Goal: Information Seeking & Learning: Learn about a topic

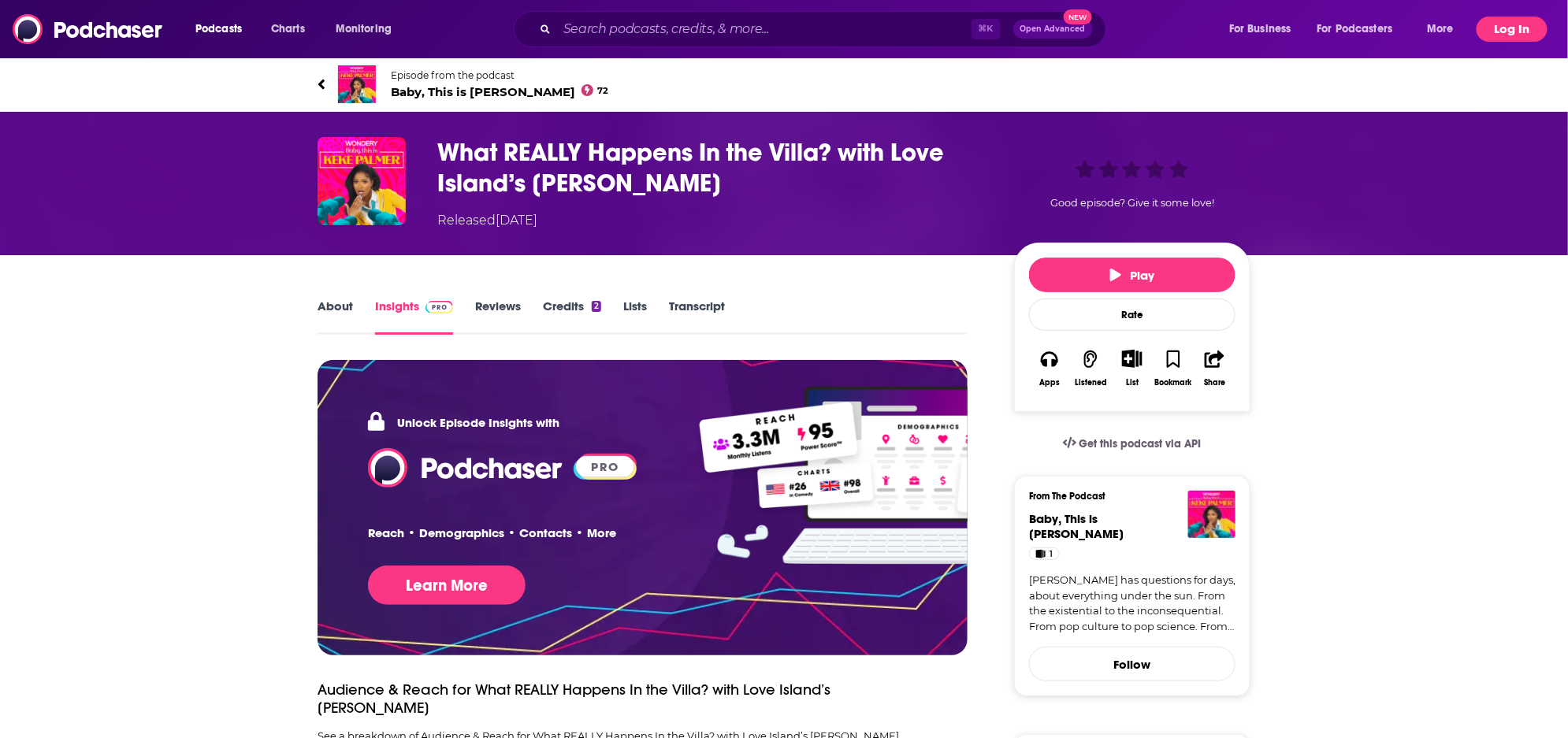
click at [1510, 30] on button "Log In" at bounding box center [1512, 28] width 71 height 26
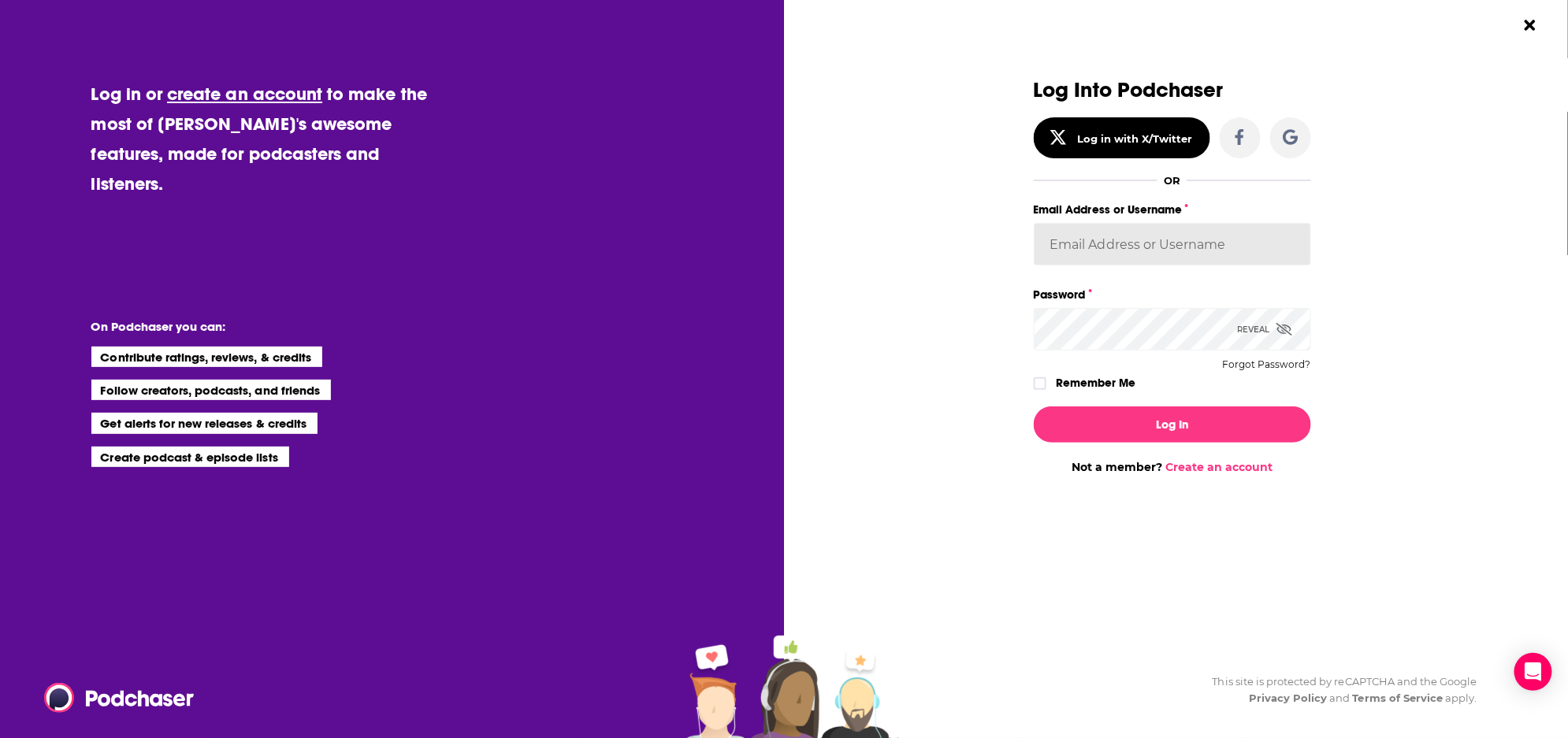
type input "[PERSON_NAME].[PERSON_NAME]"
click at [1172, 424] on button "Log In" at bounding box center [1172, 425] width 277 height 36
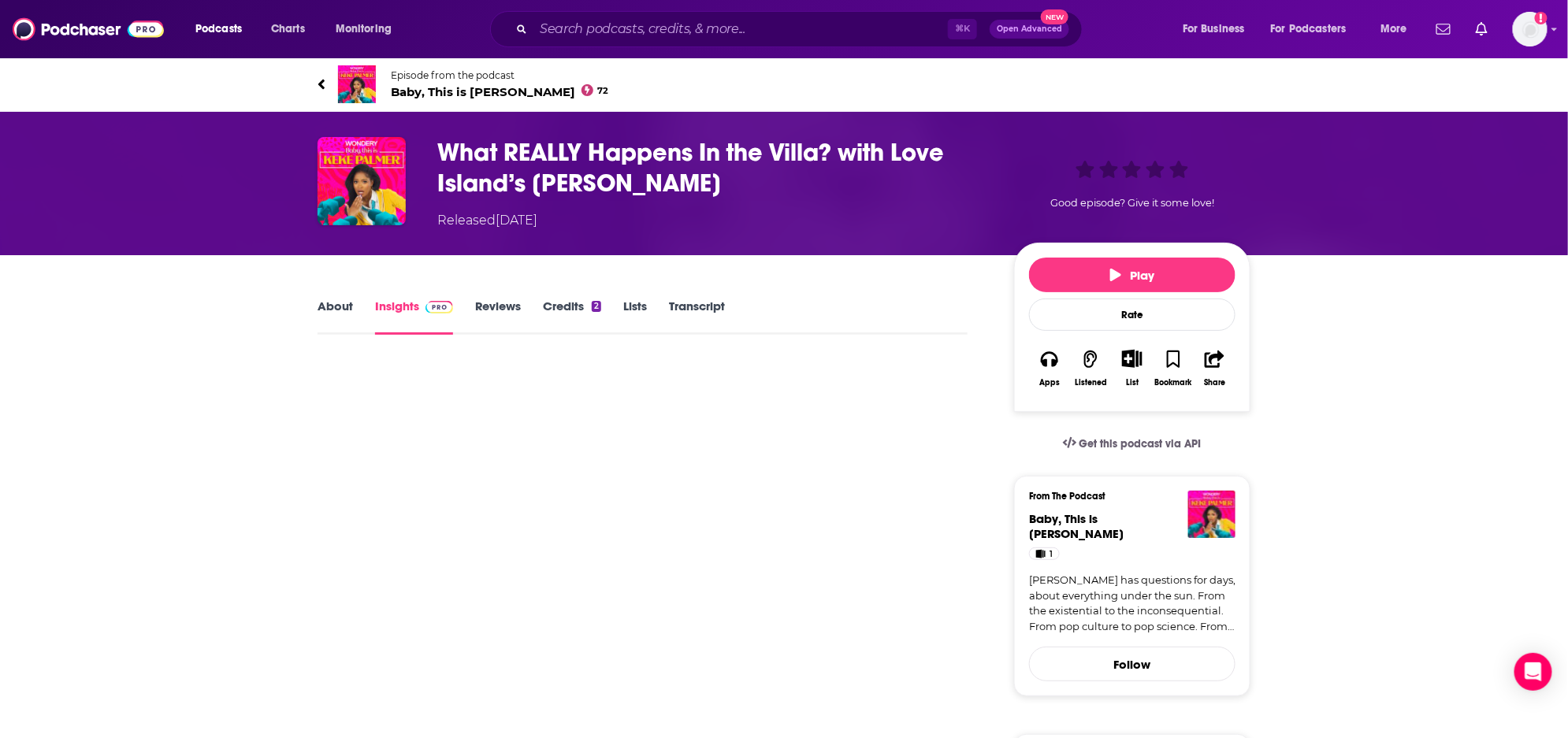
scroll to position [713, 0]
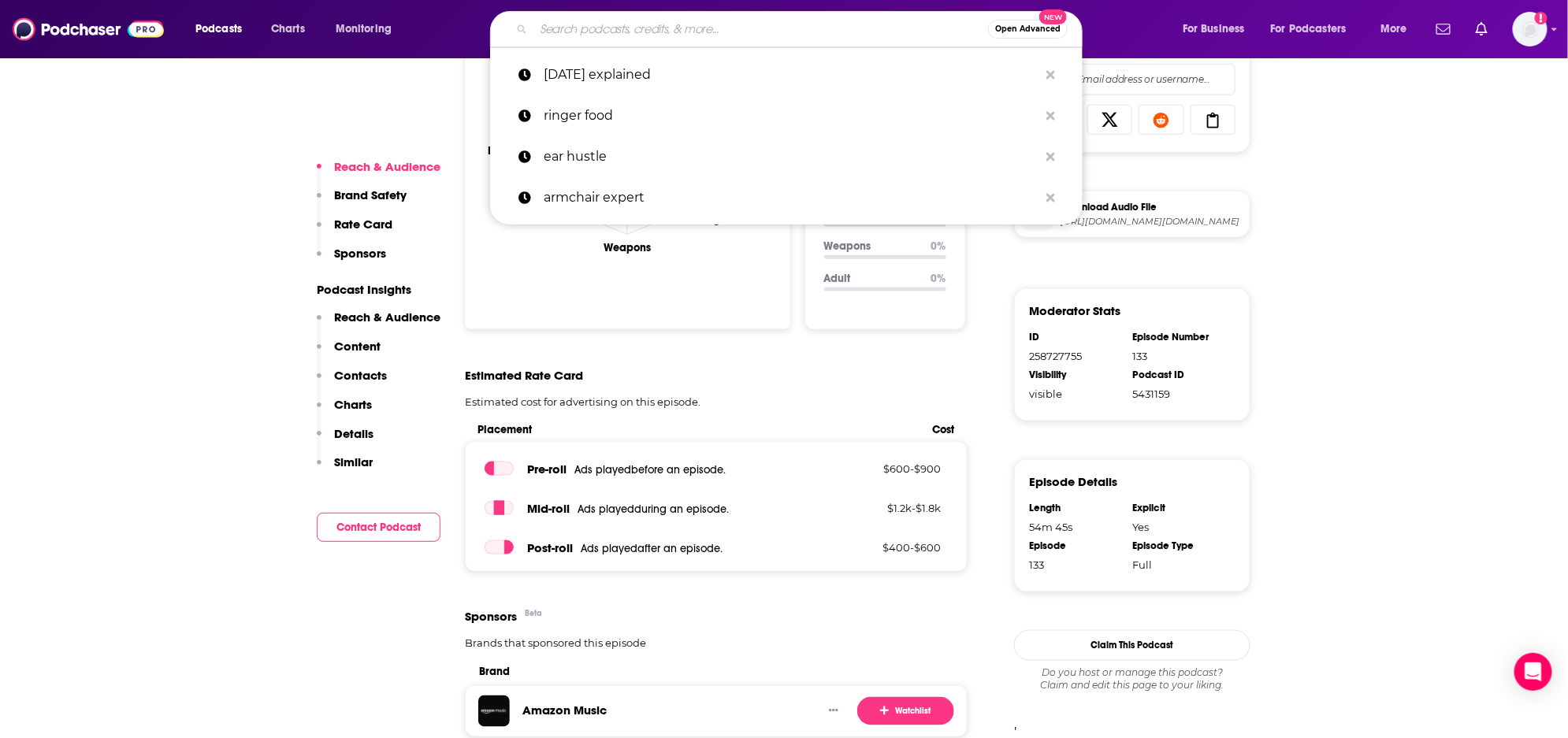
click at [709, 37] on input "Search podcasts, credits, & more..." at bounding box center [761, 28] width 455 height 26
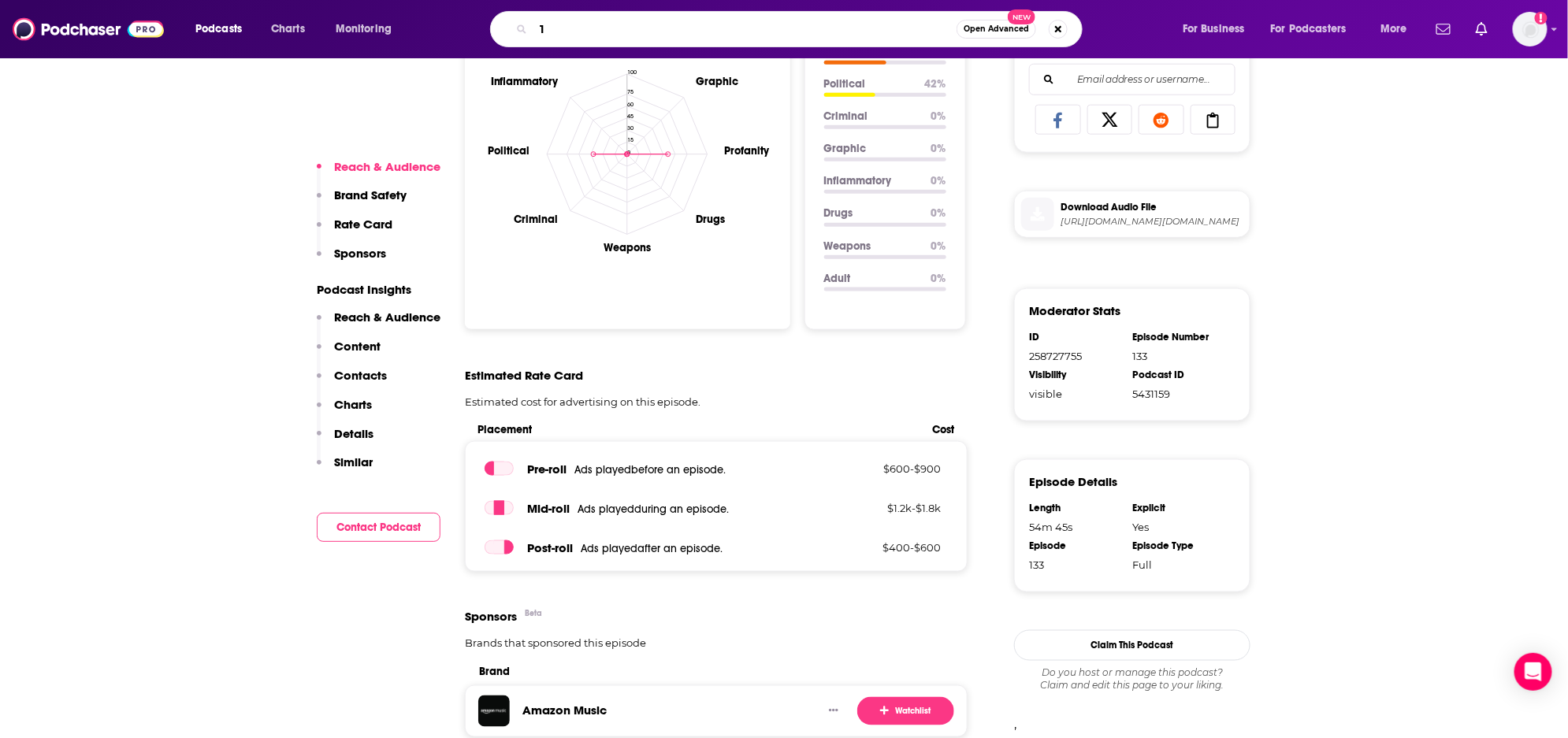
type input "1a"
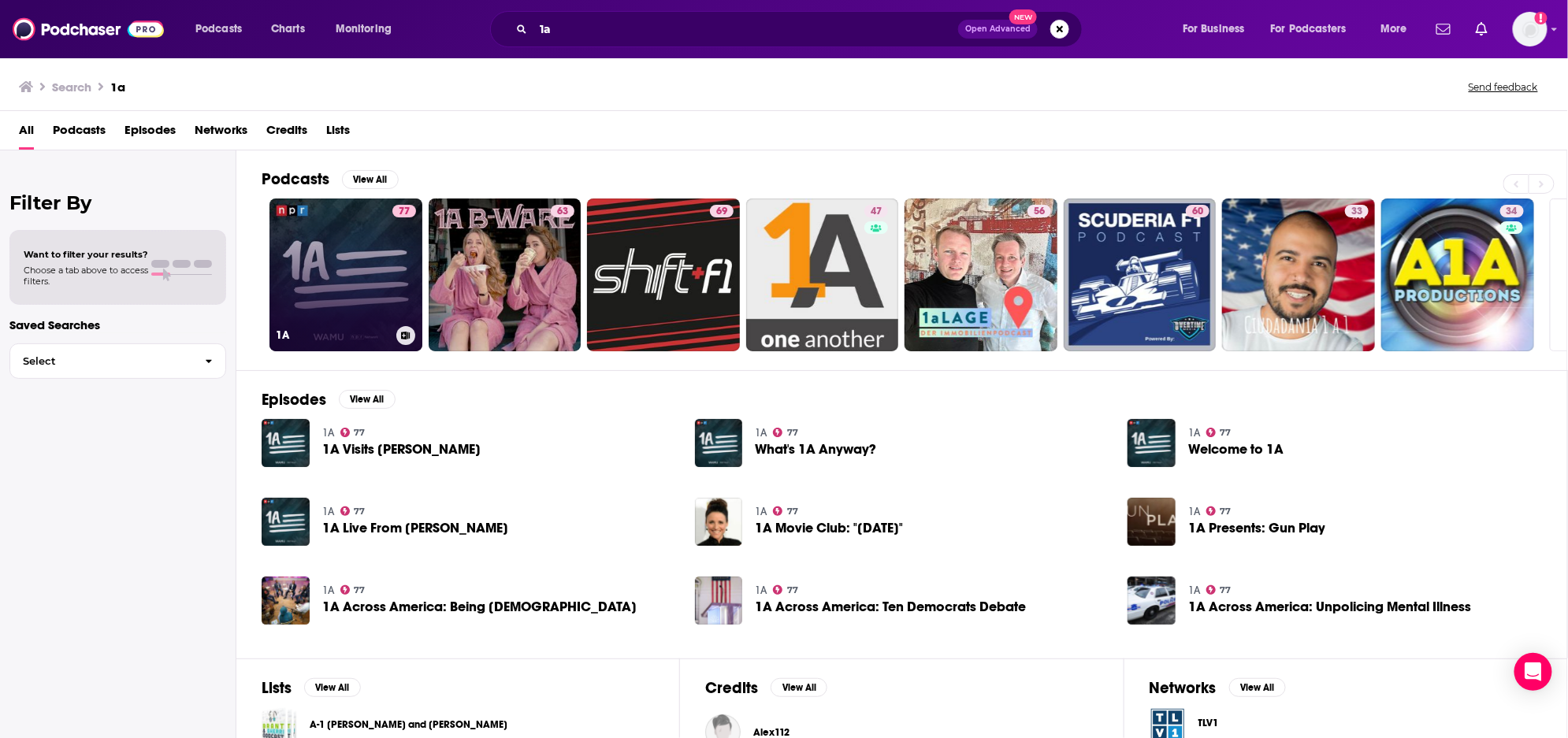
click at [353, 296] on link "77 1A" at bounding box center [346, 274] width 153 height 153
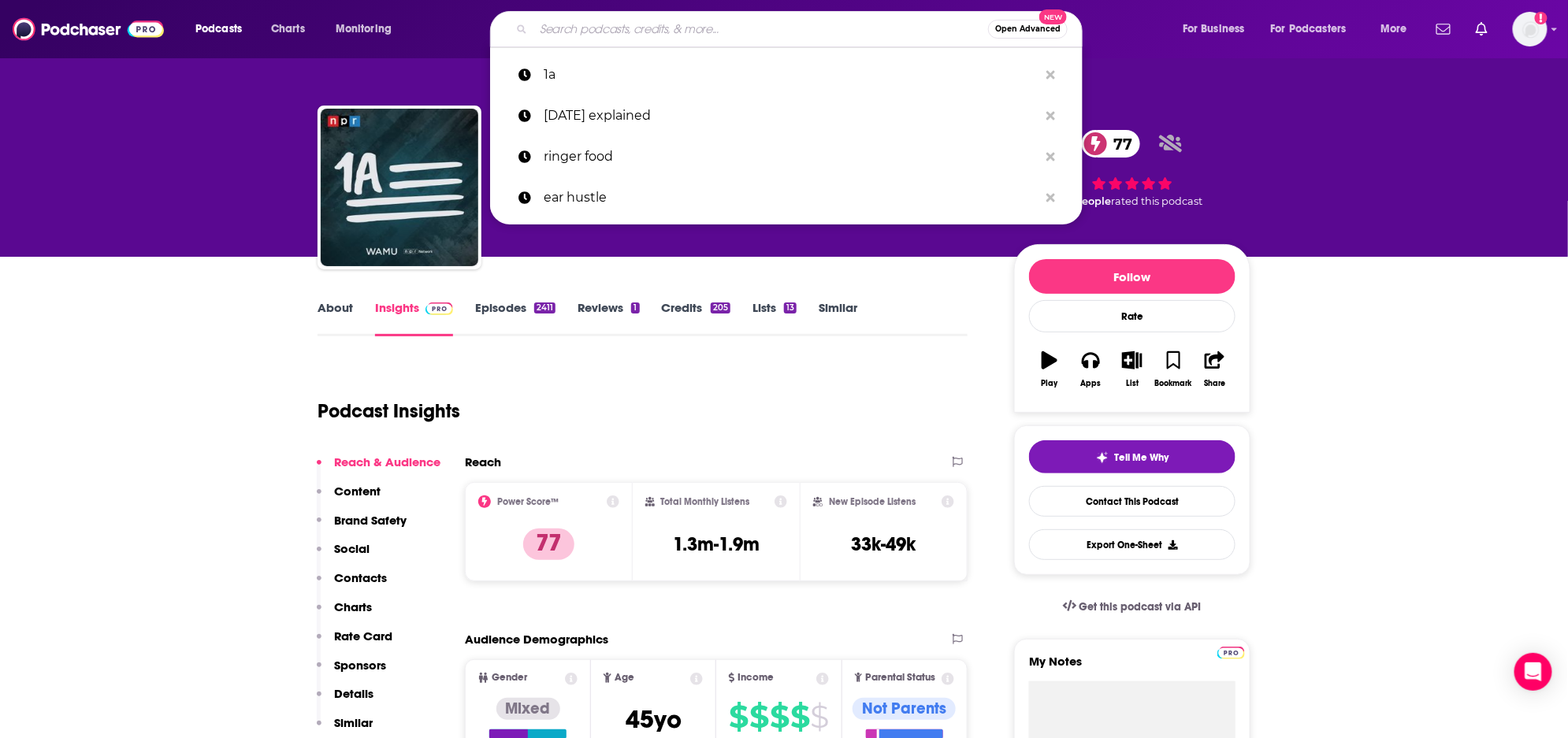
click at [632, 25] on input "Search podcasts, credits, & more..." at bounding box center [761, 28] width 455 height 26
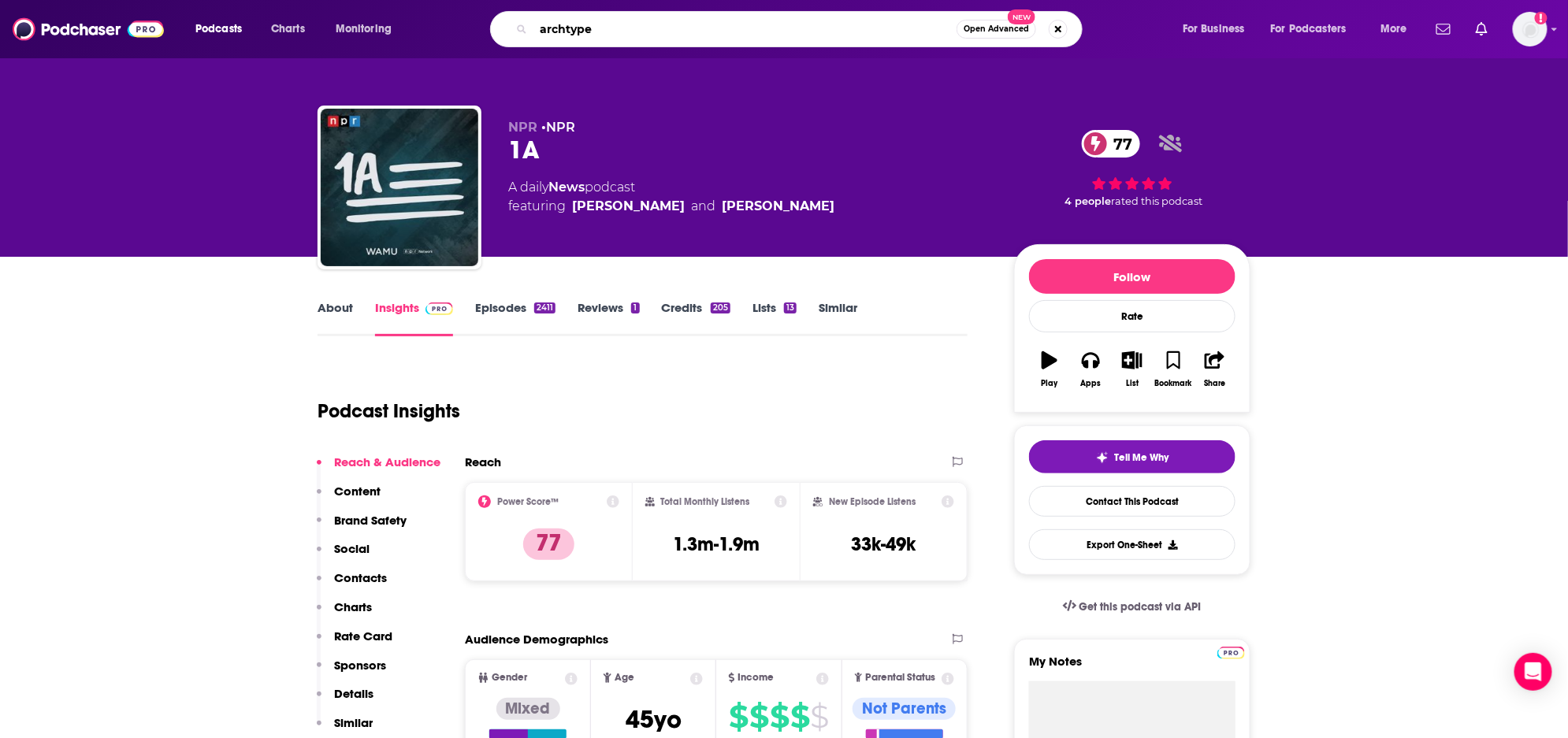
type input "archtypes"
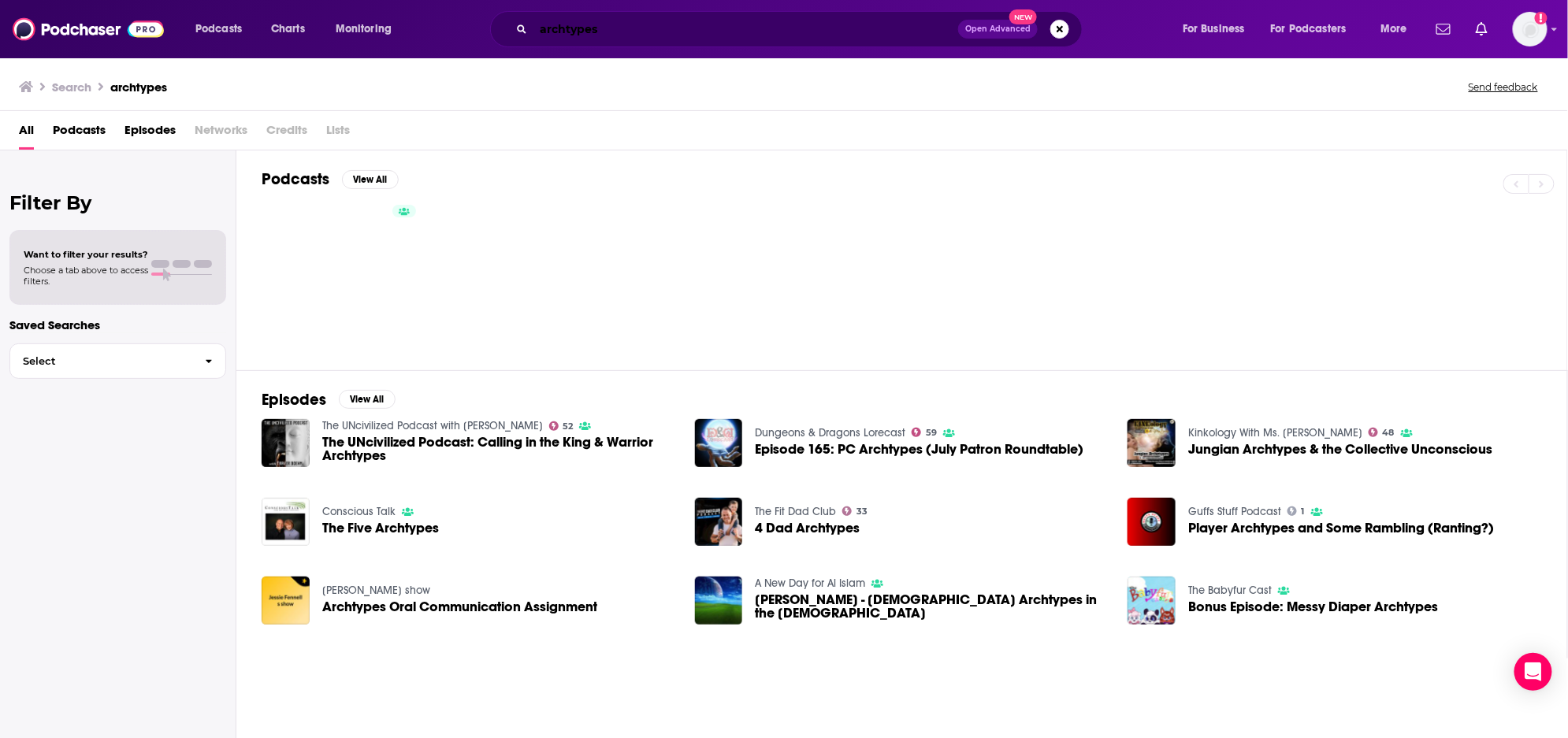
click at [560, 30] on input "archtypes" at bounding box center [746, 28] width 425 height 26
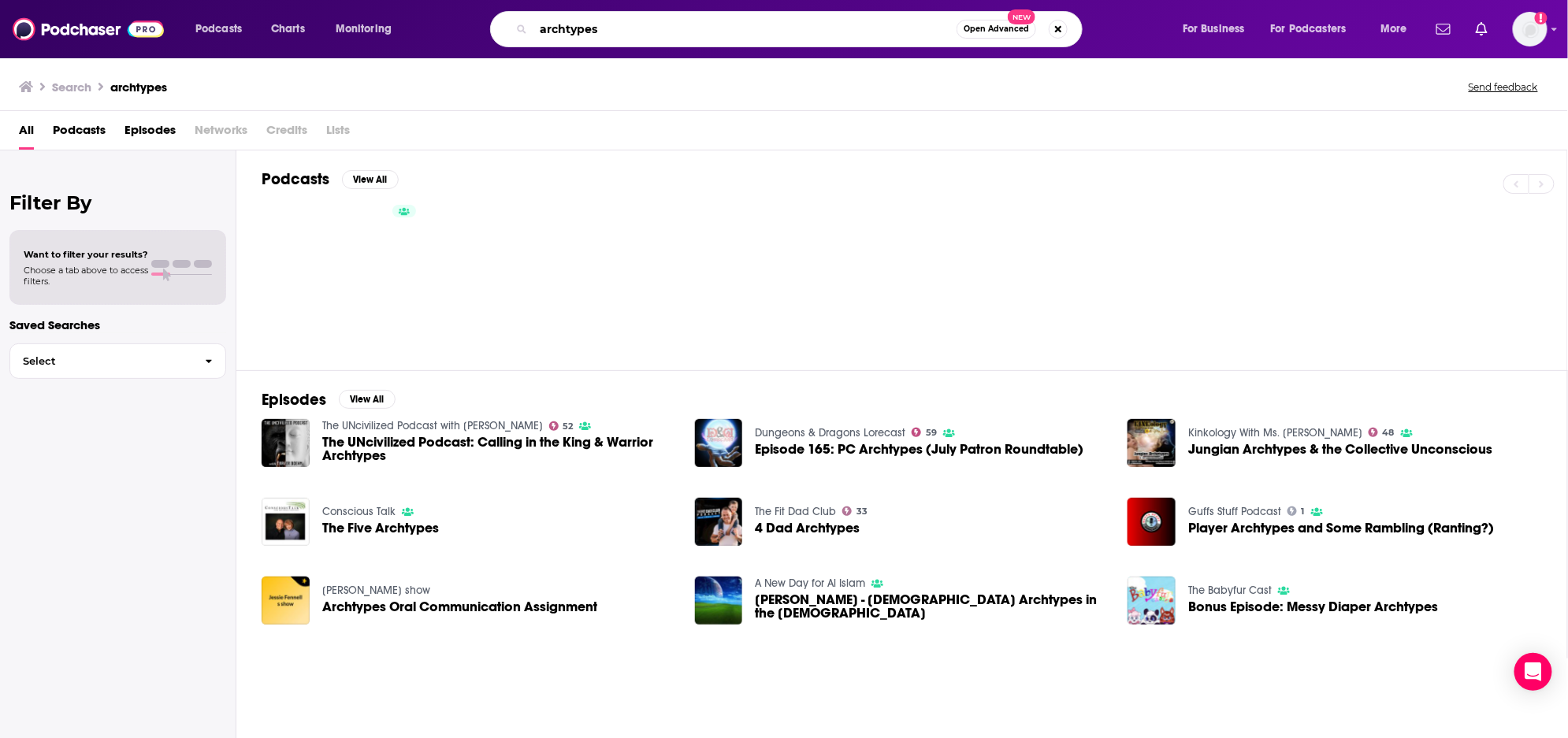
click at [564, 29] on input "archtypes" at bounding box center [746, 28] width 424 height 26
type input "archetypes"
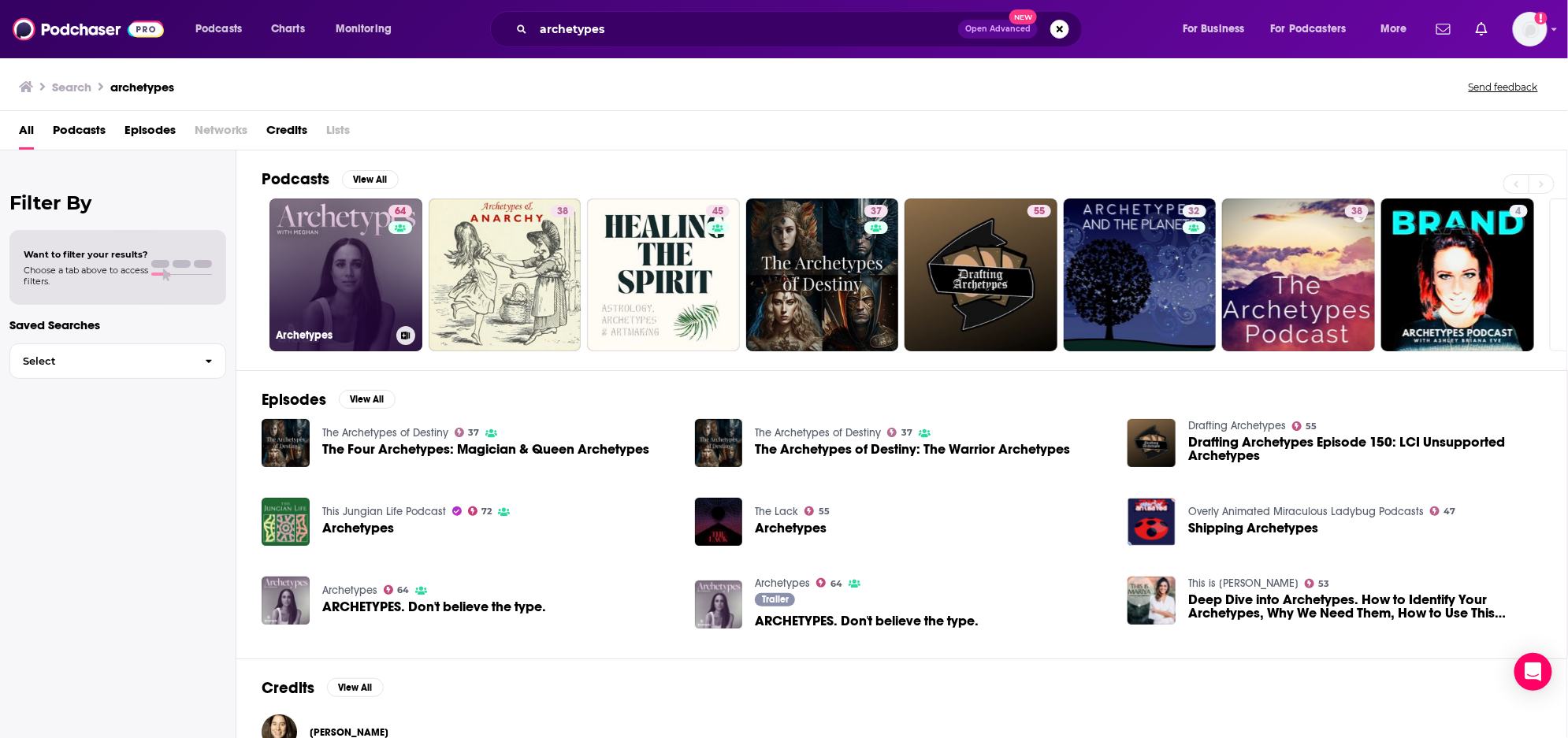
click at [353, 274] on link "64 Archetypes" at bounding box center [346, 274] width 153 height 153
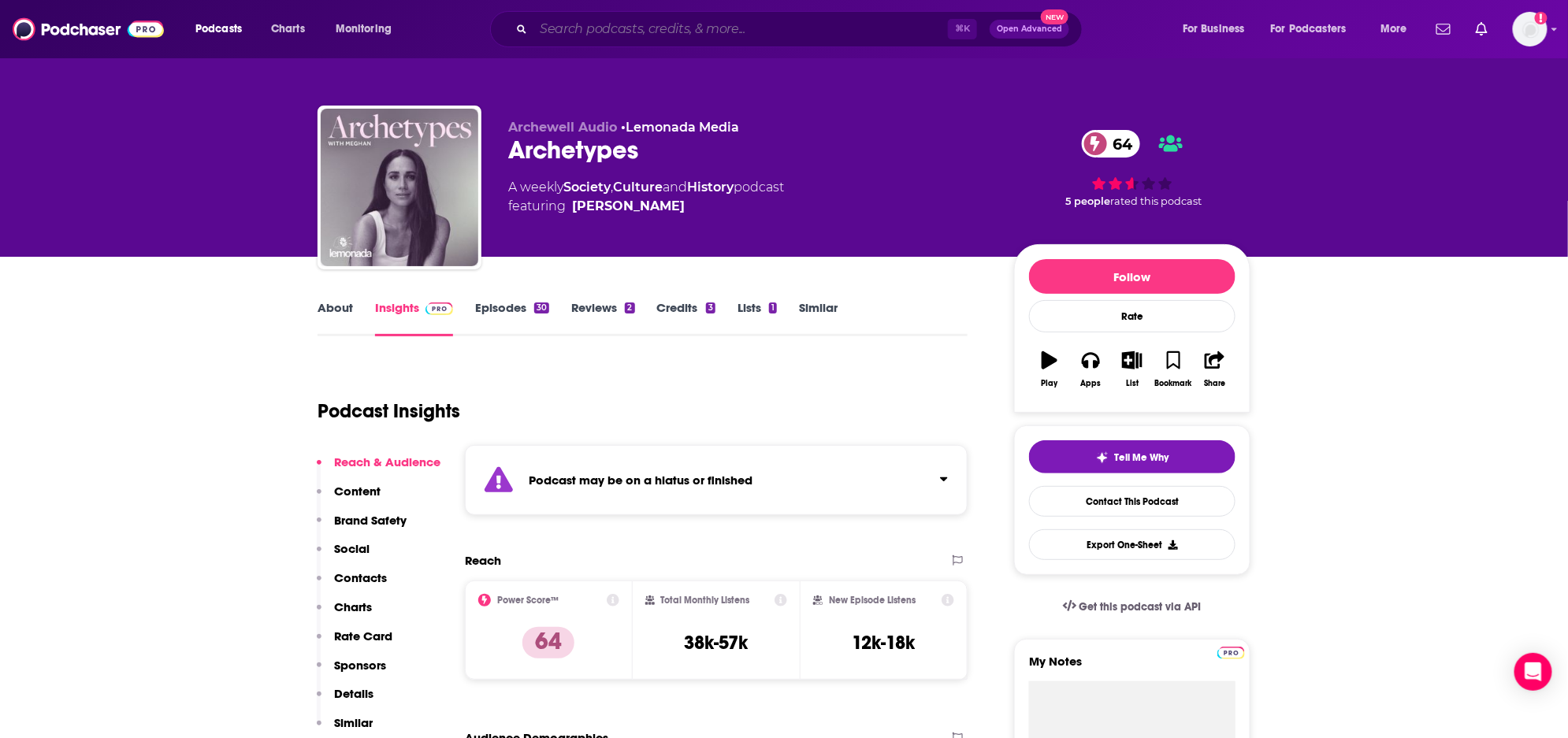
click at [575, 29] on input "Search podcasts, credits, & more..." at bounding box center [741, 28] width 414 height 26
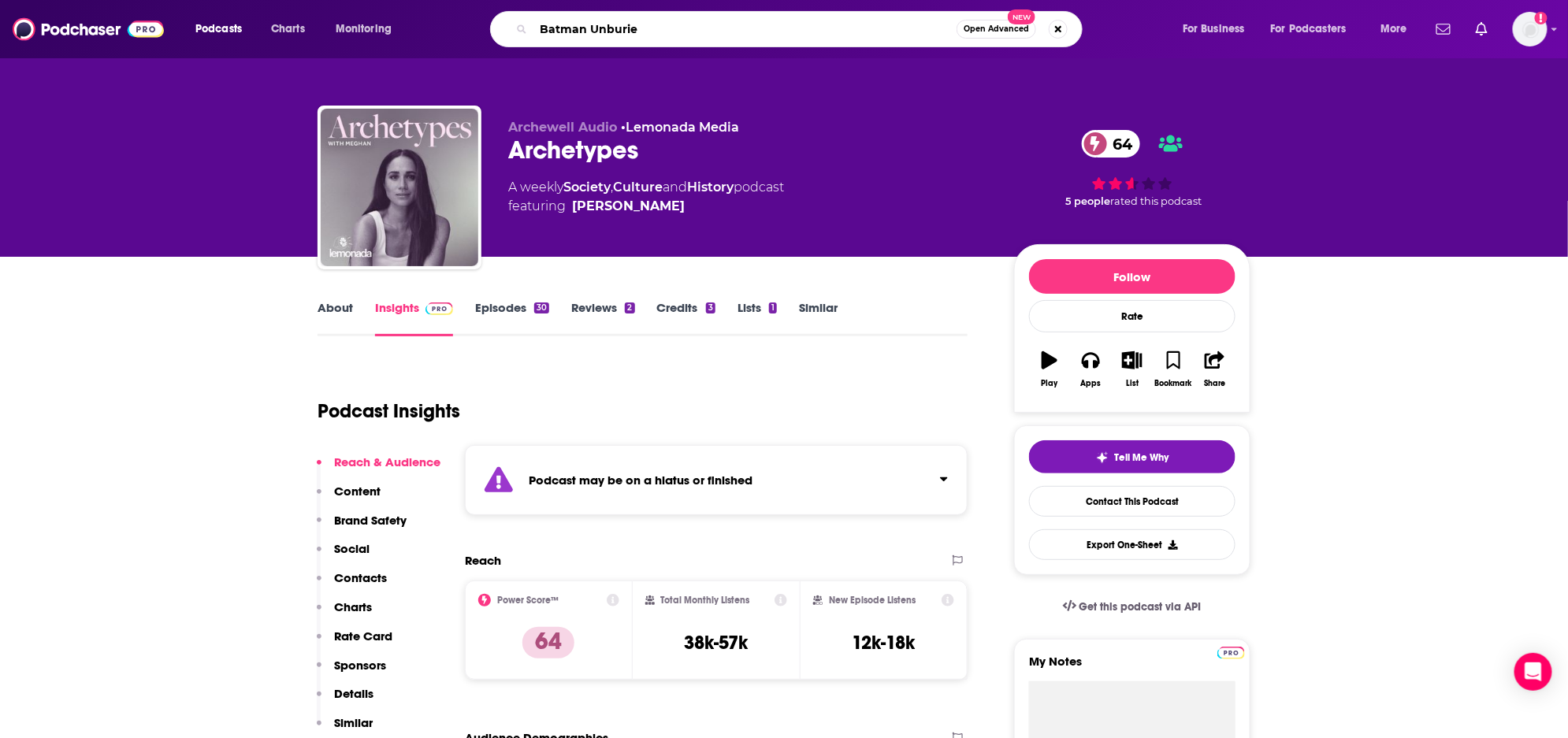
type input "Batman Unburied"
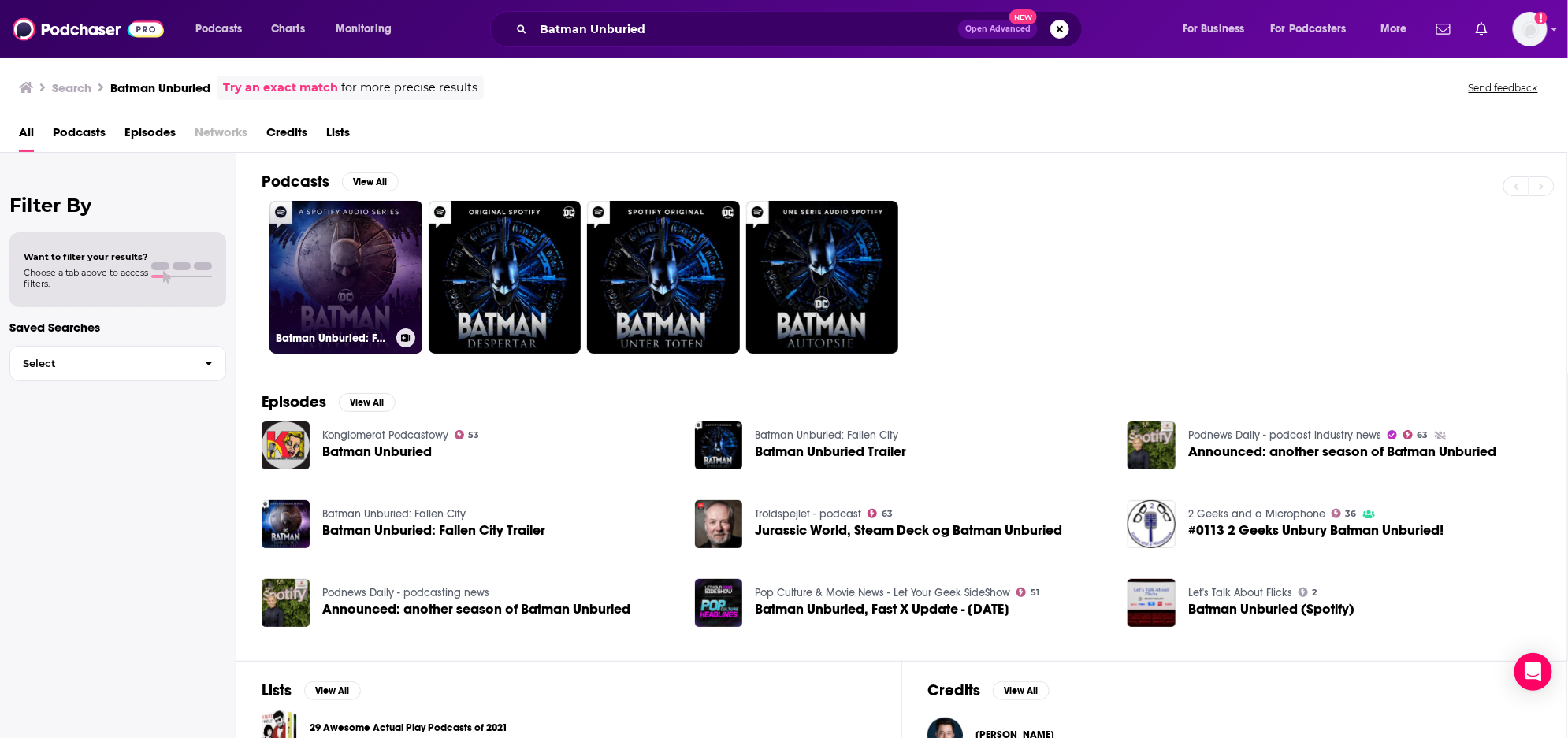
click at [385, 255] on link "Batman Unburied: Fallen City" at bounding box center [346, 277] width 153 height 153
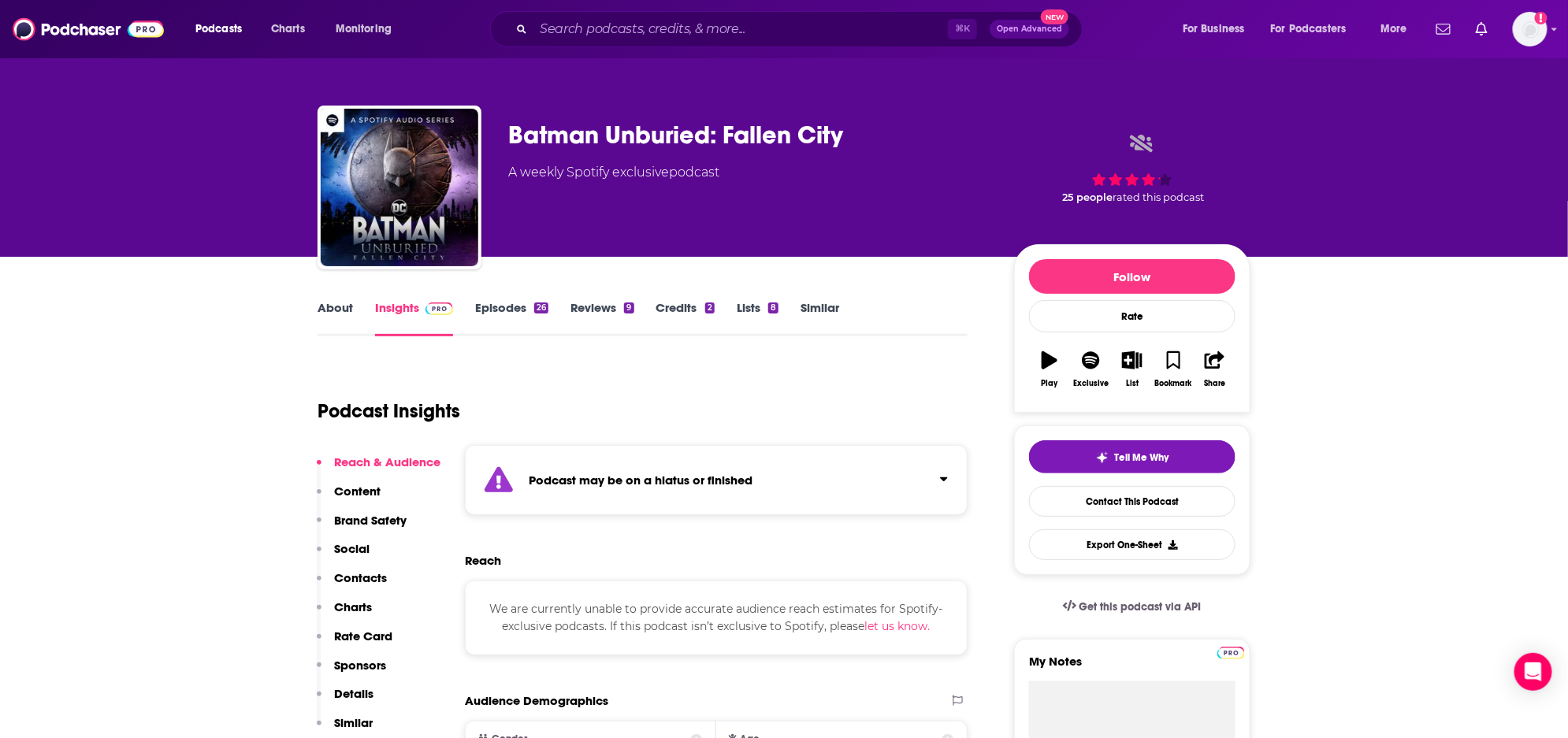
click at [526, 37] on div "⌘ K Open Advanced New" at bounding box center [786, 29] width 593 height 36
click at [527, 37] on div "⌘ K Open Advanced New" at bounding box center [786, 29] width 593 height 36
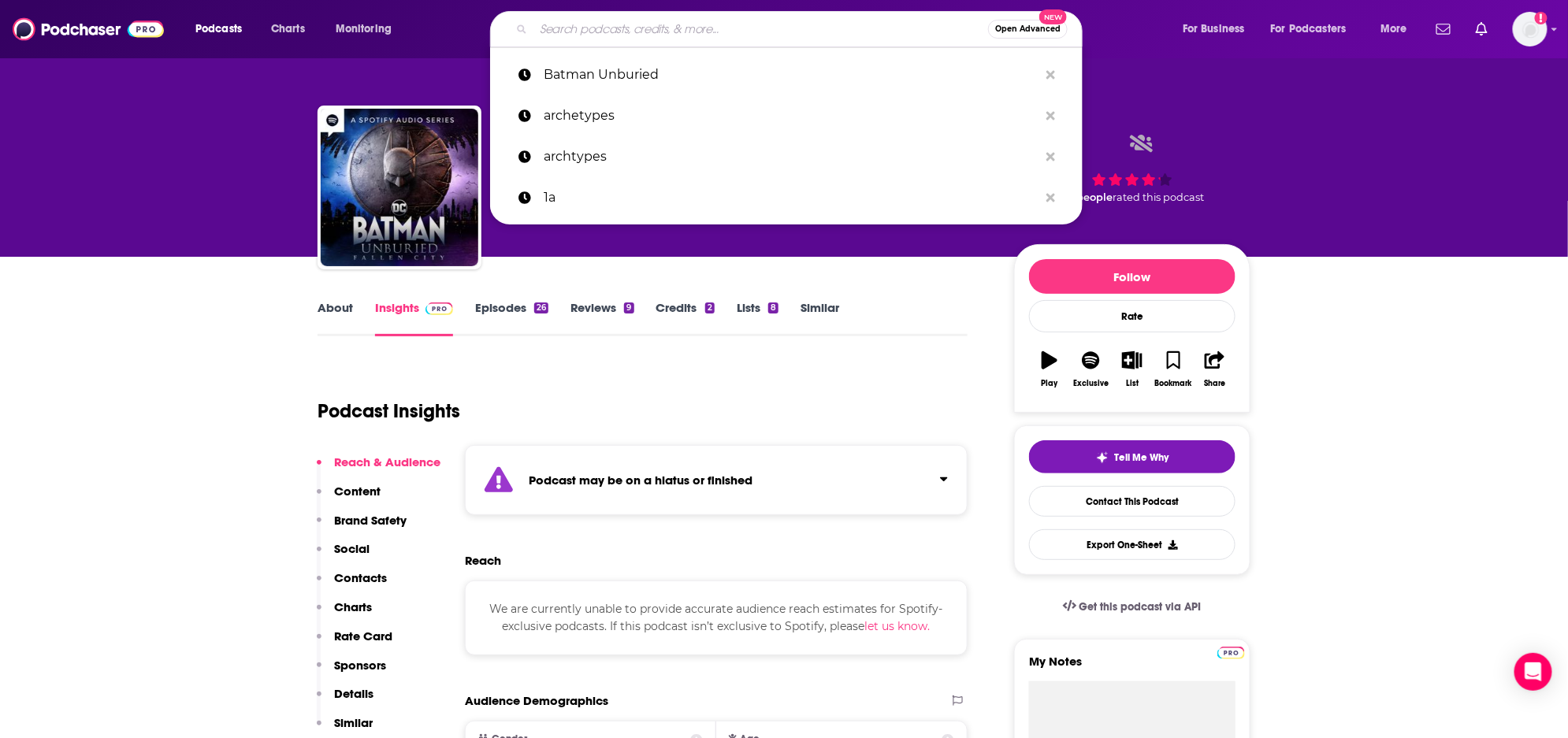
click at [542, 32] on input "Search podcasts, credits, & more..." at bounding box center [761, 28] width 455 height 26
paste input "Best Friends with [PERSON_NAME] and [PERSON_NAME]"
type input "Best Friends with [PERSON_NAME] and [PERSON_NAME]"
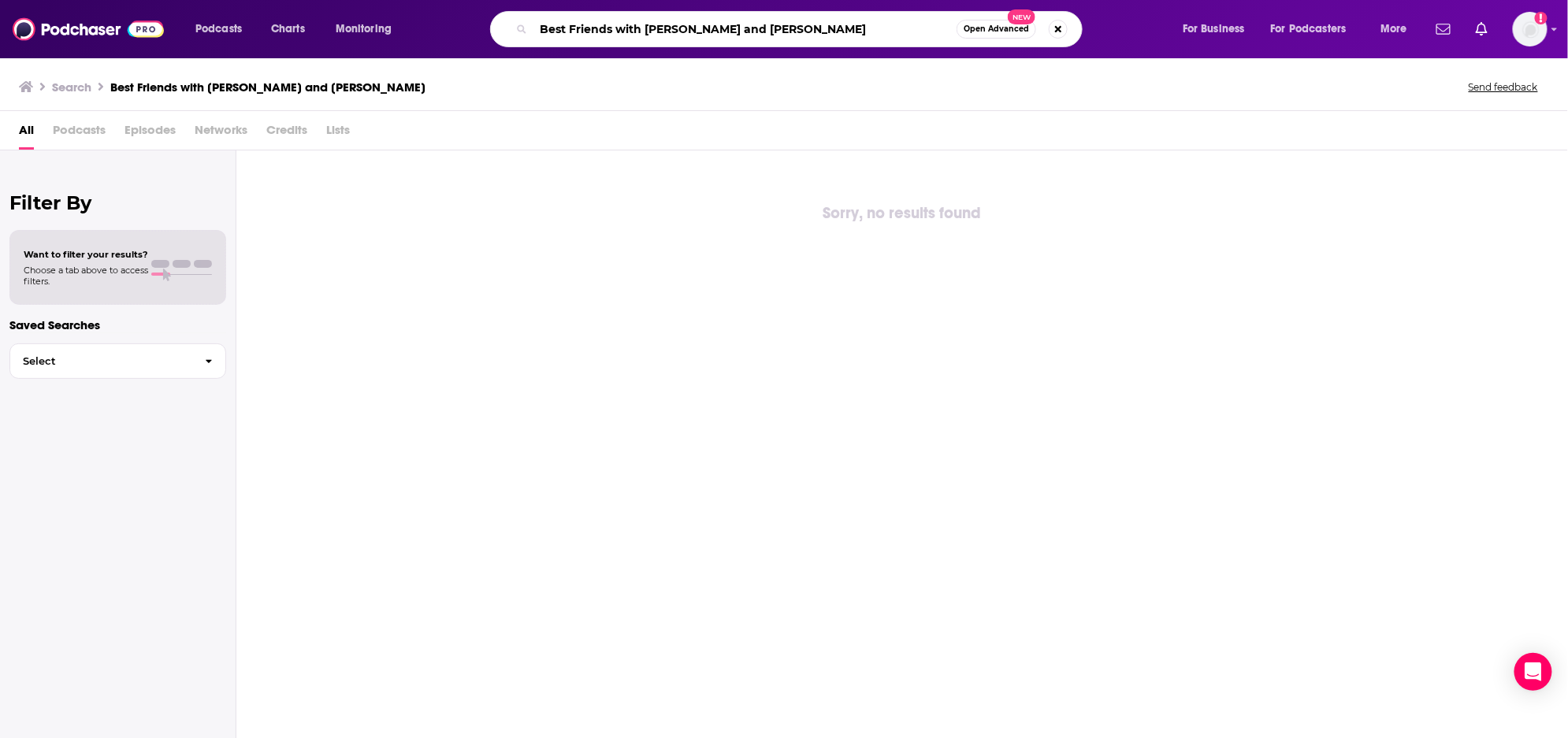
click at [881, 33] on input "Best Friends with [PERSON_NAME] and [PERSON_NAME]" at bounding box center [746, 28] width 424 height 26
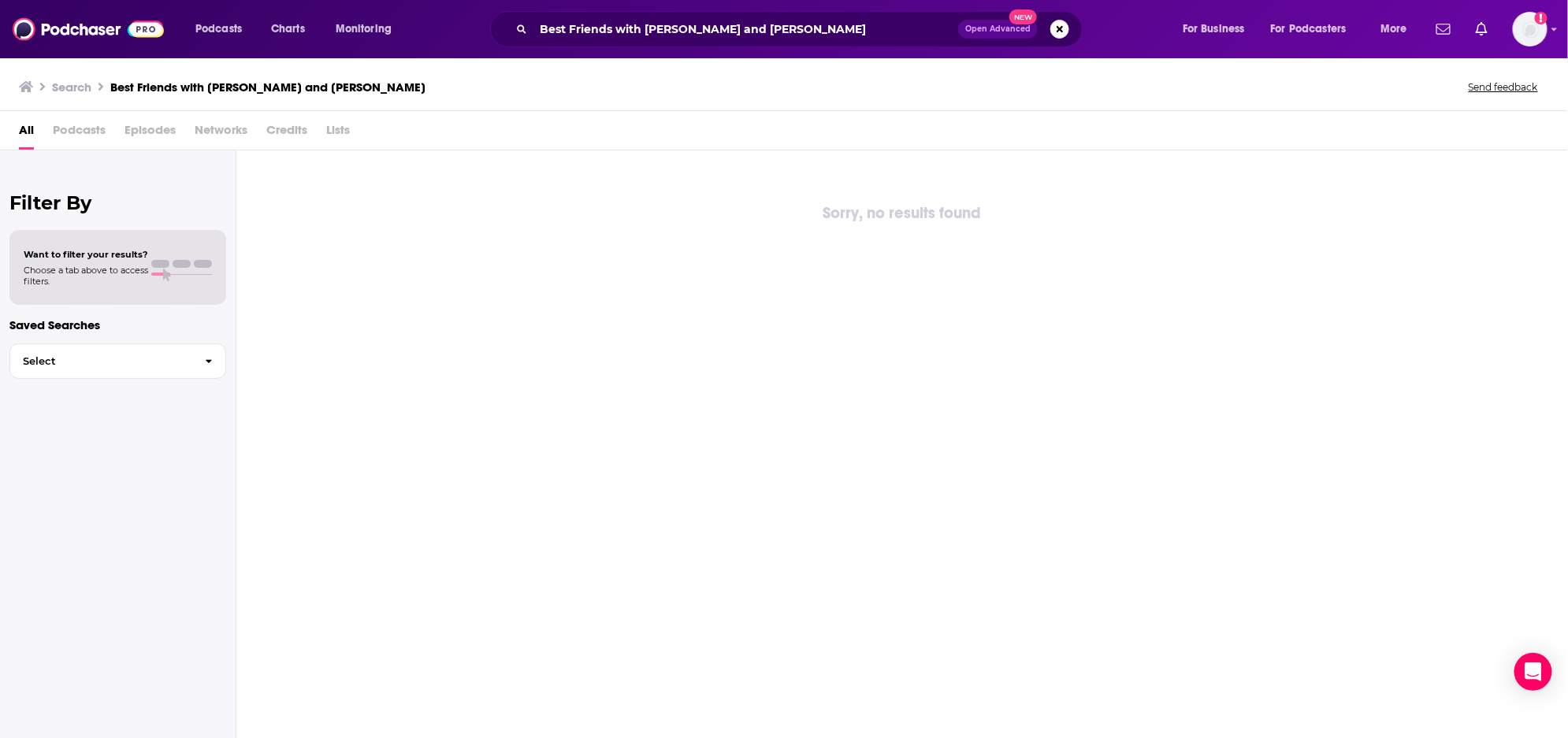
click at [992, 32] on span "Open Advanced" at bounding box center [997, 29] width 66 height 8
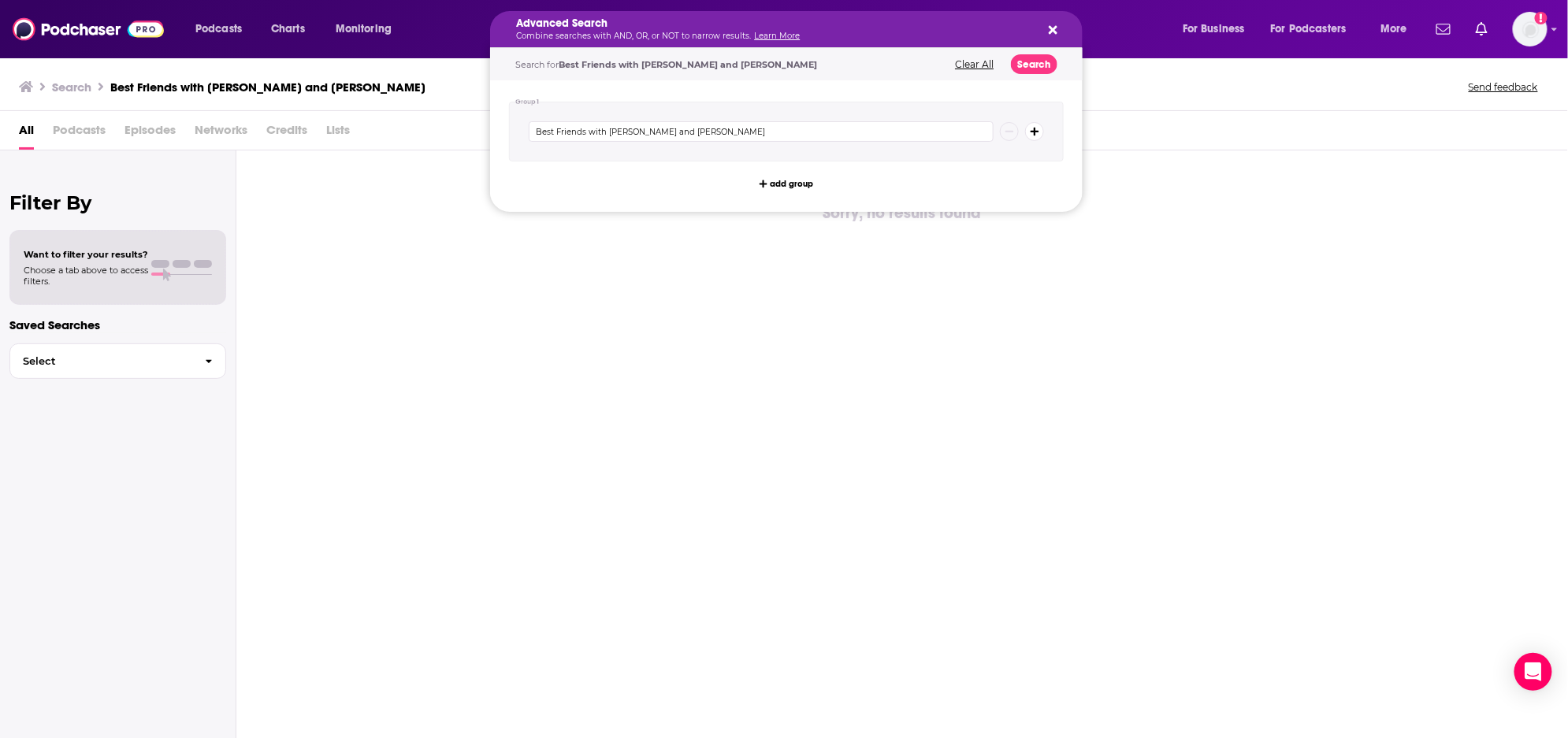
click at [1036, 68] on button "Search" at bounding box center [1033, 64] width 47 height 20
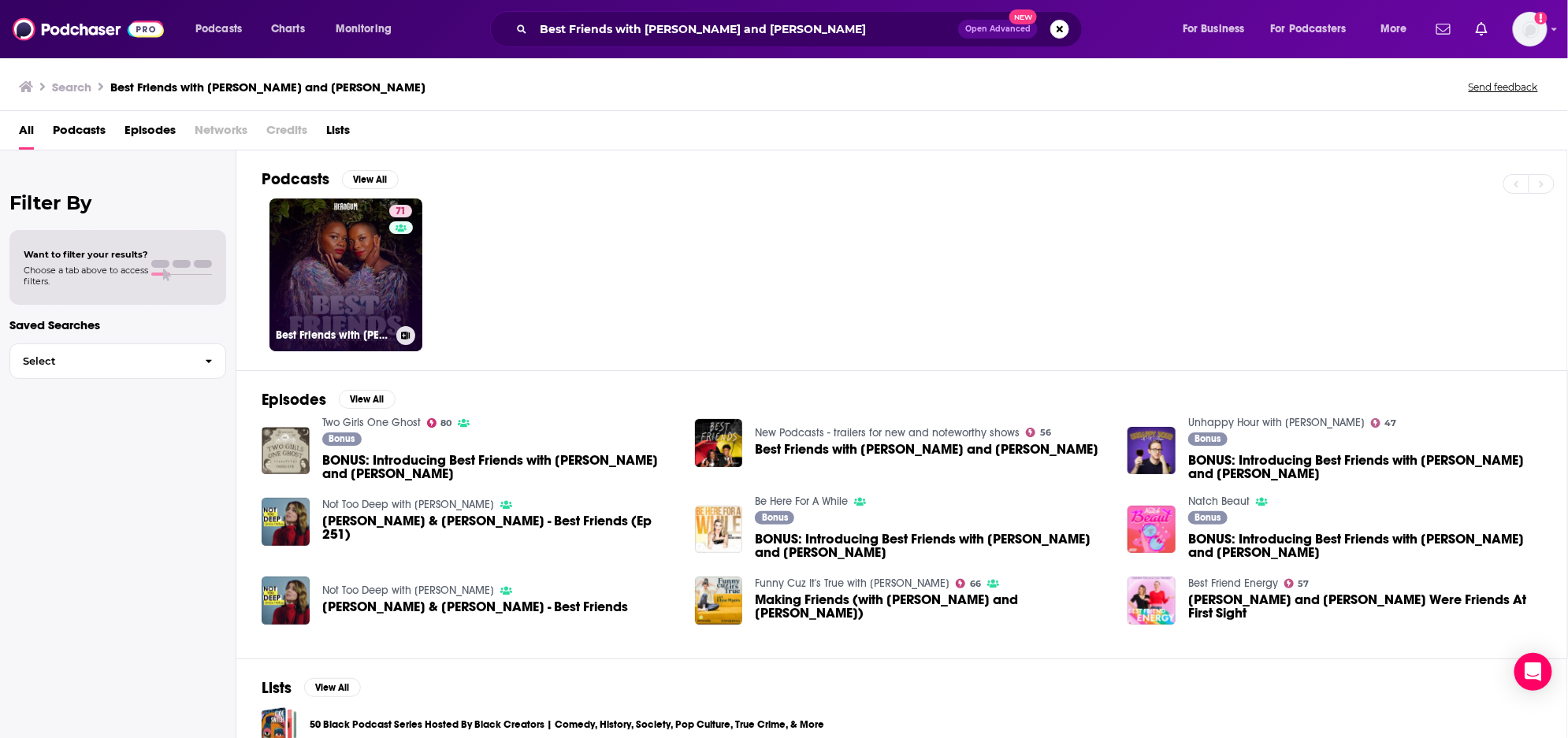
click at [340, 267] on link "71 Best Friends with [PERSON_NAME] and [PERSON_NAME]" at bounding box center [346, 274] width 153 height 153
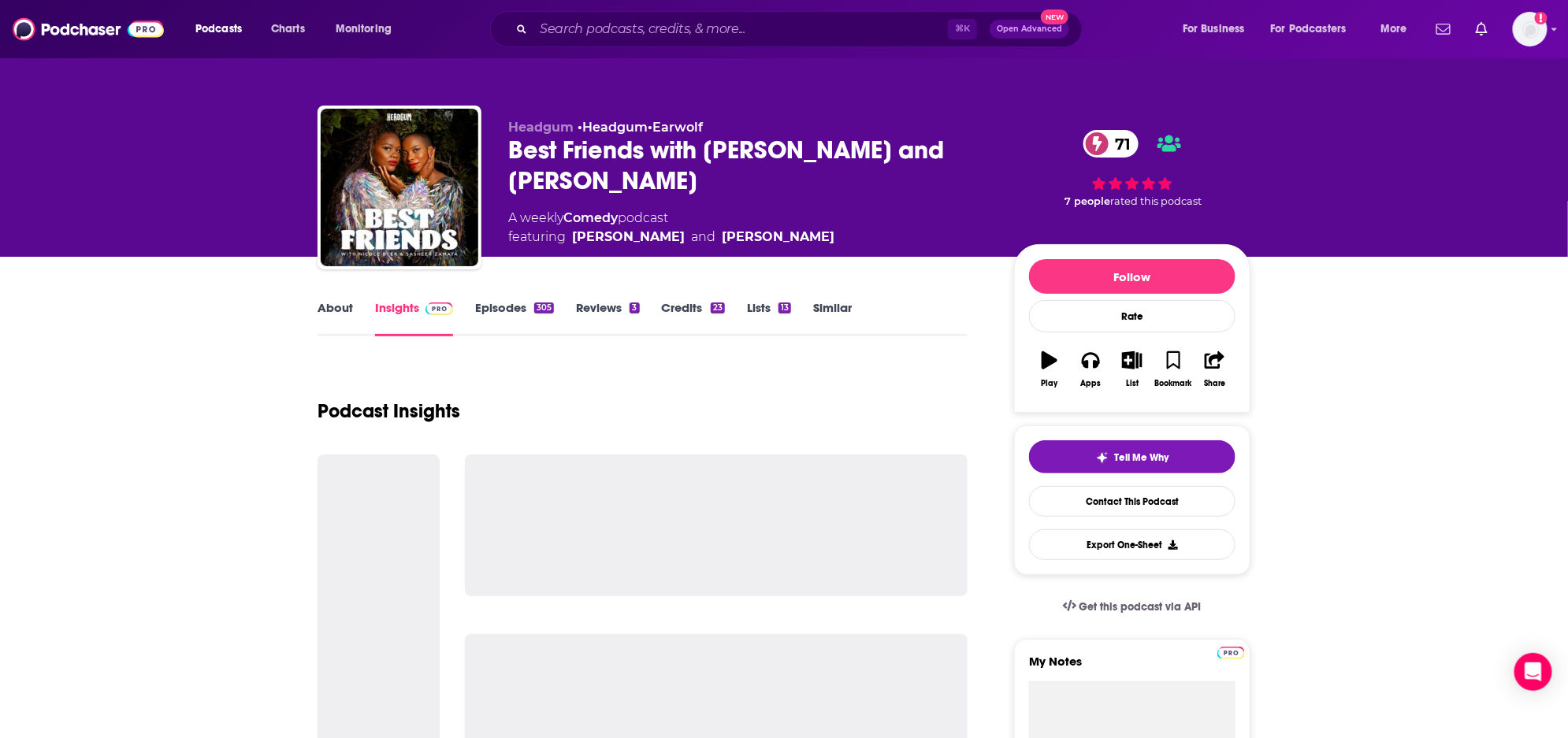
click at [346, 308] on link "About" at bounding box center [334, 318] width 35 height 36
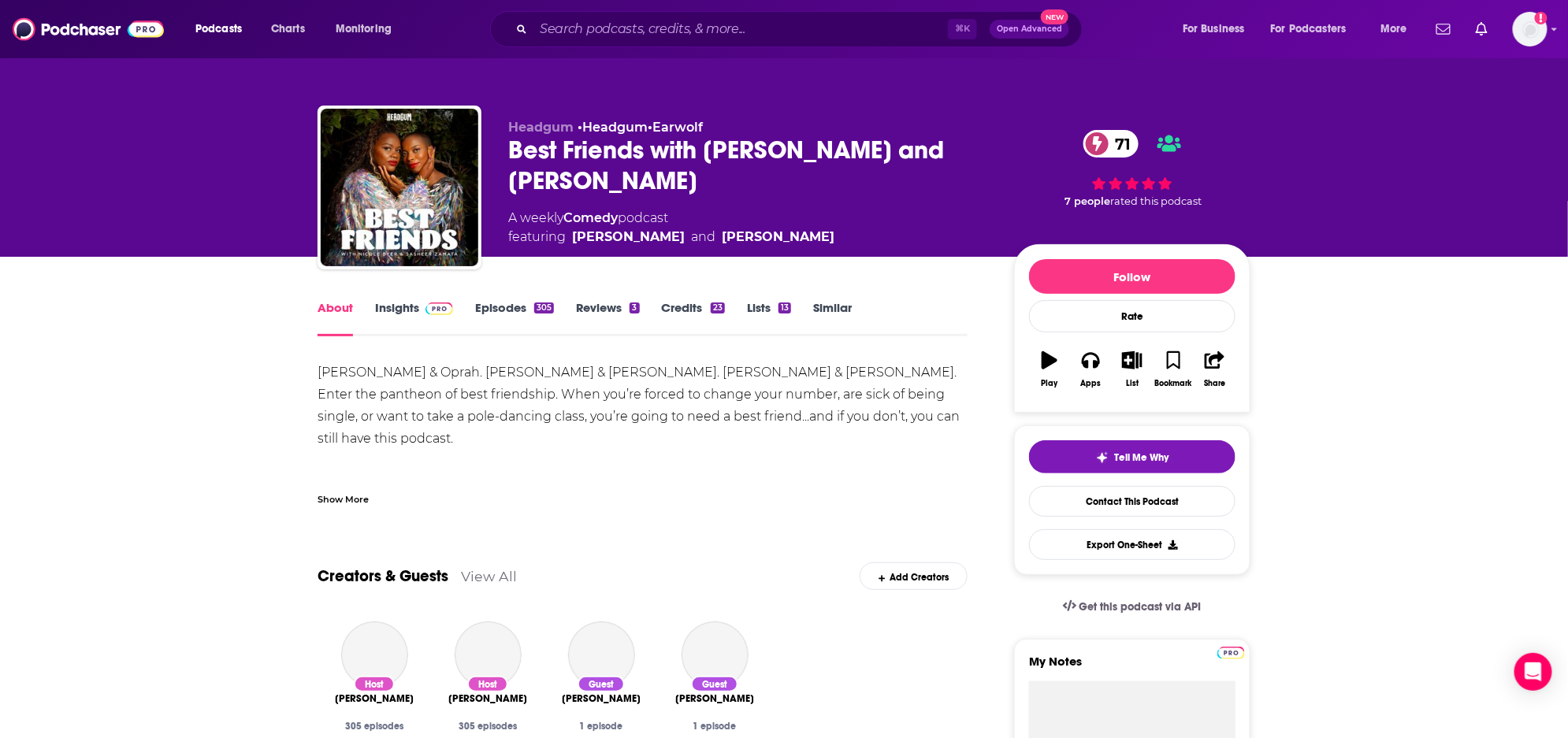
click at [425, 317] on link "Insights" at bounding box center [414, 318] width 78 height 36
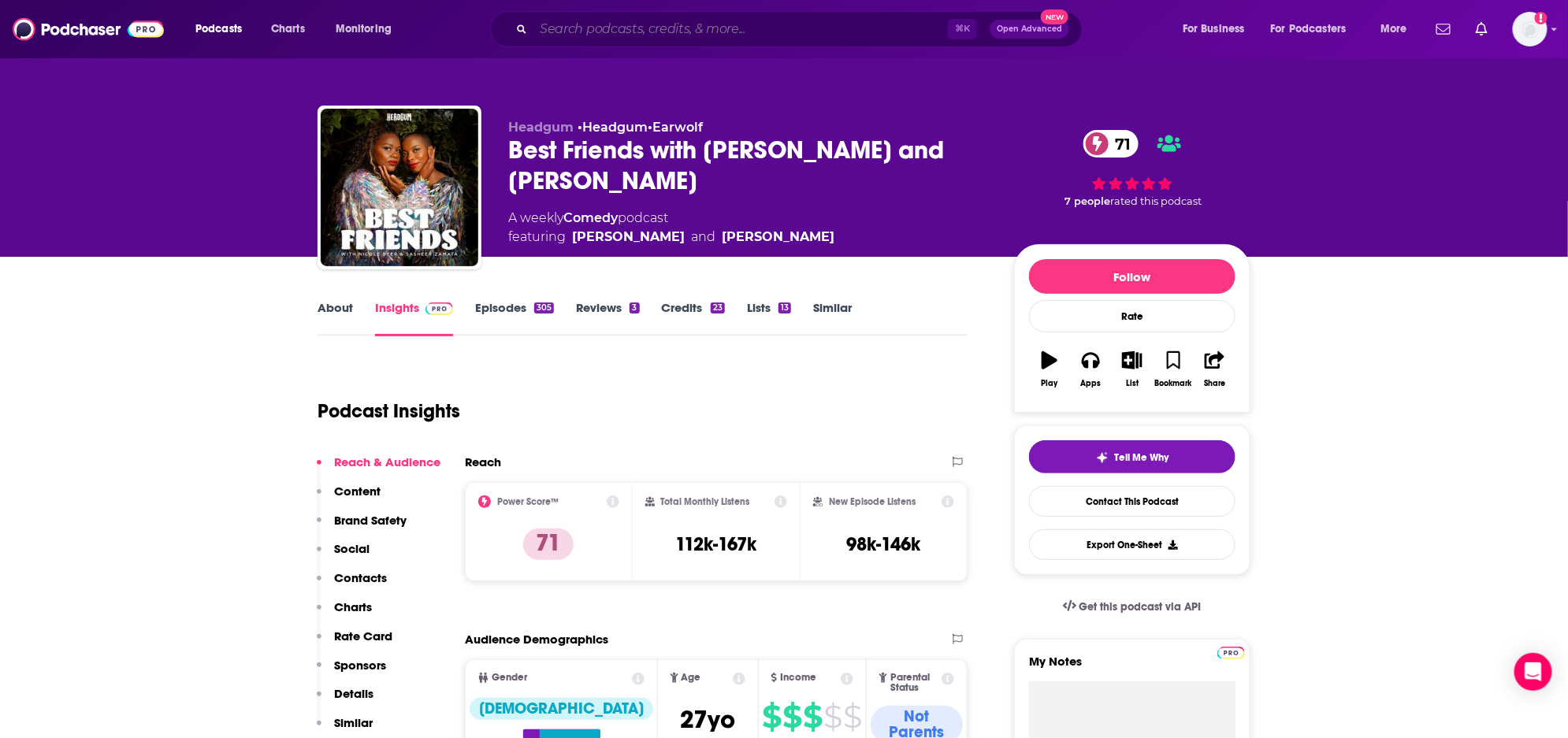
click at [537, 28] on input "Search podcasts, credits, & more..." at bounding box center [741, 28] width 414 height 26
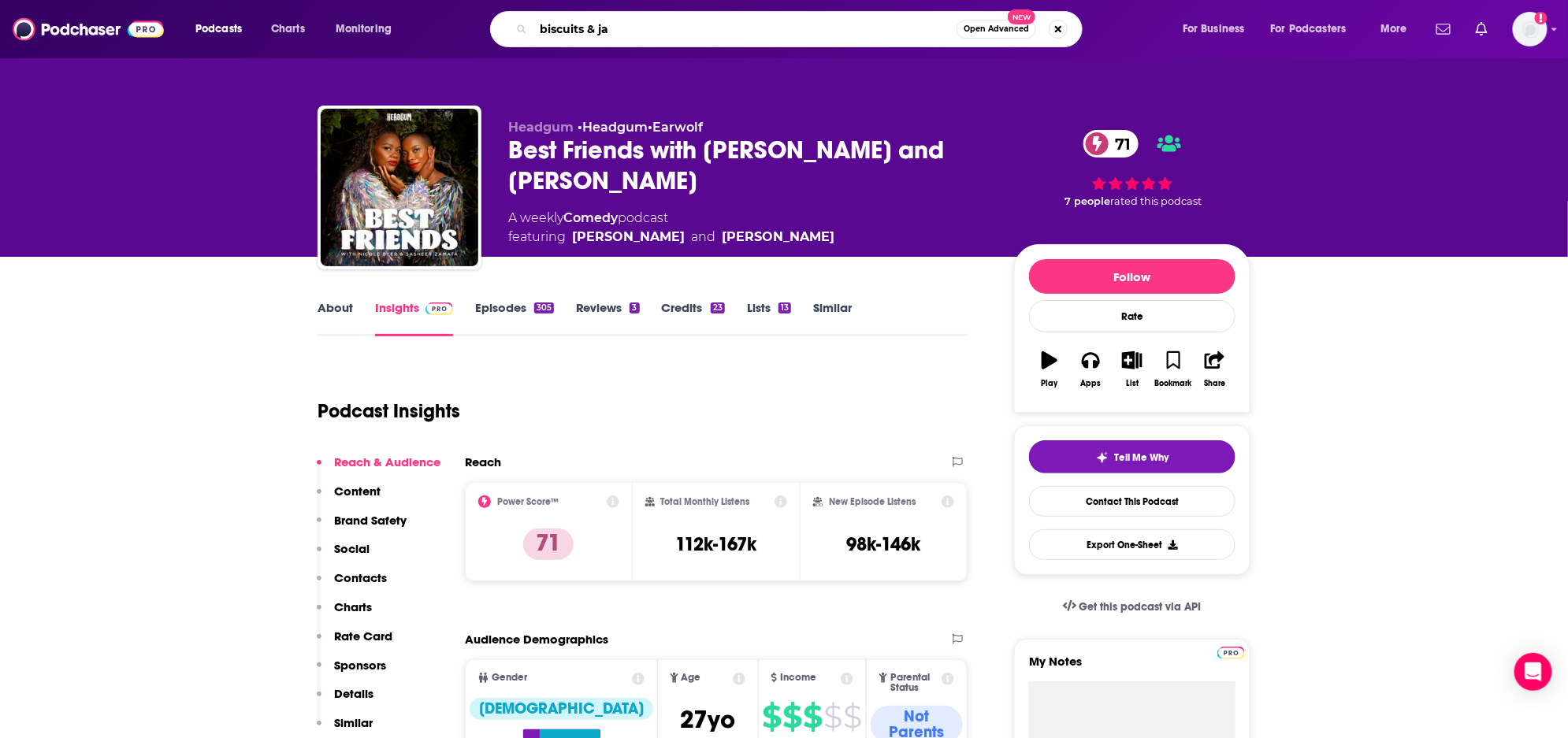
type input "biscuits & jam"
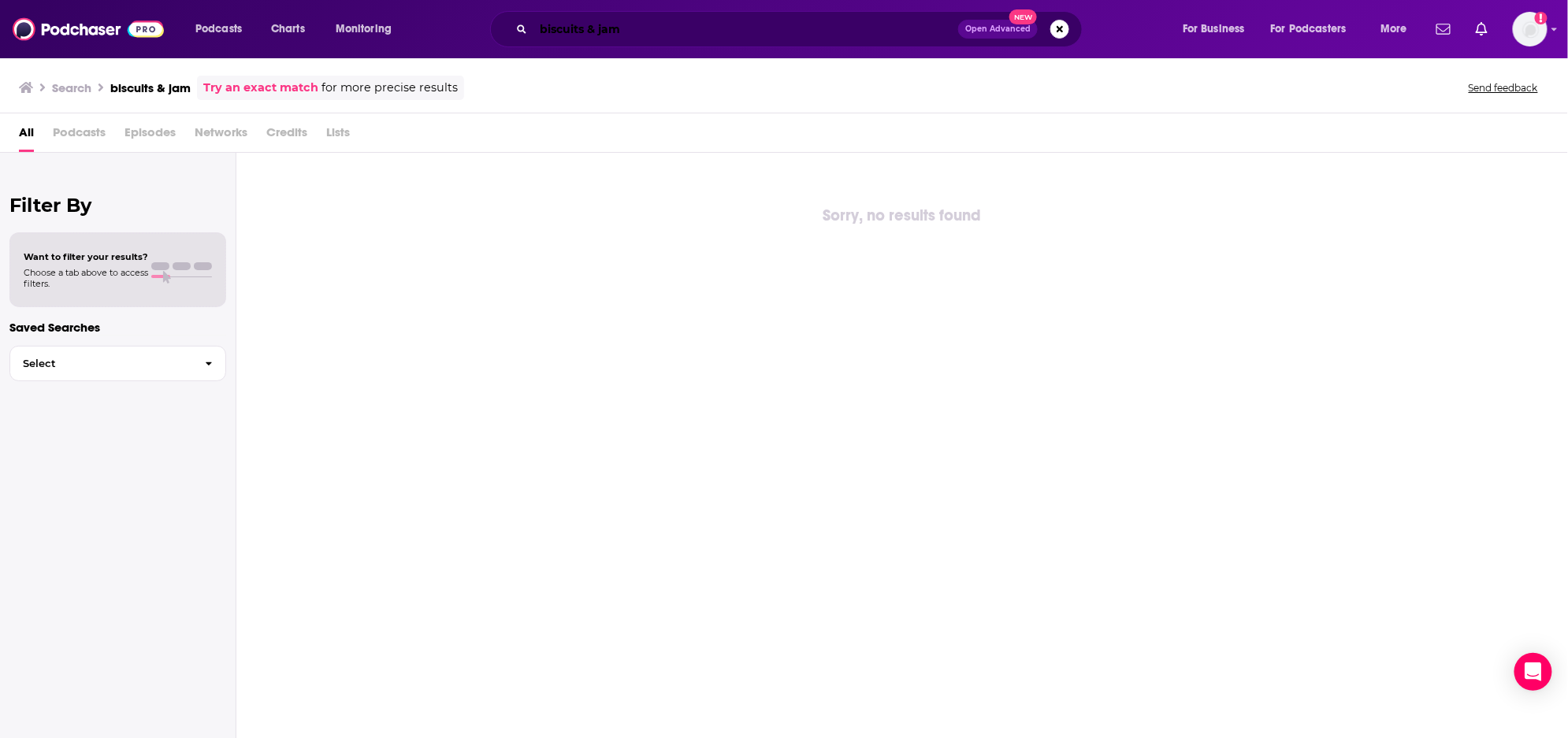
click at [641, 33] on input "biscuits & jam" at bounding box center [746, 28] width 425 height 26
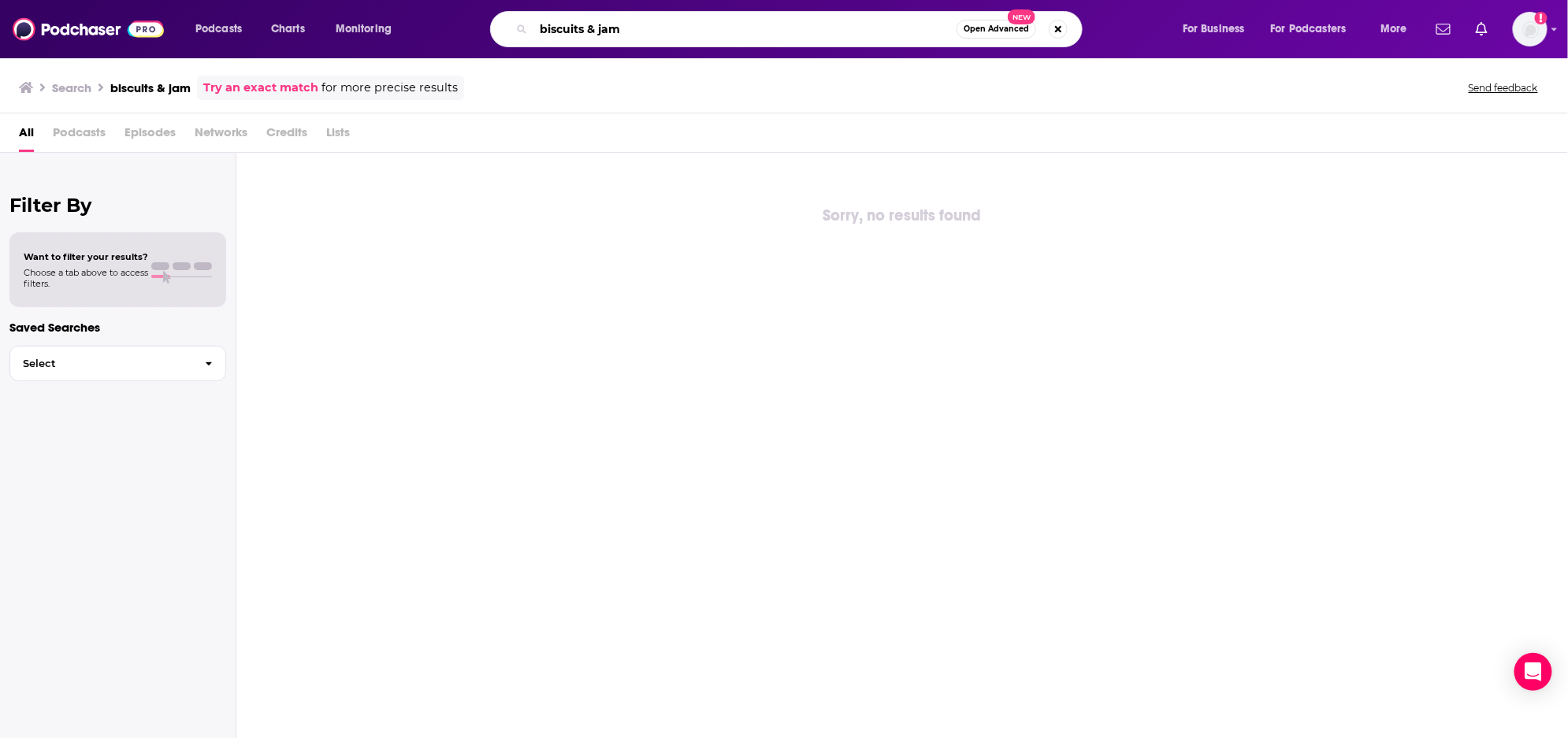
click at [641, 33] on input "biscuits & jam" at bounding box center [746, 28] width 424 height 26
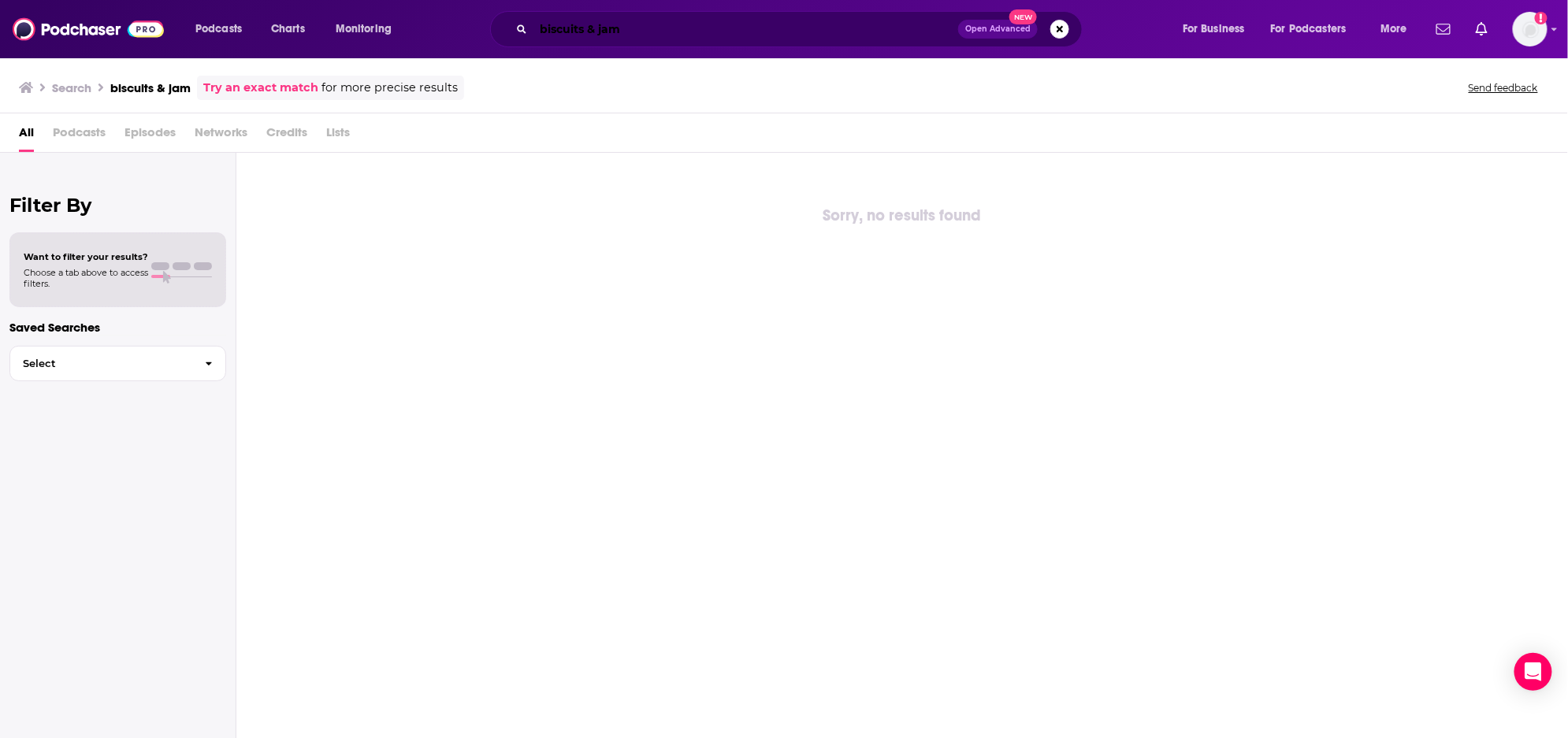
click at [946, 35] on input "biscuits & jam" at bounding box center [746, 28] width 425 height 26
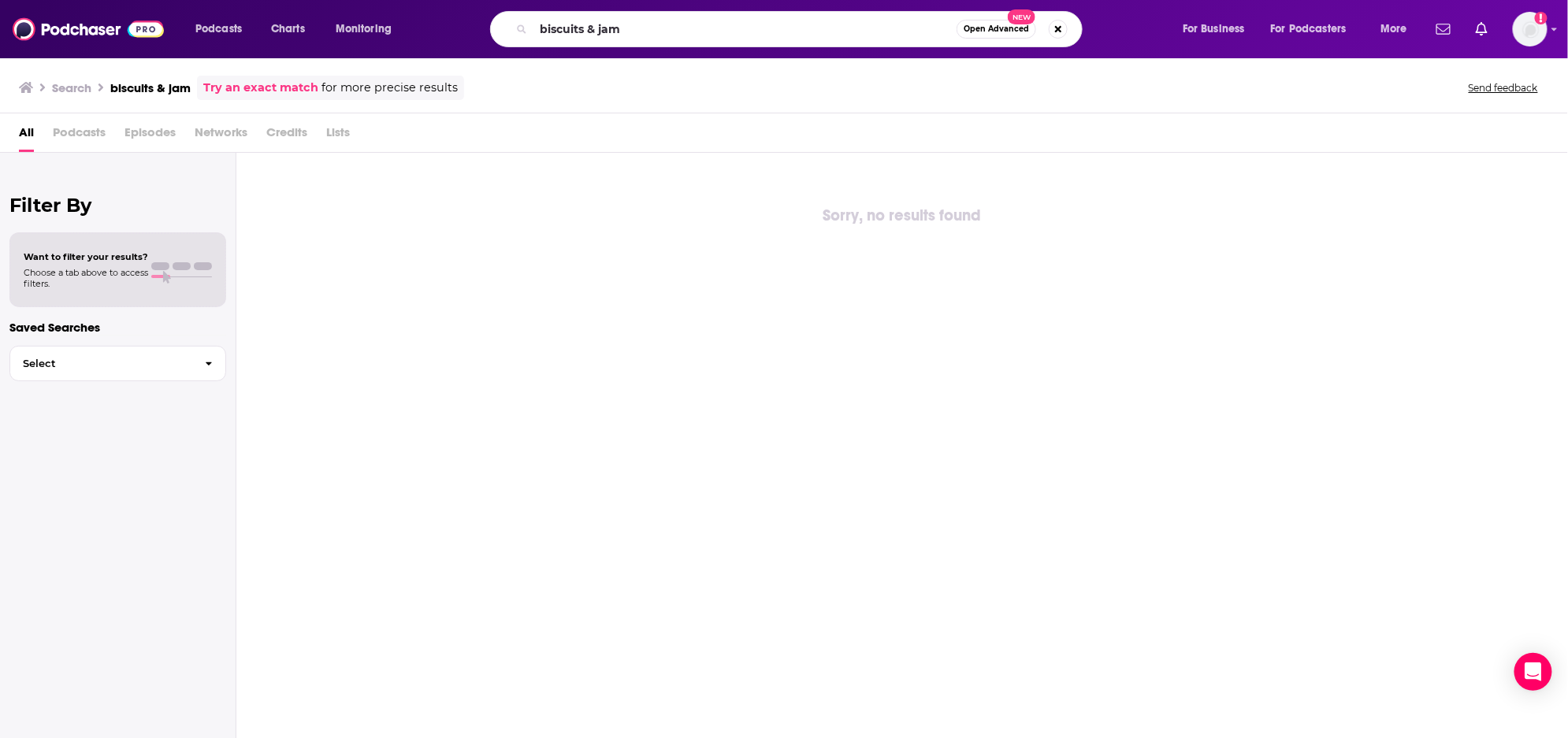
click at [964, 32] on span "Open Advanced" at bounding box center [996, 29] width 66 height 8
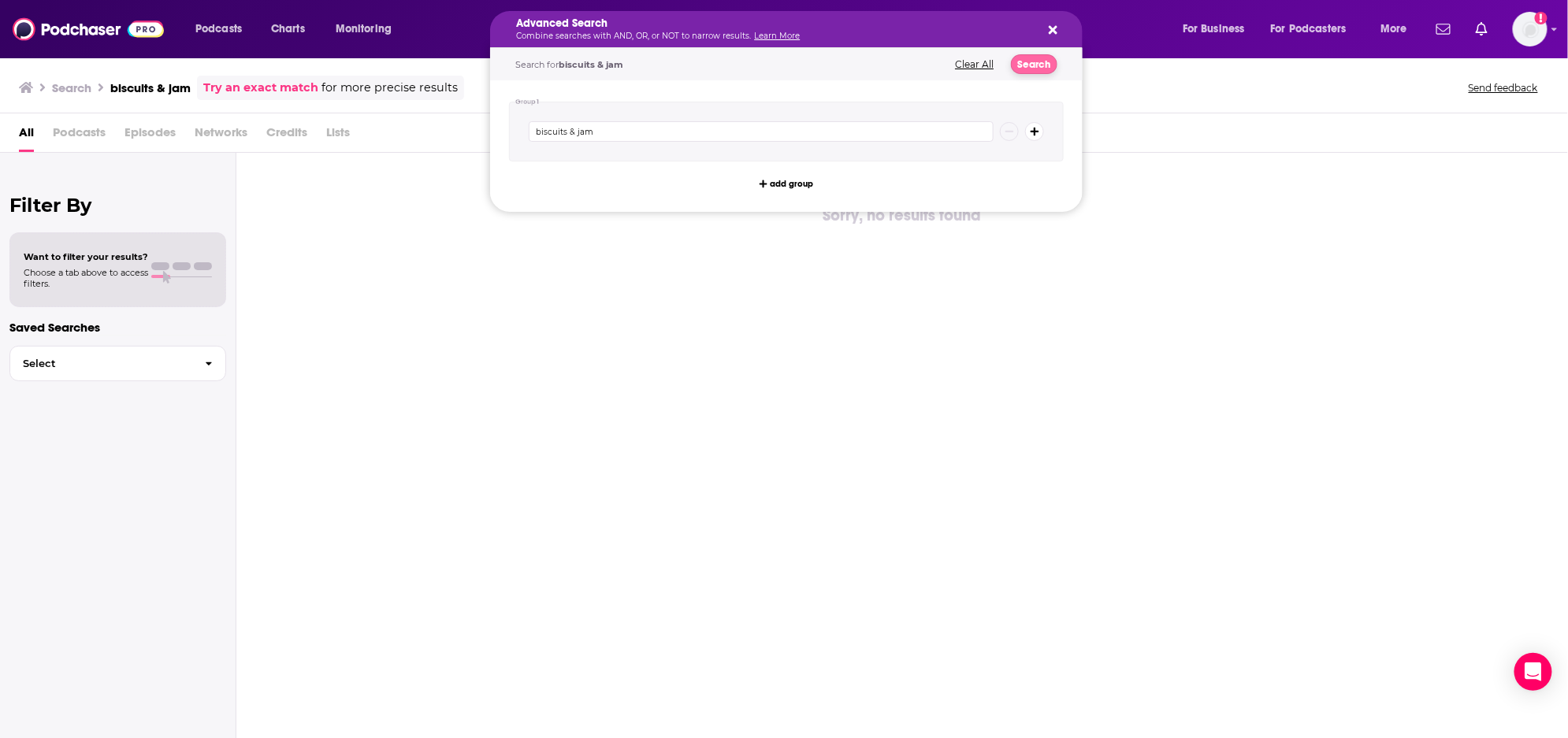
click at [1024, 68] on button "Search" at bounding box center [1033, 64] width 47 height 20
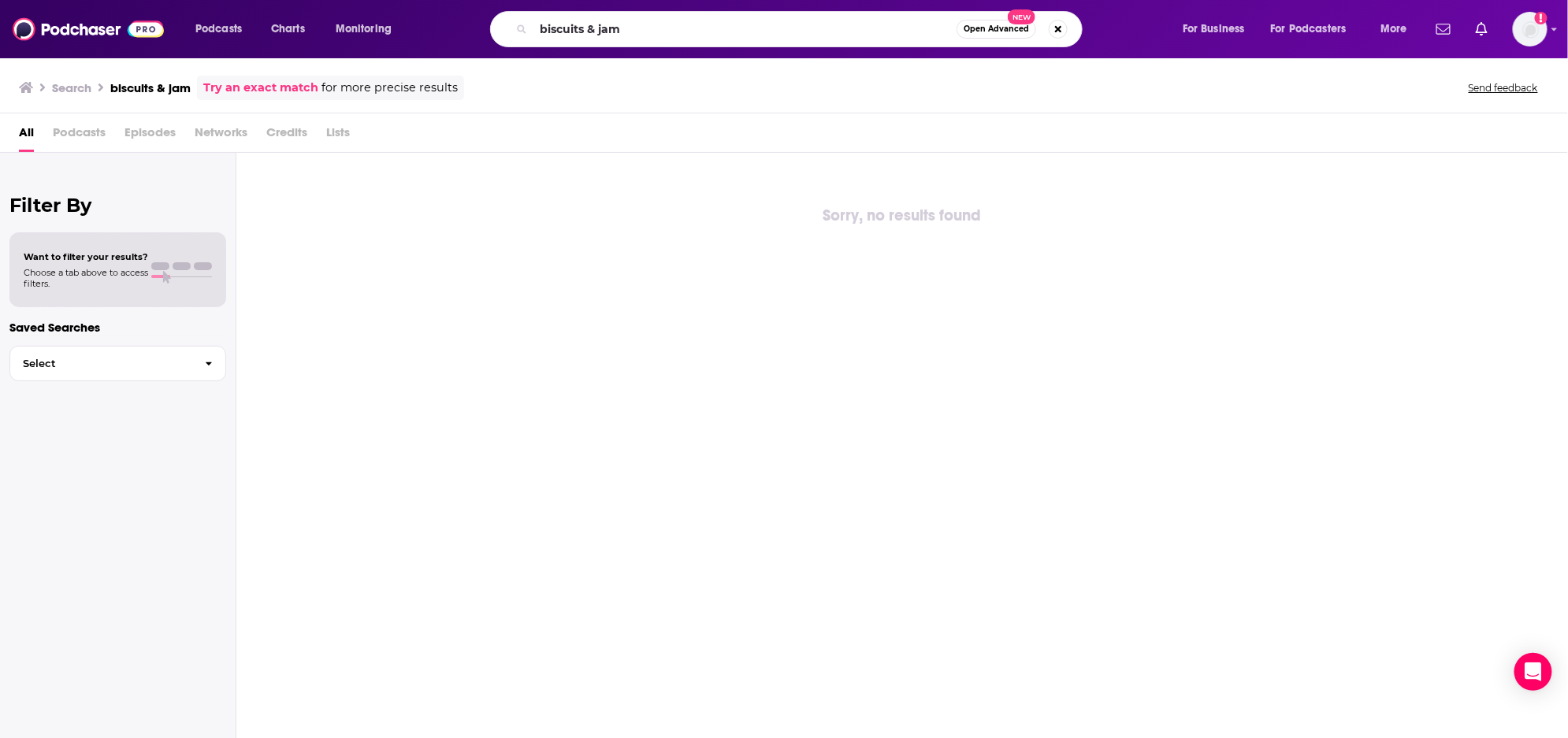
click at [1058, 28] on button "Search podcasts, credits, & more..." at bounding box center [1058, 29] width 19 height 19
type input "bis"
click at [219, 28] on span "Podcasts" at bounding box center [218, 28] width 47 height 22
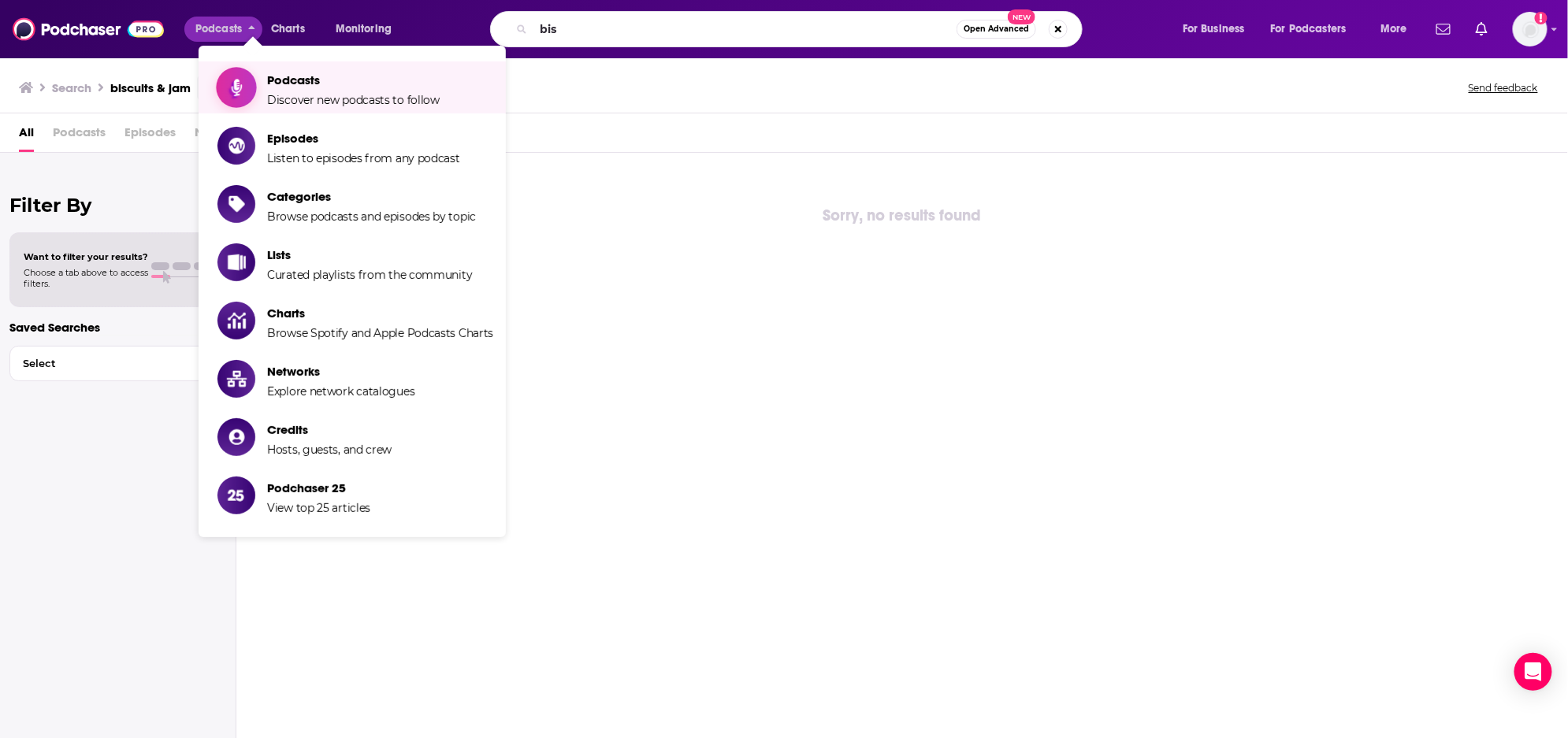
click at [250, 72] on span "Show item sub-menu" at bounding box center [236, 87] width 122 height 122
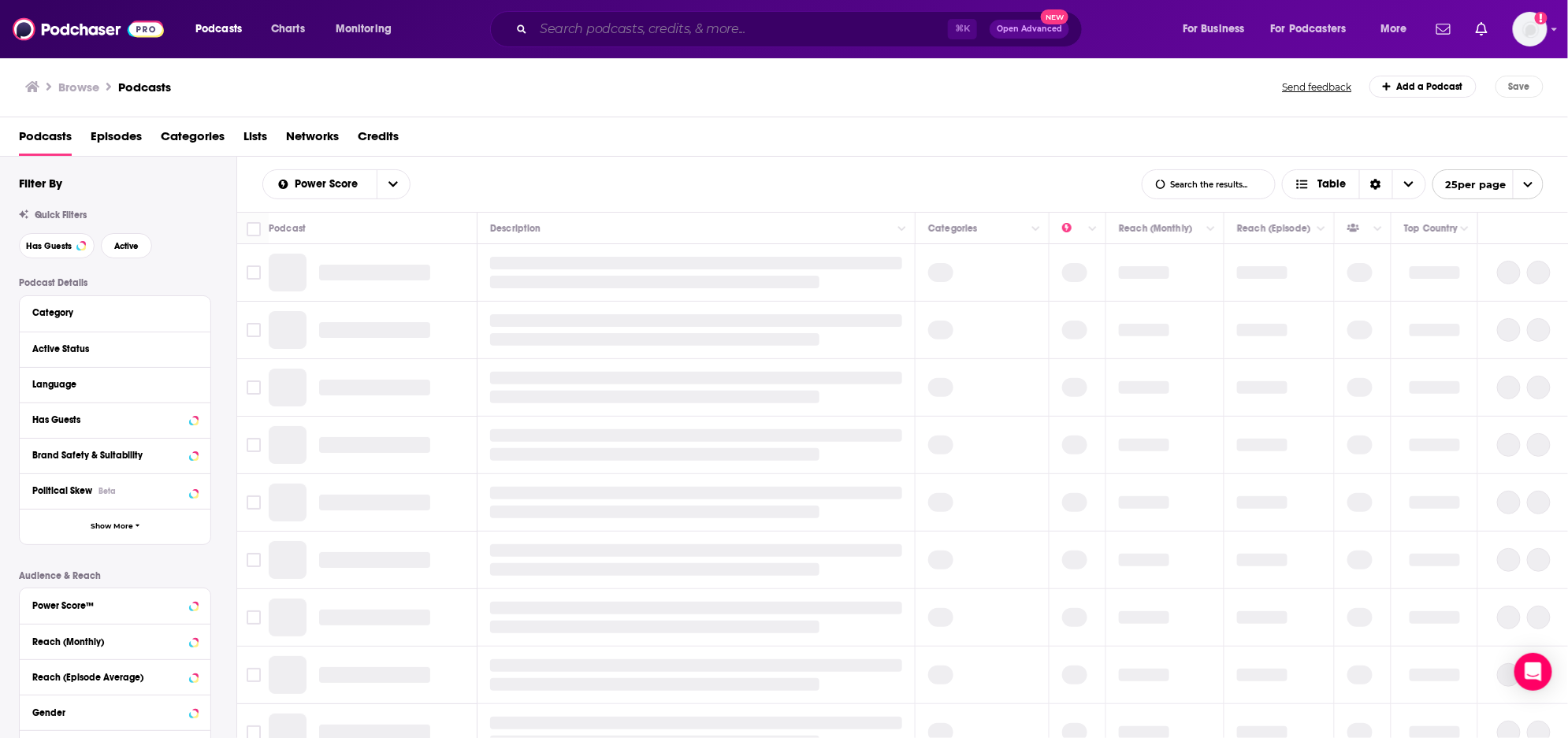
click at [607, 38] on input "Search podcasts, credits, & more..." at bounding box center [741, 28] width 414 height 26
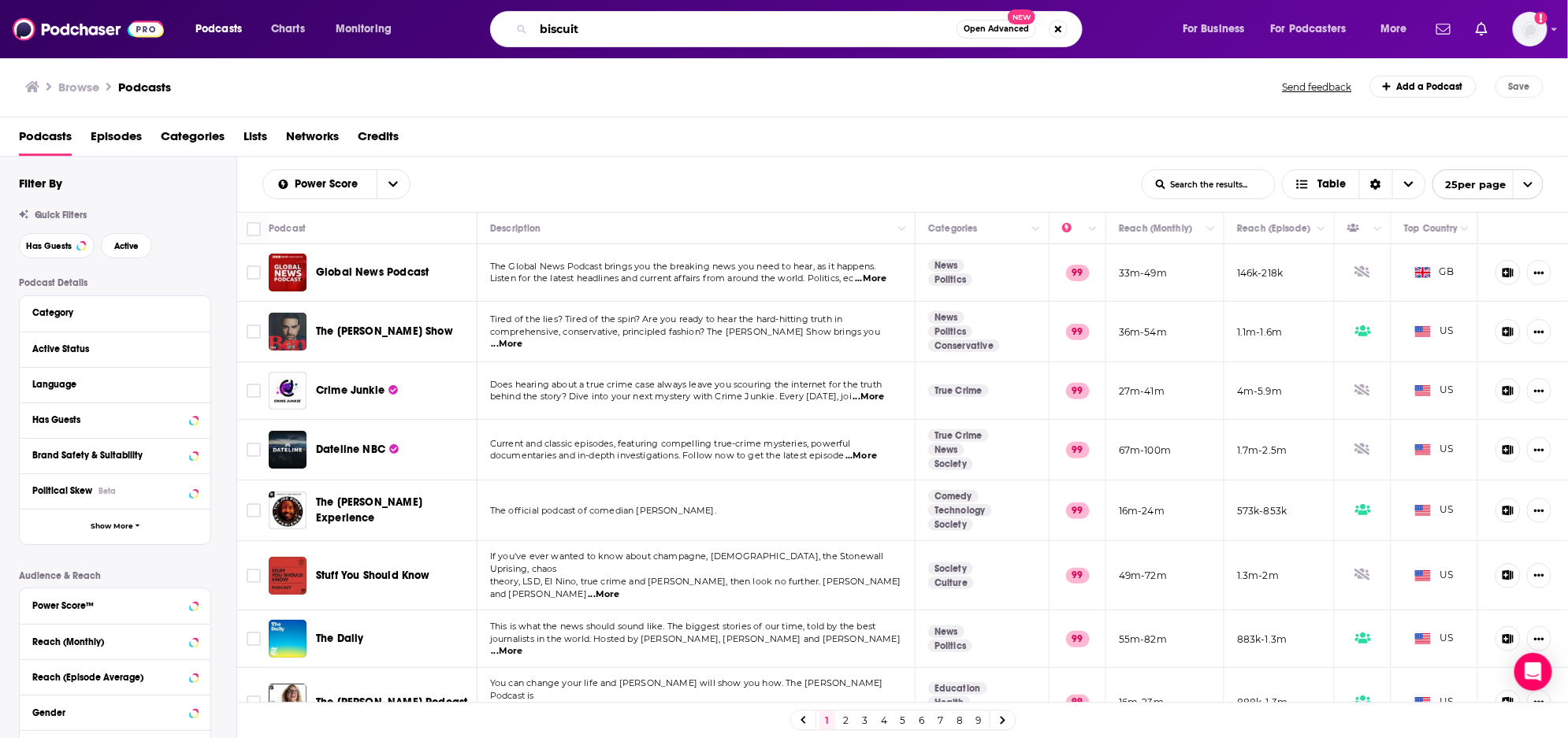
type input "biscuits"
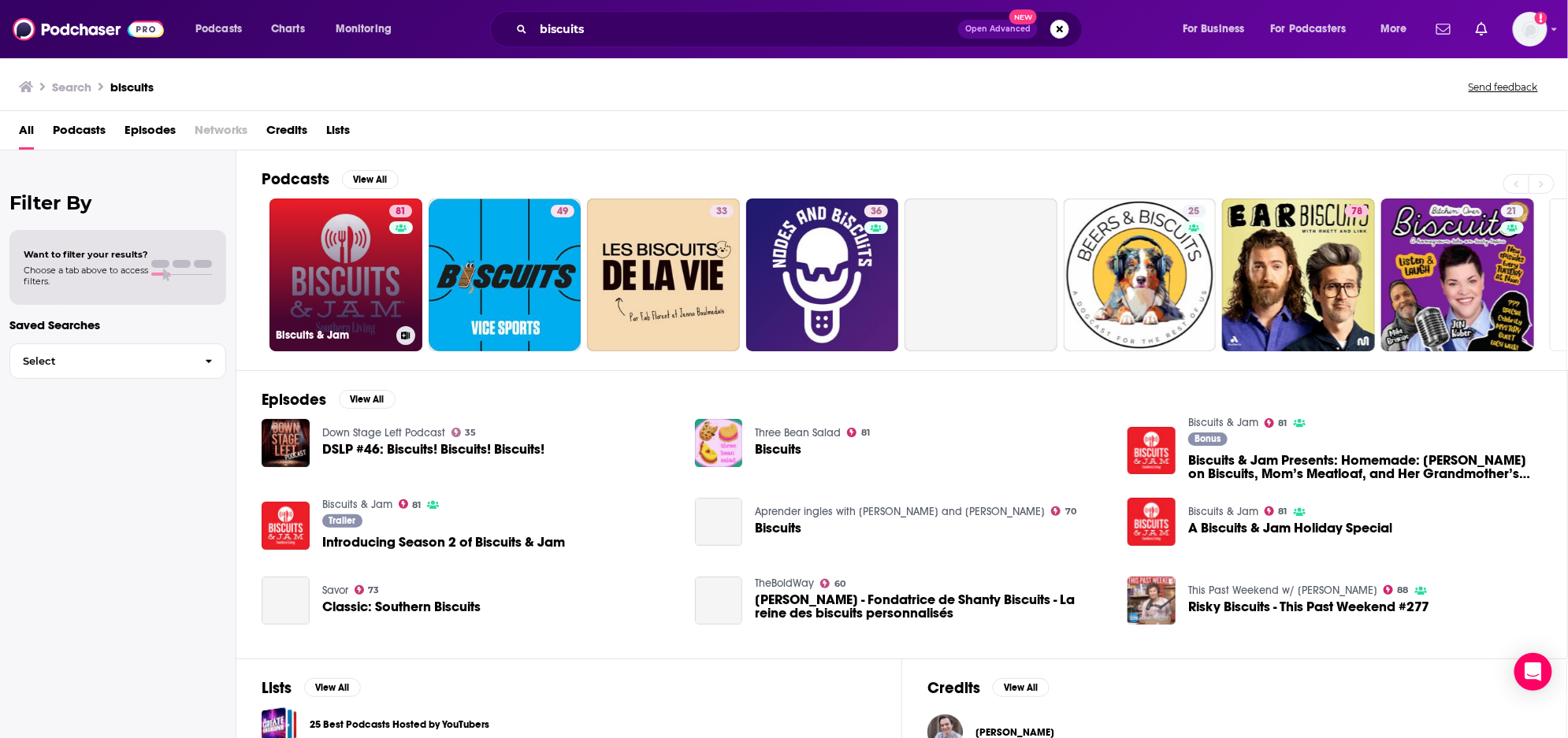
click at [327, 279] on link "81 Biscuits & Jam" at bounding box center [346, 274] width 153 height 153
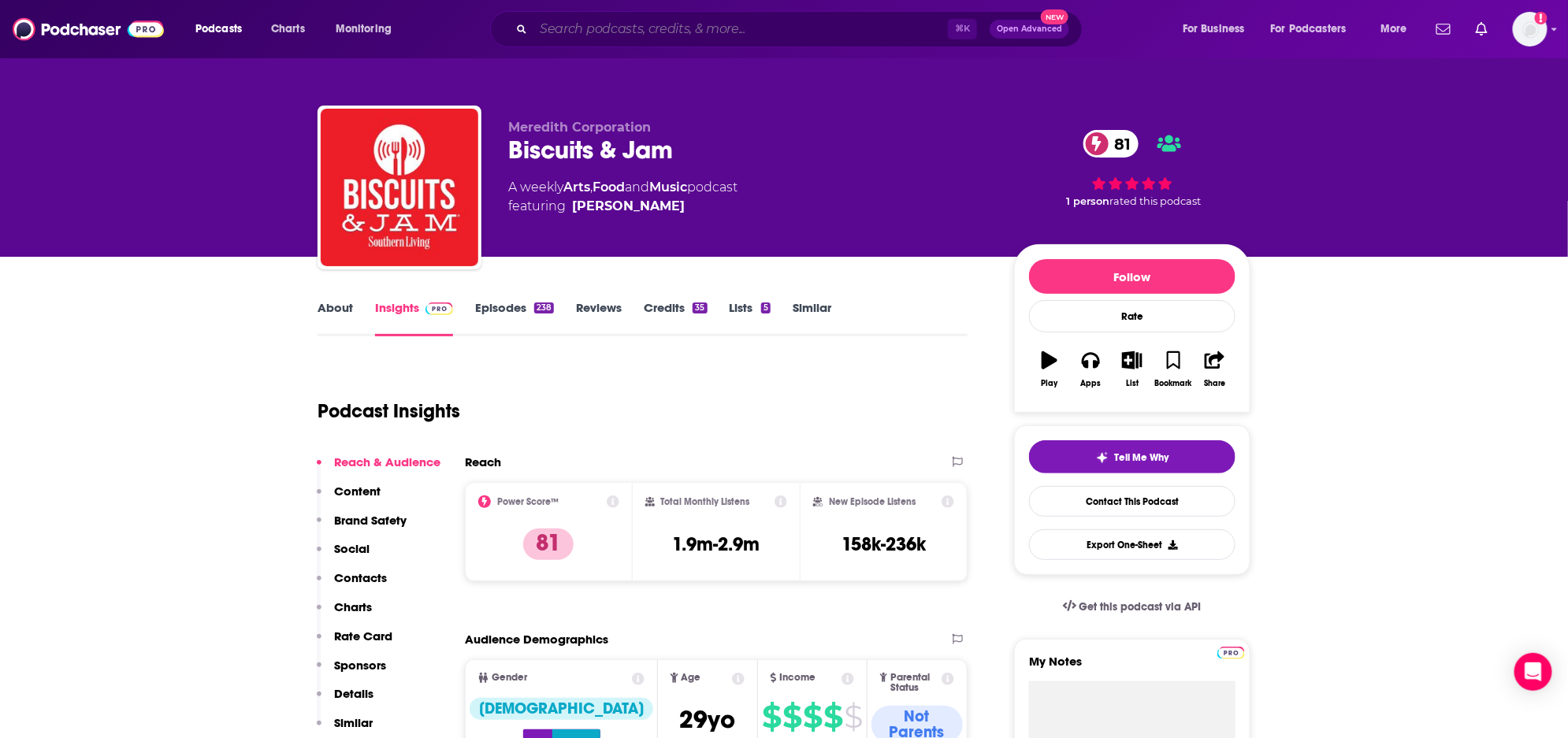
click at [561, 28] on input "Search podcasts, credits, & more..." at bounding box center [741, 28] width 414 height 26
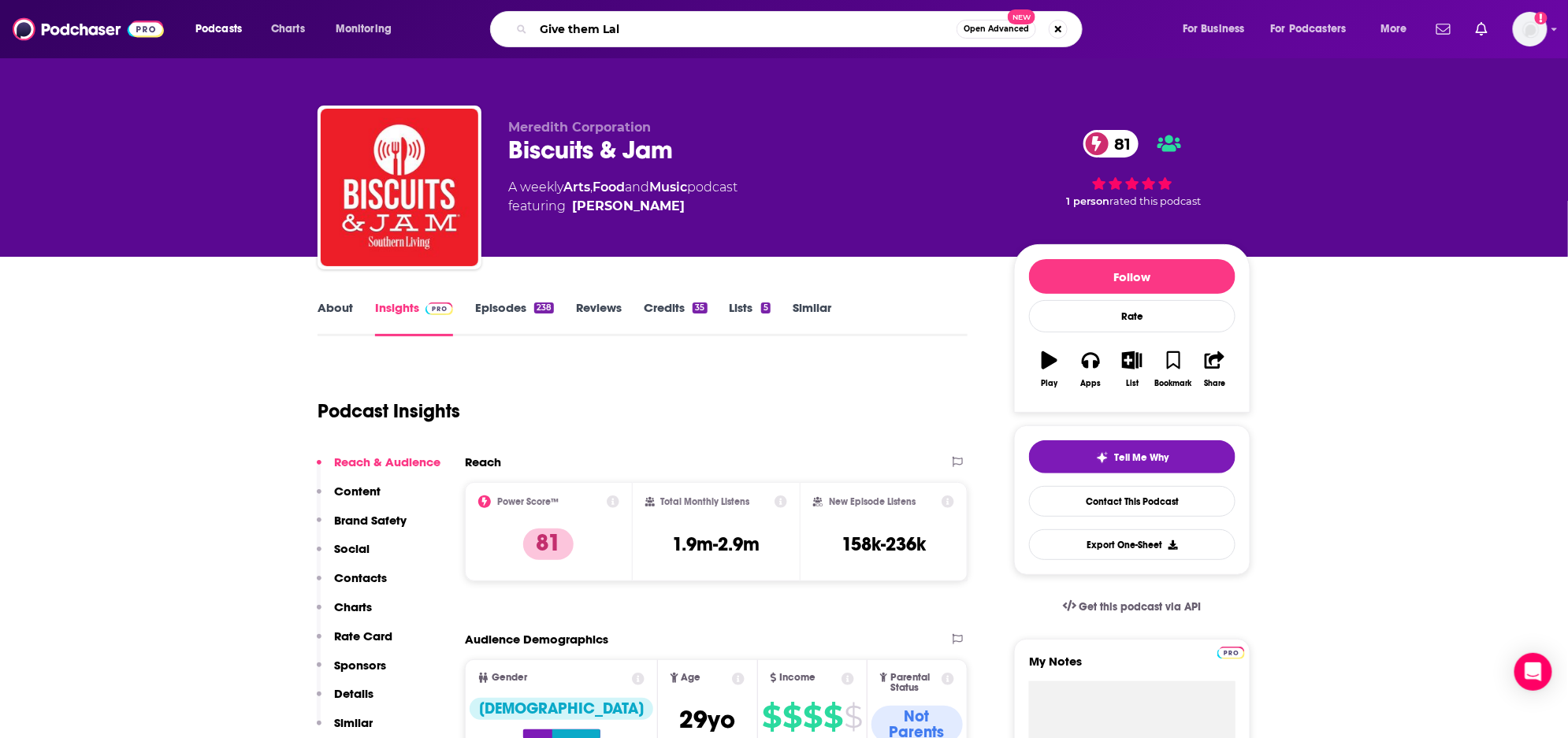
type input "Give them Lala"
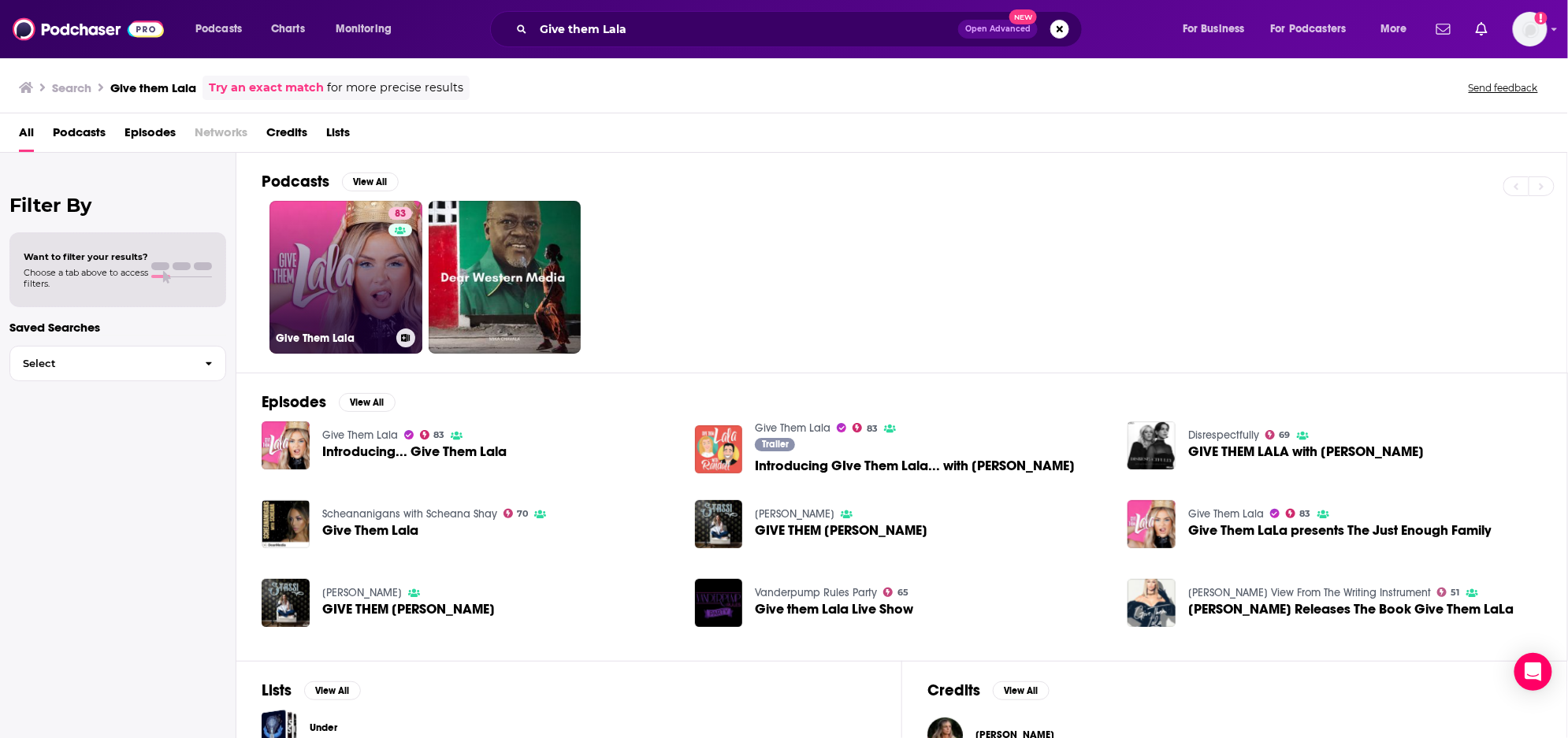
click at [329, 272] on link "83 Give Them Lala" at bounding box center [346, 277] width 153 height 153
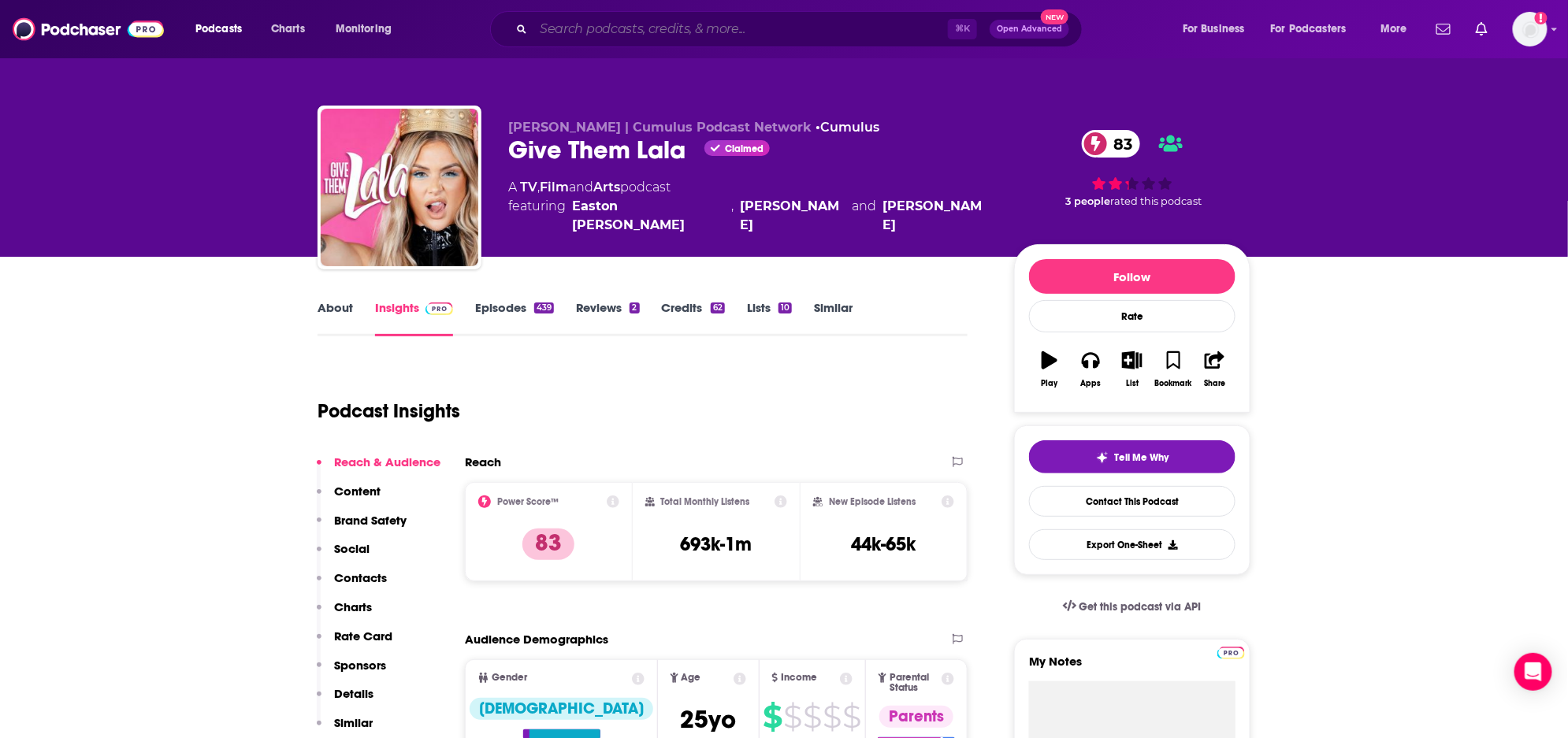
click at [803, 30] on input "Search podcasts, credits, & more..." at bounding box center [741, 28] width 414 height 26
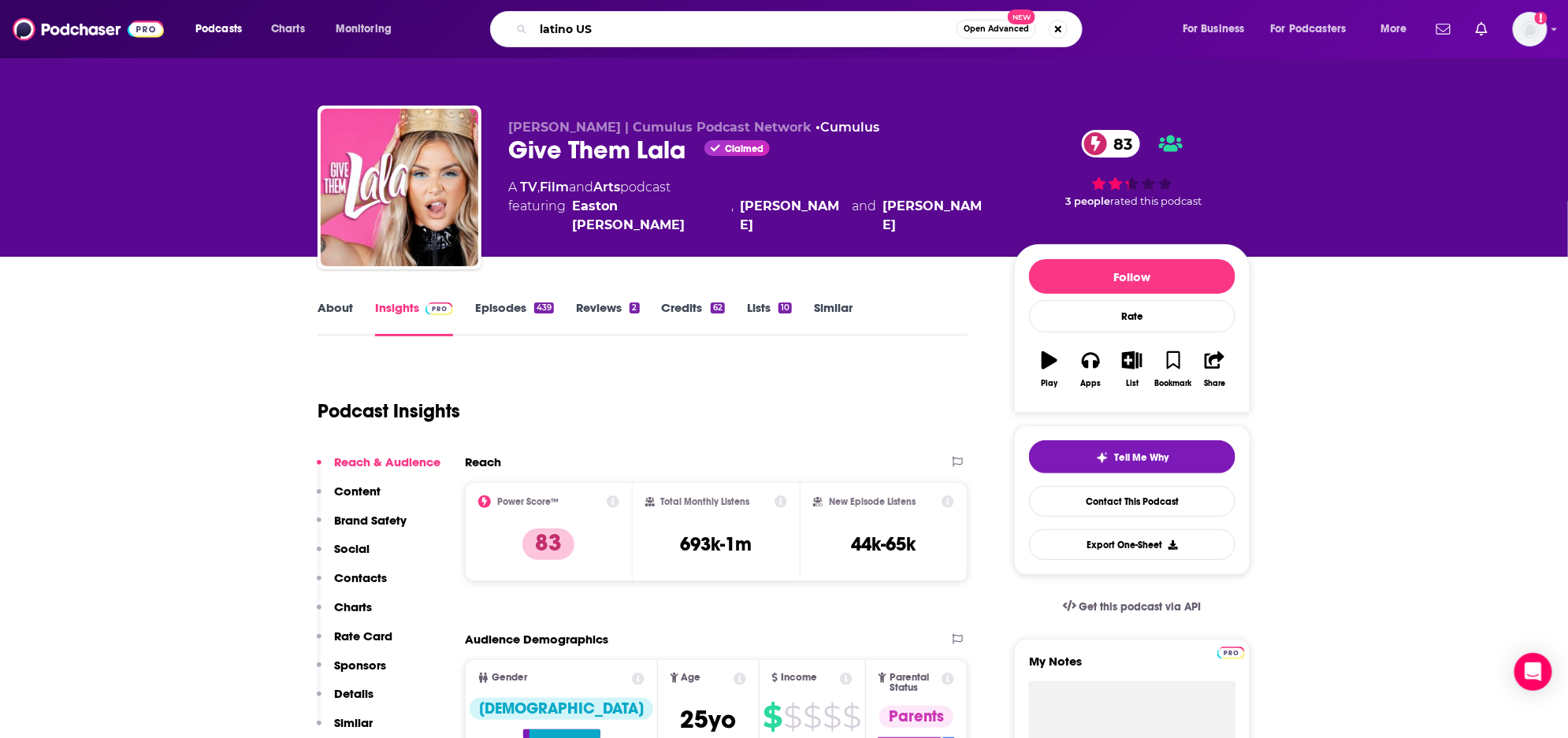
type input "latino [GEOGRAPHIC_DATA]"
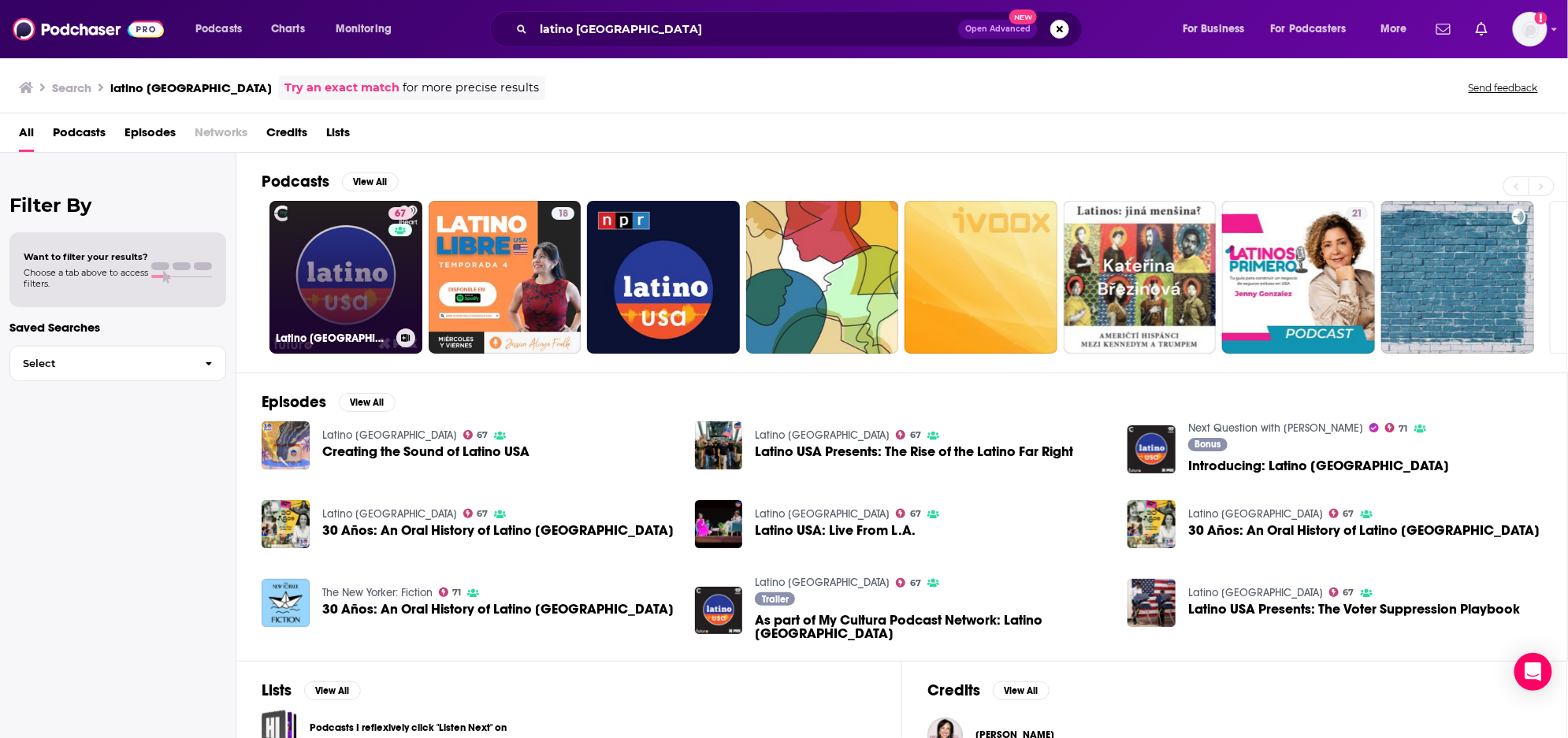
click at [370, 269] on link "67 Latino USA" at bounding box center [346, 277] width 153 height 153
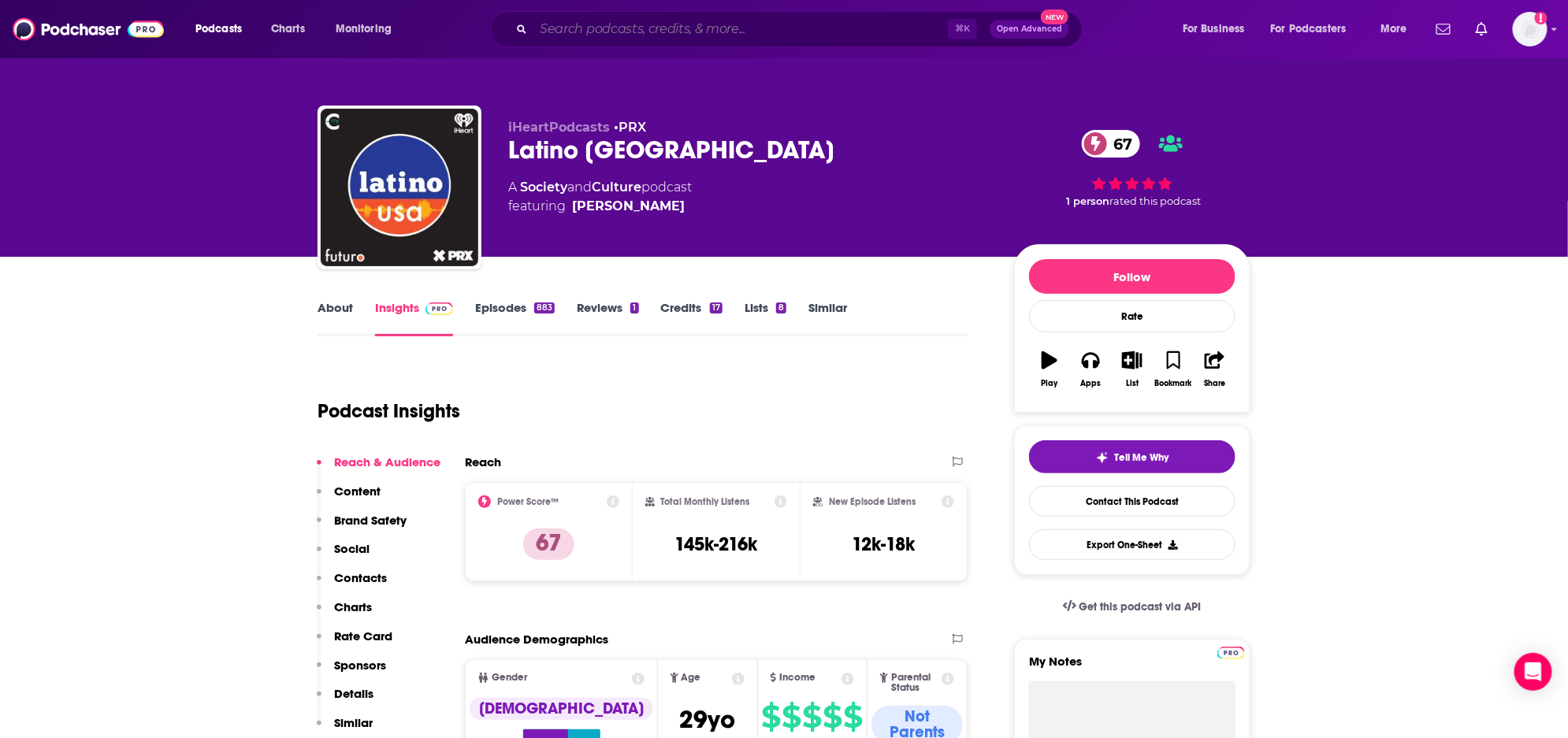
click at [816, 33] on input "Search podcasts, credits, & more..." at bounding box center [741, 28] width 414 height 26
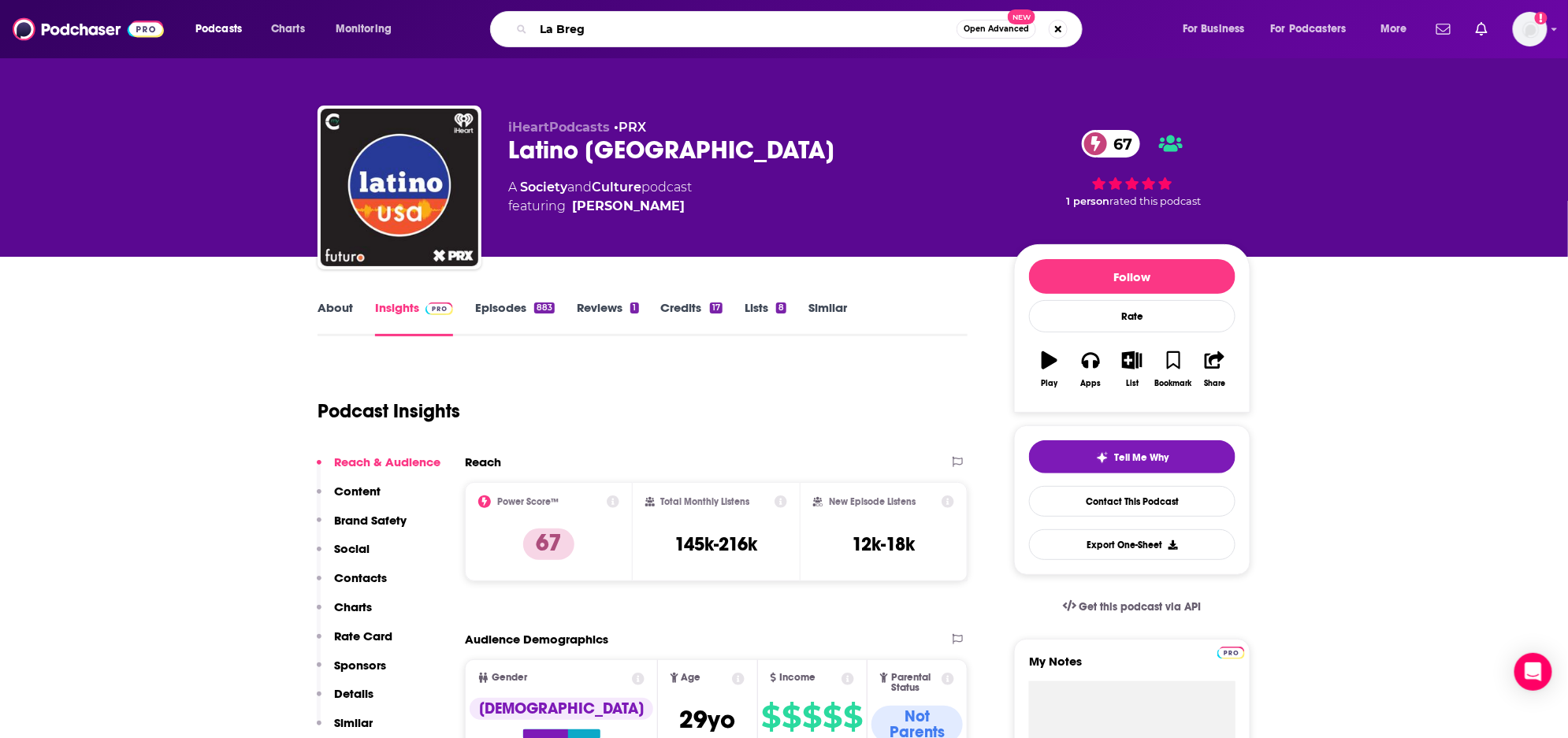
type input "La Brega"
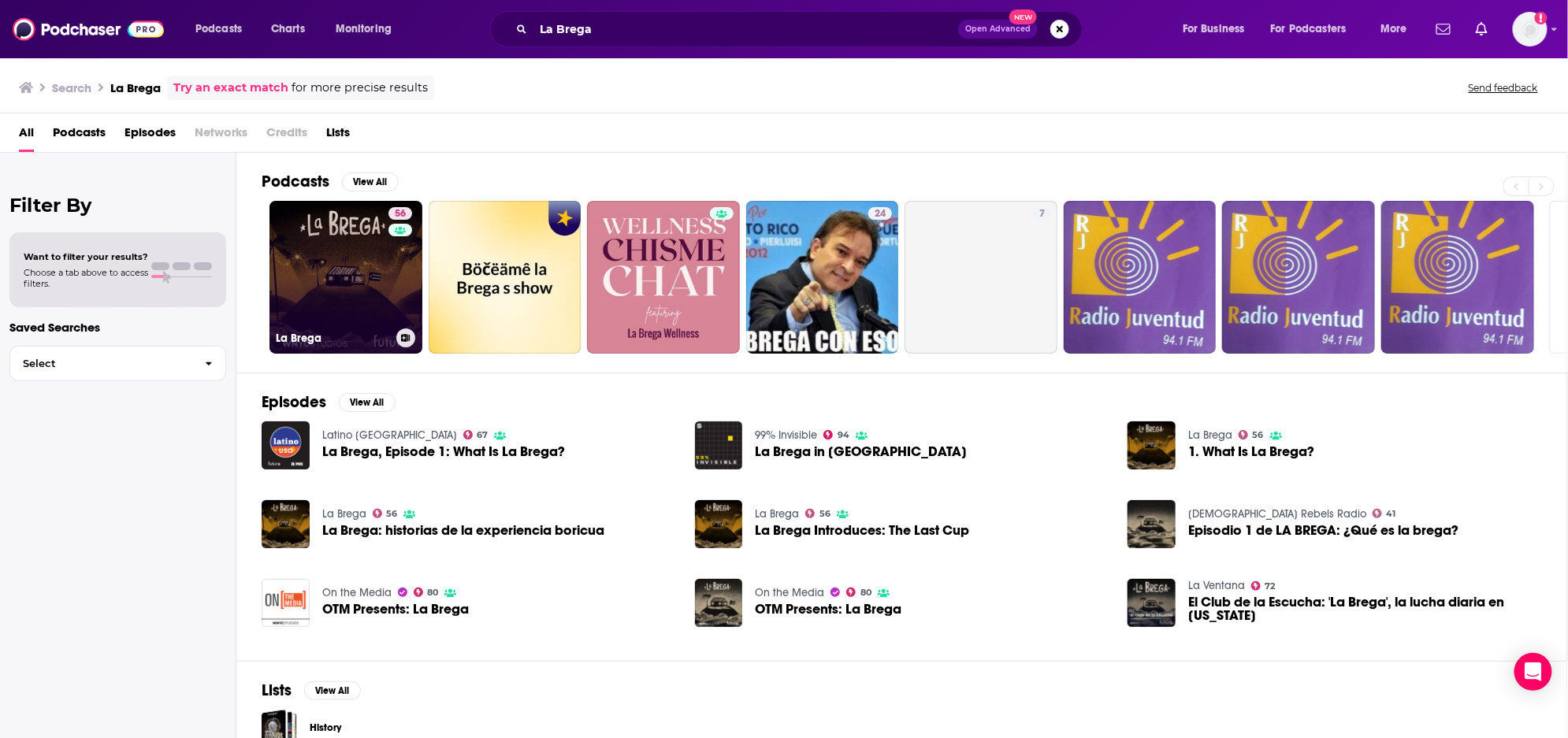
click at [349, 254] on link "56 La Brega" at bounding box center [346, 277] width 153 height 153
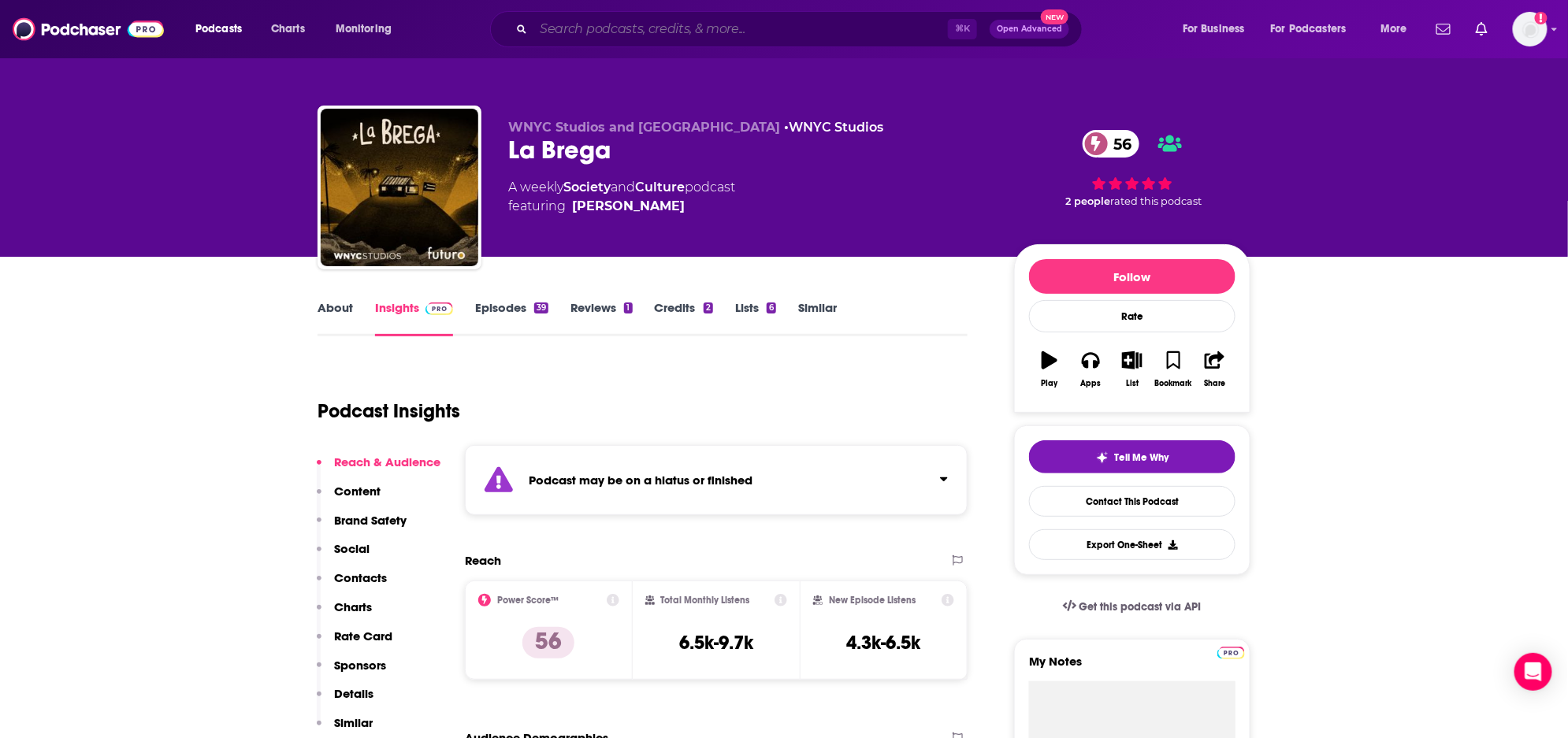
click at [587, 34] on input "Search podcasts, credits, & more..." at bounding box center [741, 28] width 414 height 26
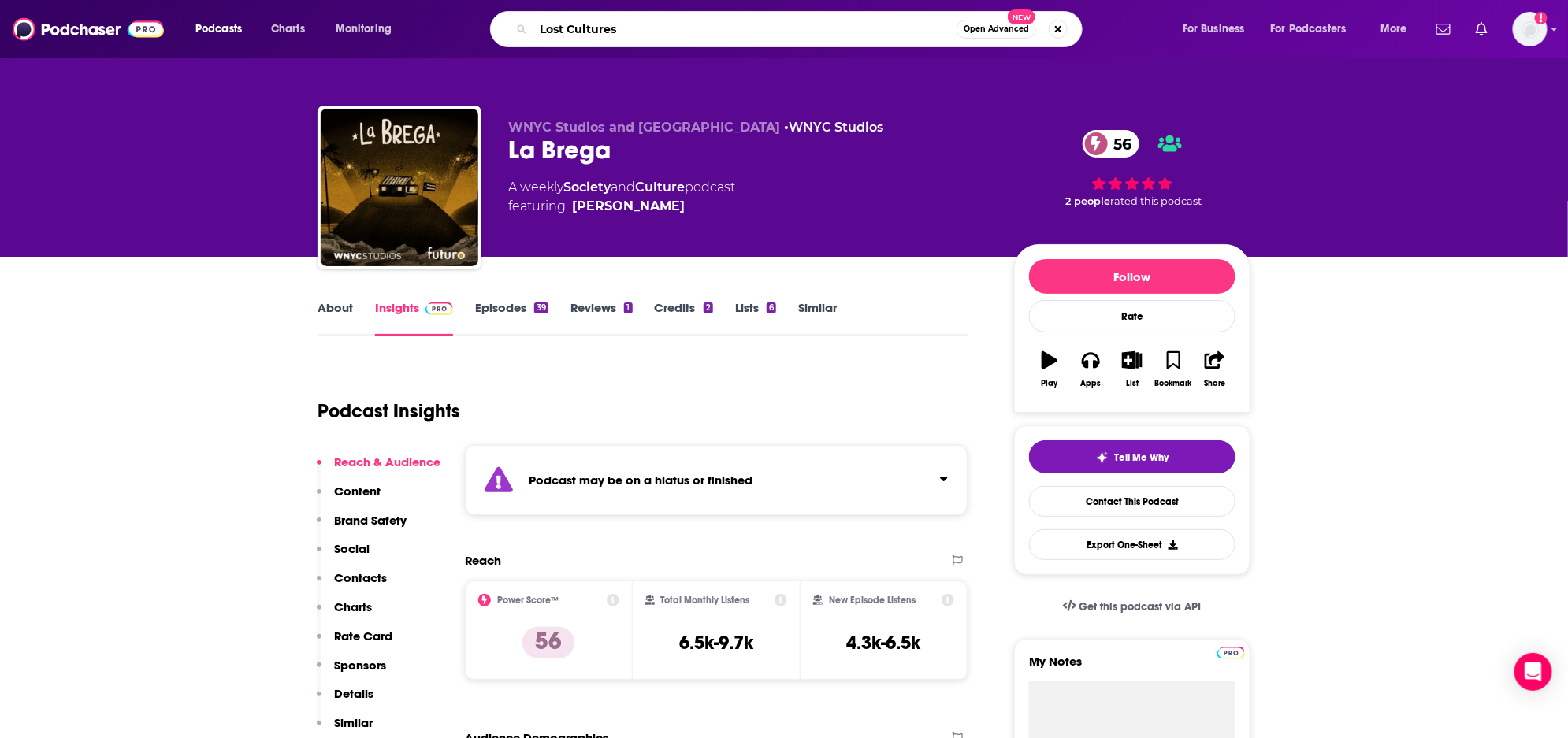
type input "Lost Cultures"
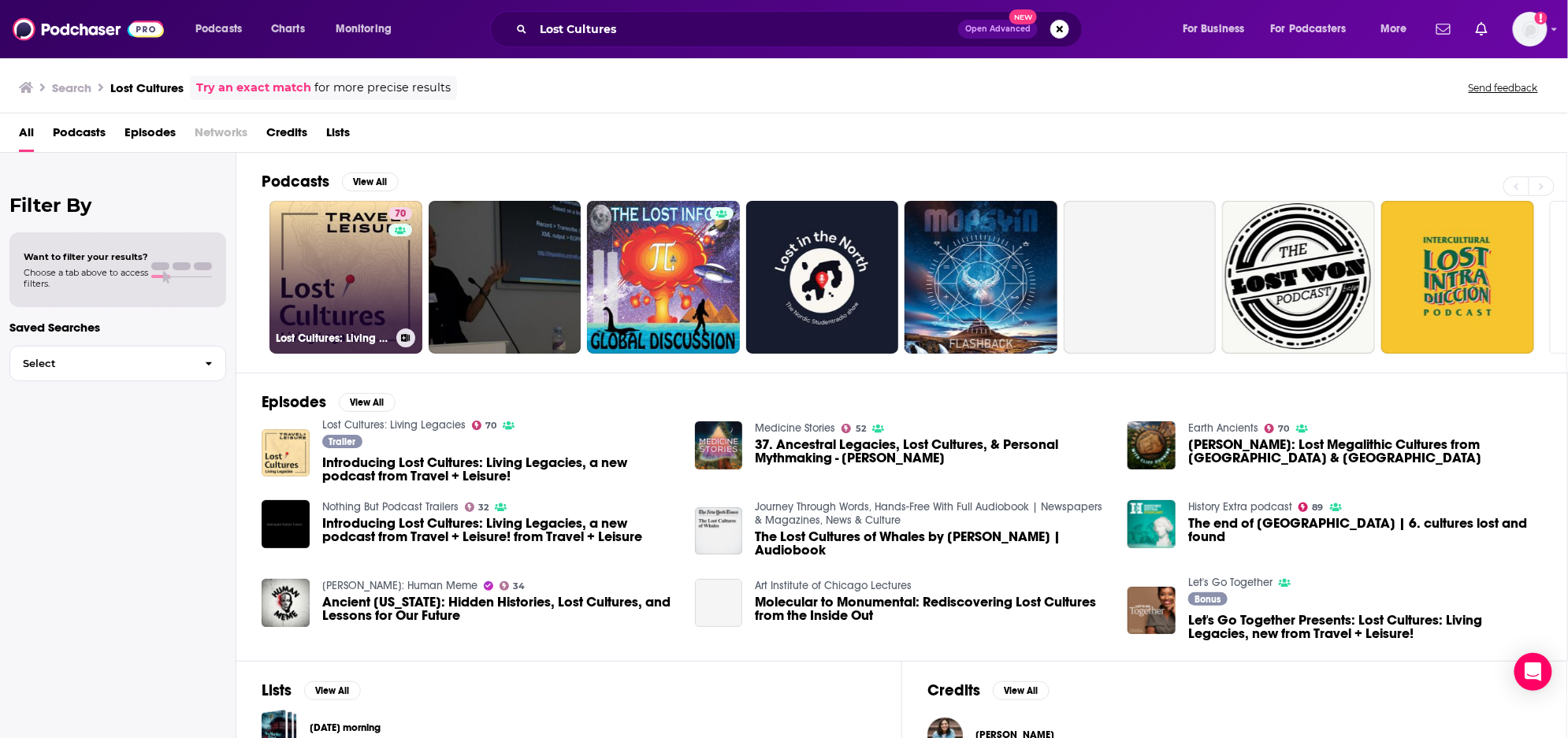
click at [317, 253] on link "70 Lost Cultures: Living Legacies" at bounding box center [346, 277] width 153 height 153
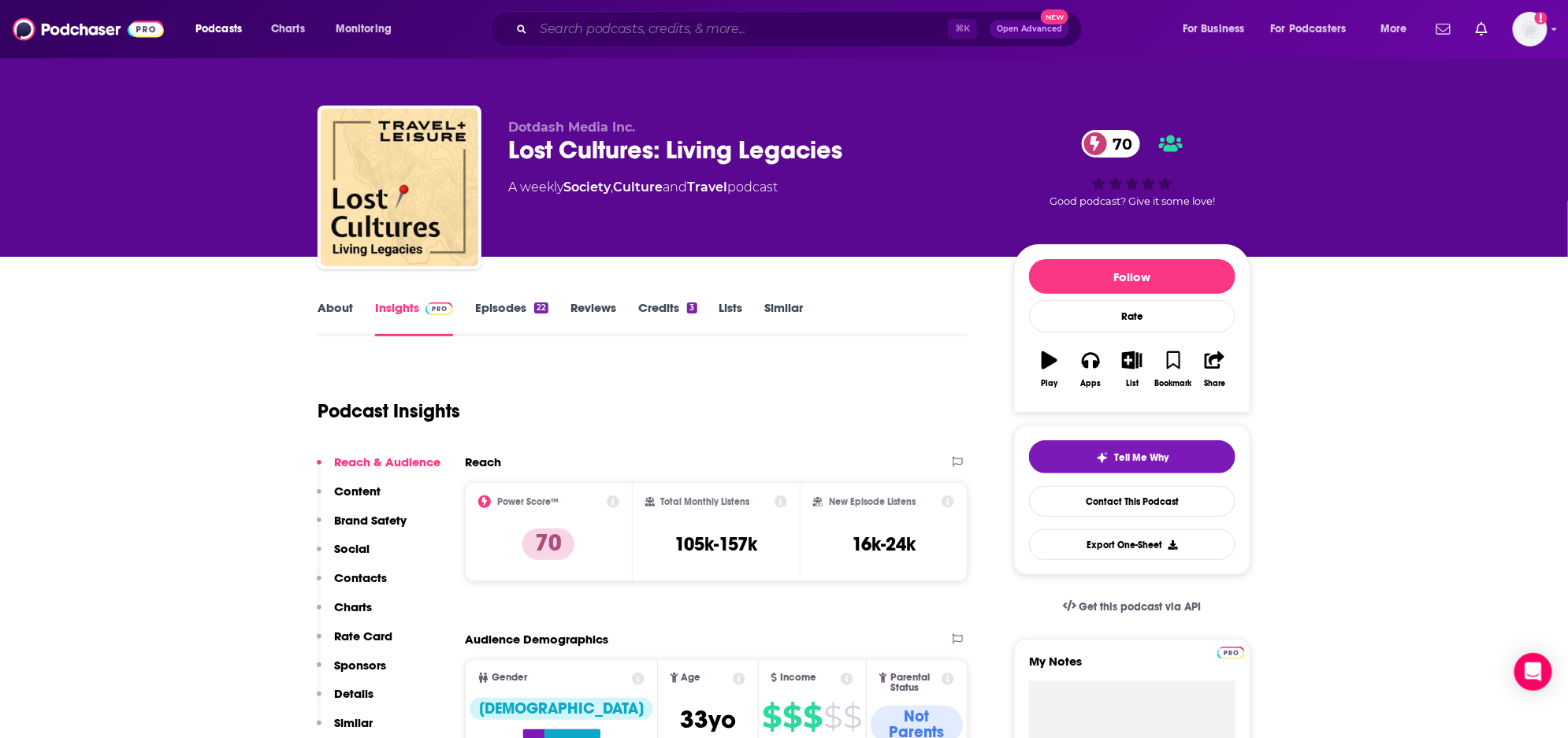
click at [538, 35] on input "Search podcasts, credits, & more..." at bounding box center [741, 28] width 414 height 26
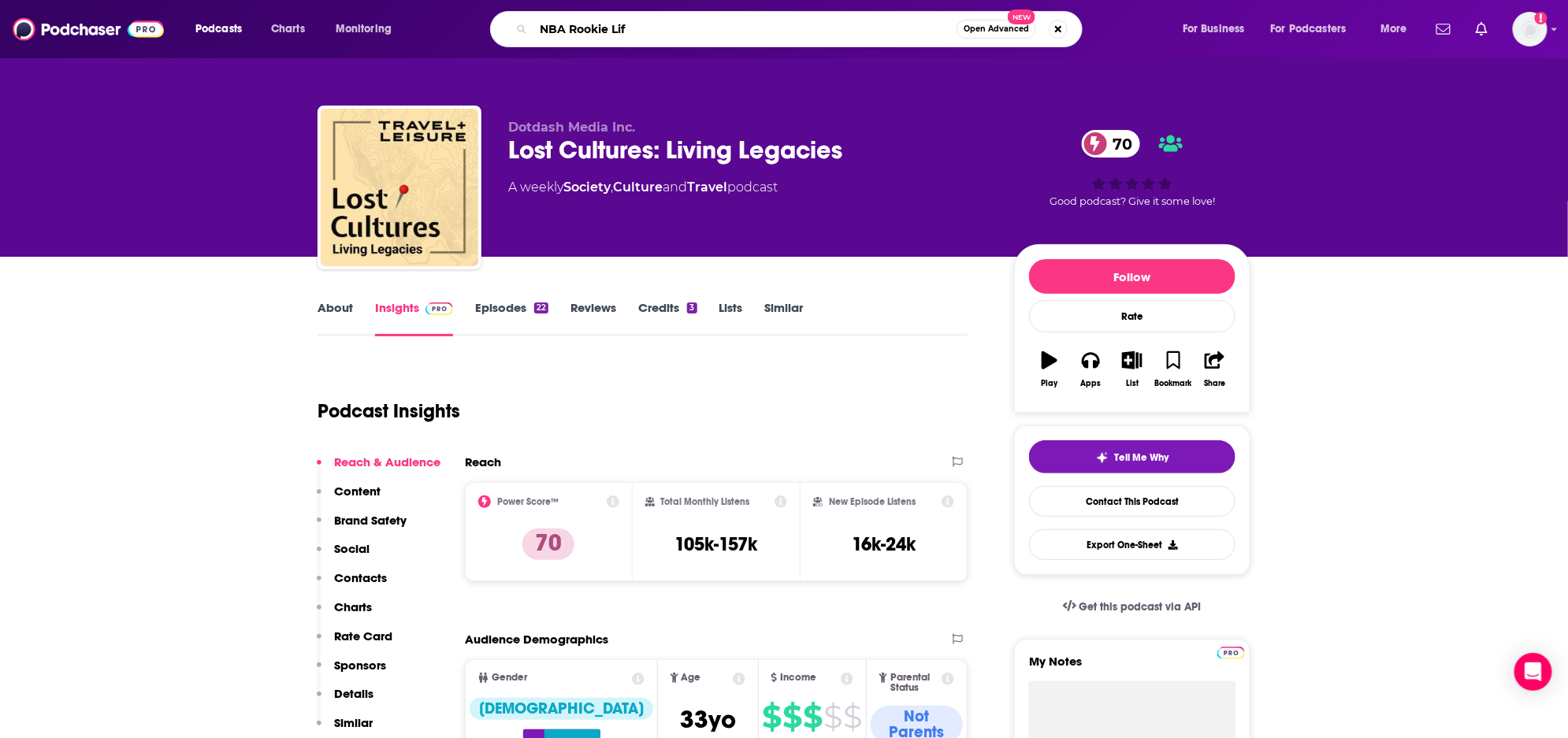
type input "NBA Rookie Life"
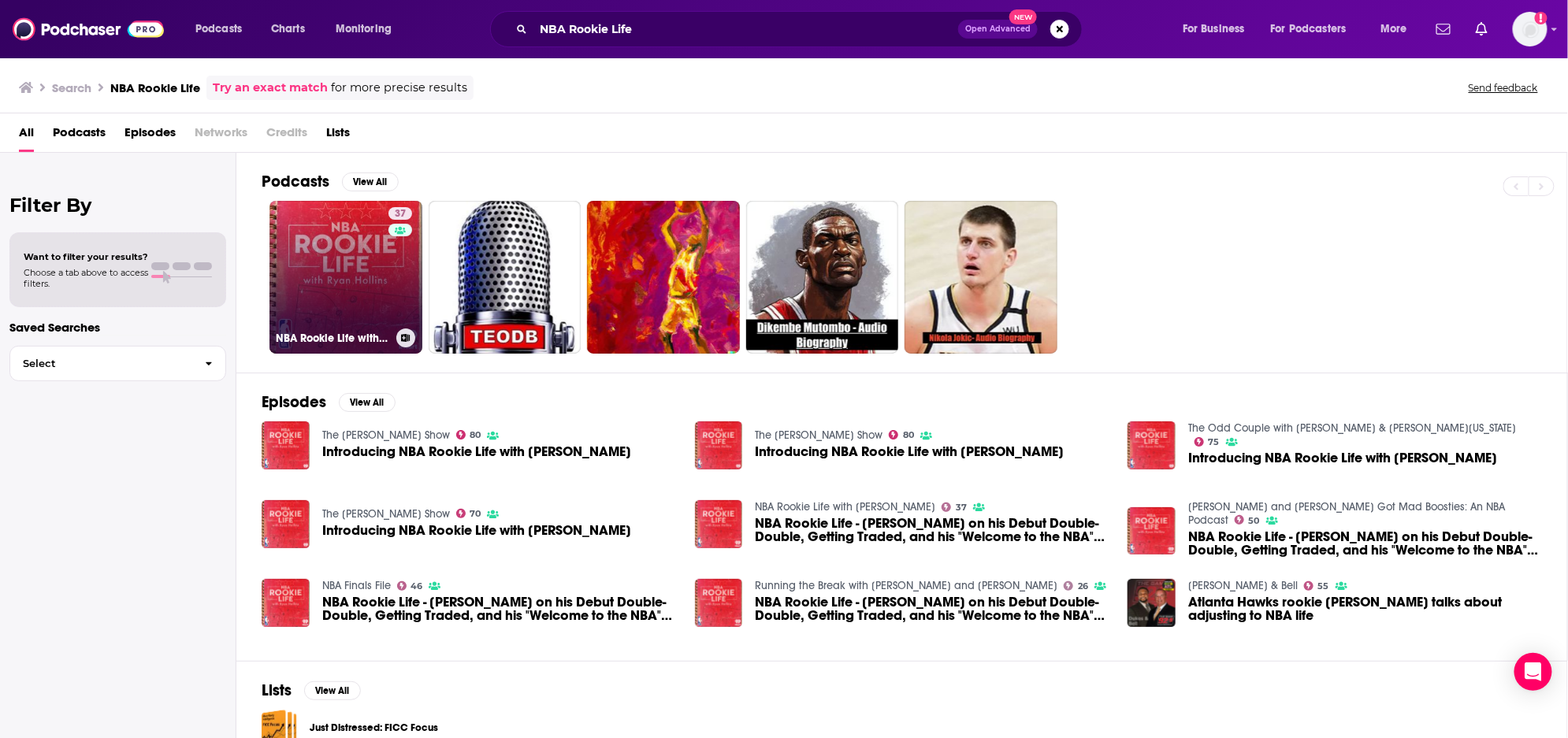
click at [335, 254] on link "37 NBA Rookie Life with [PERSON_NAME]" at bounding box center [346, 277] width 153 height 153
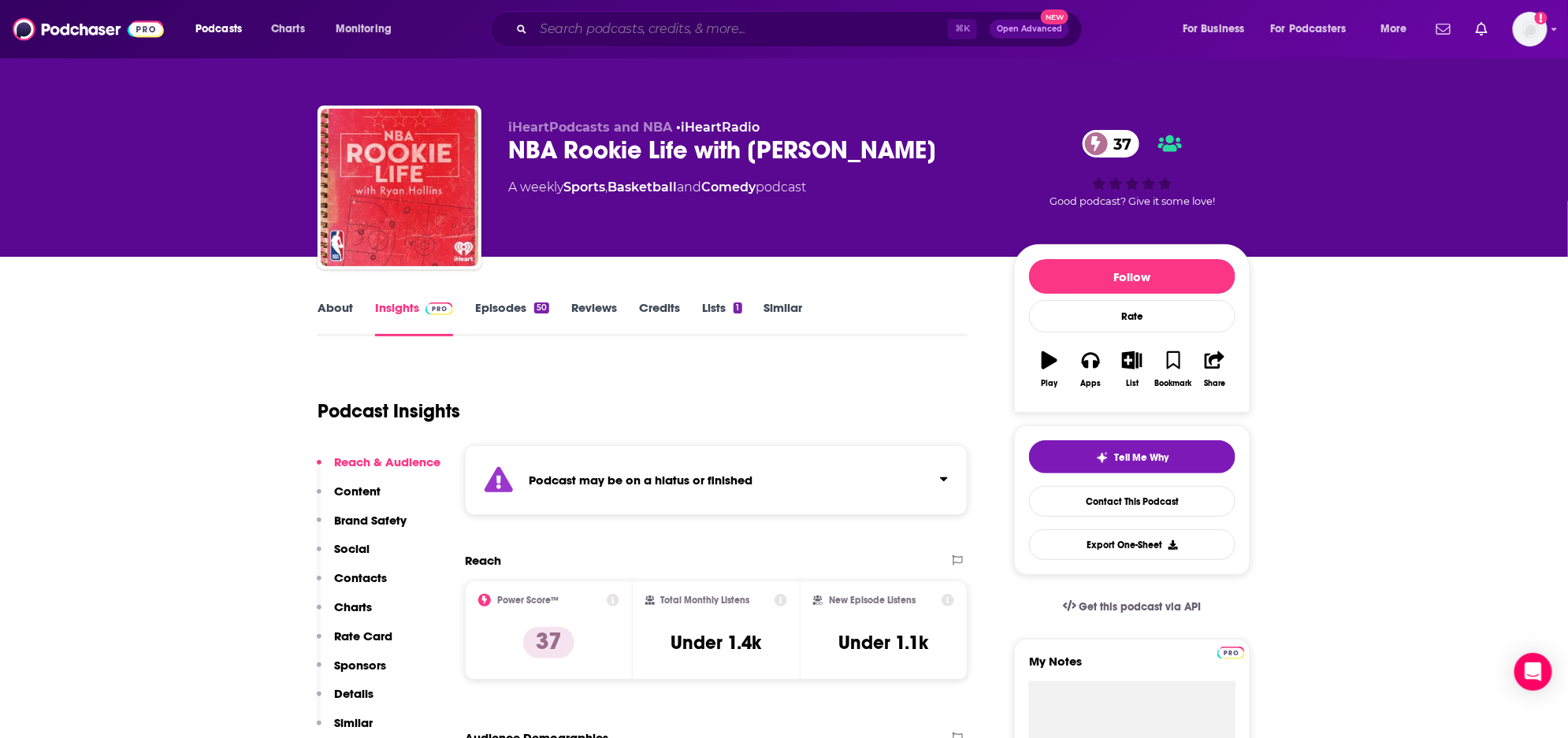
click at [554, 27] on input "Search podcasts, credits, & more..." at bounding box center [741, 28] width 414 height 26
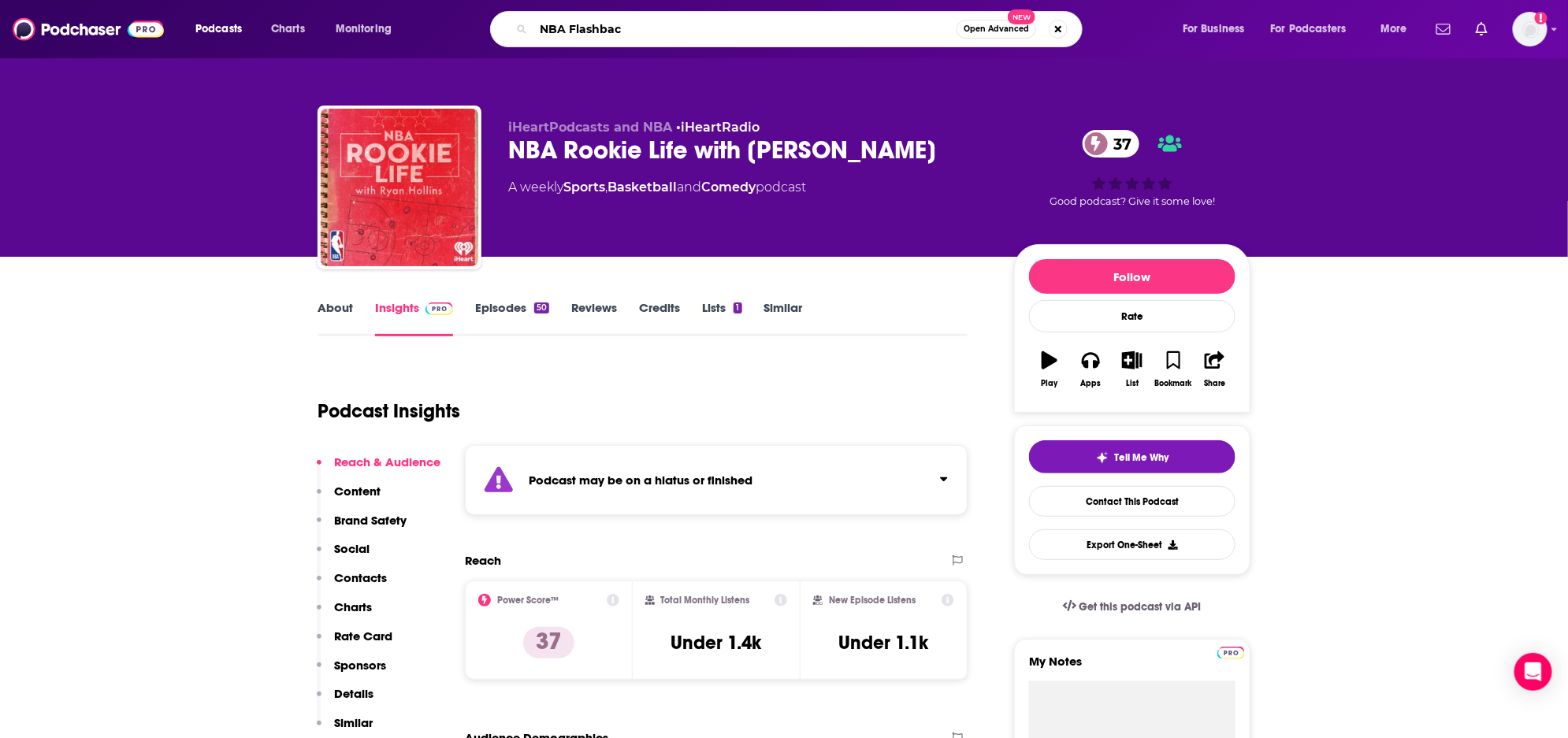
type input "NBA Flashback"
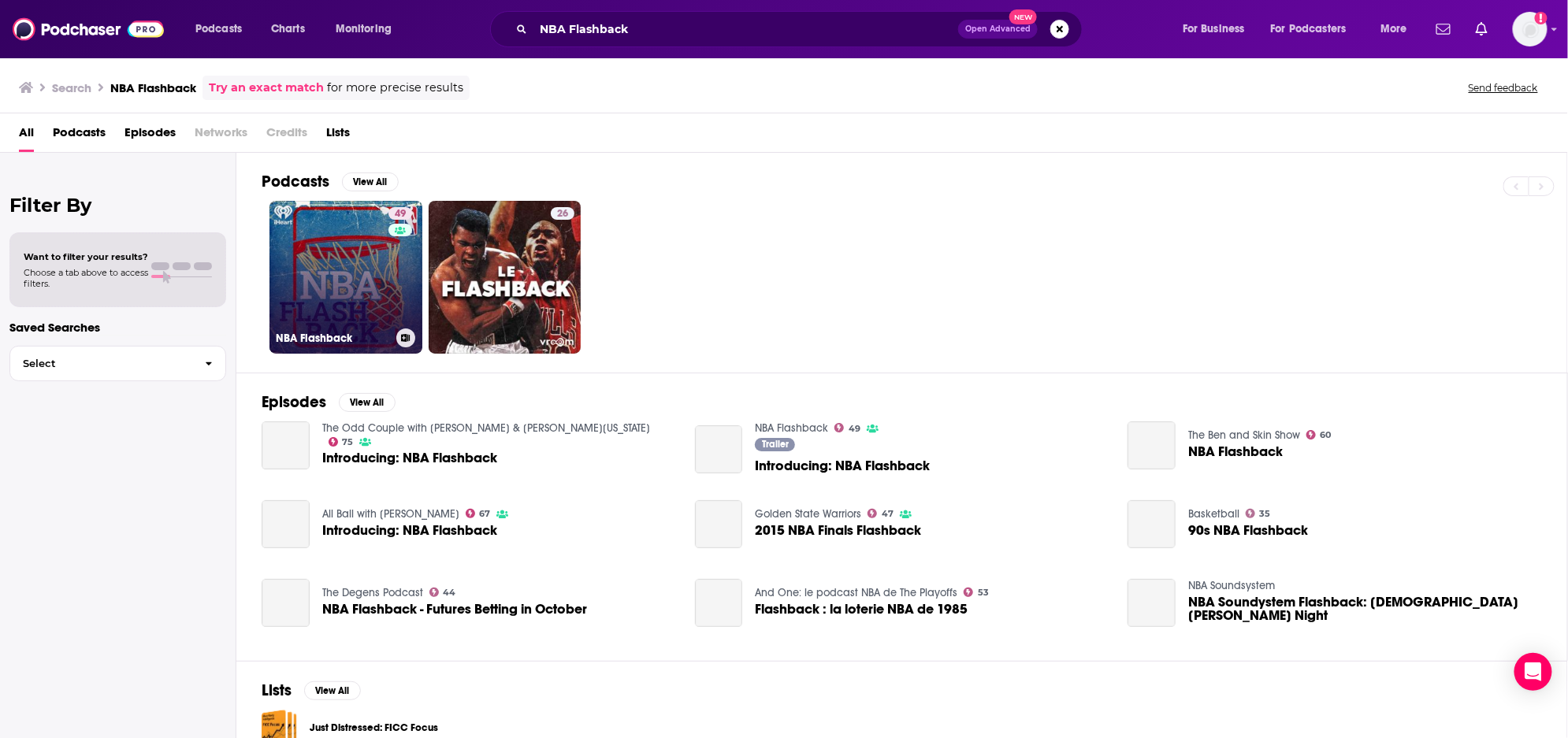
click at [349, 269] on link "49 NBA Flashback" at bounding box center [346, 277] width 153 height 153
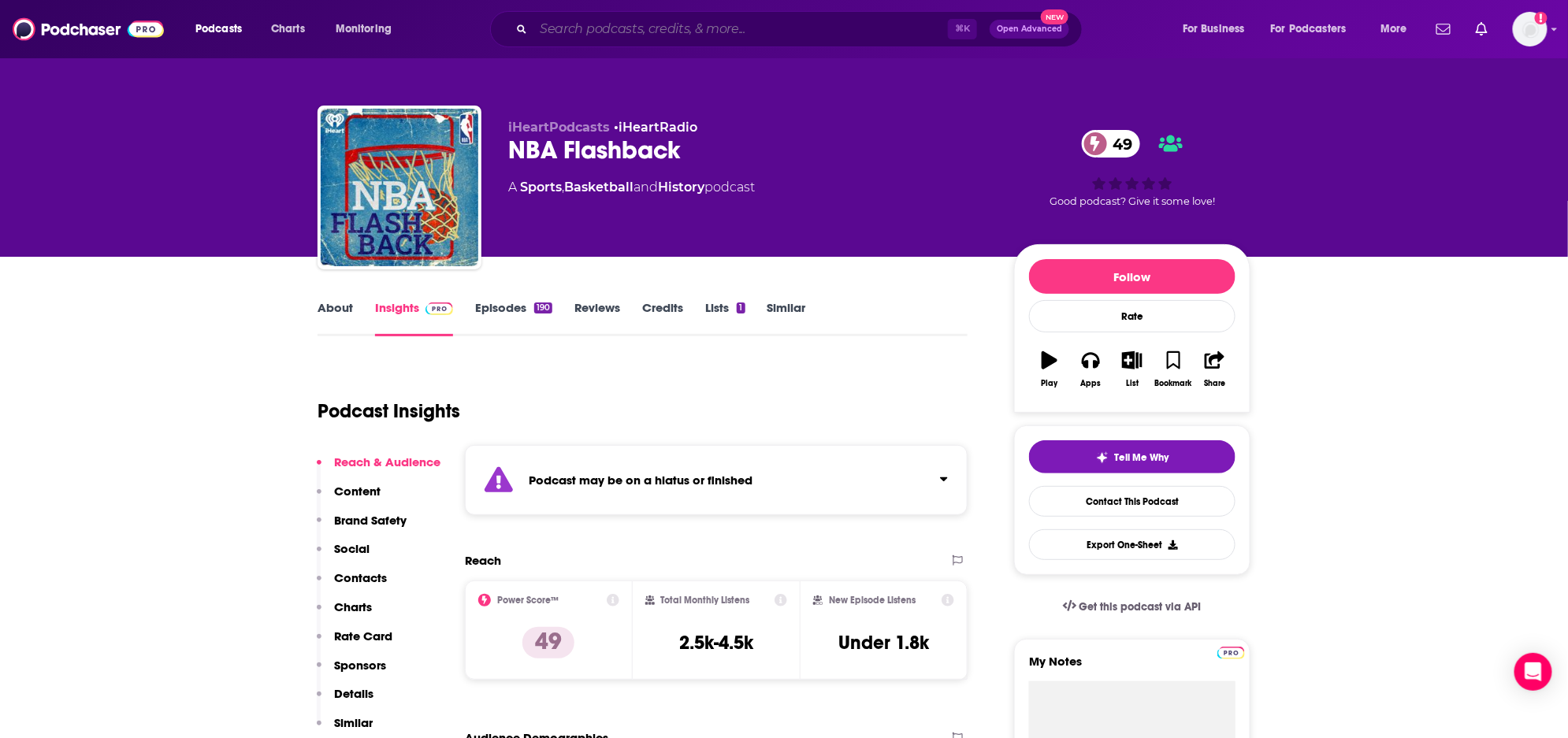
click at [589, 33] on input "Search podcasts, credits, & more..." at bounding box center [741, 28] width 414 height 26
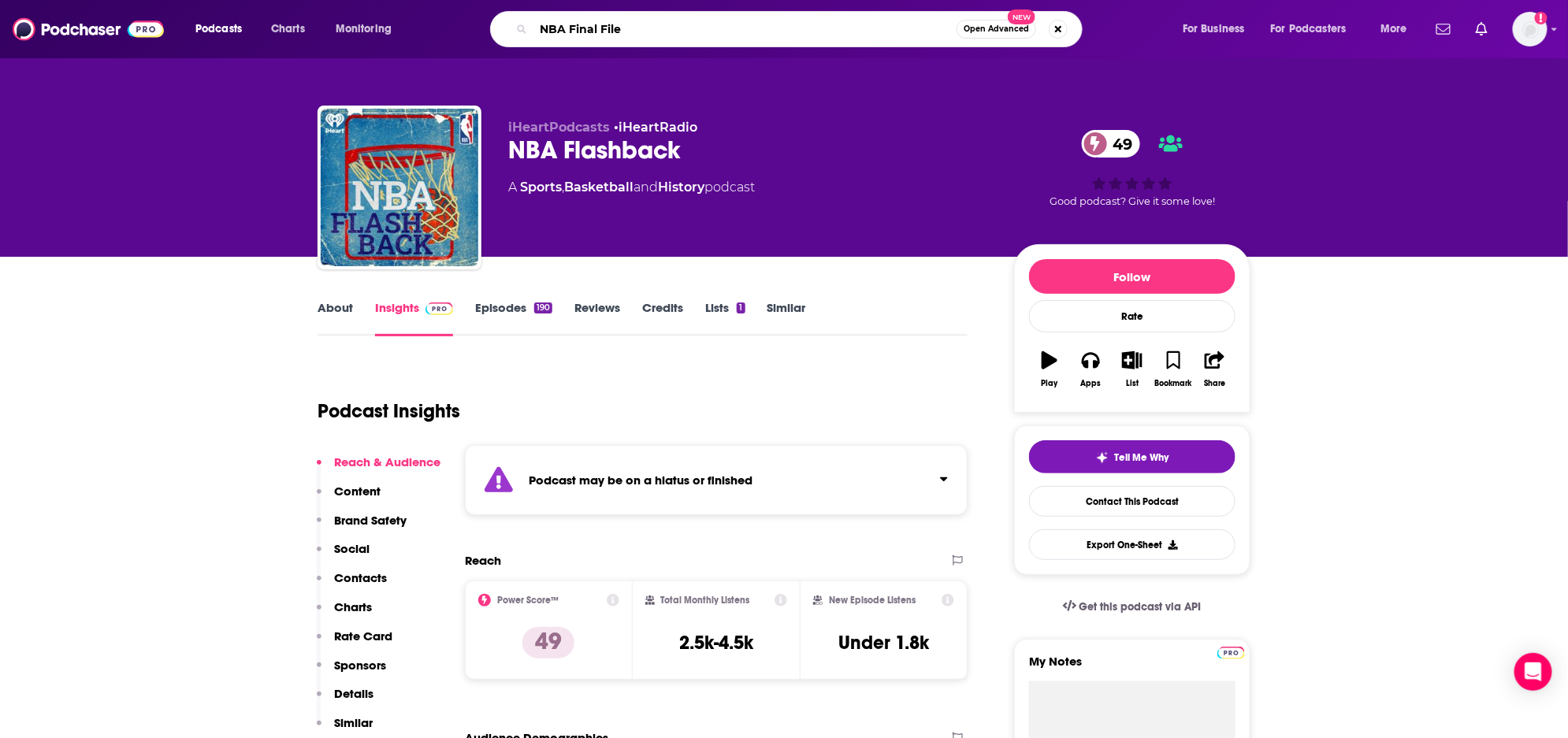
type input "NBA Final Files"
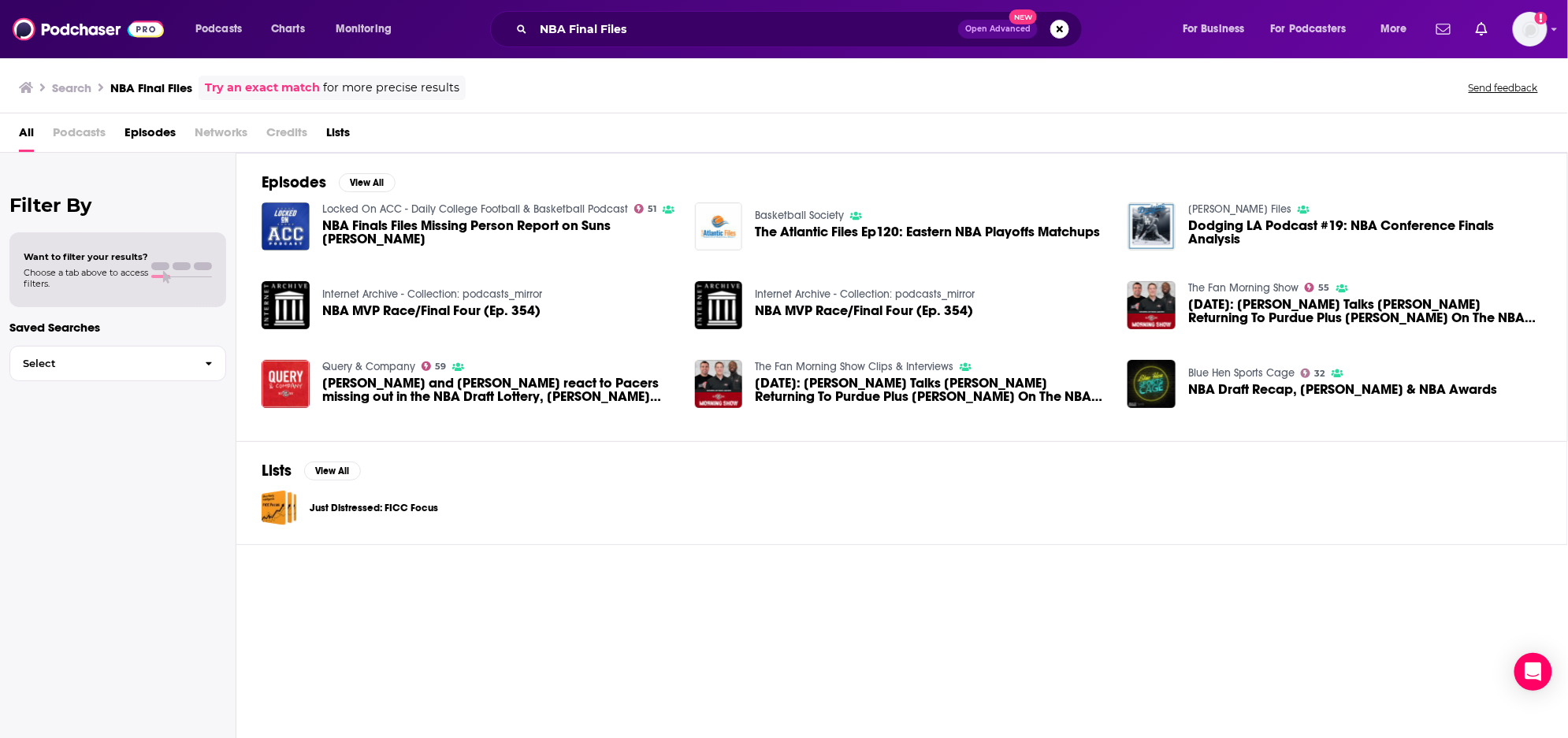
click at [685, 48] on div "Podcasts Charts Monitoring NBA Final Files Open Advanced New For Business For P…" at bounding box center [784, 28] width 1568 height 58
click at [690, 27] on input "NBA Final Files" at bounding box center [746, 28] width 425 height 26
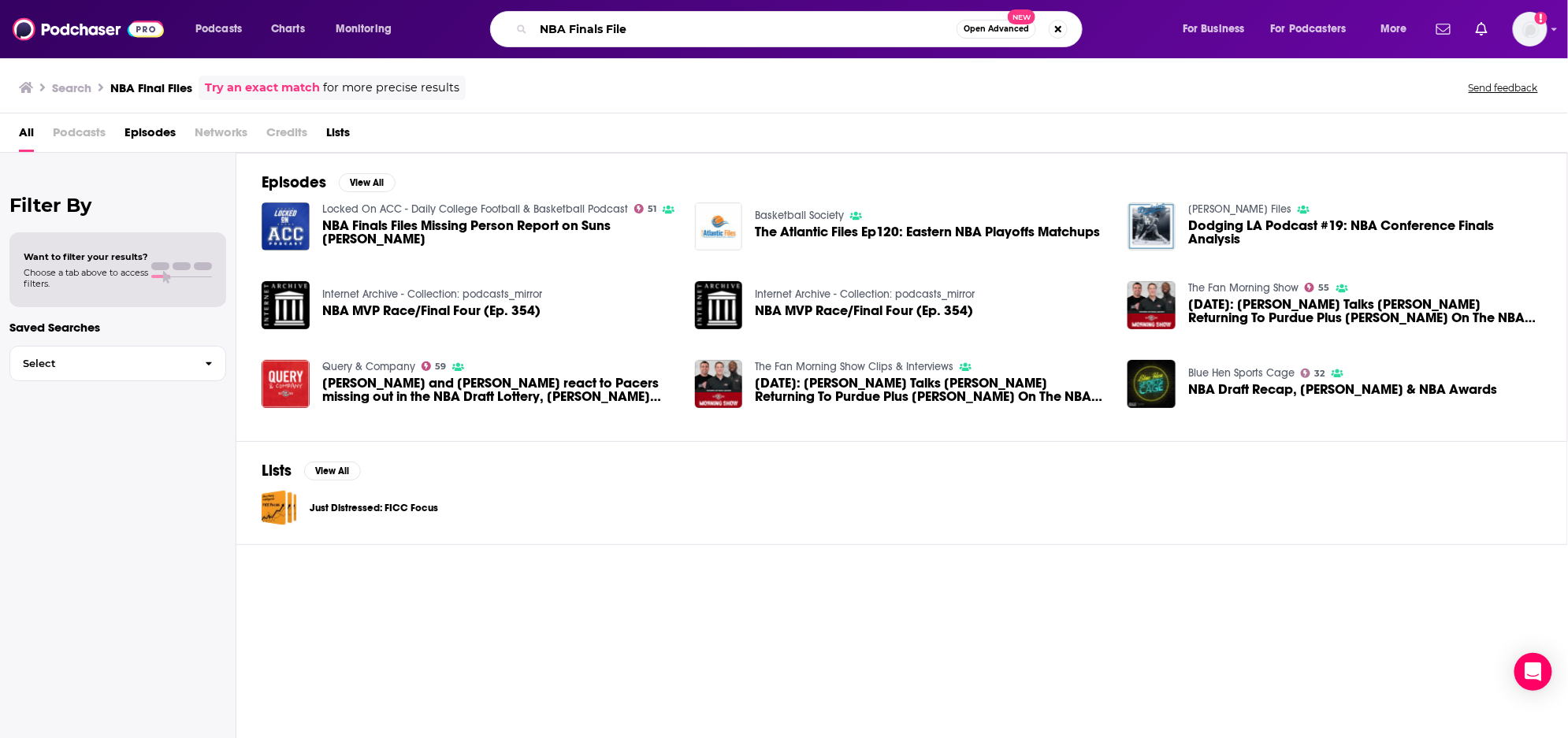
type input "NBA Finals File"
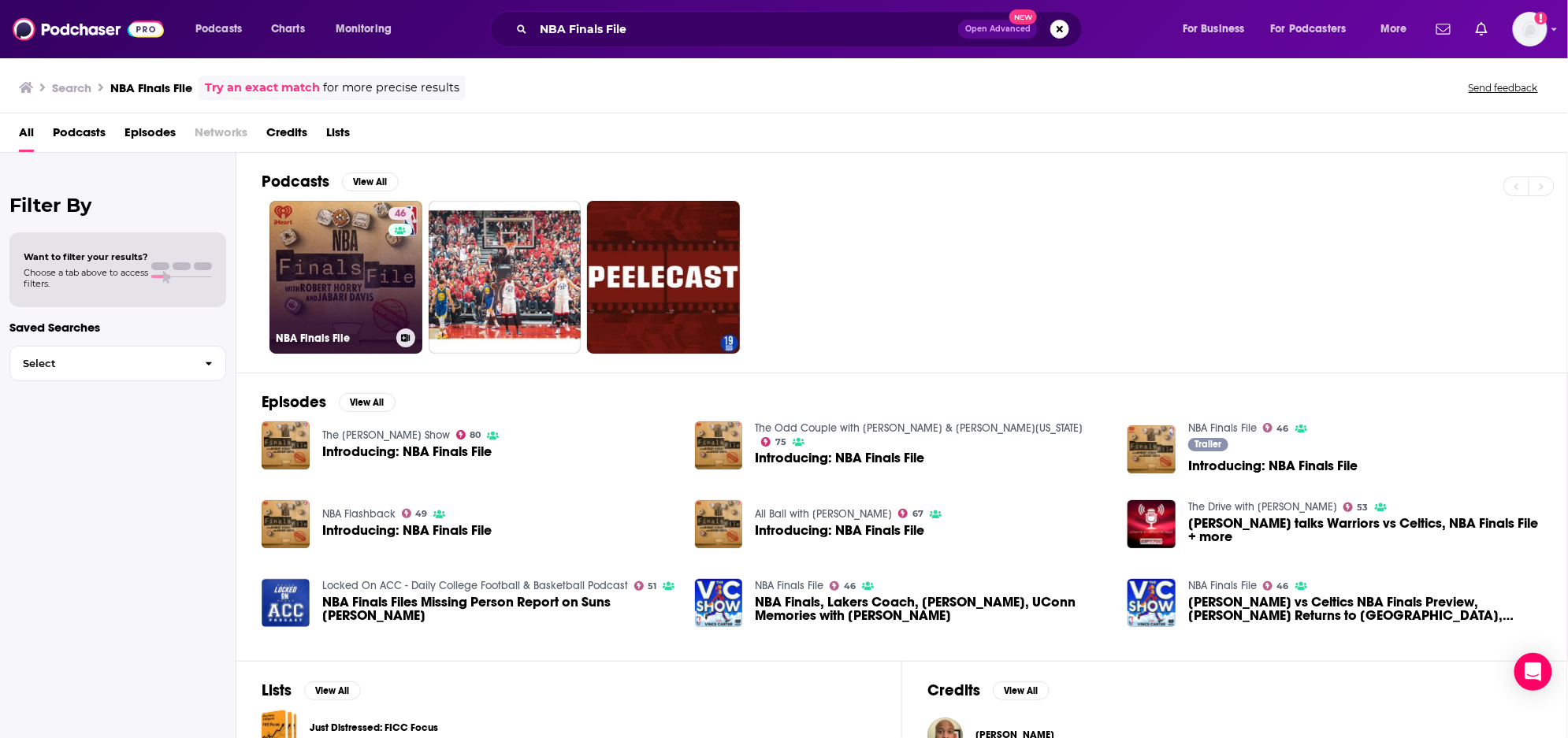
click at [321, 266] on link "46 NBA Finals File" at bounding box center [346, 277] width 153 height 153
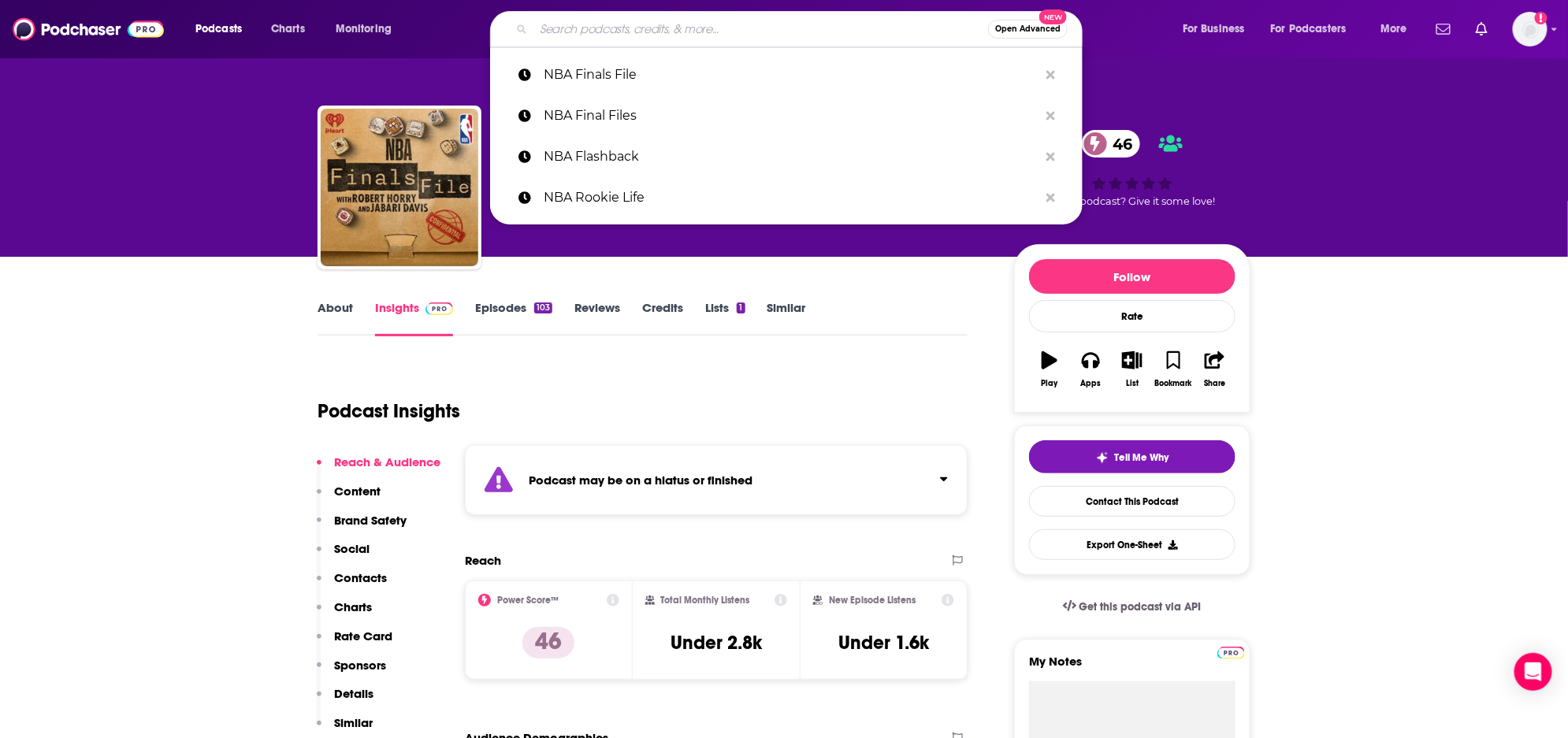
click at [584, 28] on input "Search podcasts, credits, & more..." at bounding box center [761, 28] width 455 height 26
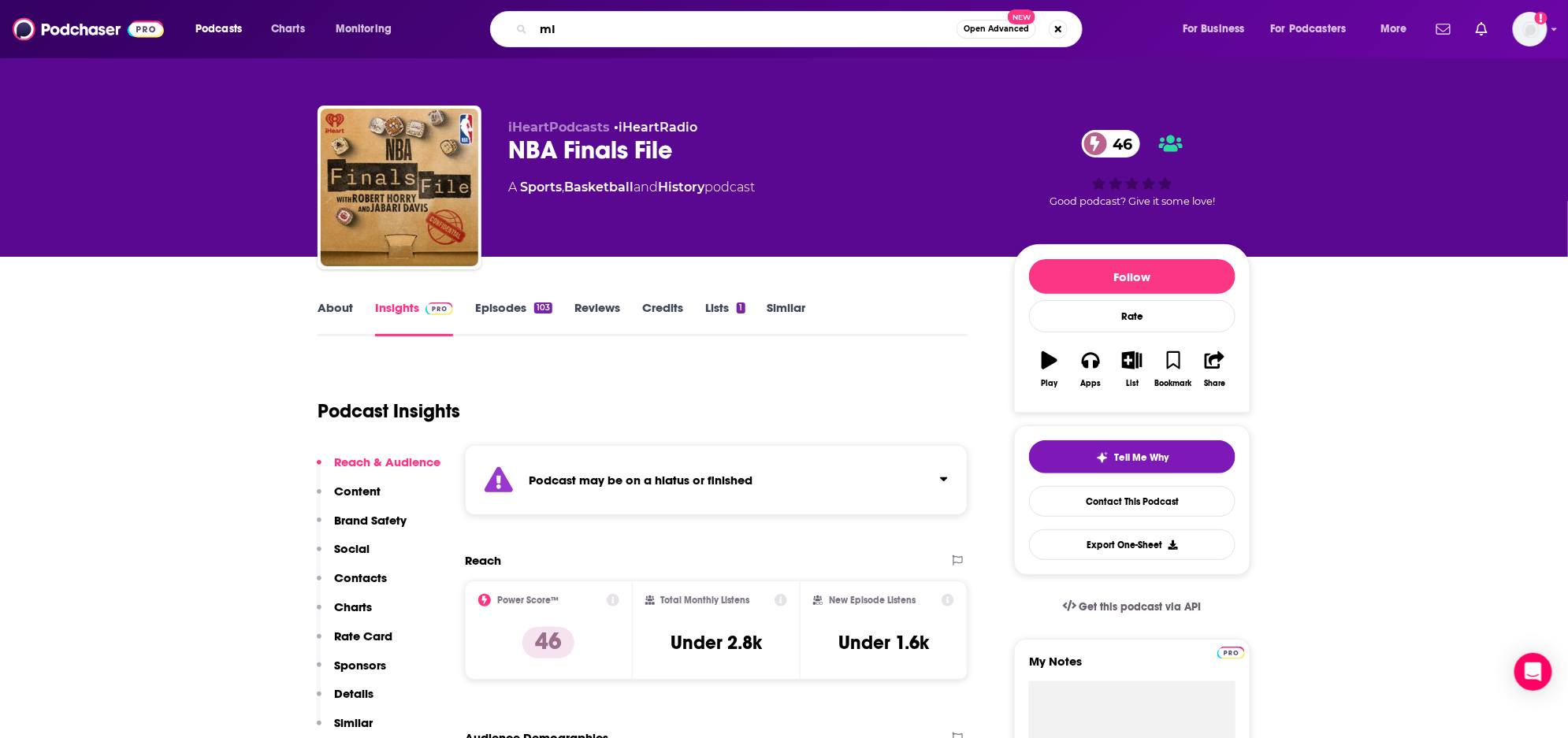
type input "m"
type input "Minor Issues, Major Opinions"
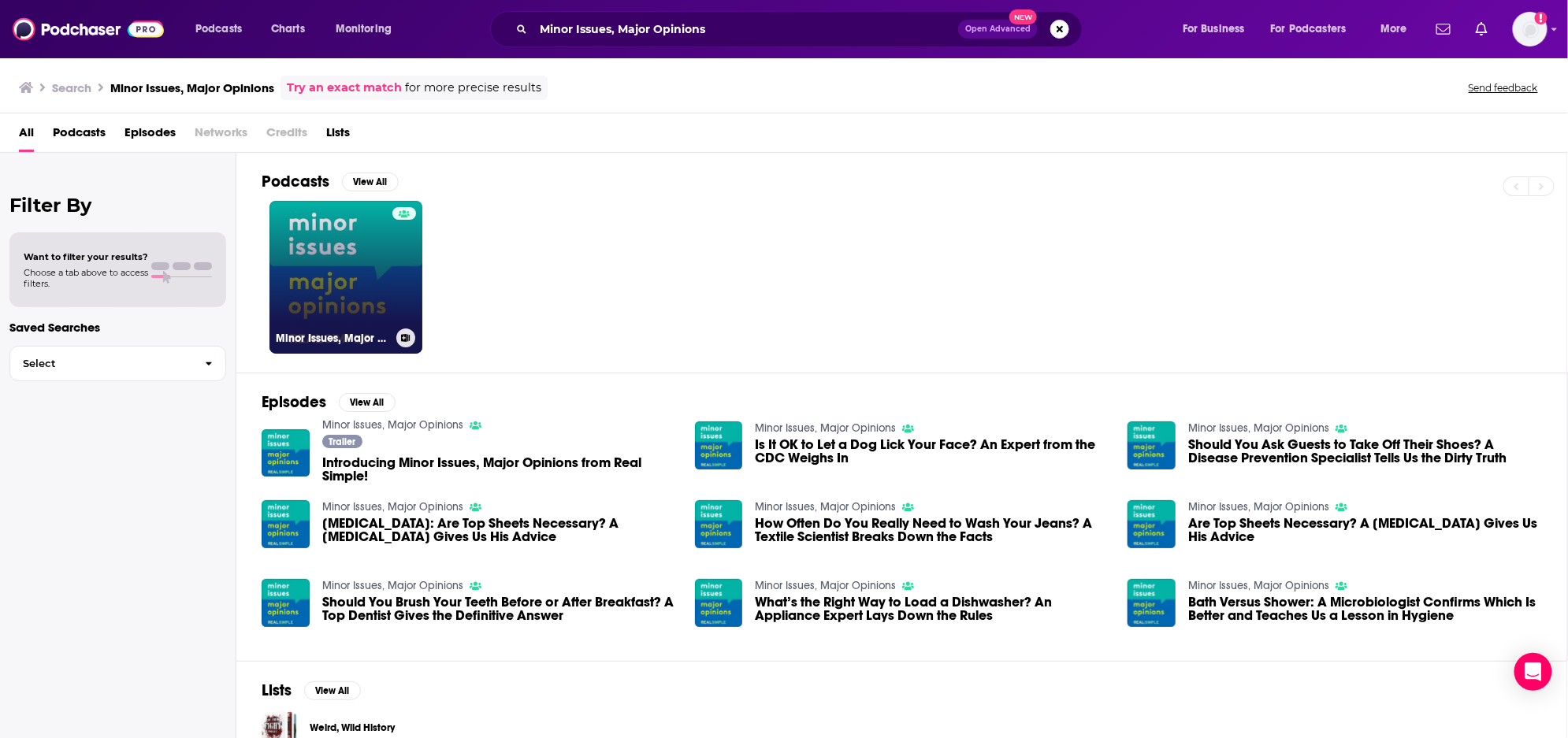
click at [340, 277] on link "Minor Issues, Major Opinions" at bounding box center [346, 277] width 153 height 153
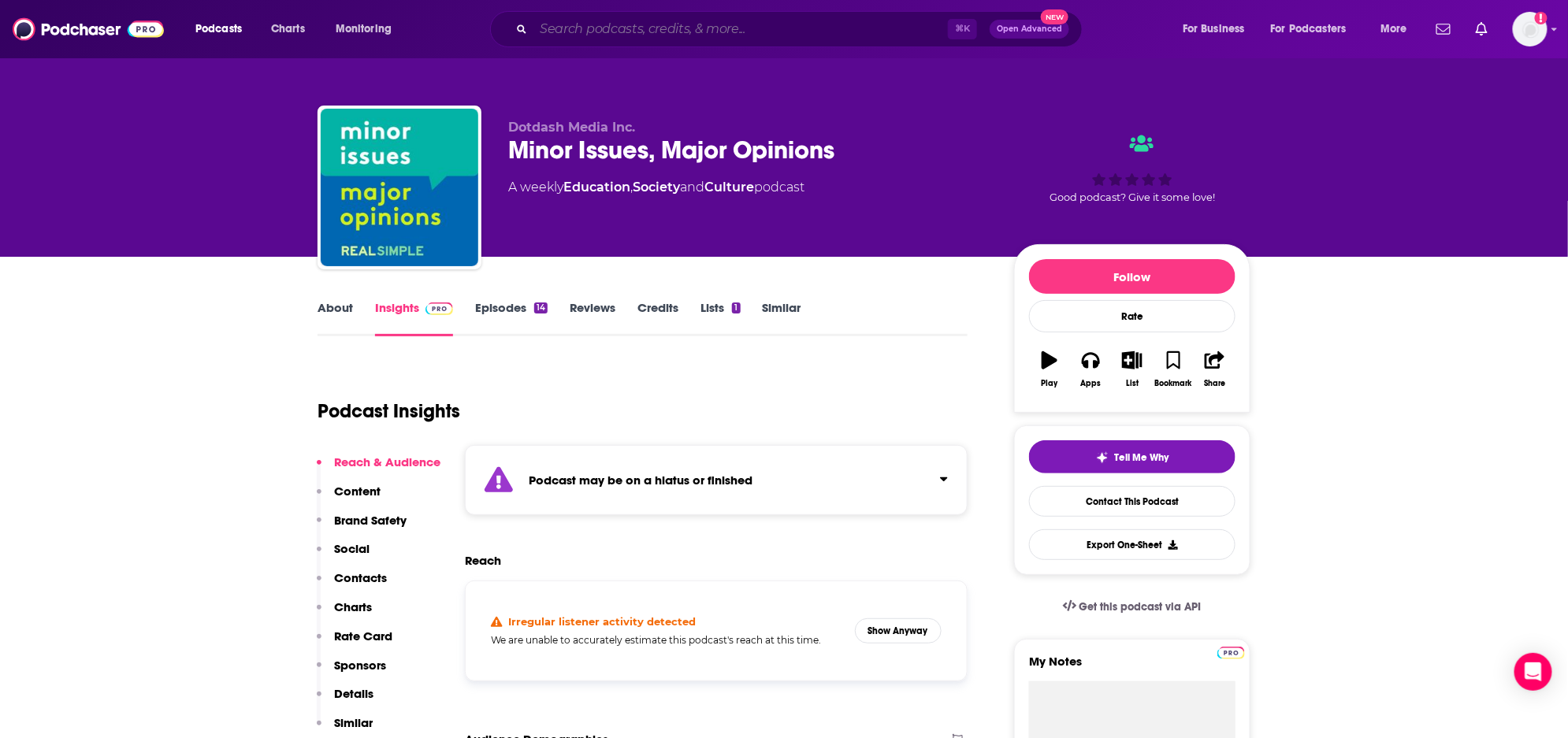
click at [764, 28] on input "Search podcasts, credits, & more..." at bounding box center [741, 28] width 414 height 26
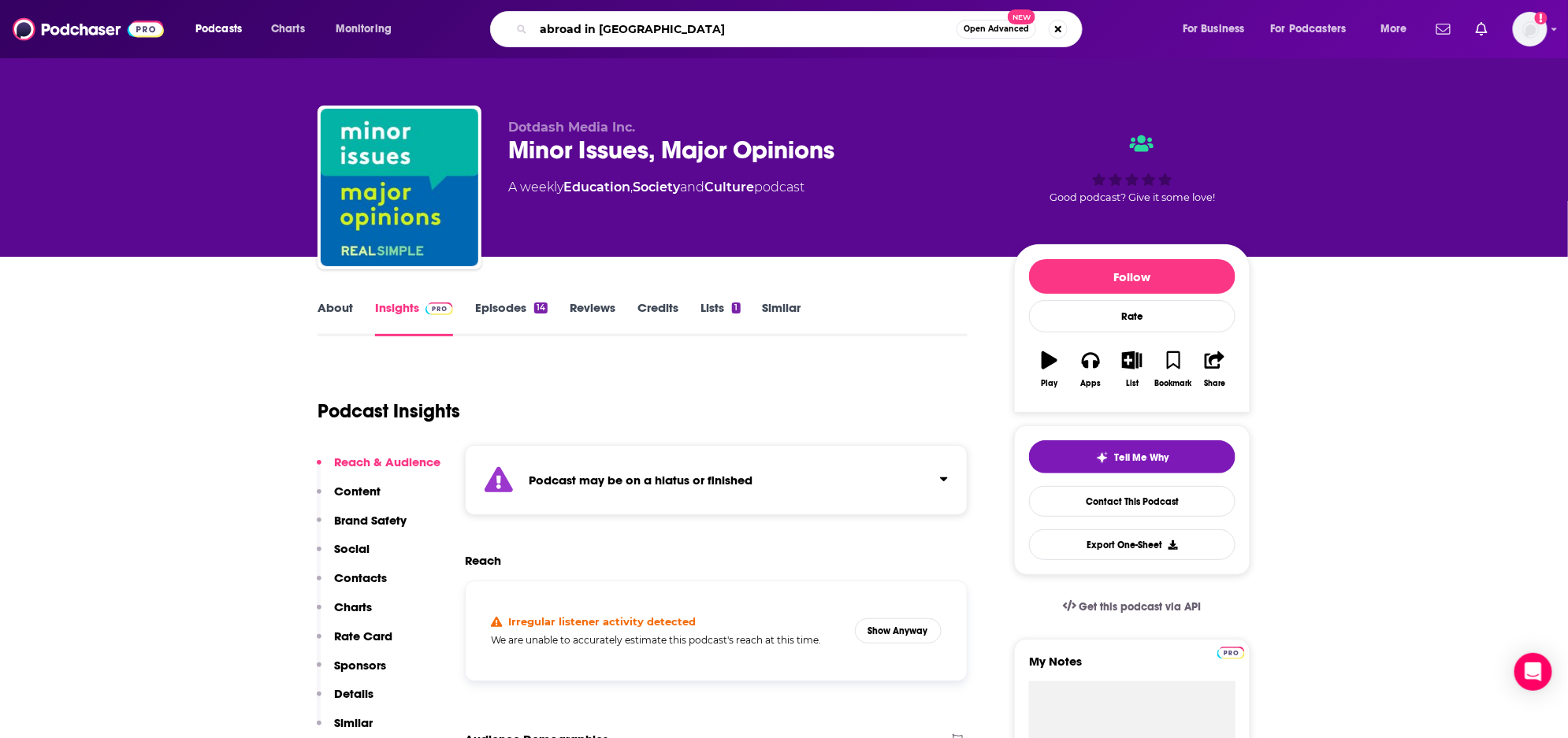
type input "abroad in [GEOGRAPHIC_DATA]"
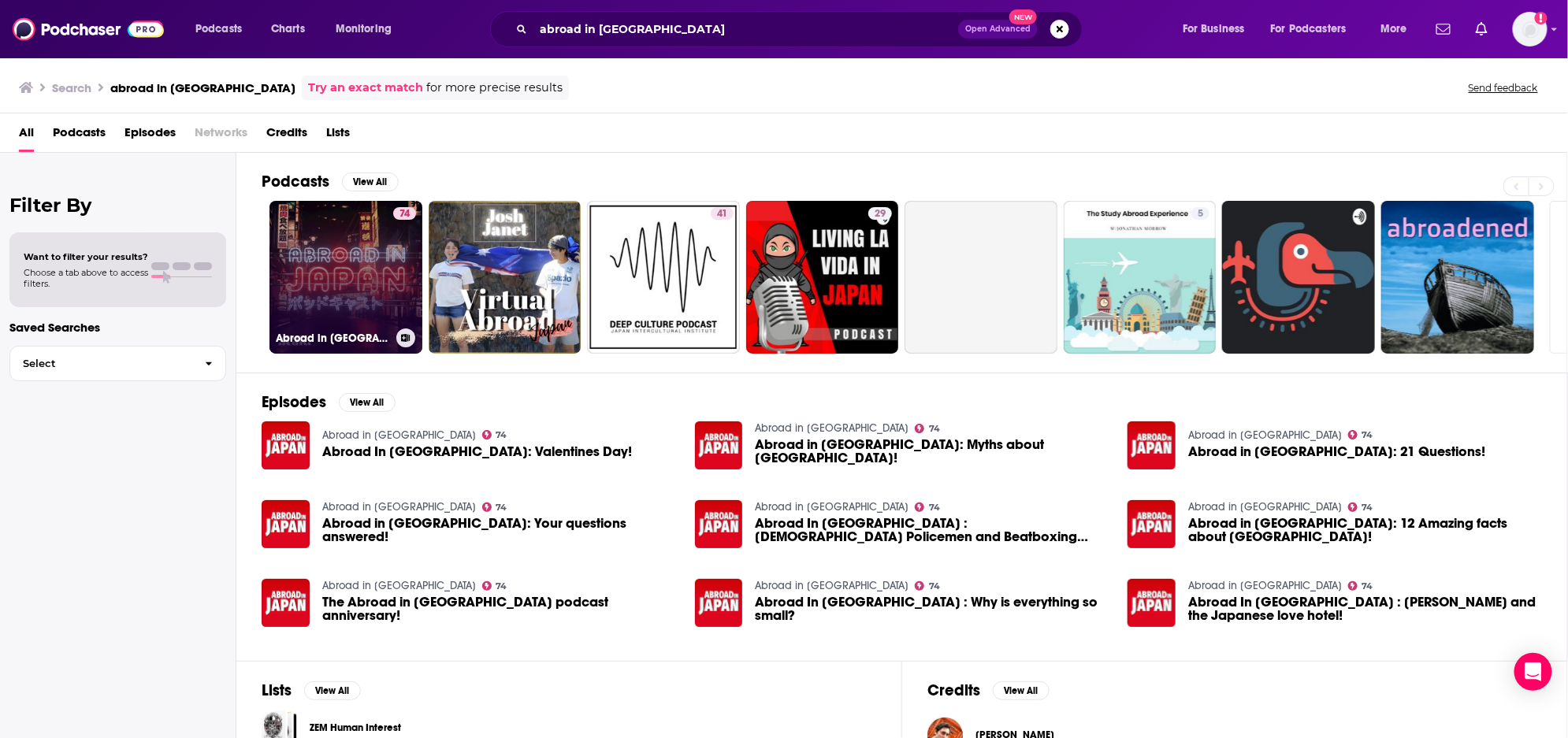
click at [349, 259] on link "74 Abroad in [GEOGRAPHIC_DATA]" at bounding box center [346, 277] width 153 height 153
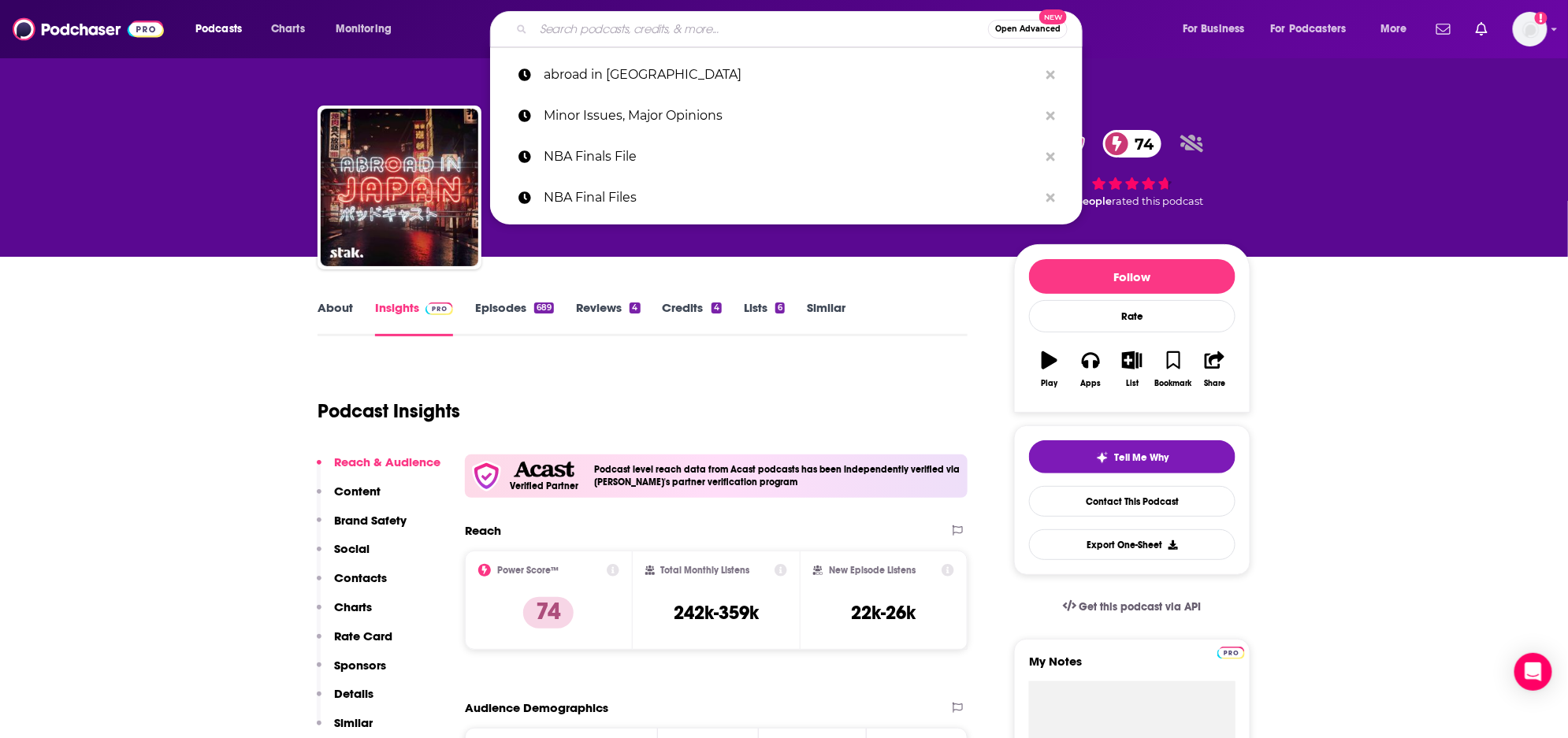
click at [650, 28] on input "Search podcasts, credits, & more..." at bounding box center [761, 28] width 455 height 26
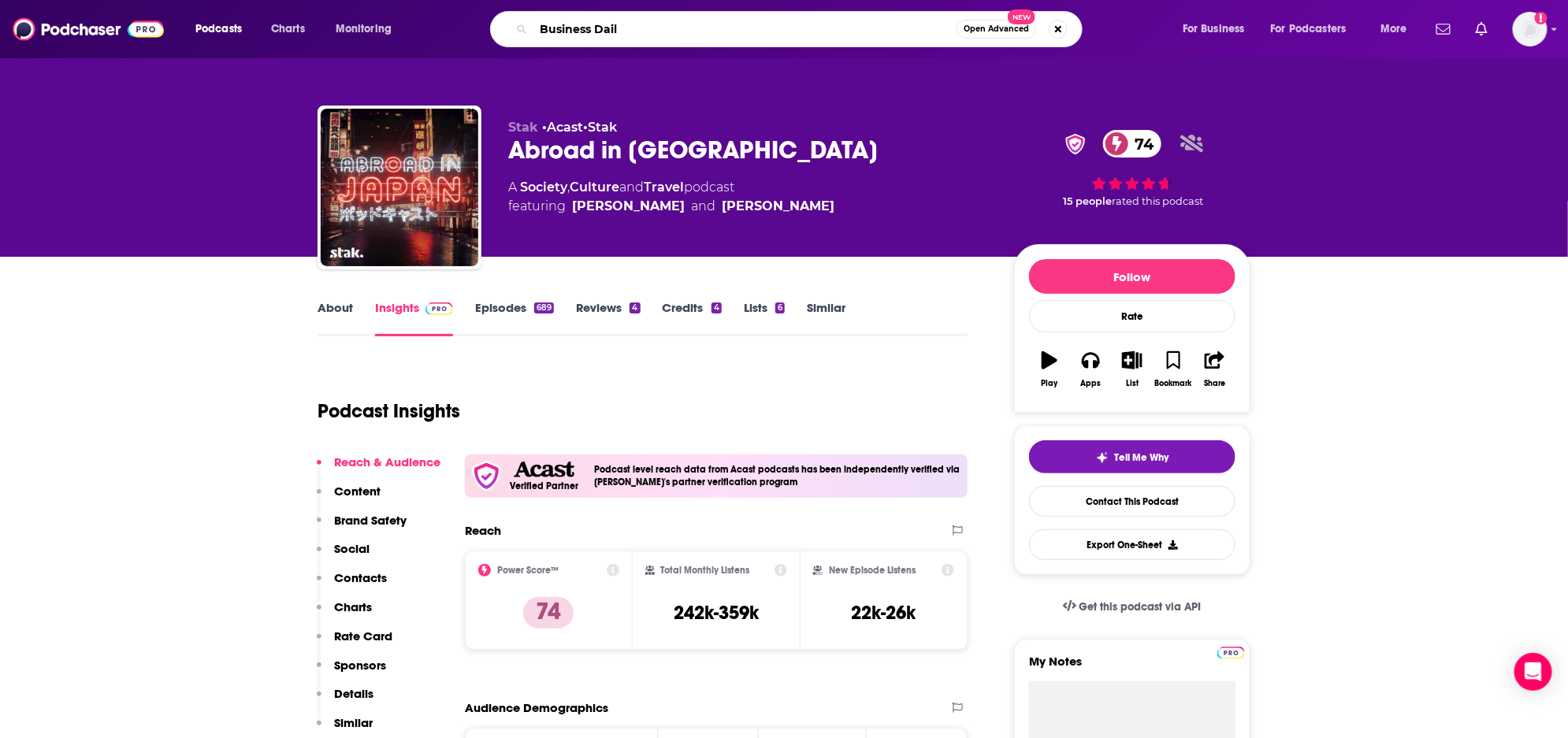
type input "Business Daily"
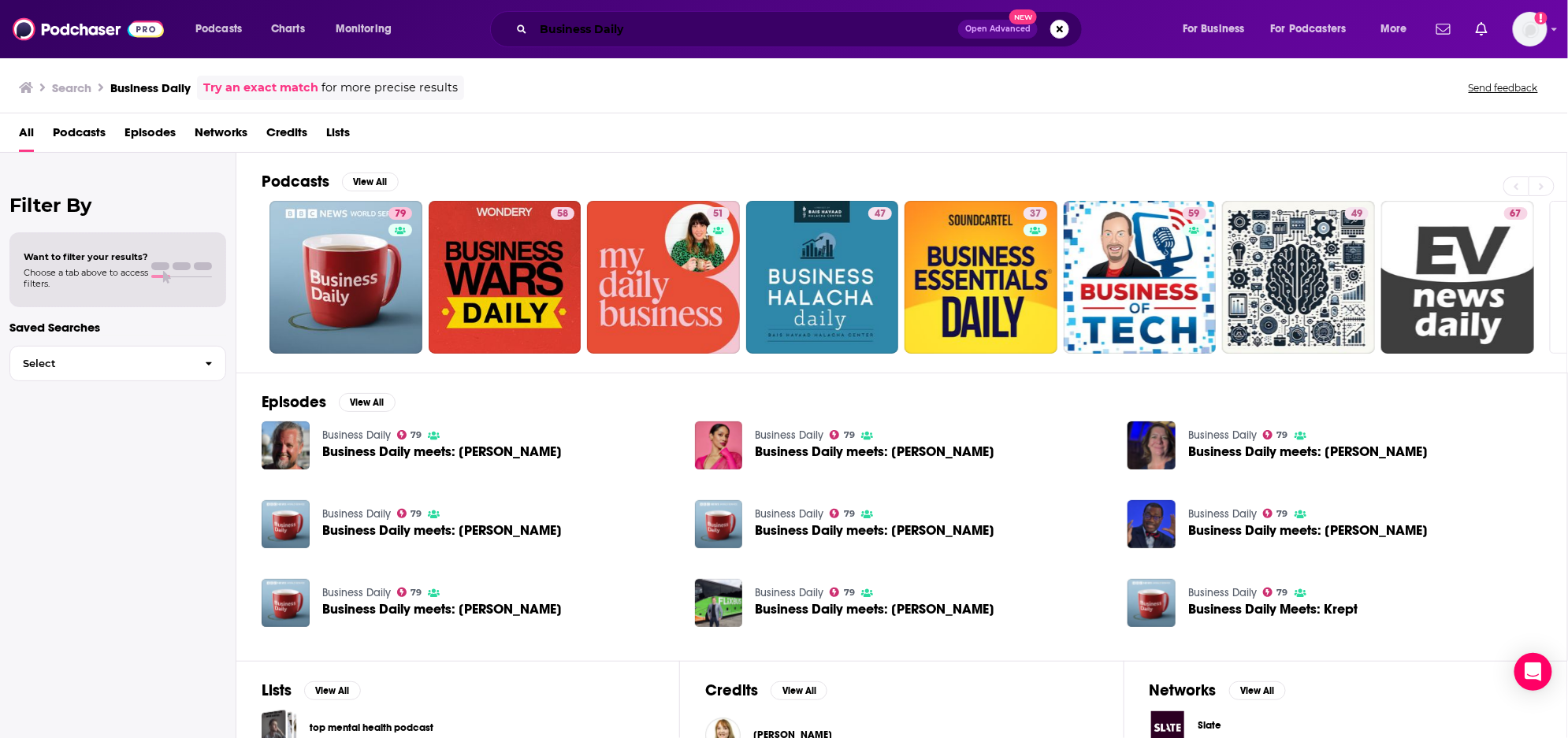
click at [547, 29] on input "Business Daily" at bounding box center [746, 28] width 425 height 26
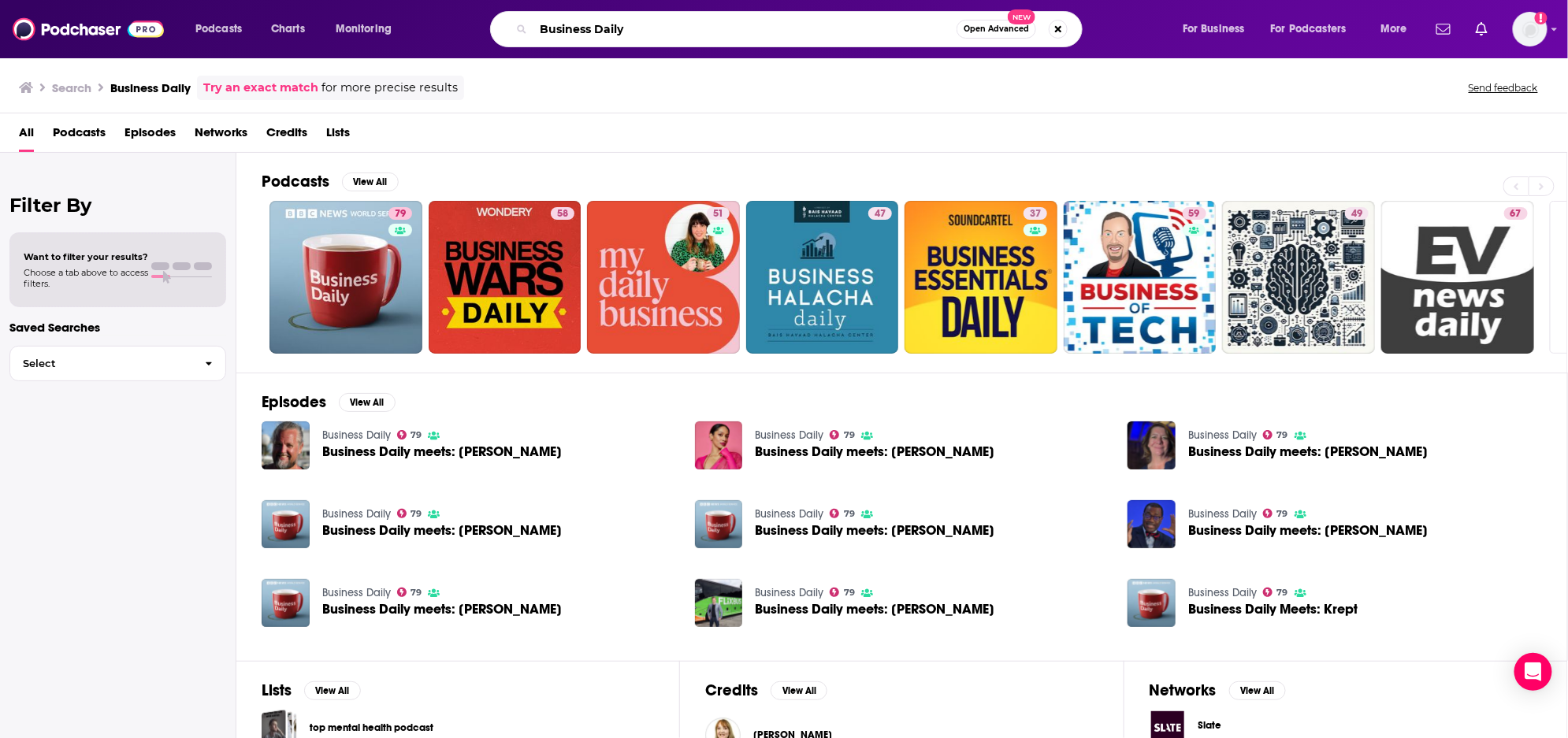
click at [547, 29] on input "Business Daily" at bounding box center [746, 28] width 424 height 26
type input "3 and out with [PERSON_NAME]"
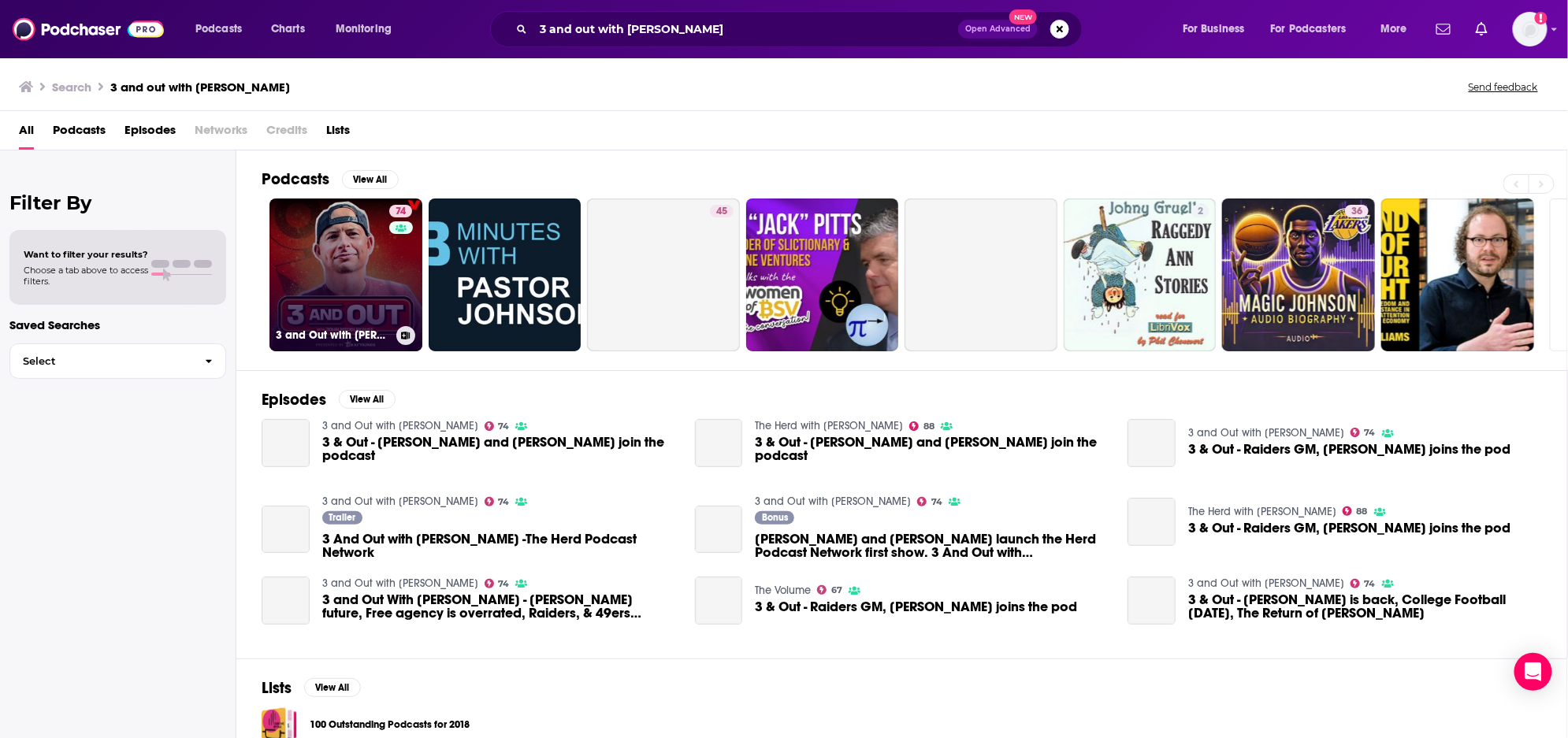
click at [353, 288] on link "74 3 and Out with [PERSON_NAME]" at bounding box center [346, 274] width 153 height 153
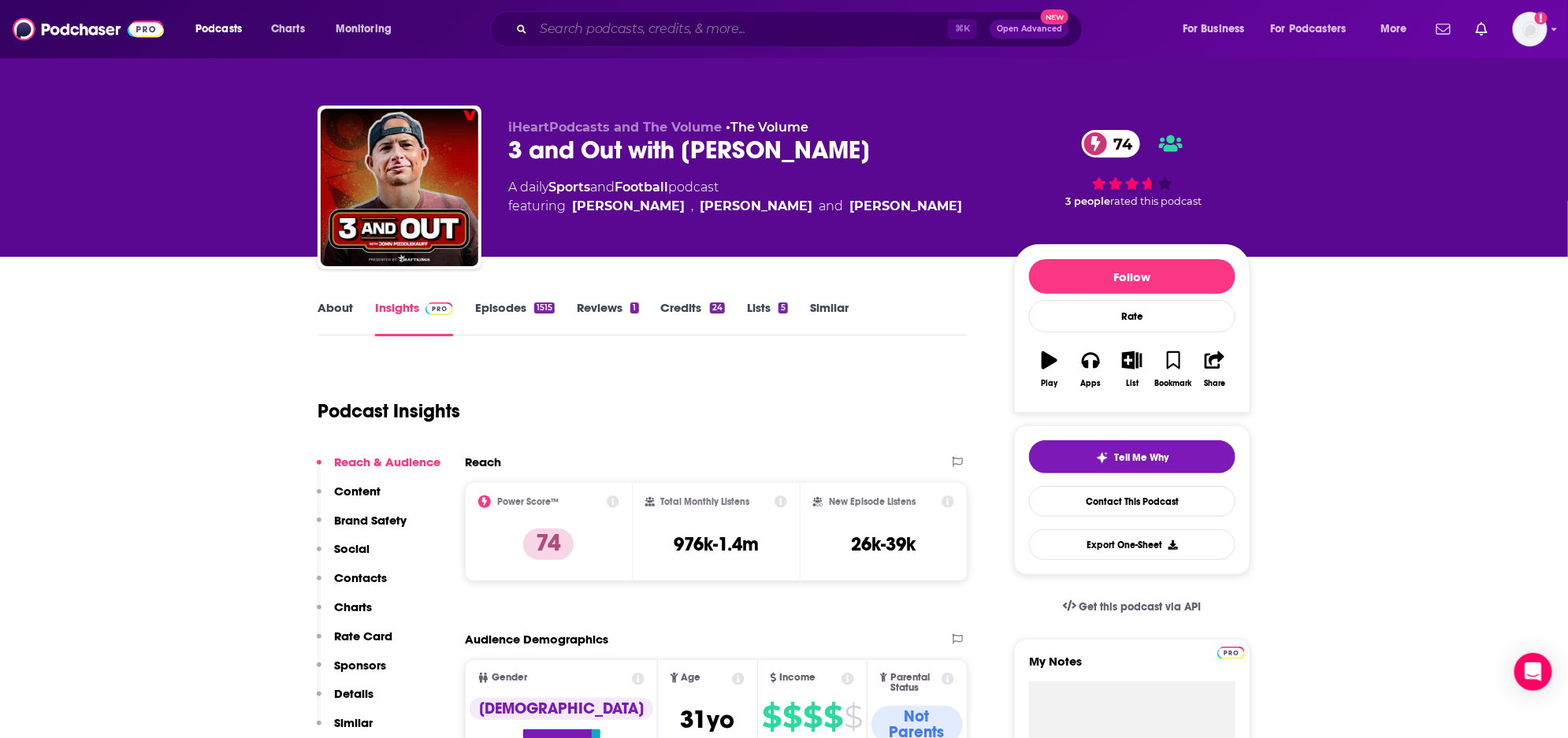
click at [731, 29] on input "Search podcasts, credits, & more..." at bounding box center [741, 28] width 414 height 26
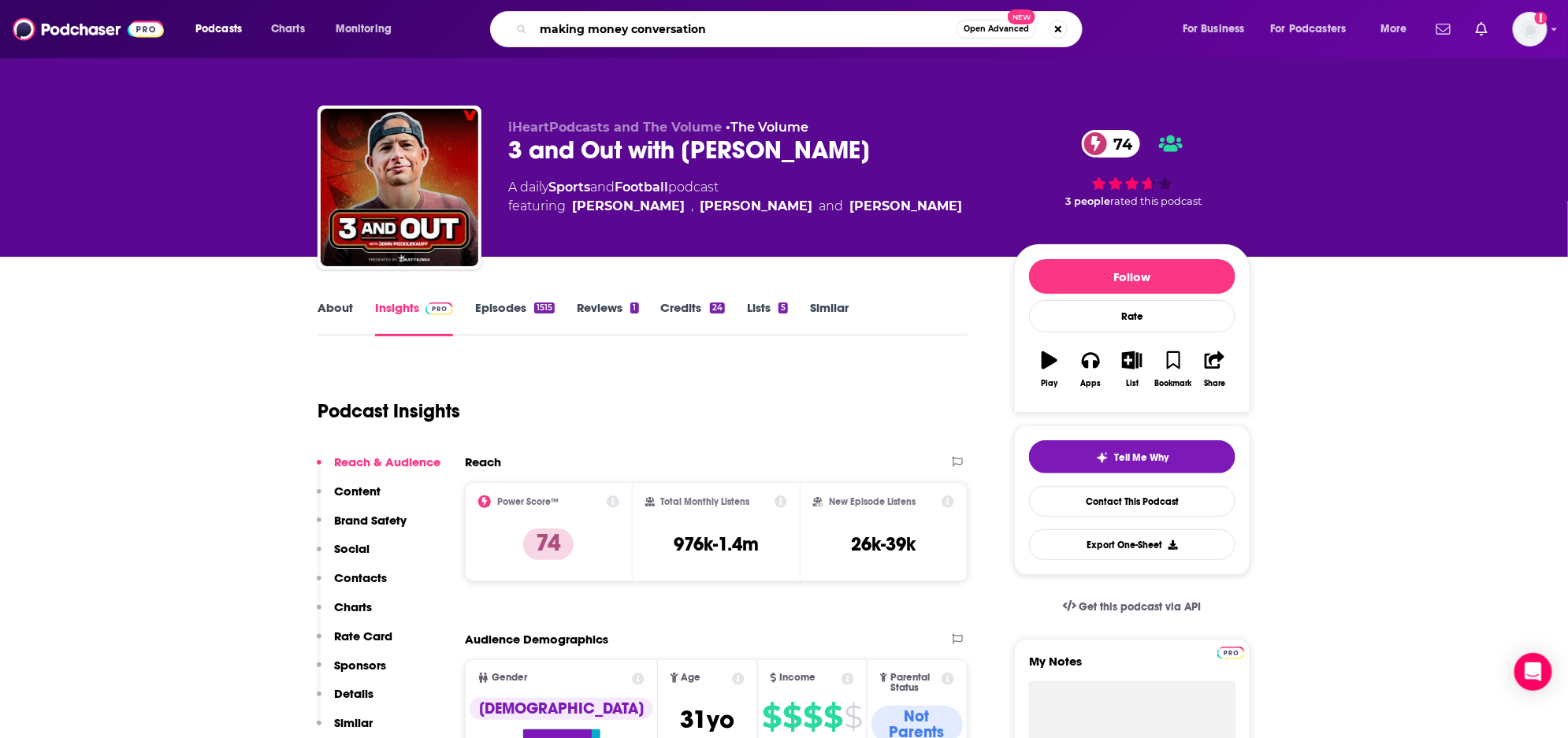
type input "making money conversations"
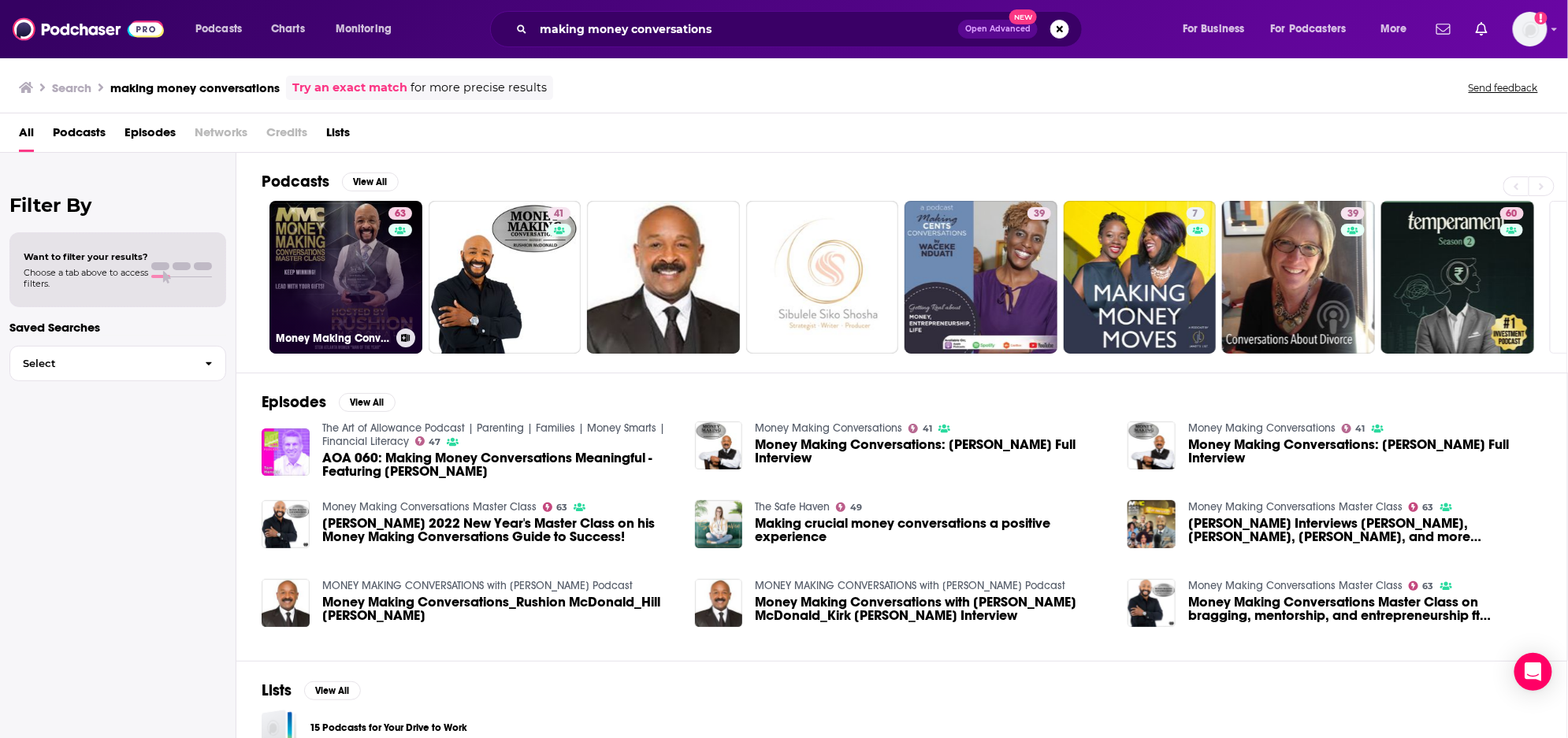
click at [365, 246] on link "63 Money Making Conversations Master Class" at bounding box center [346, 277] width 153 height 153
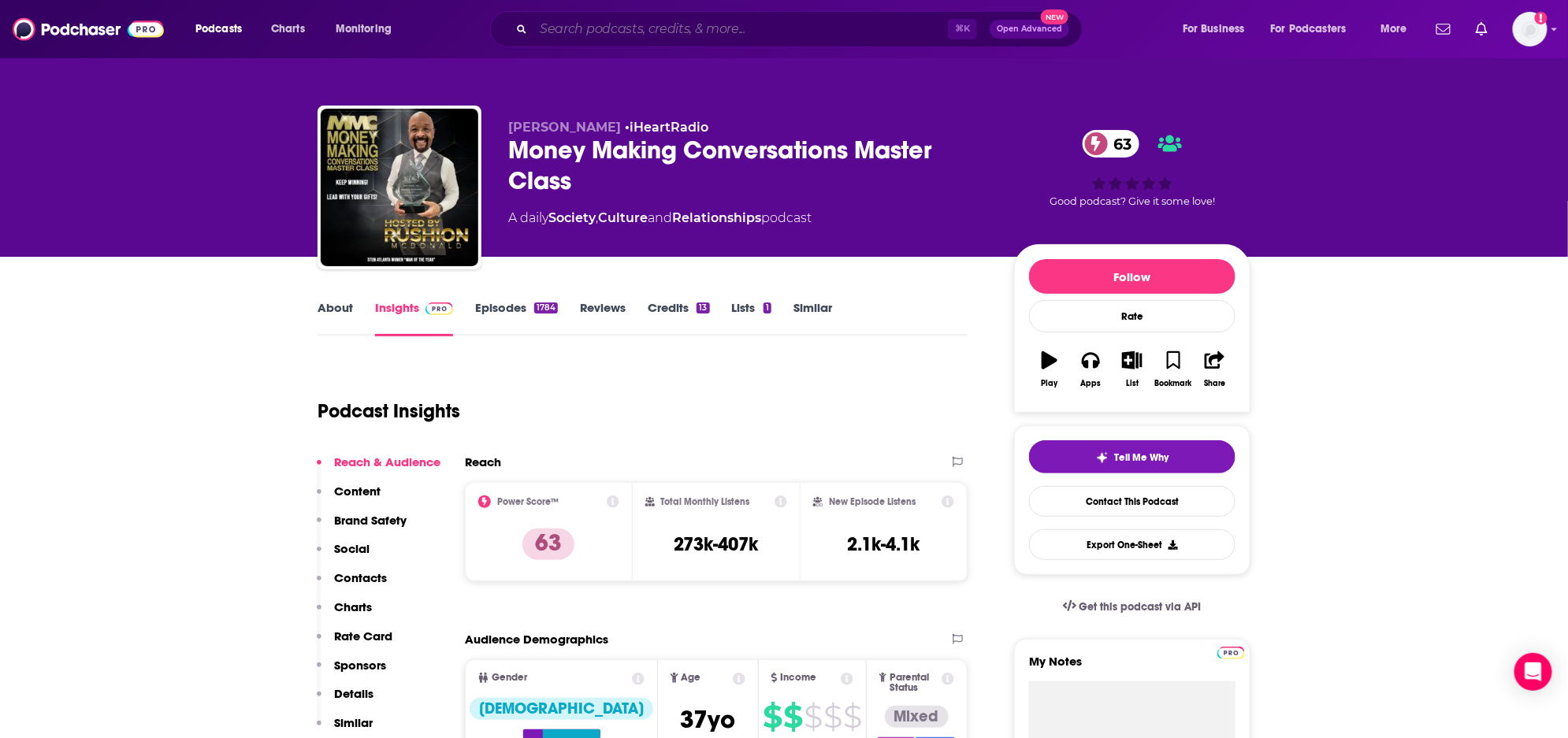
click at [618, 33] on input "Search podcasts, credits, & more..." at bounding box center [741, 28] width 414 height 26
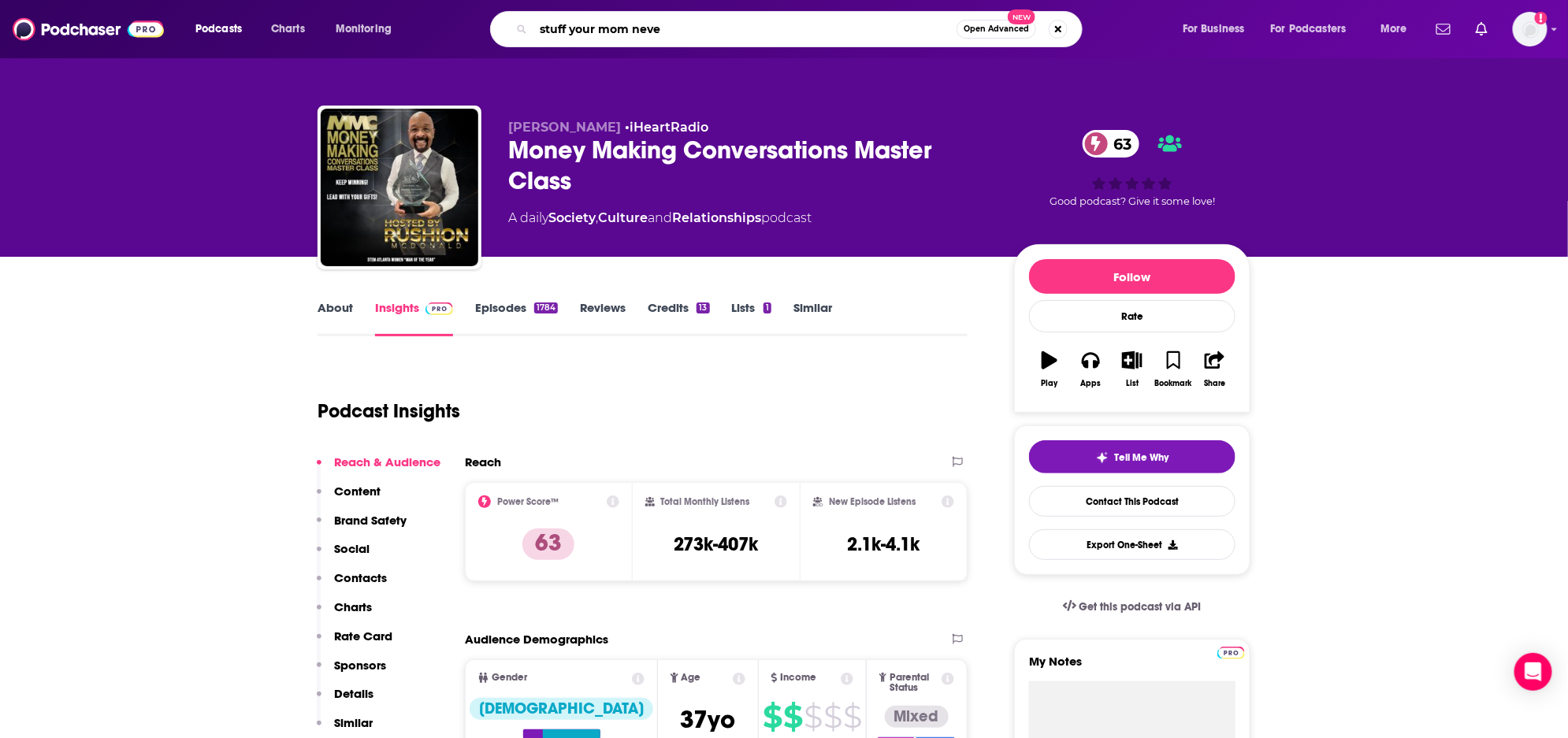
type input "stuff your mom never"
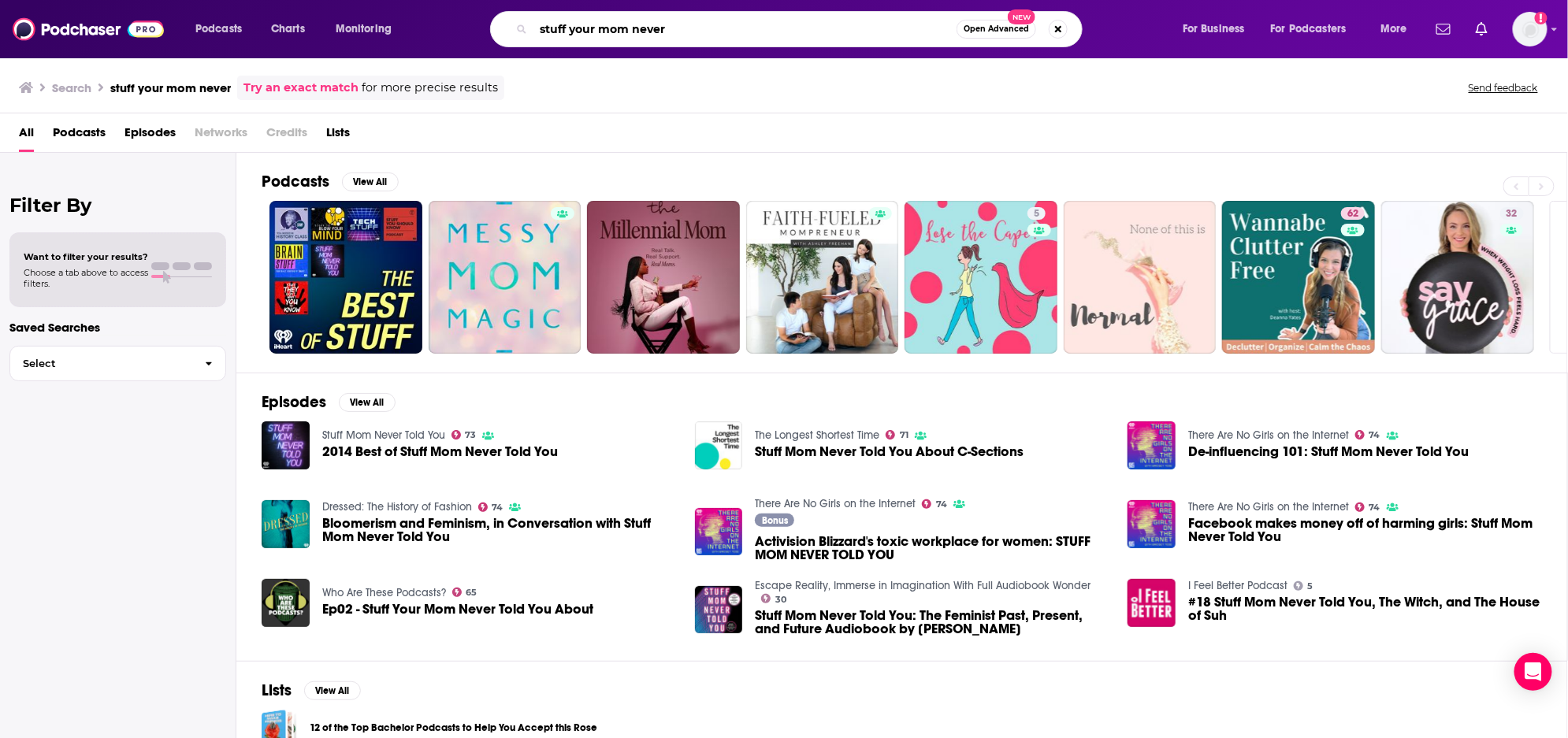
click at [595, 32] on input "stuff your mom never" at bounding box center [746, 28] width 424 height 26
type input "stuff mom never"
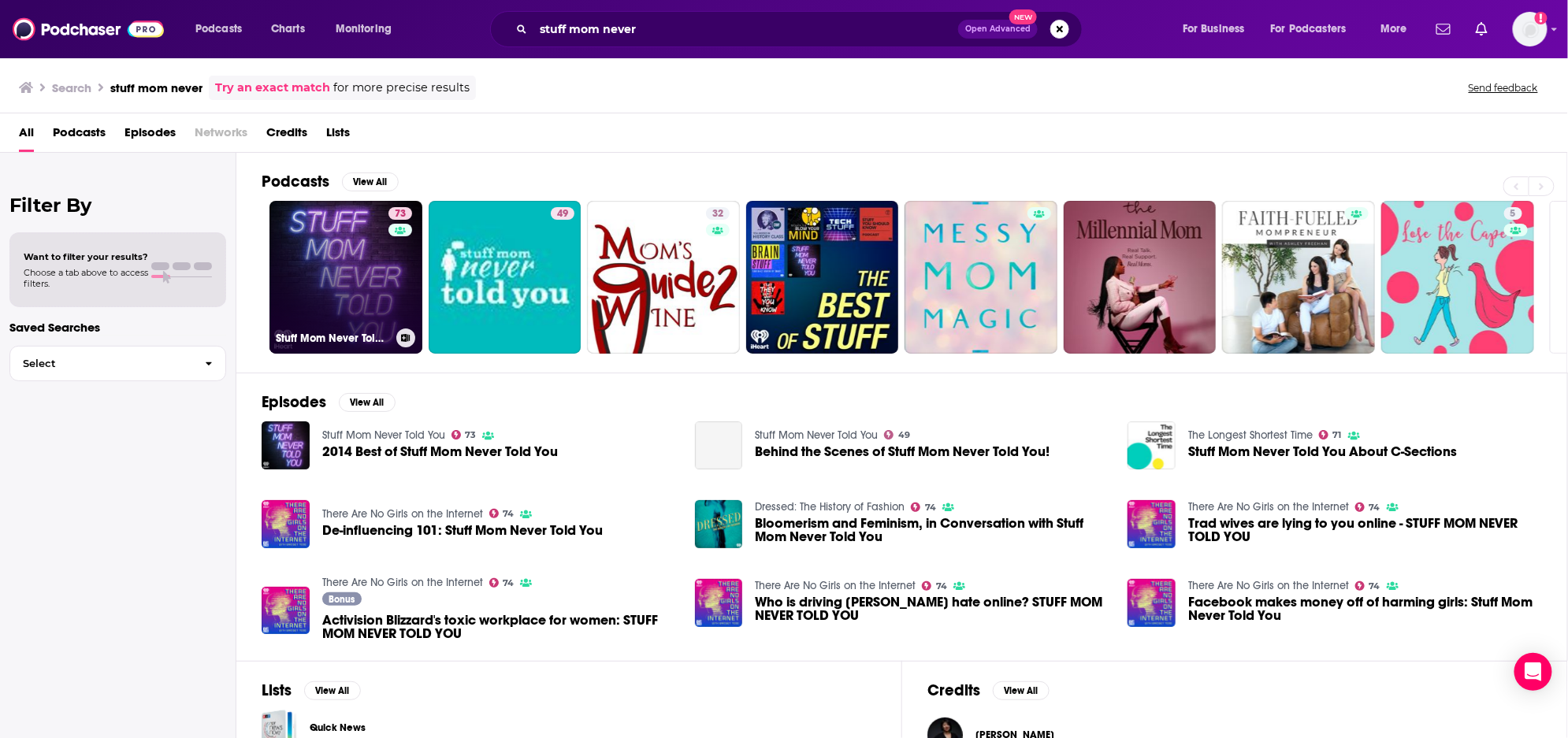
click at [372, 280] on link "73 Stuff Mom Never Told You" at bounding box center [346, 277] width 153 height 153
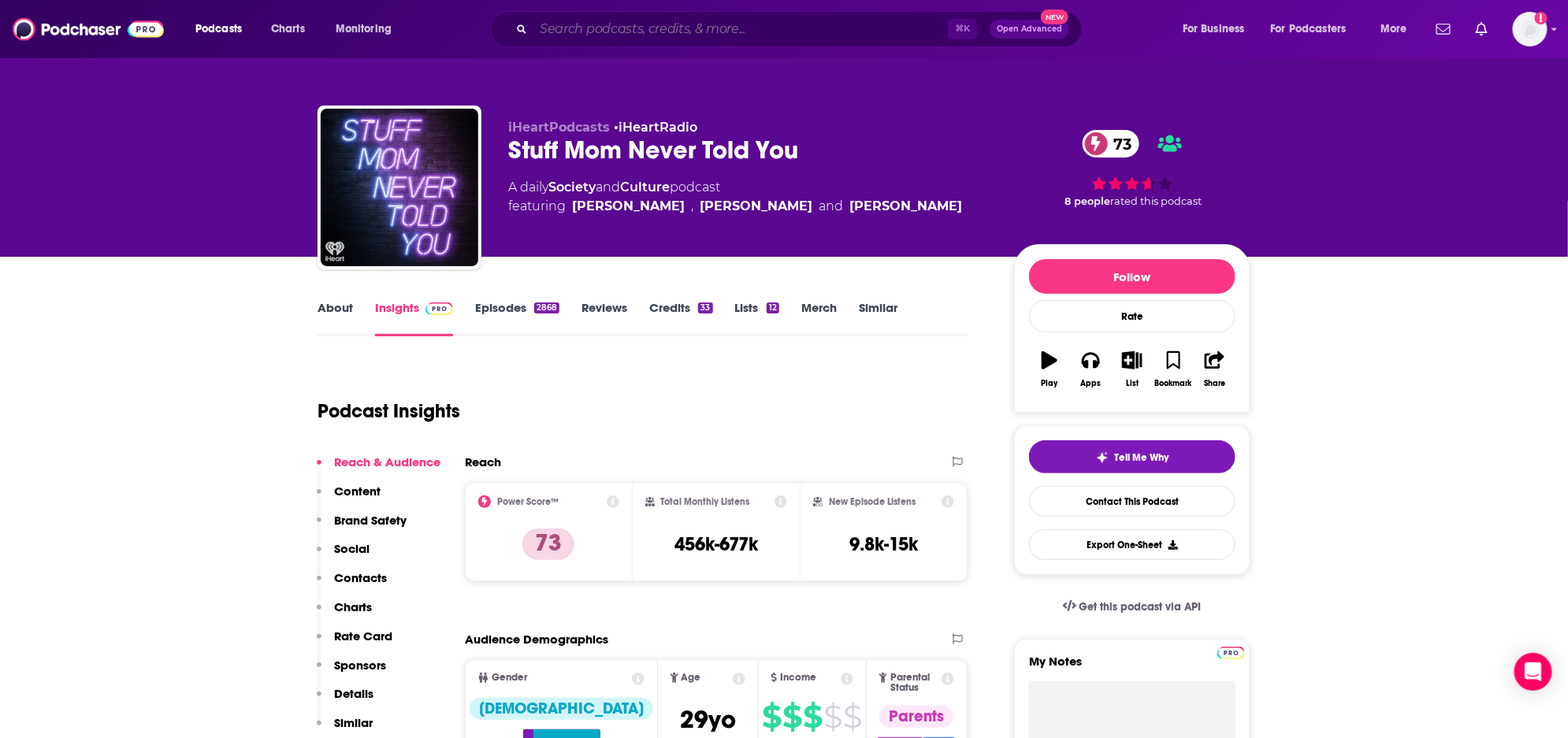
click at [790, 22] on input "Search podcasts, credits, & more..." at bounding box center [741, 28] width 414 height 26
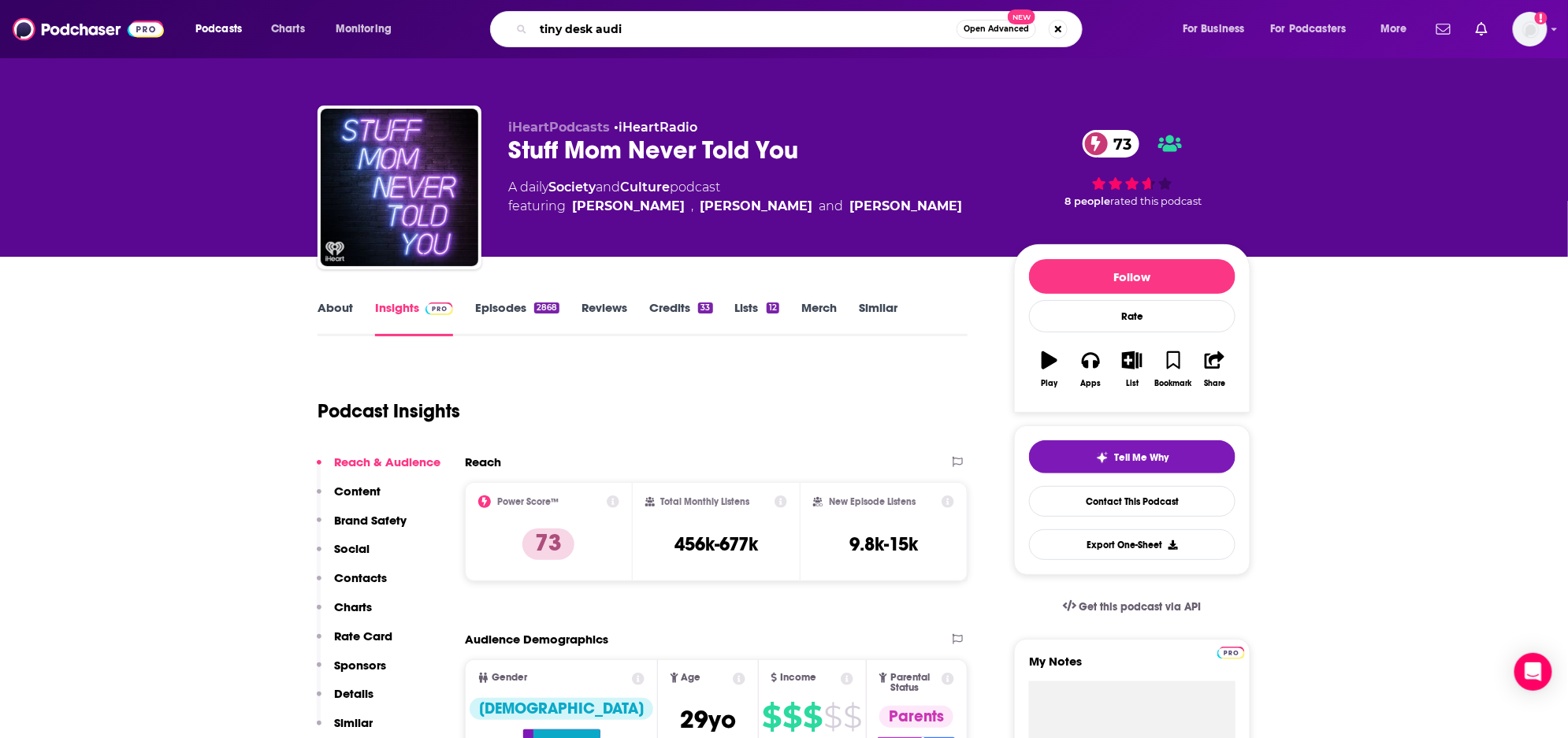
type input "tiny desk audio"
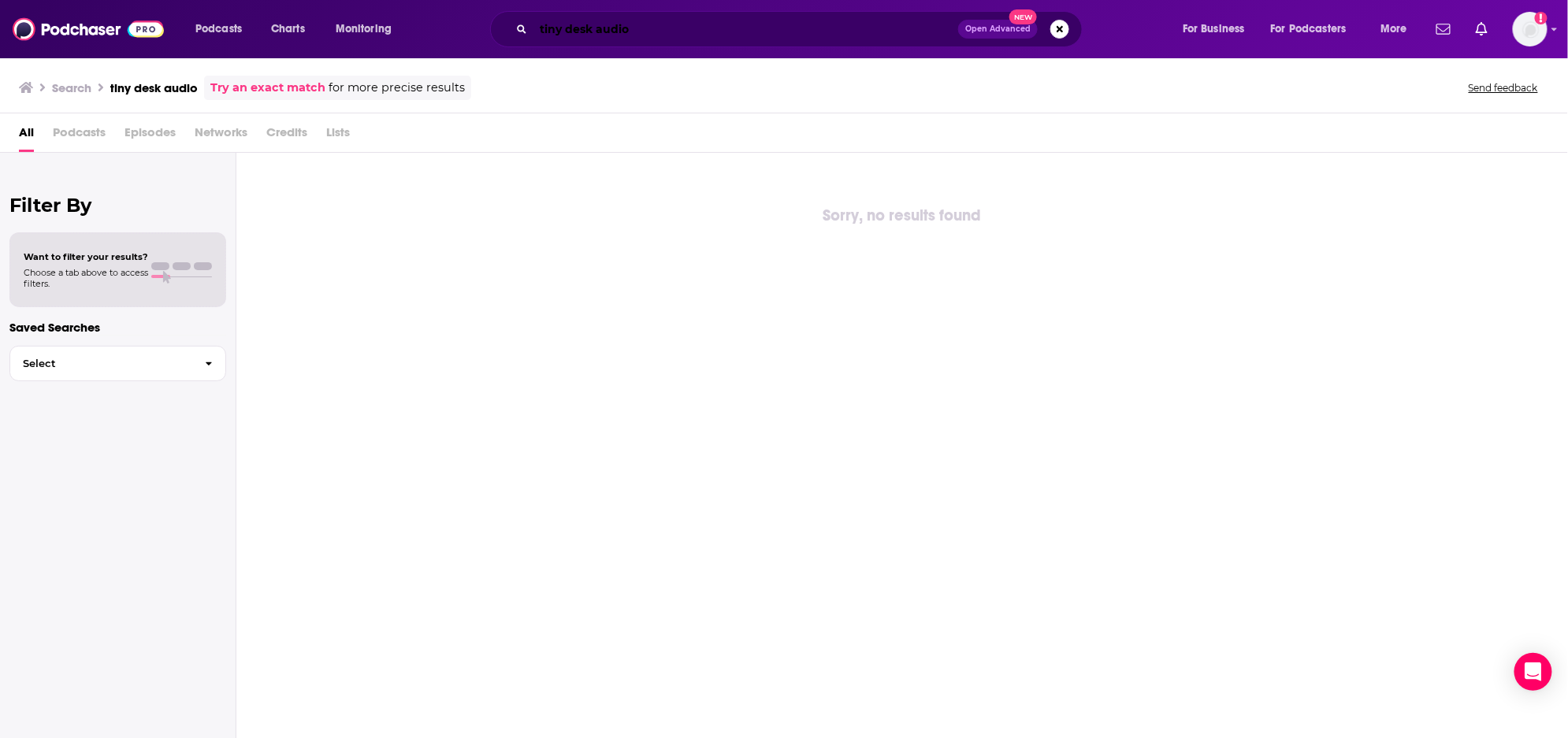
click at [661, 33] on input "tiny desk audio" at bounding box center [746, 28] width 425 height 26
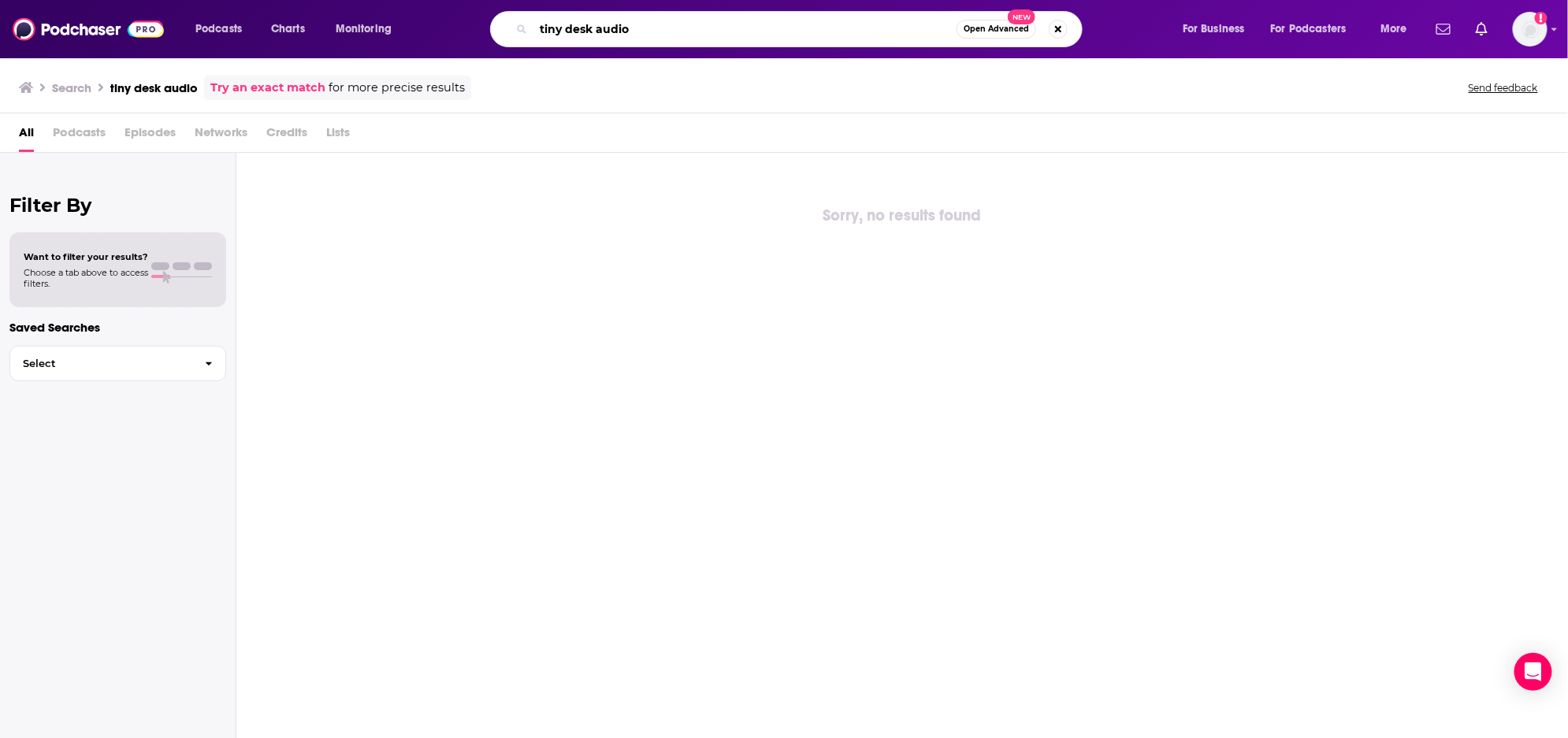
click at [661, 33] on input "tiny desk audio" at bounding box center [746, 28] width 424 height 26
type input "tiny des"
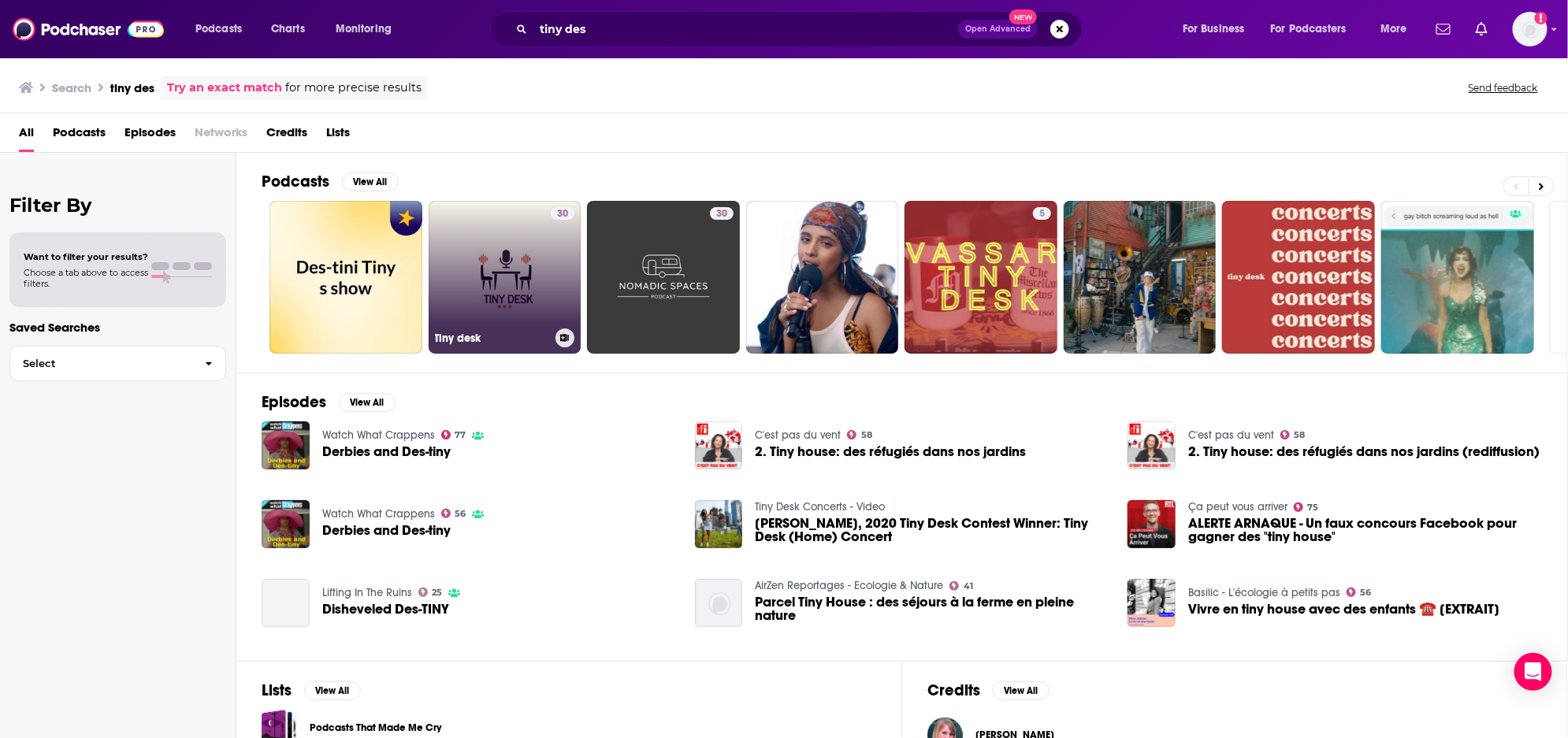
click at [534, 255] on link "30 Tiny desk" at bounding box center [504, 277] width 153 height 153
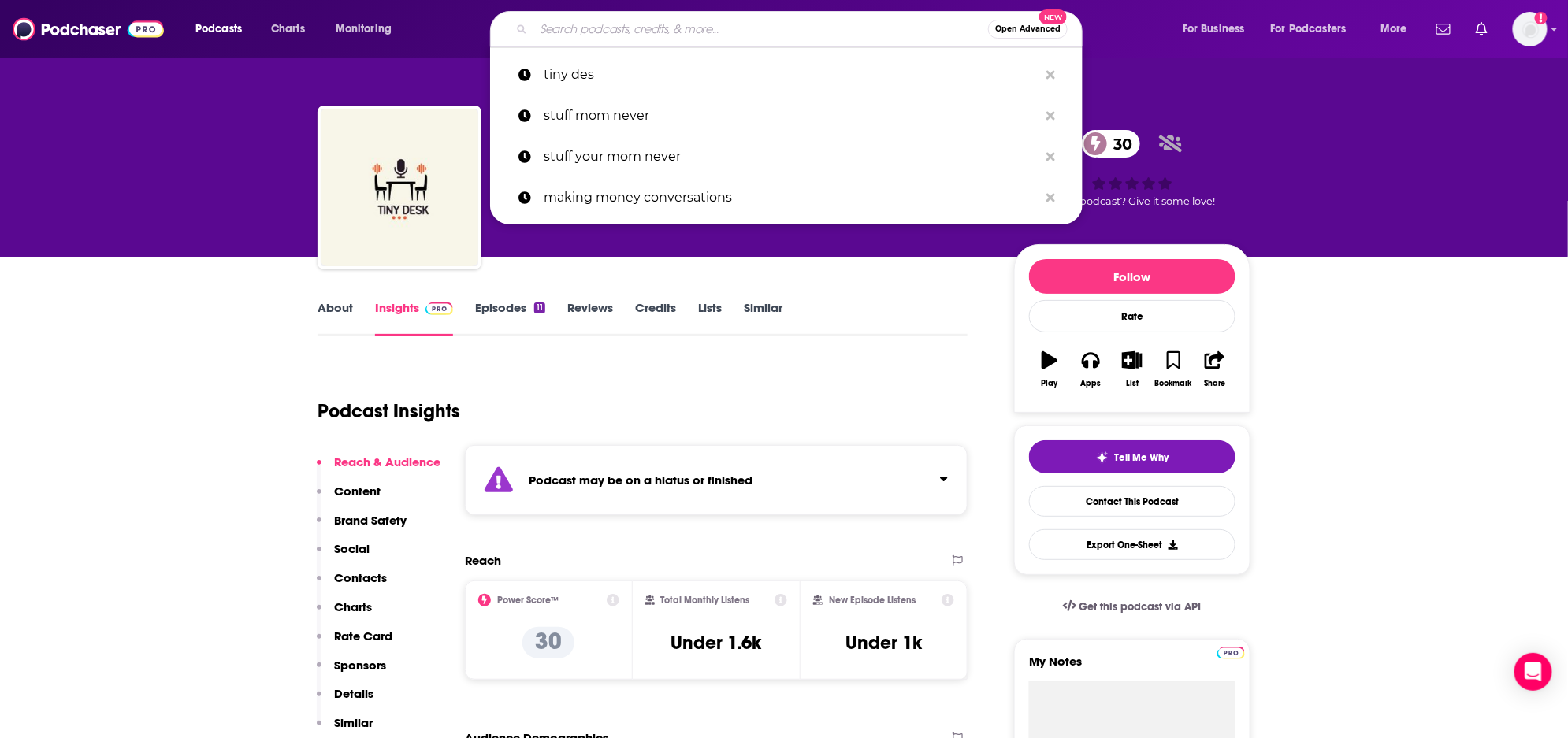
click at [598, 30] on input "Search podcasts, credits, & more..." at bounding box center [761, 28] width 455 height 26
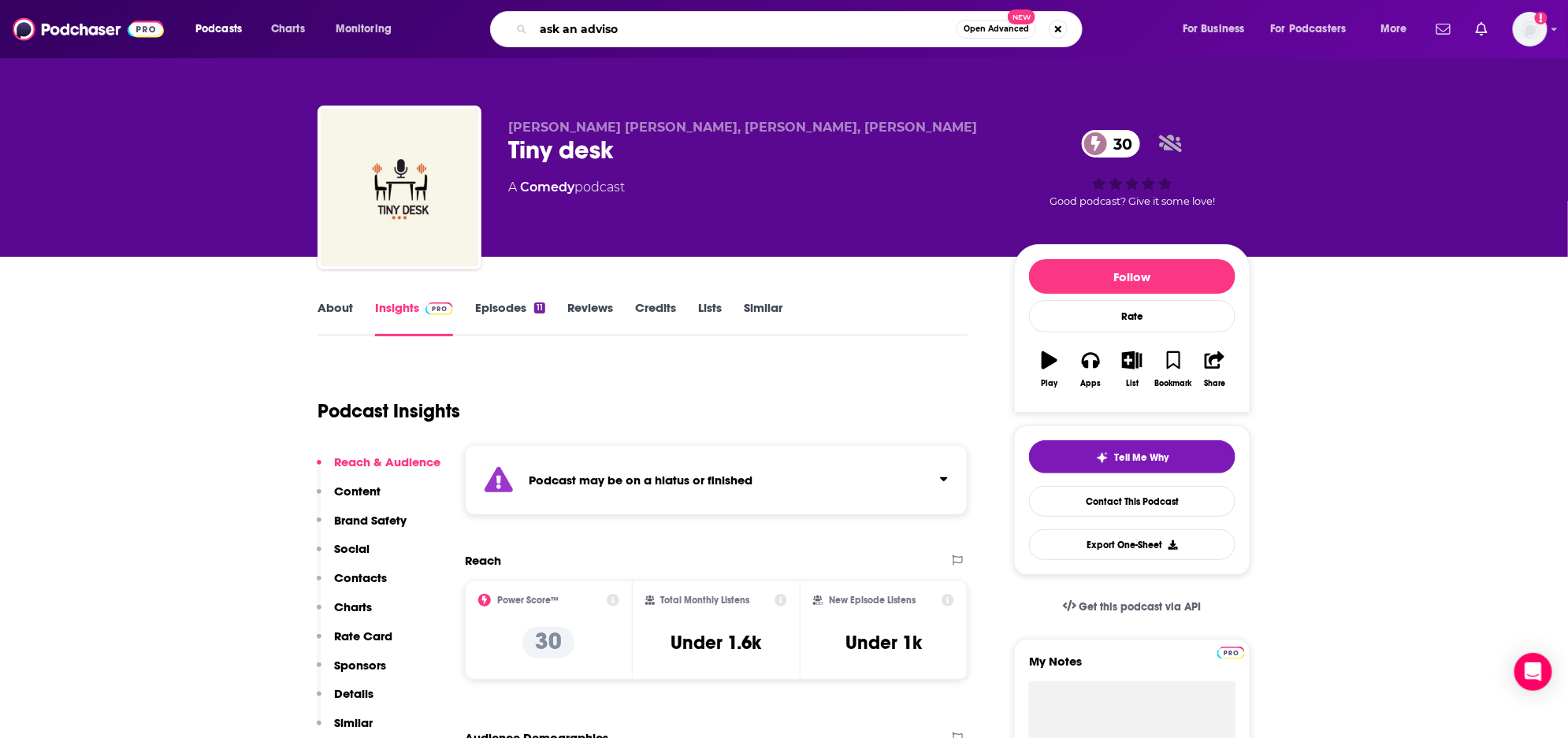
type input "ask an advisor"
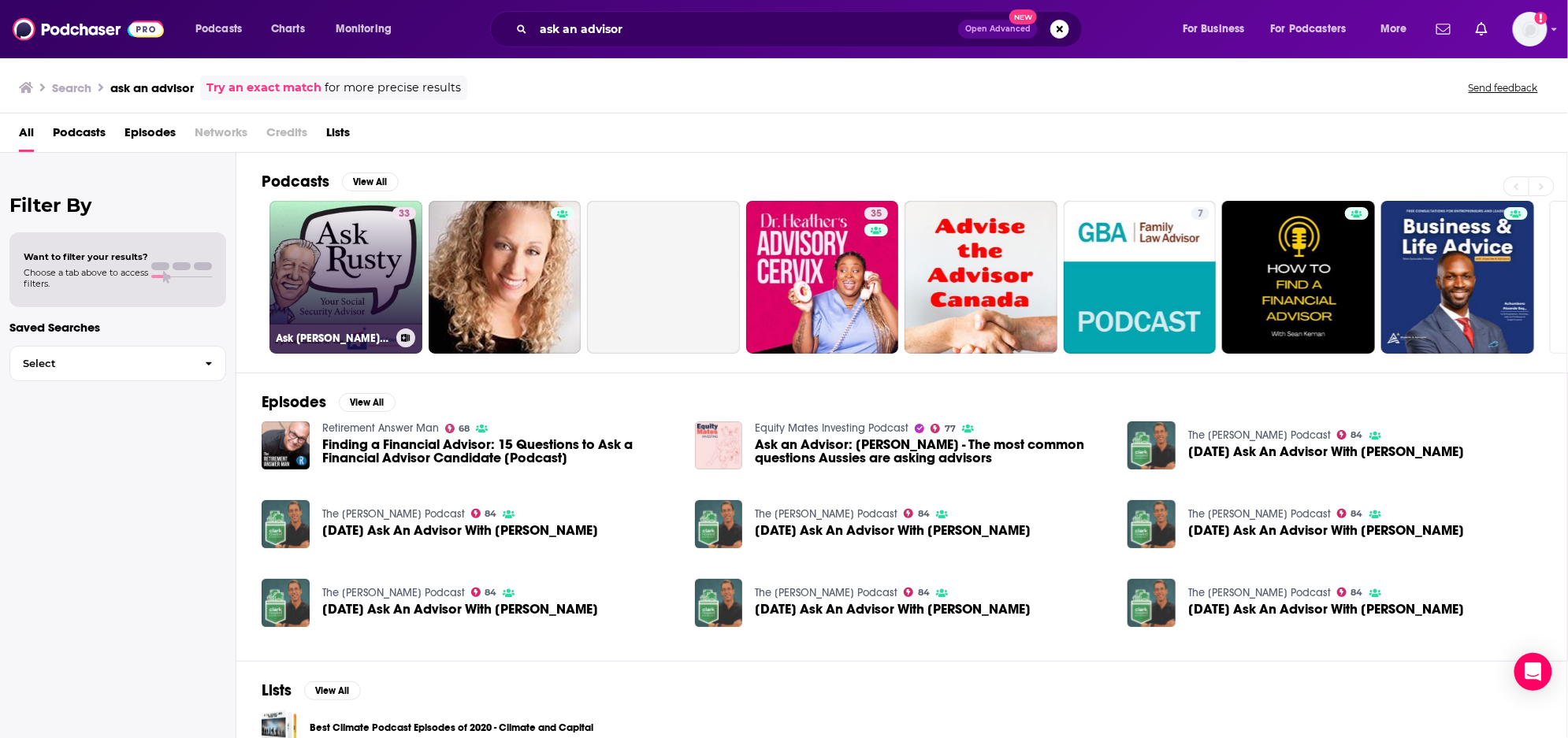
click at [346, 259] on link "33 Ask [PERSON_NAME]: Your Social Security Advisor" at bounding box center [346, 277] width 153 height 153
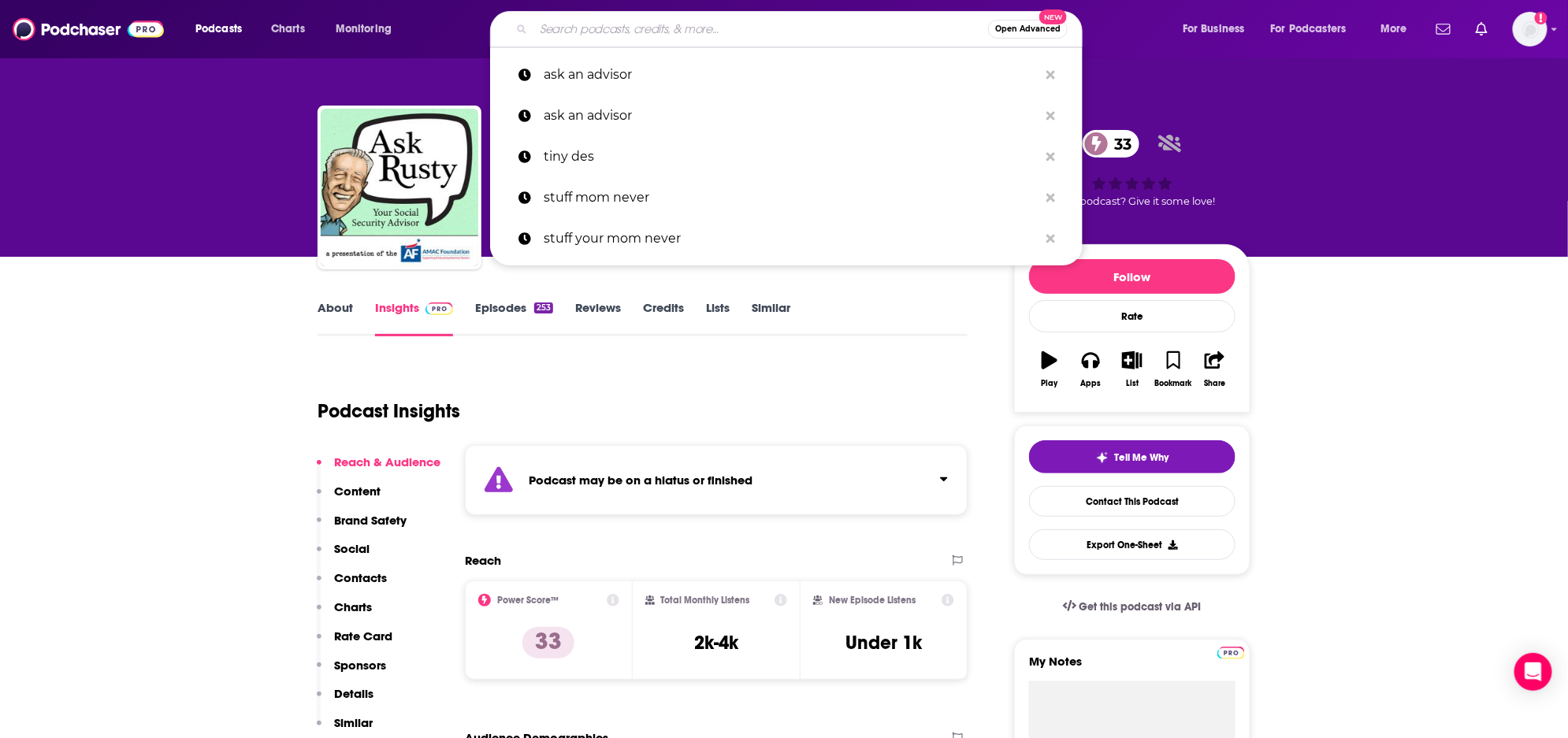
click at [579, 35] on input "Search podcasts, credits, & more..." at bounding box center [761, 28] width 455 height 26
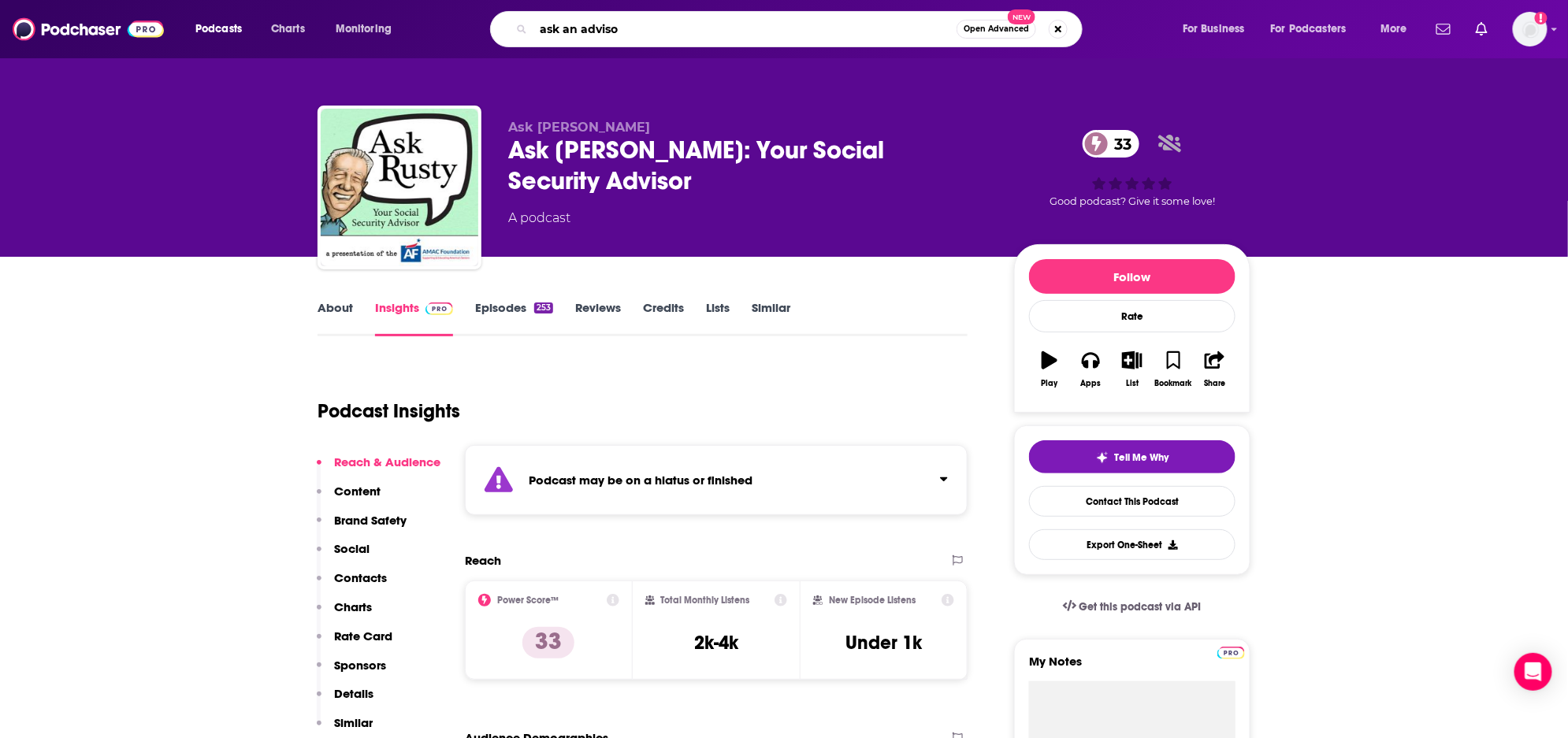
type input "ask an advisor"
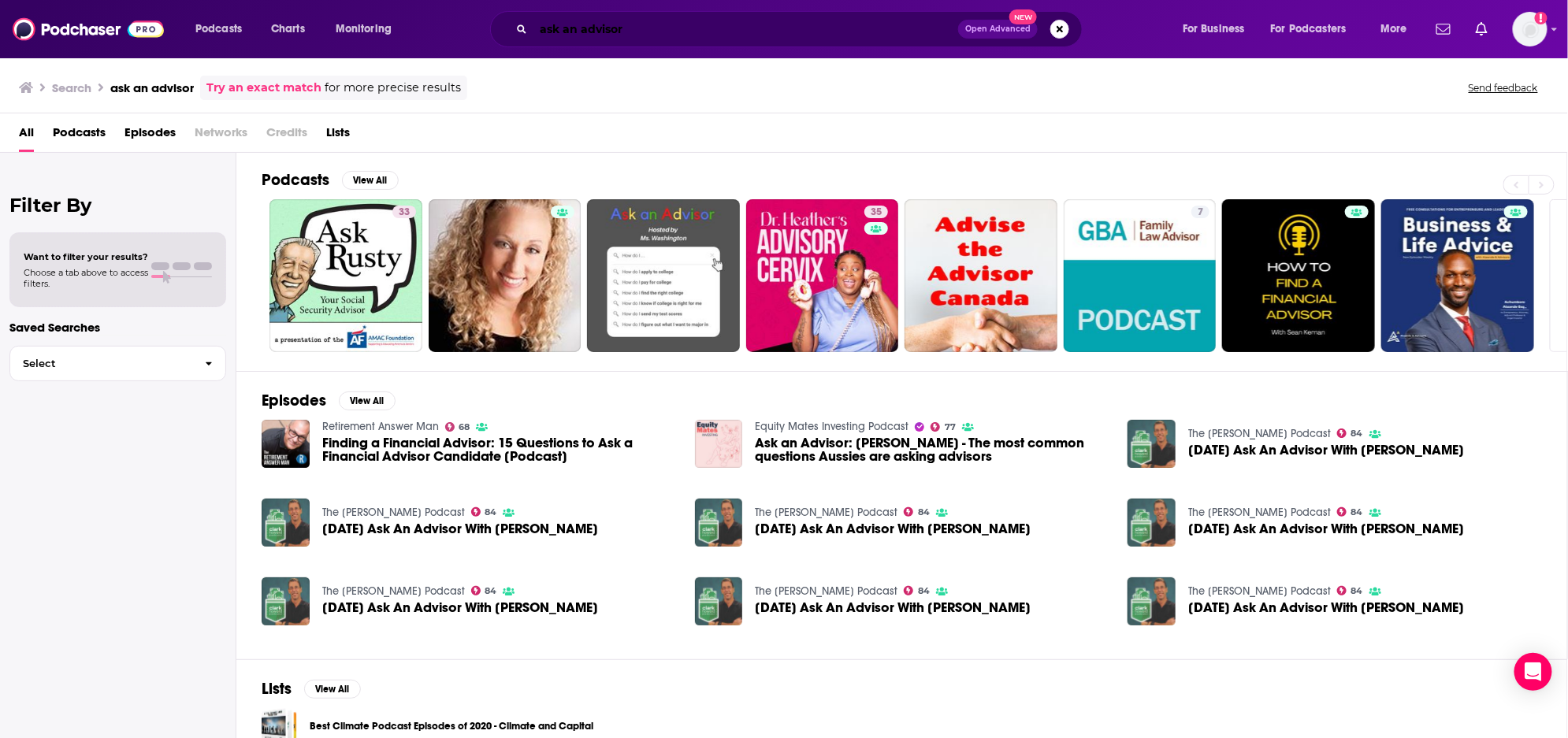
click at [633, 30] on input "ask an advisor" at bounding box center [746, 28] width 425 height 26
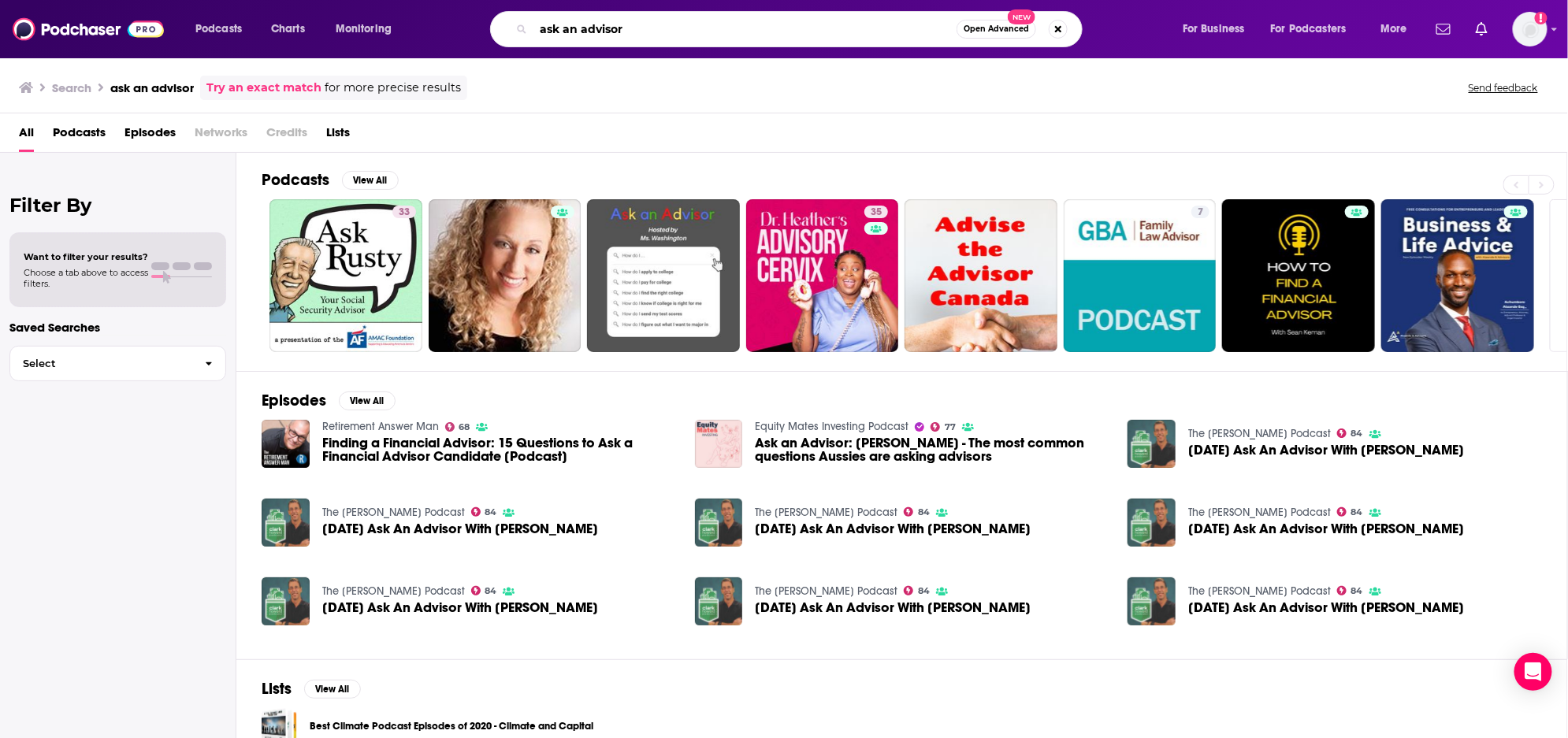
click at [633, 30] on input "ask an advisor" at bounding box center [746, 28] width 424 height 26
click at [639, 28] on input "ask an advisor" at bounding box center [746, 28] width 424 height 26
type input "culture gabfest"
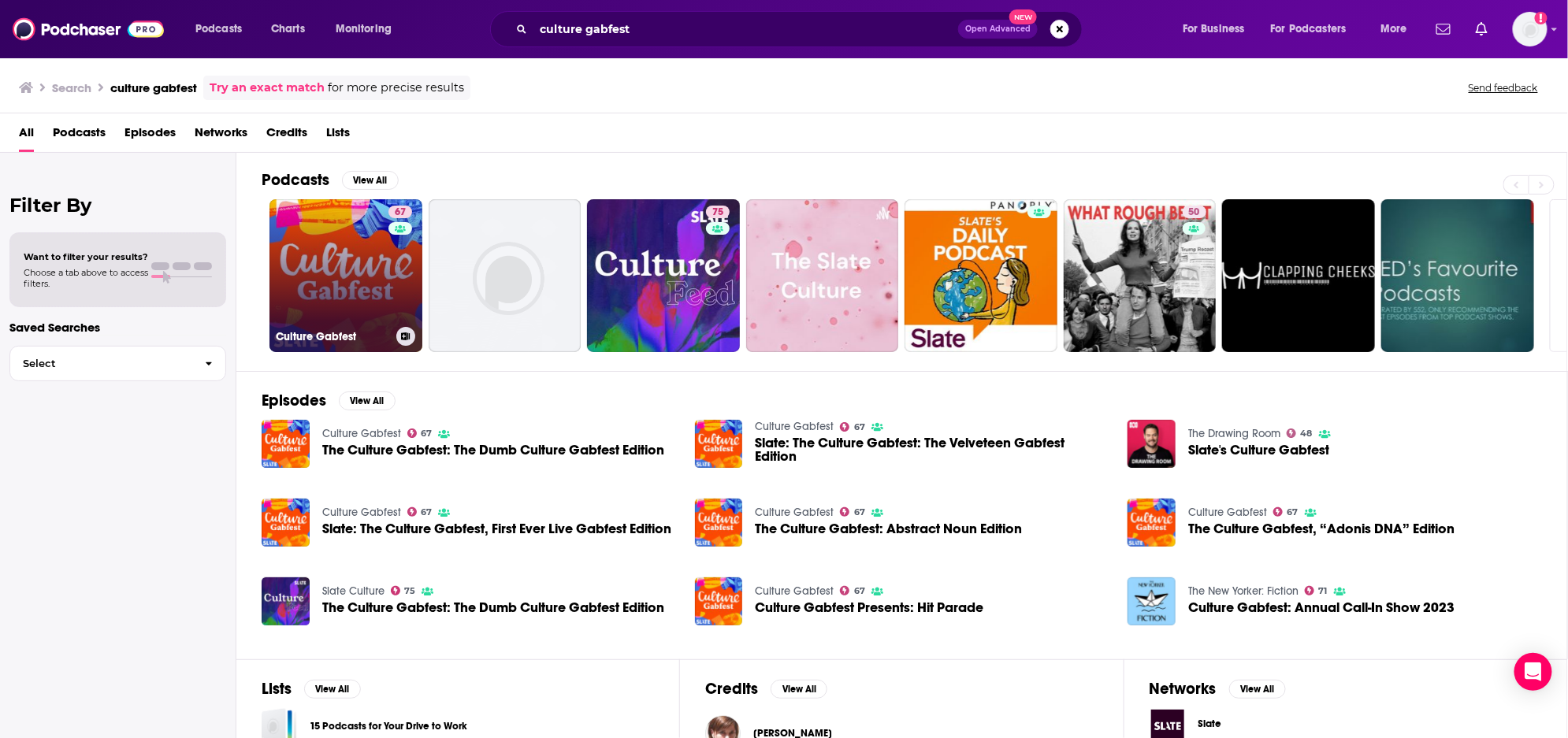
click at [336, 253] on link "67 Culture Gabfest" at bounding box center [346, 275] width 153 height 153
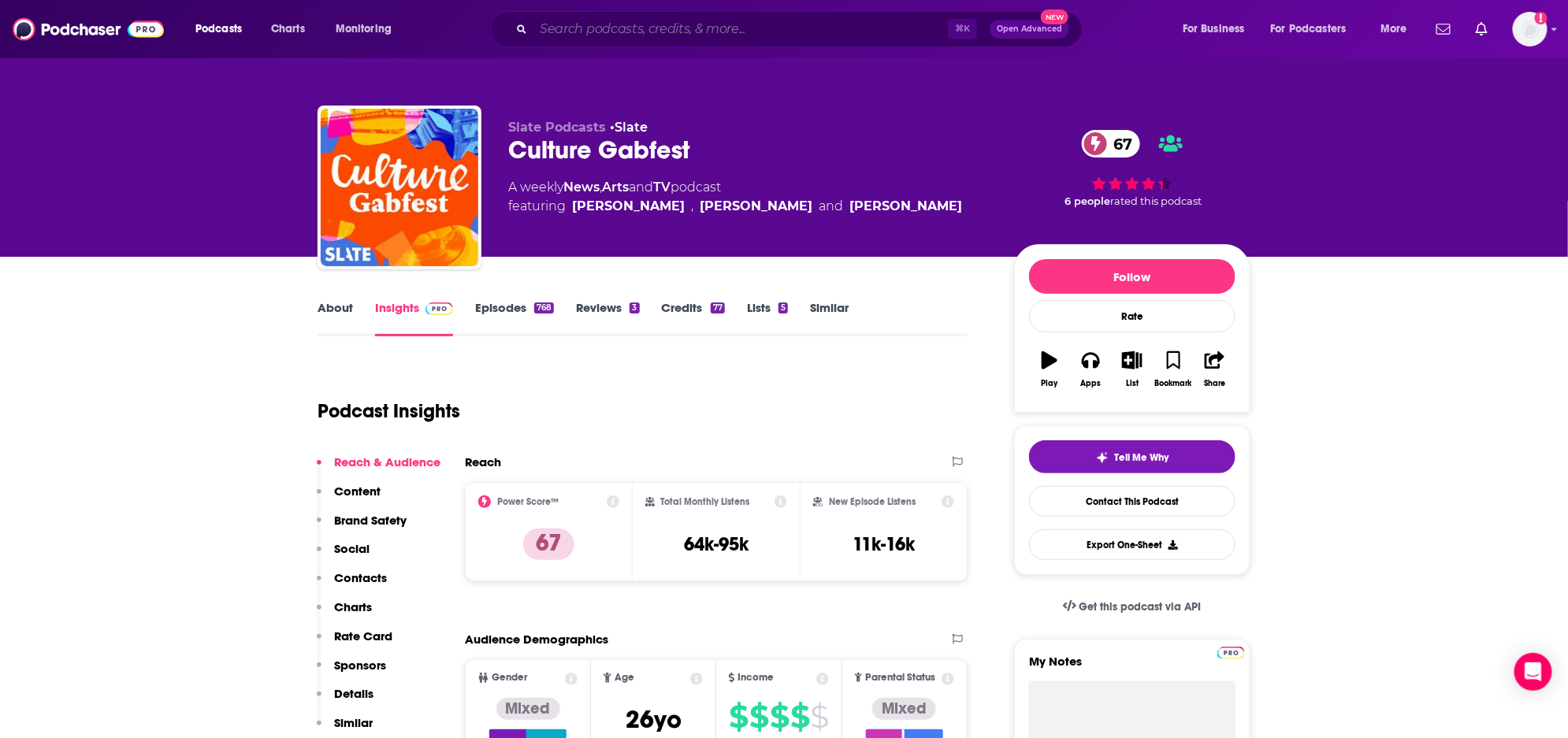
click at [586, 35] on input "Search podcasts, credits, & more..." at bounding box center [741, 28] width 414 height 26
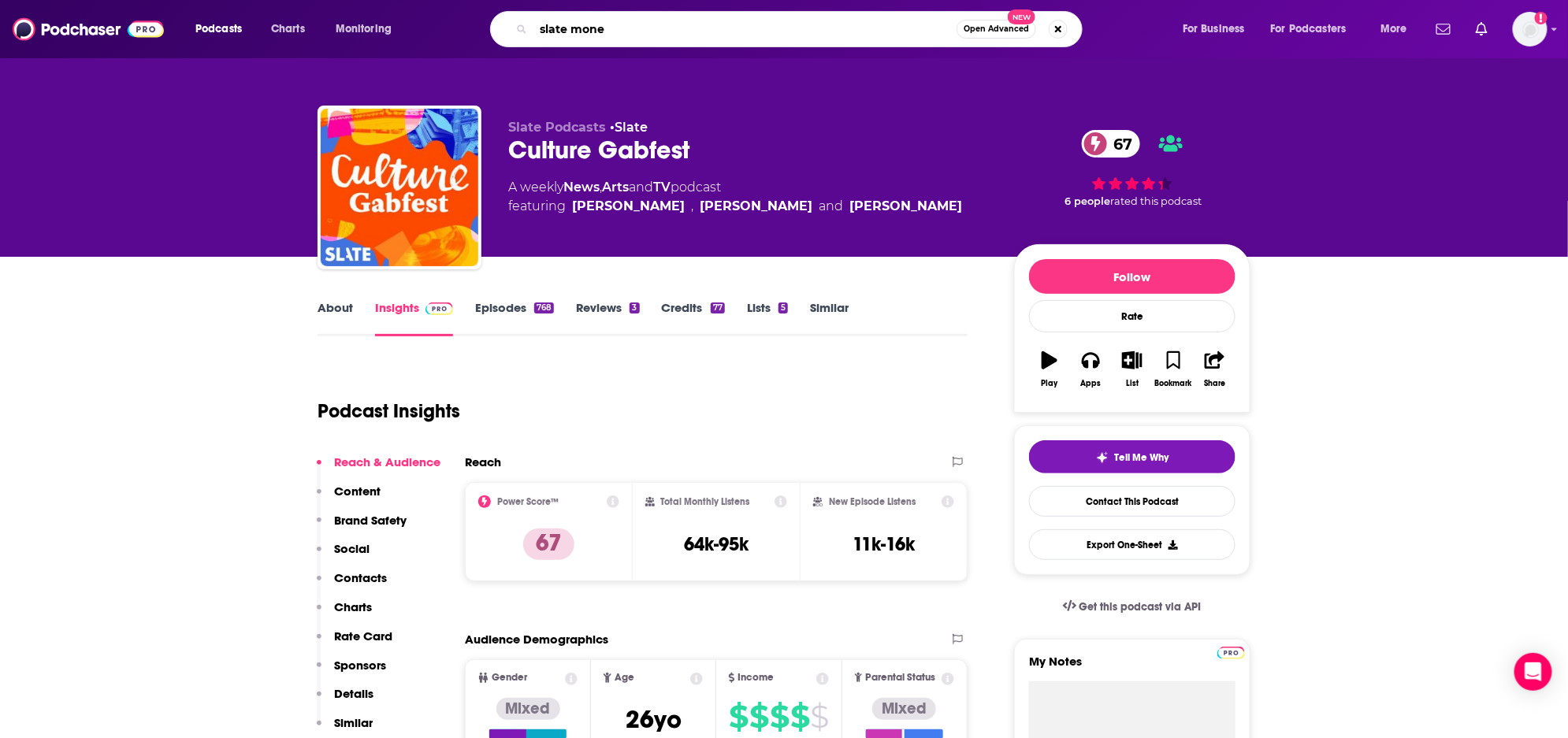
type input "slate money"
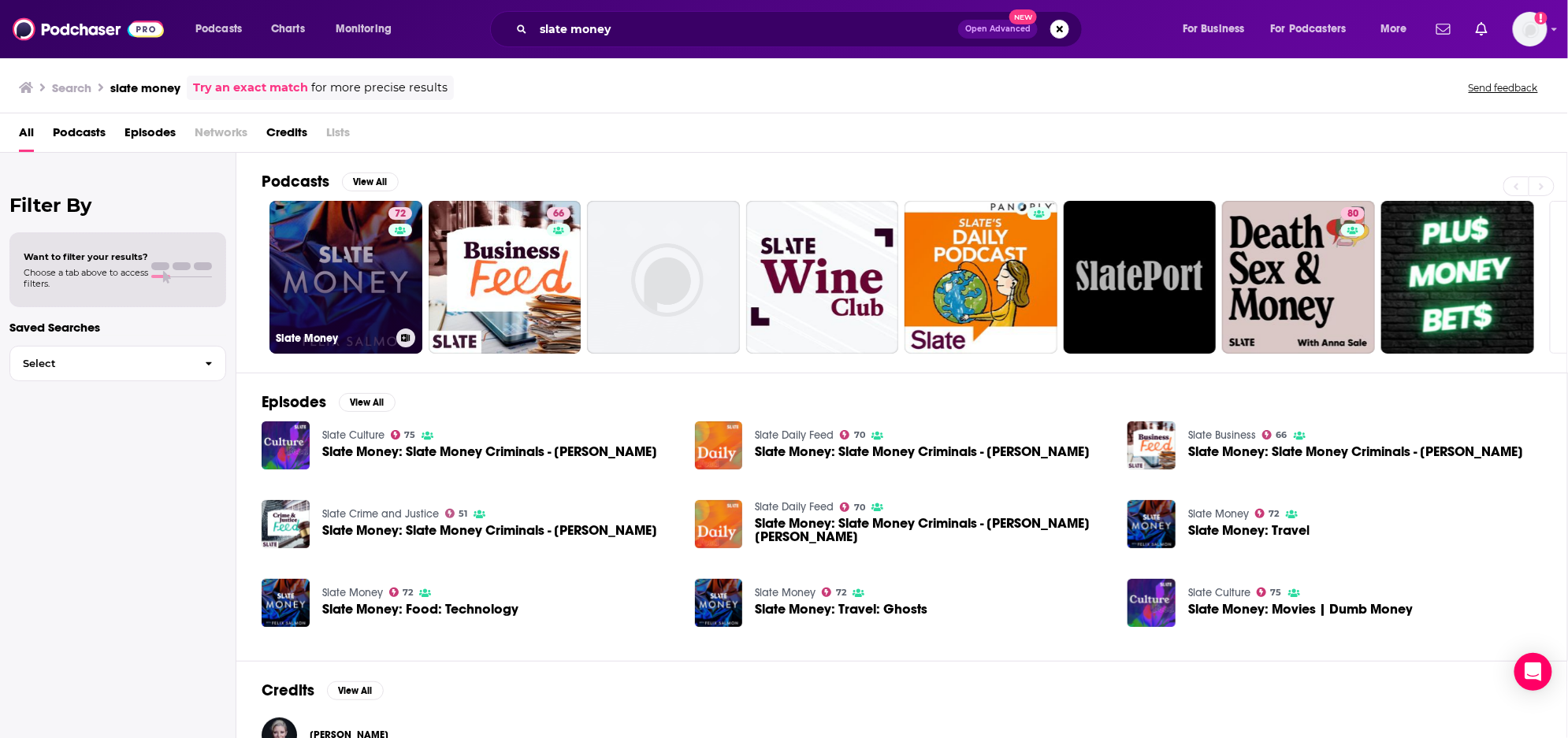
click at [331, 283] on link "72 Slate Money" at bounding box center [346, 277] width 153 height 153
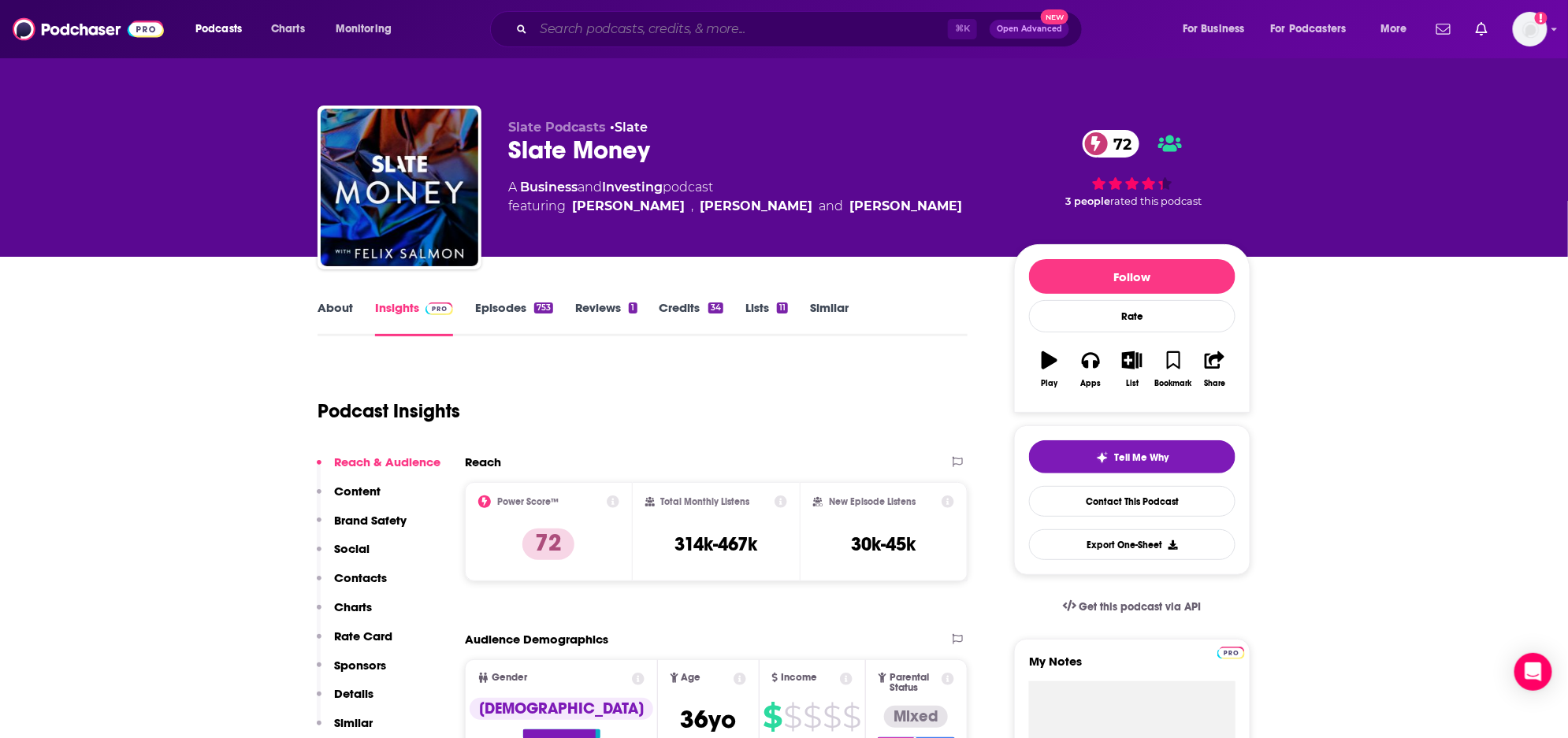
click at [602, 30] on input "Search podcasts, credits, & more..." at bounding box center [741, 28] width 414 height 26
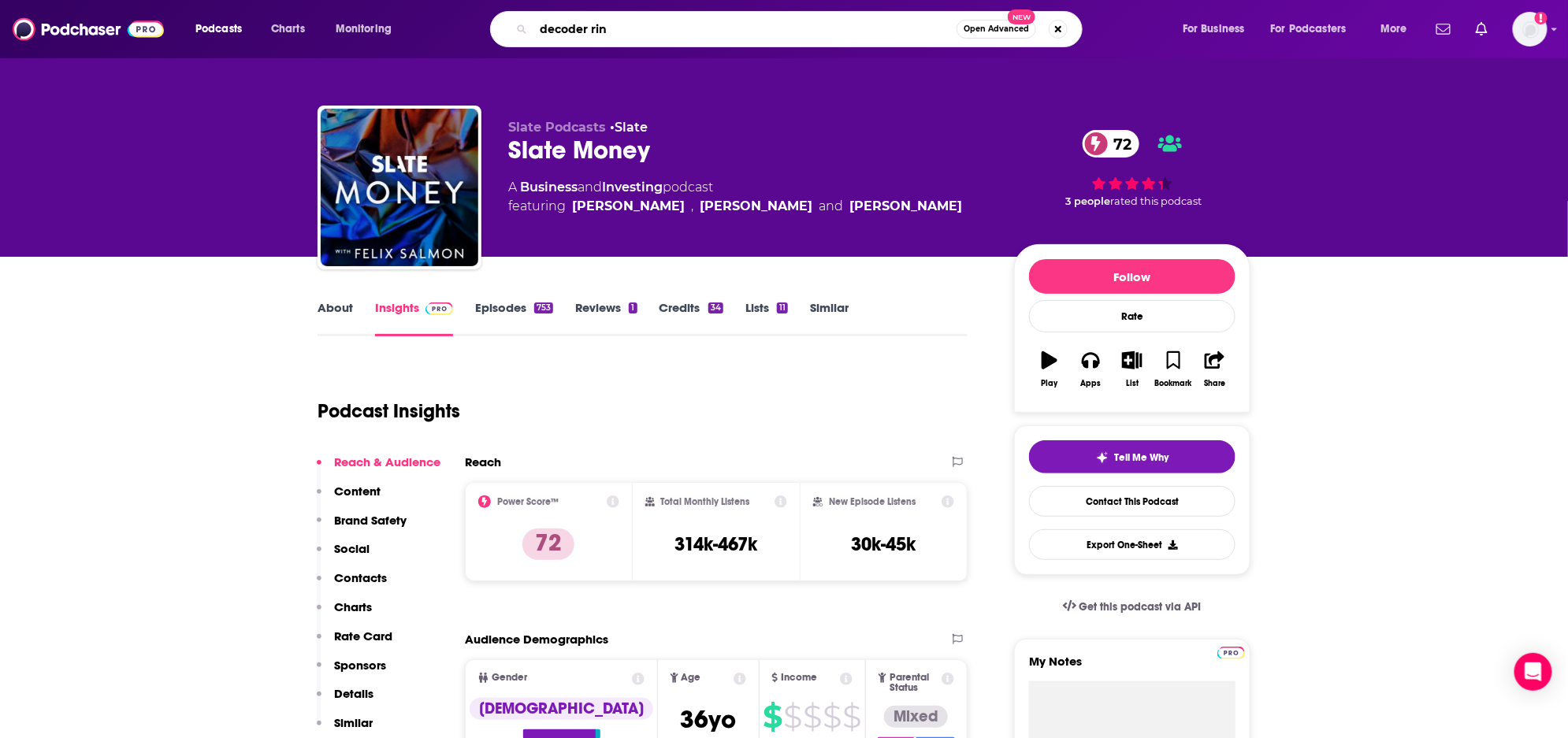
type input "decoder ring"
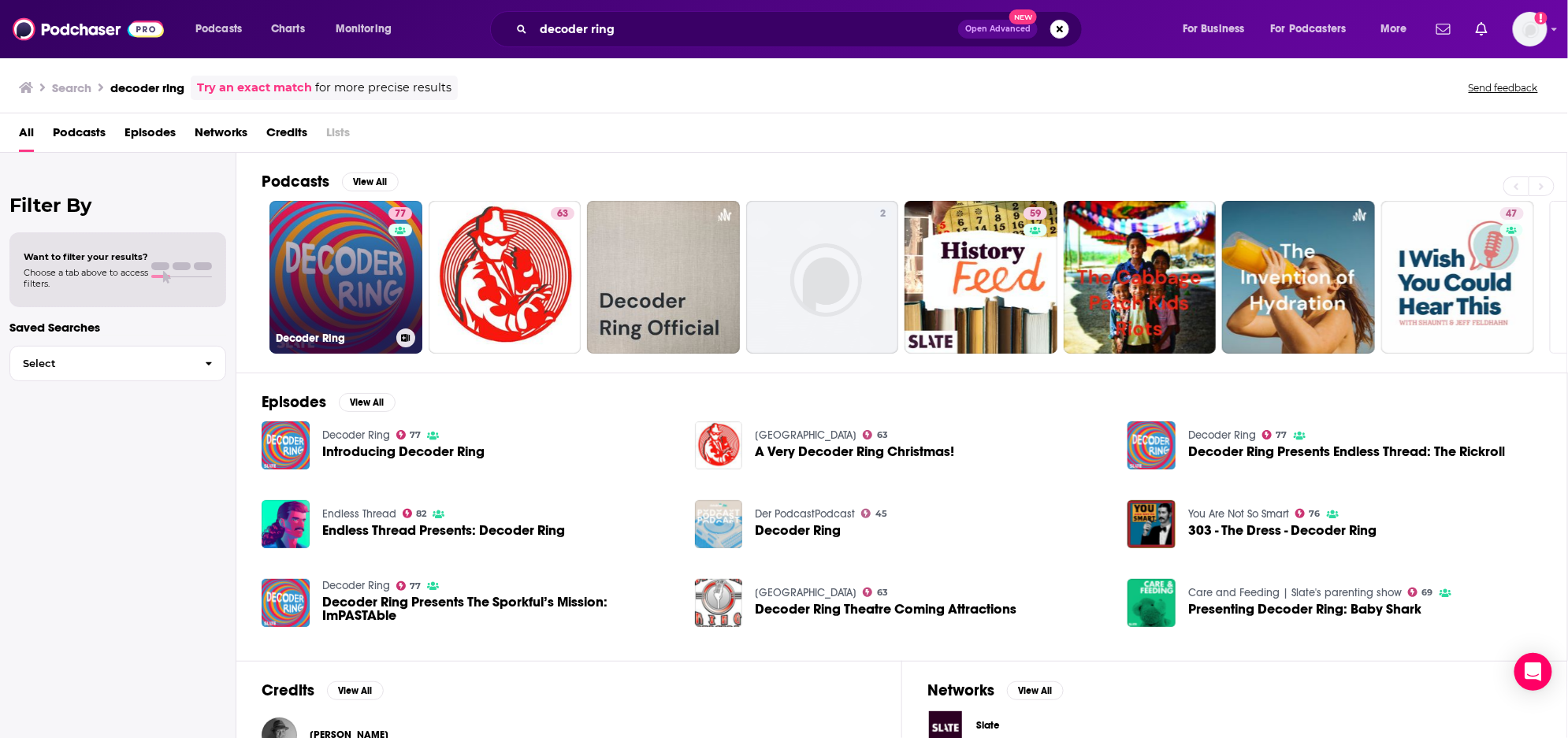
click at [319, 276] on link "77 Decoder Ring" at bounding box center [346, 277] width 153 height 153
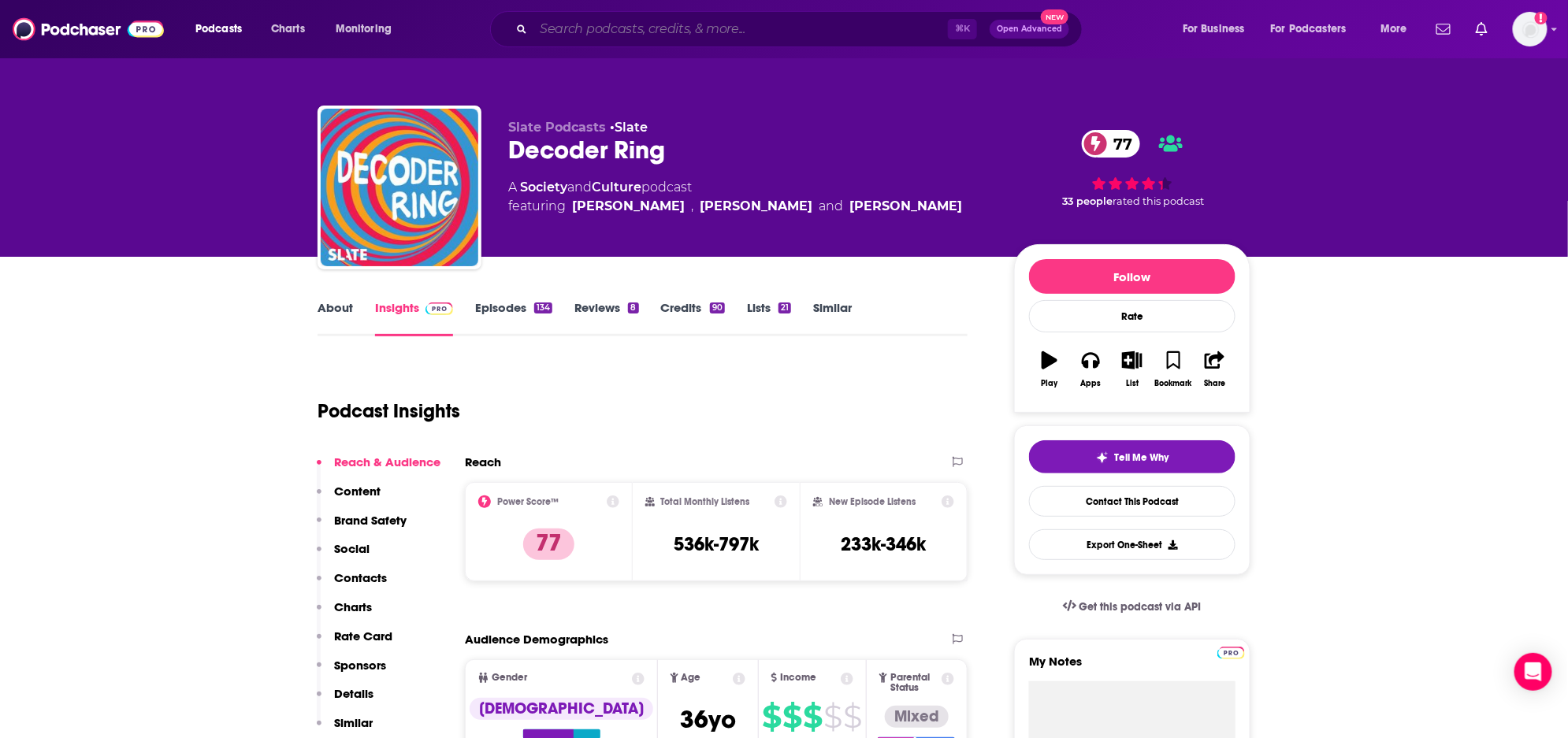
click at [796, 29] on input "Search podcasts, credits, & more..." at bounding box center [741, 28] width 414 height 26
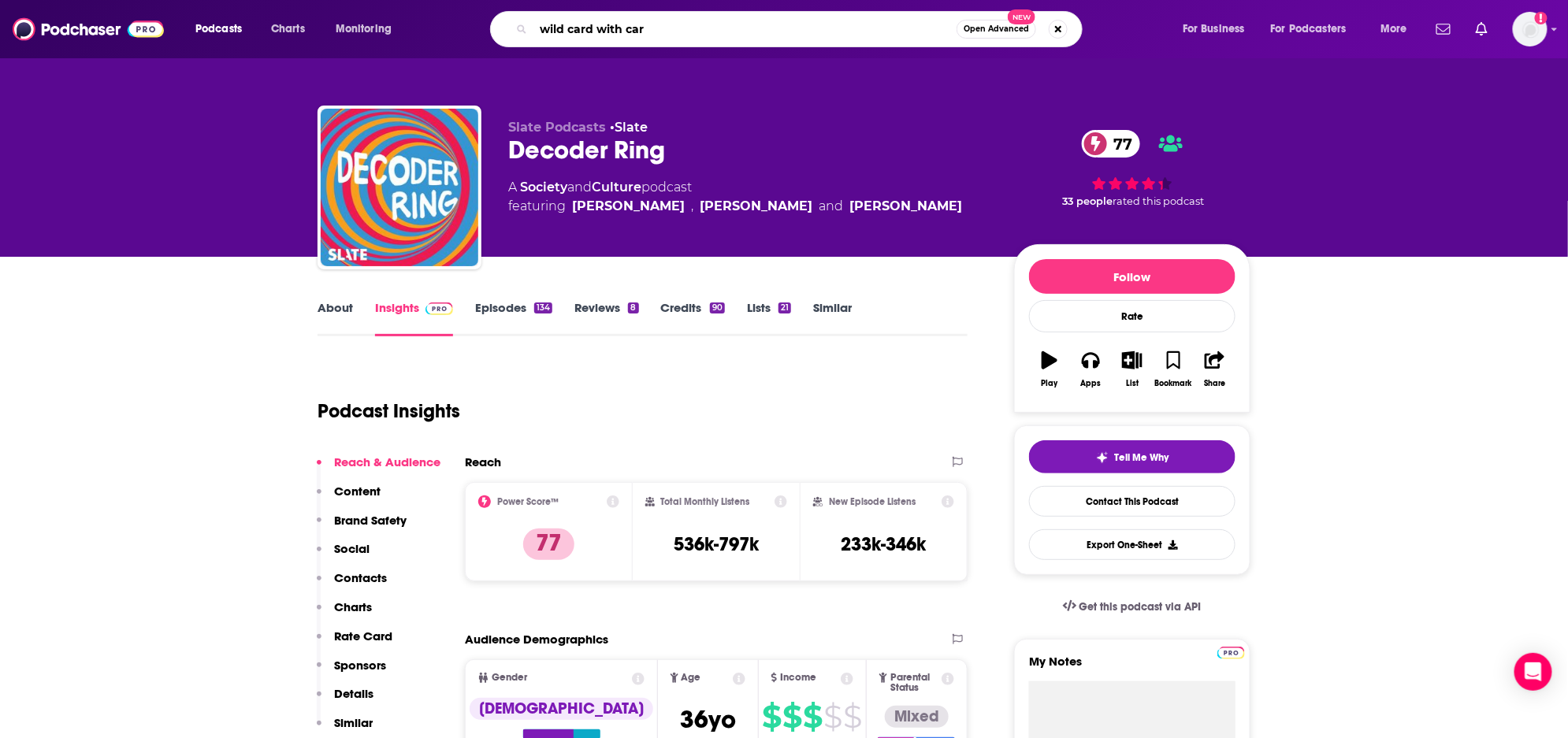
type input "wild card with card"
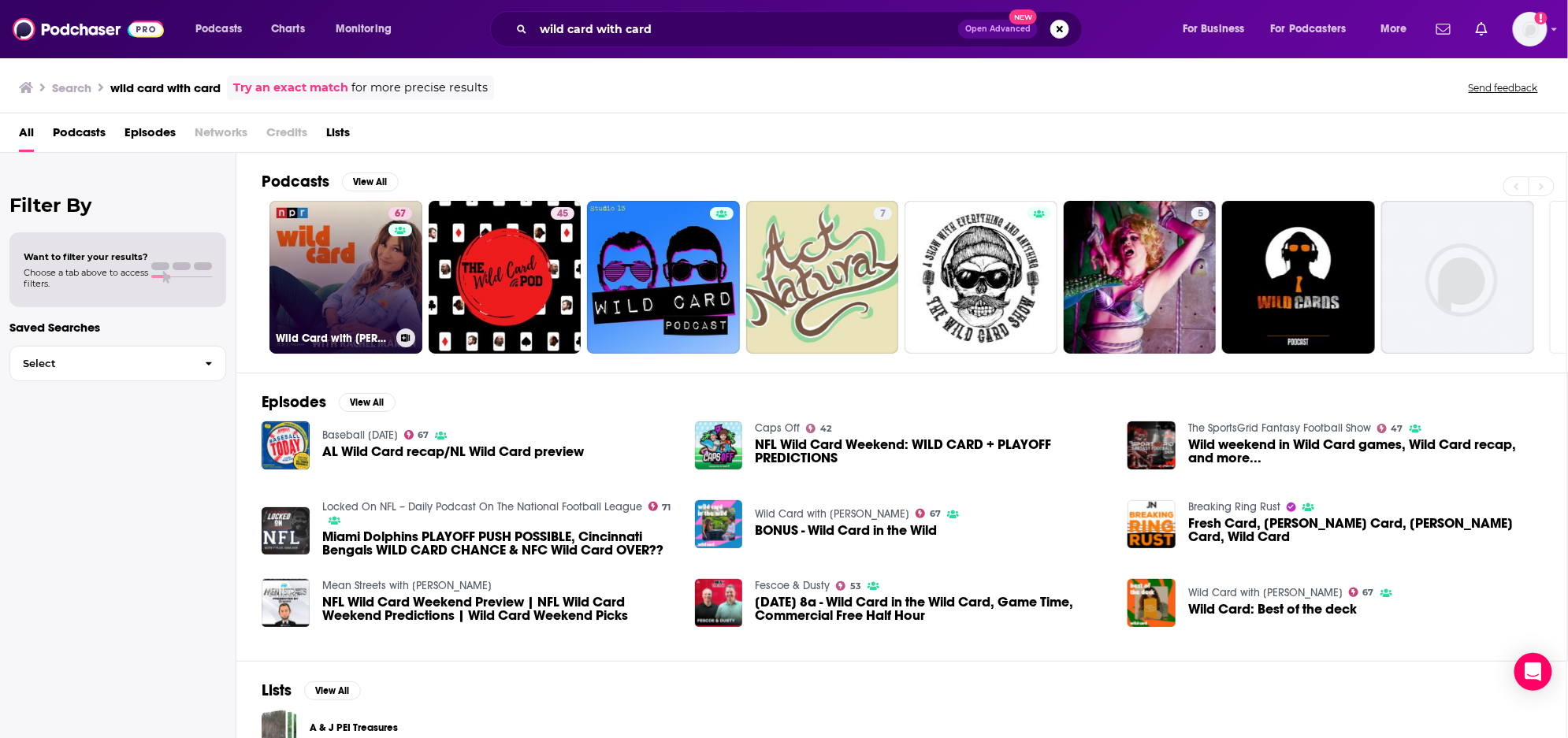
click at [364, 266] on link "67 Wild Card with [PERSON_NAME]" at bounding box center [346, 277] width 153 height 153
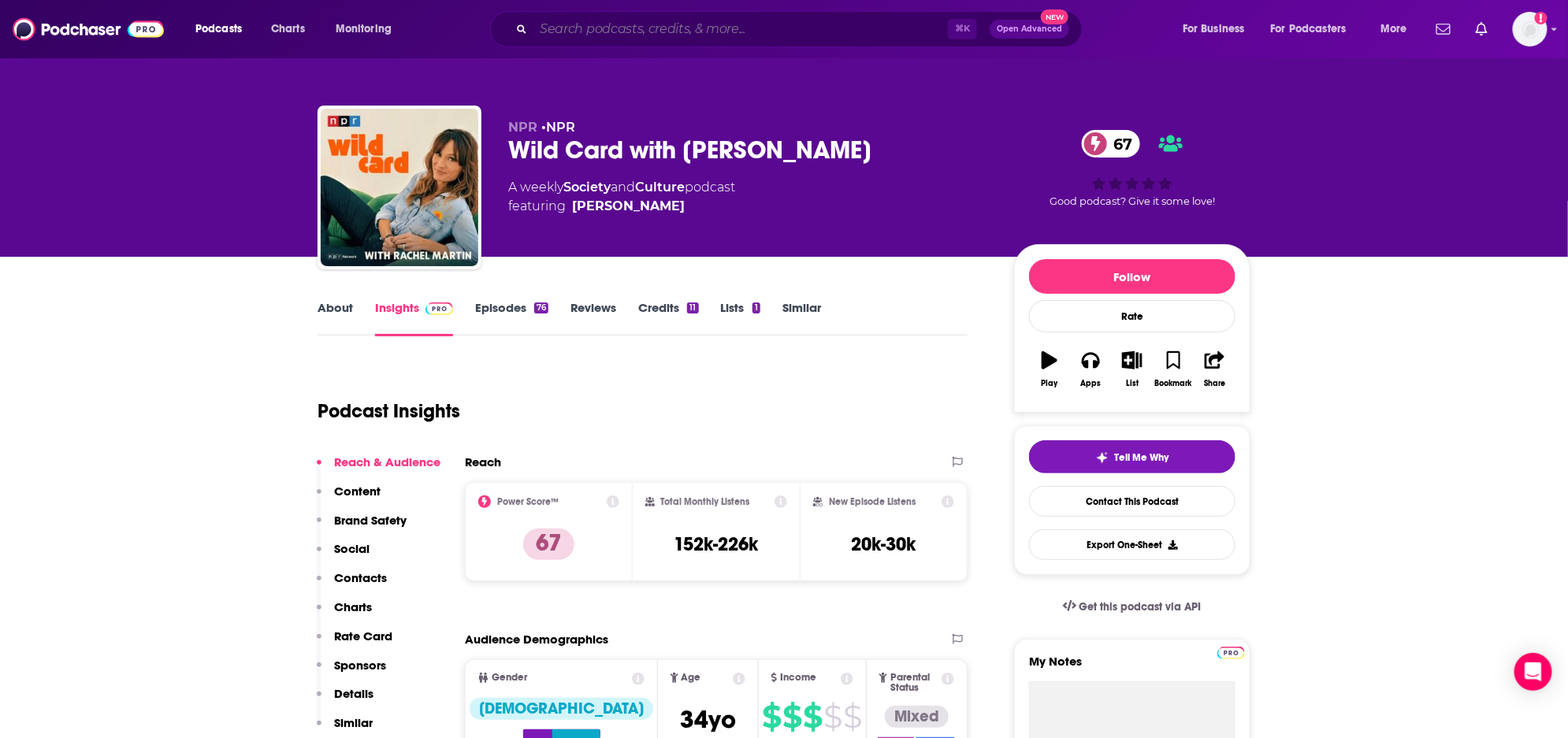
click at [682, 33] on input "Search podcasts, credits, & more..." at bounding box center [741, 28] width 414 height 26
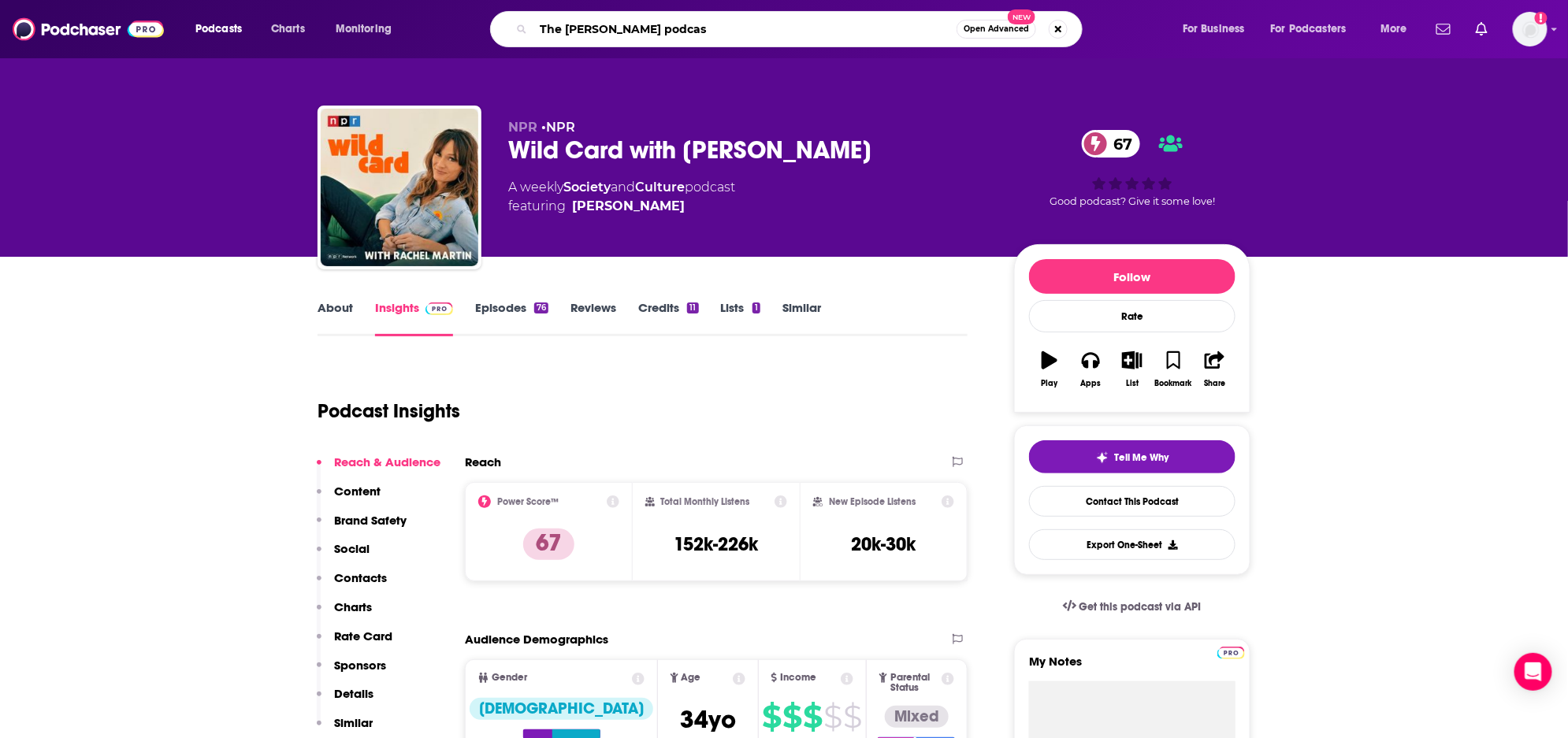
type input "The [PERSON_NAME] podcast"
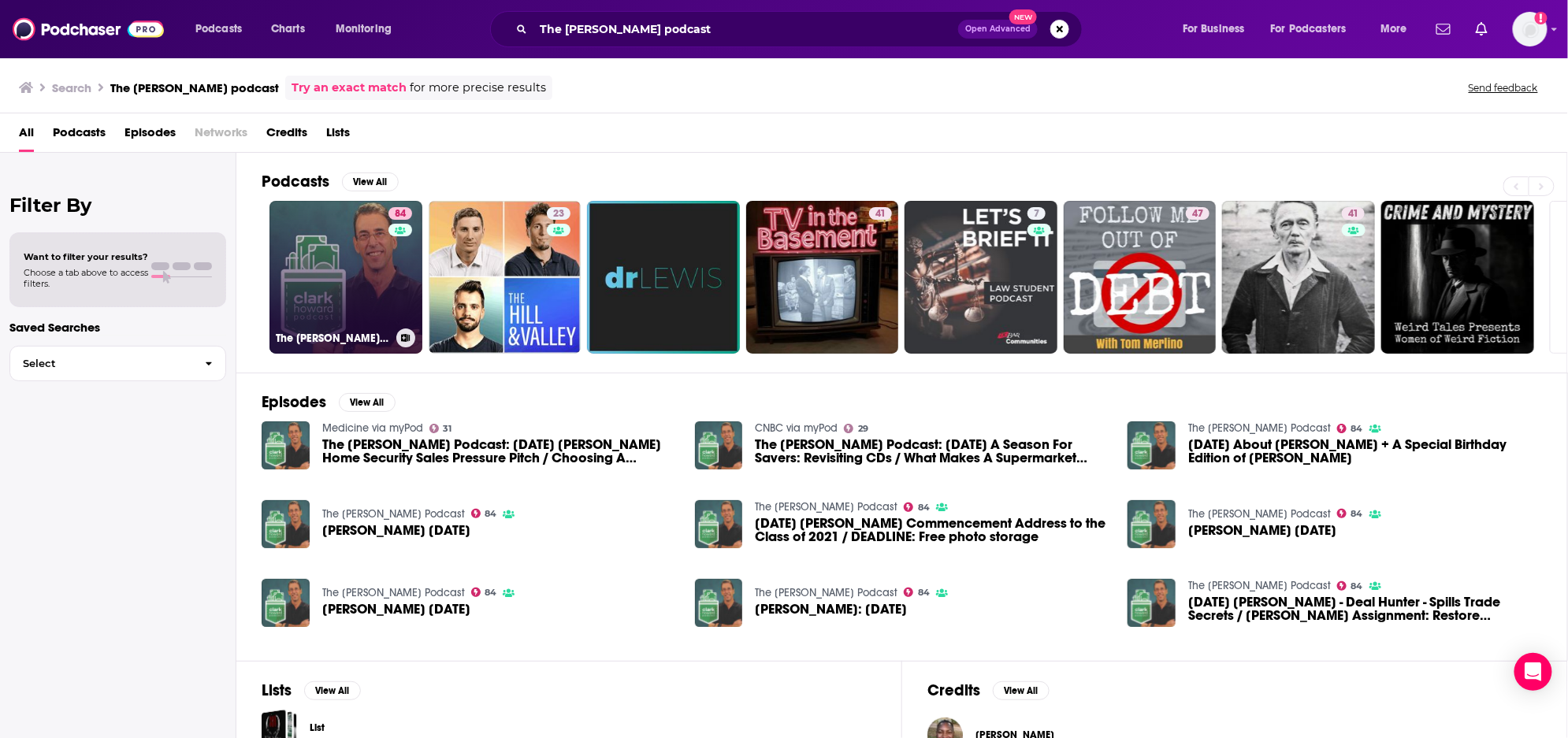
click at [308, 253] on link "84 The [PERSON_NAME] Podcast" at bounding box center [346, 277] width 153 height 153
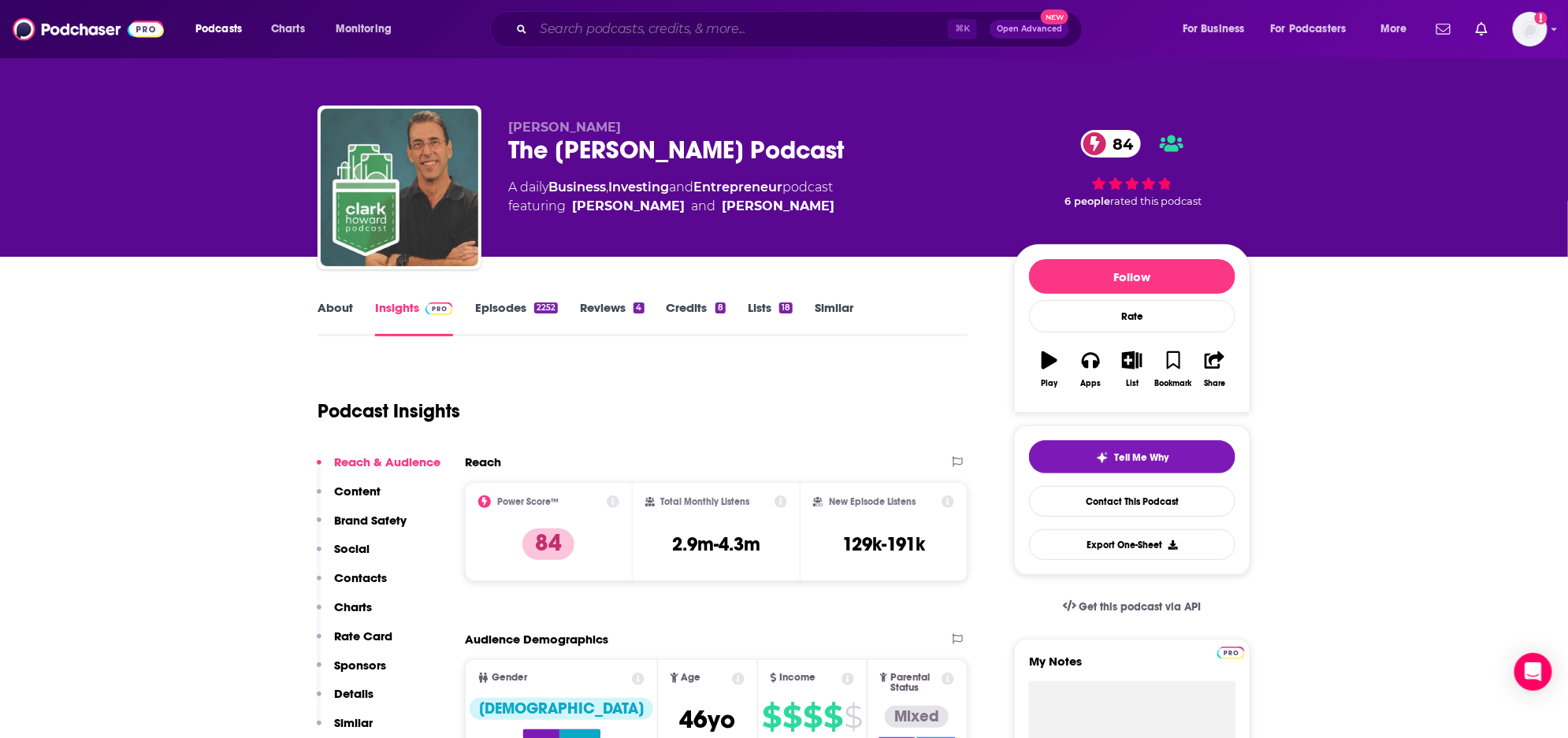
click at [627, 28] on input "Search podcasts, credits, & more..." at bounding box center [741, 28] width 414 height 26
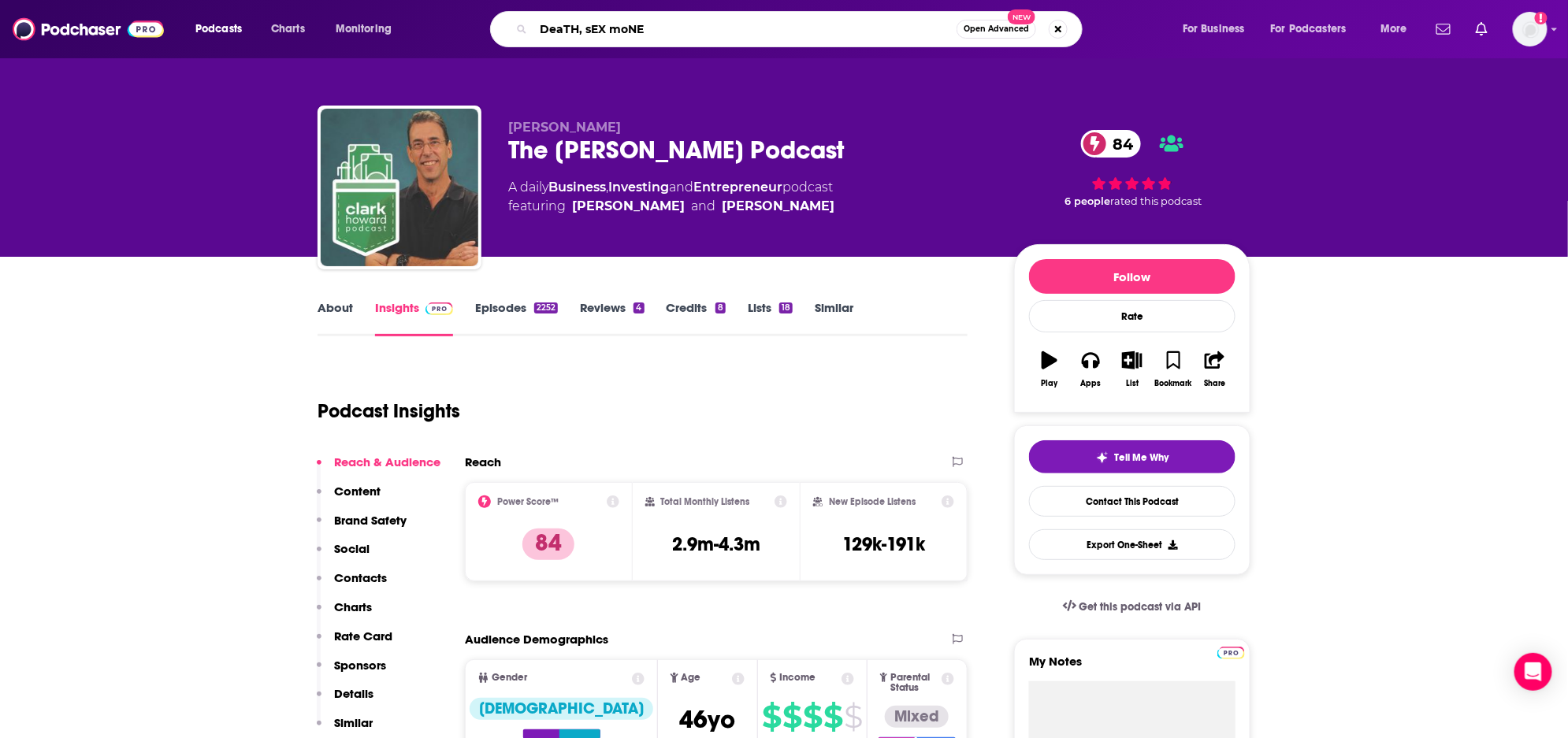
type input "DeaTH, sEX moNEY"
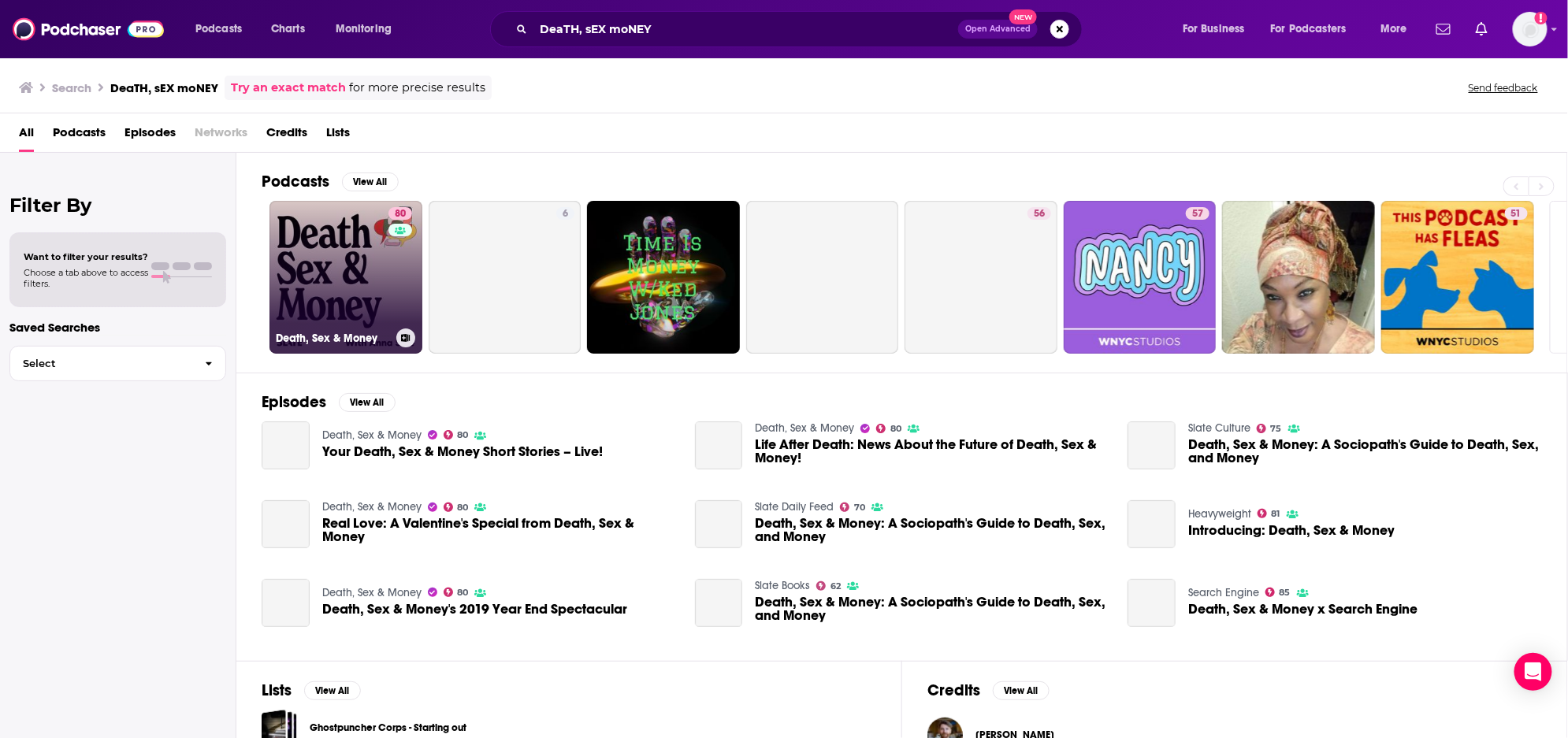
click at [301, 281] on link "80 Death, Sex & Money" at bounding box center [346, 277] width 153 height 153
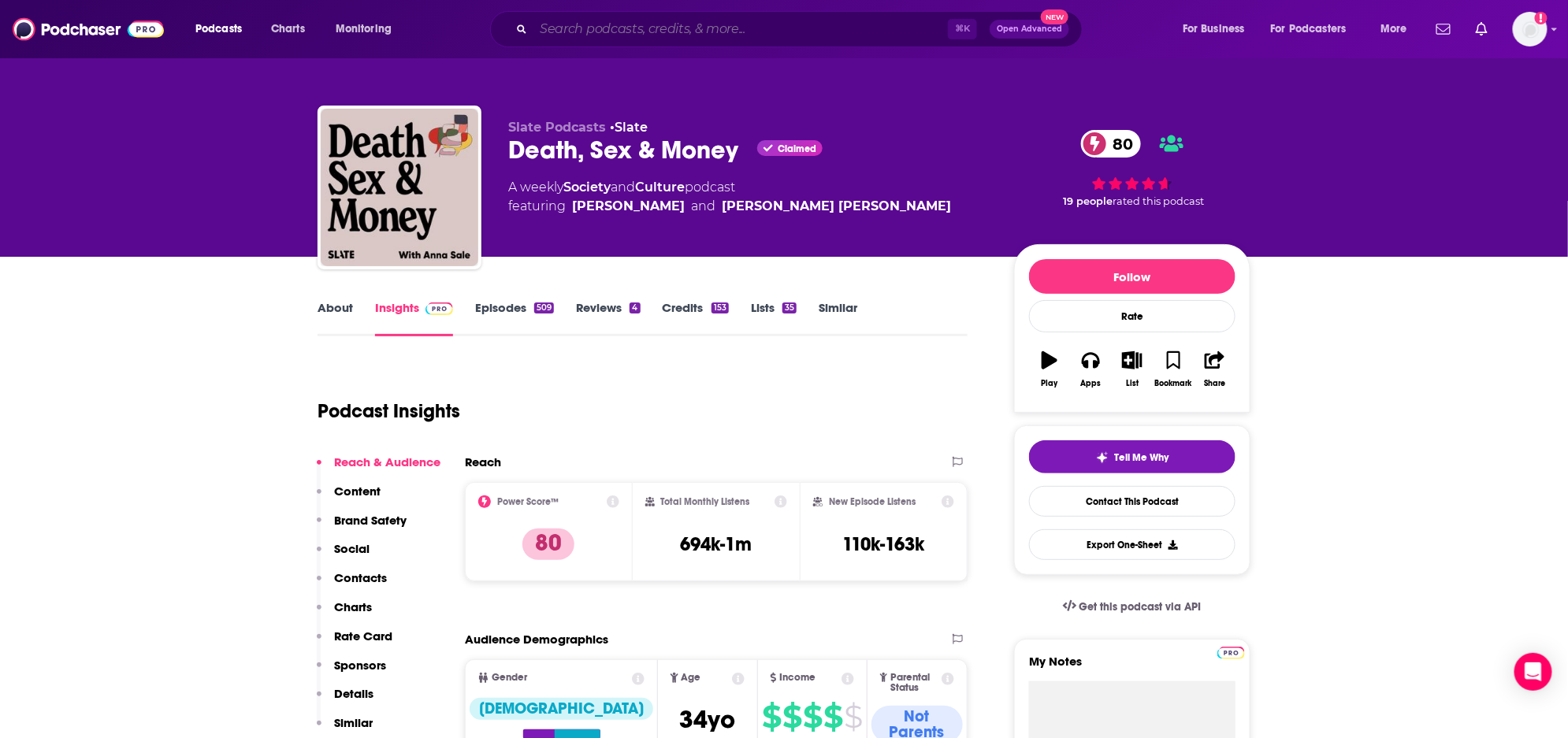
click at [663, 30] on input "Search podcasts, credits, & more..." at bounding box center [741, 28] width 414 height 26
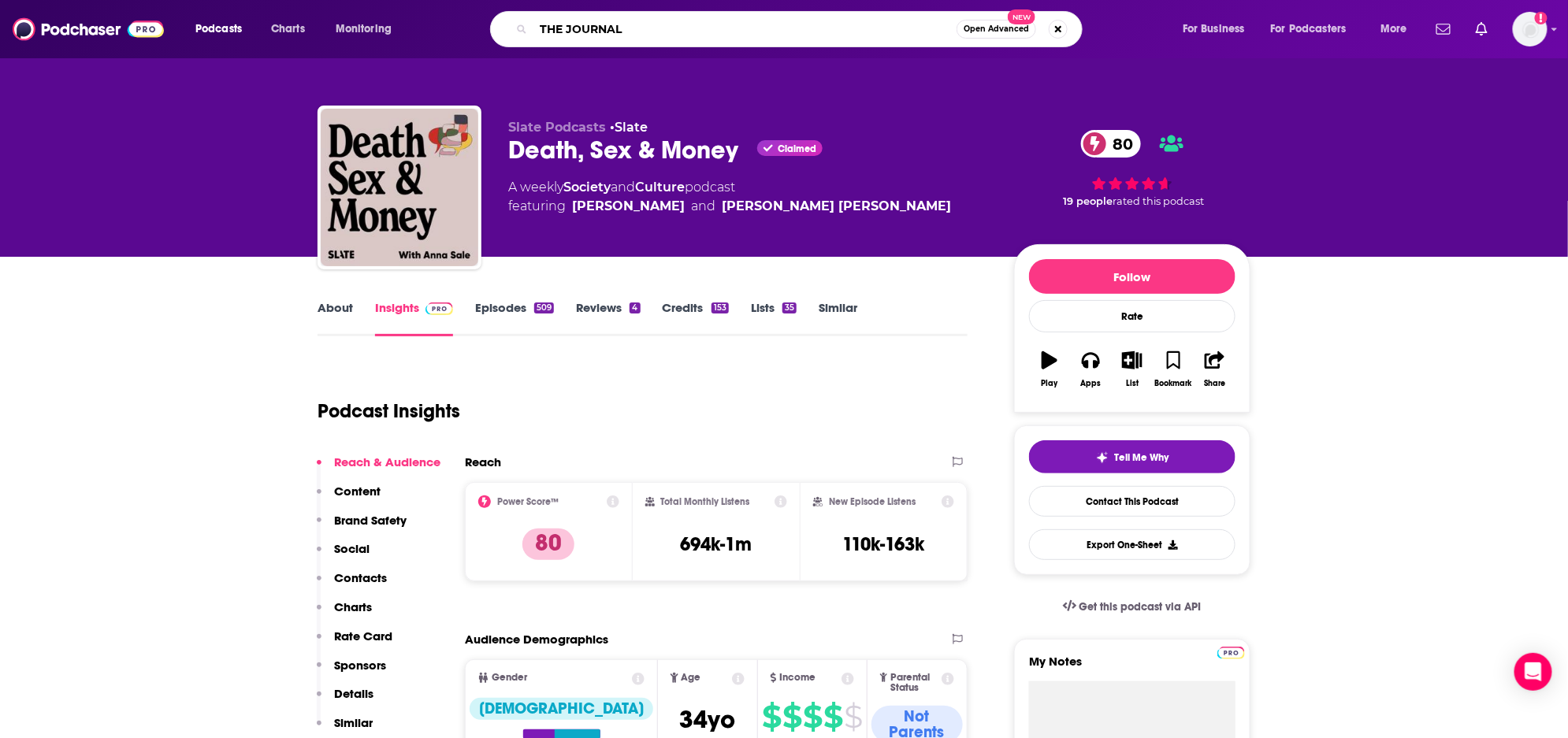
type input "THE JOURNAL"
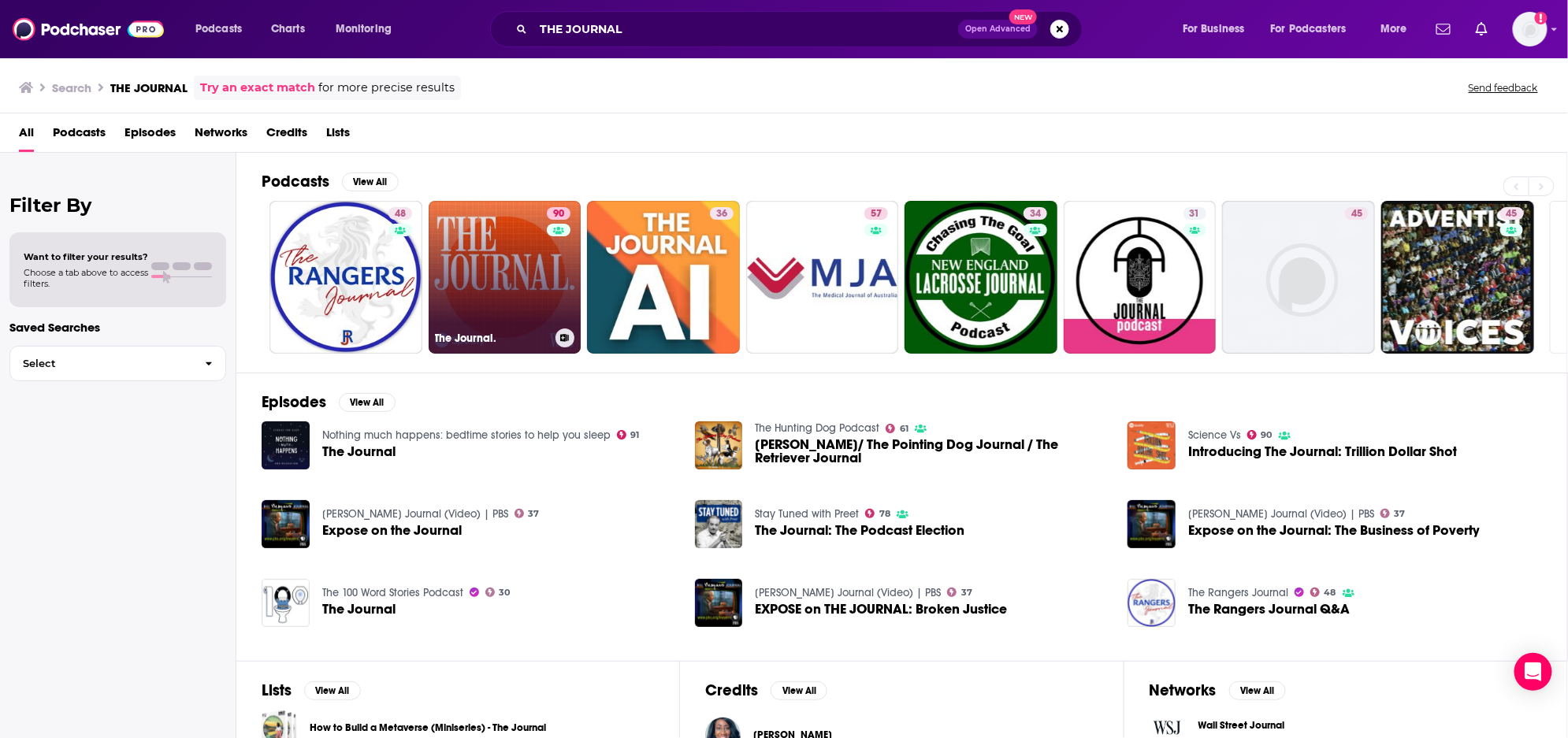
click at [493, 270] on link "90 The Journal." at bounding box center [504, 277] width 153 height 153
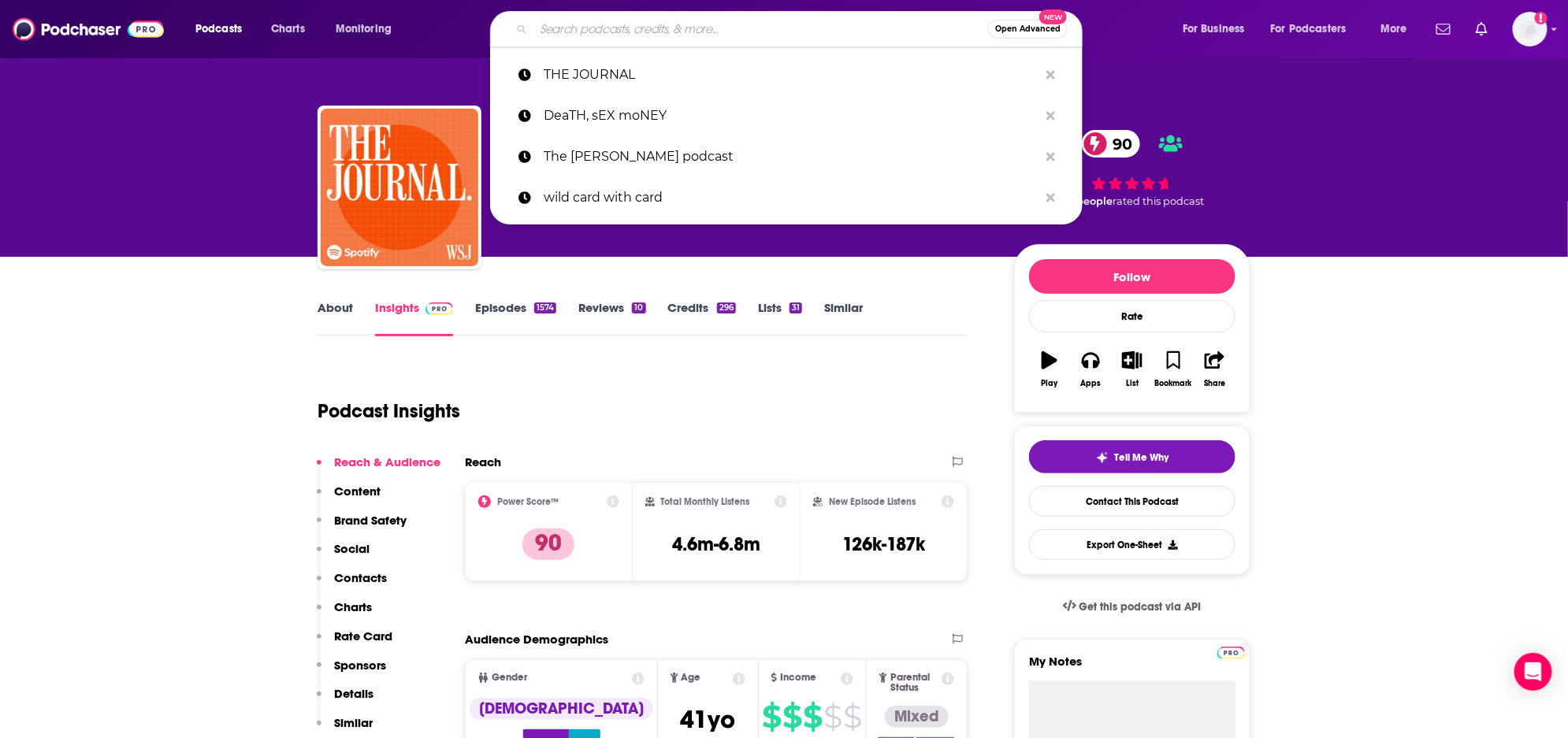
click at [730, 28] on input "Search podcasts, credits, & more..." at bounding box center [761, 28] width 455 height 26
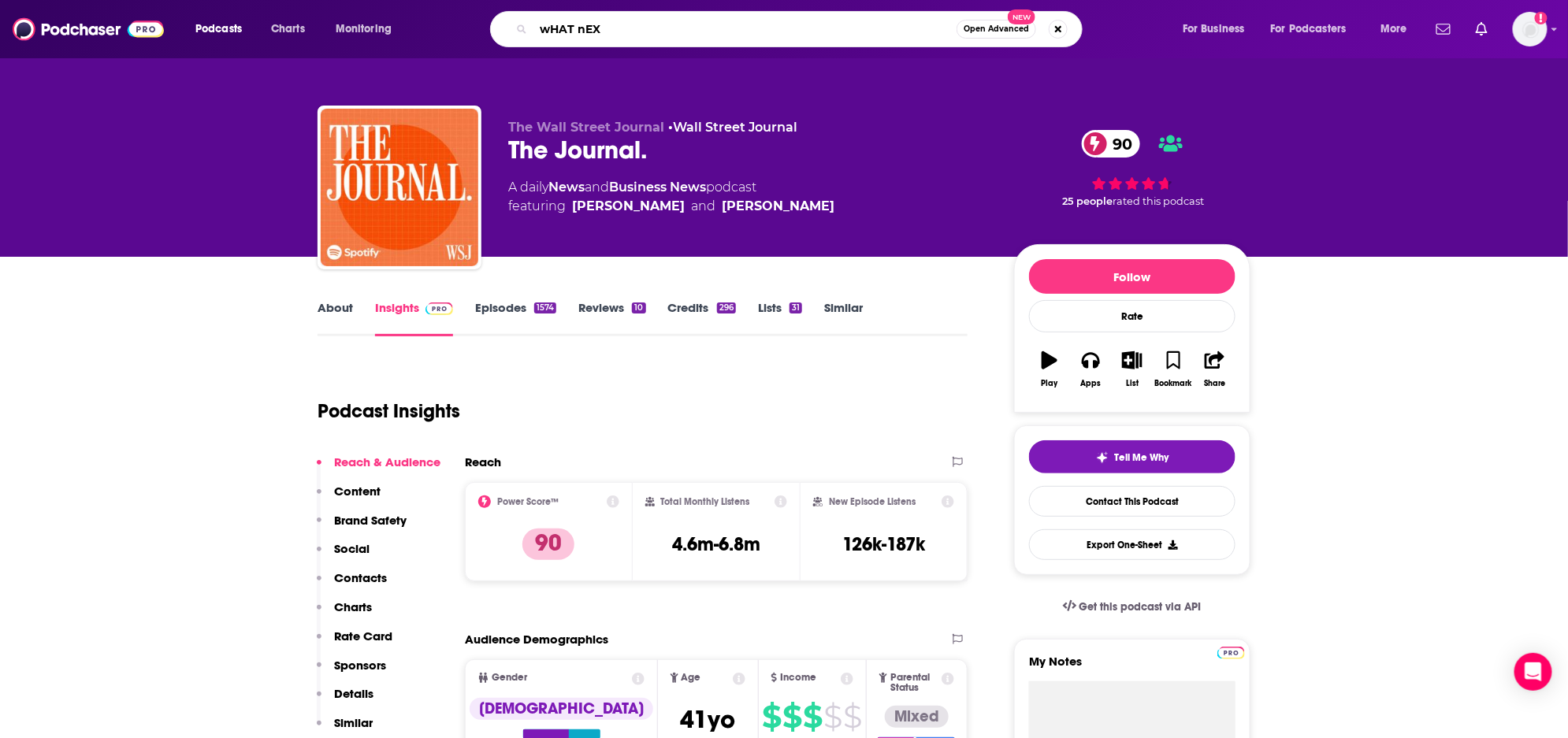
type input "wHAT nEXT"
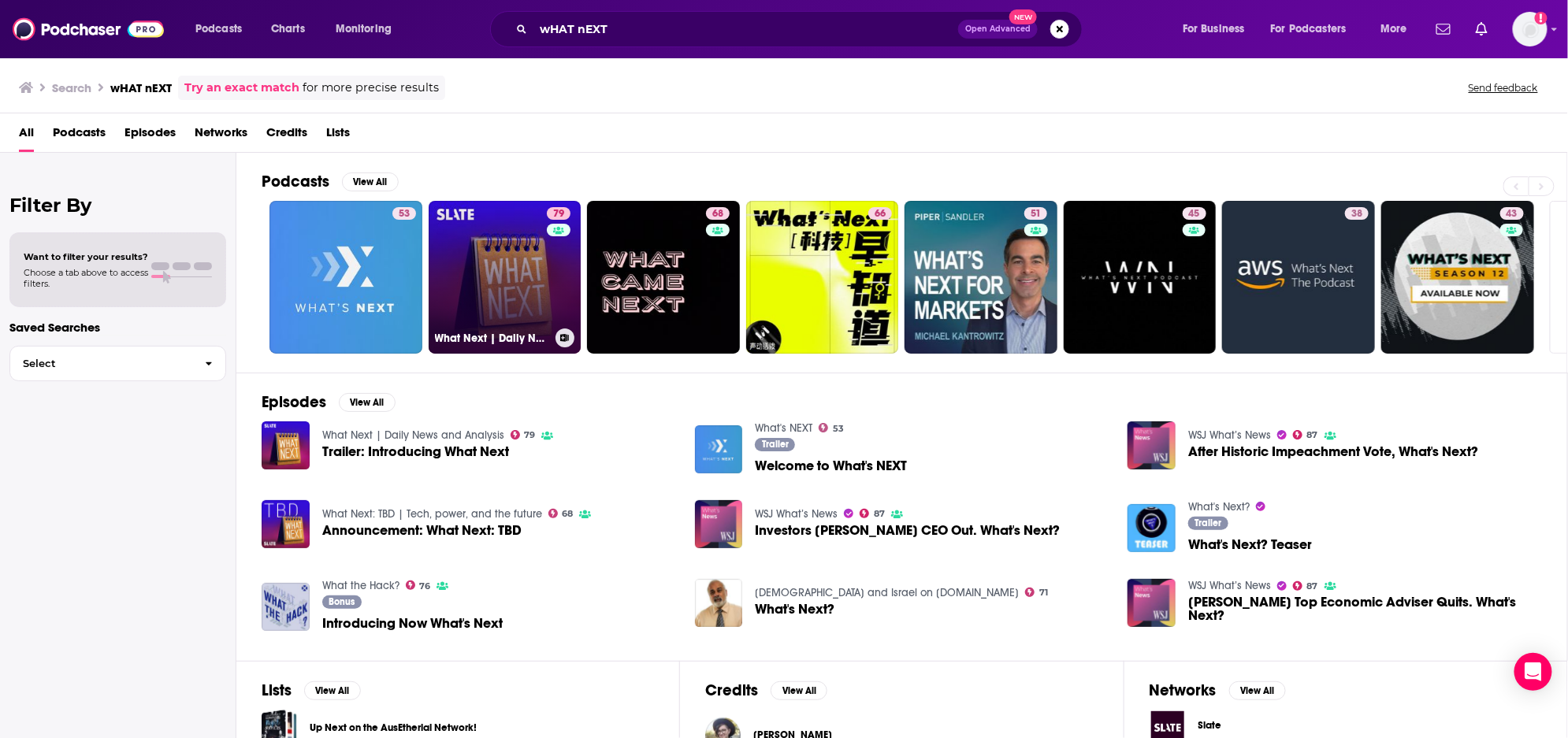
click at [487, 280] on link "79 What Next | Daily News and Analysis" at bounding box center [504, 277] width 153 height 153
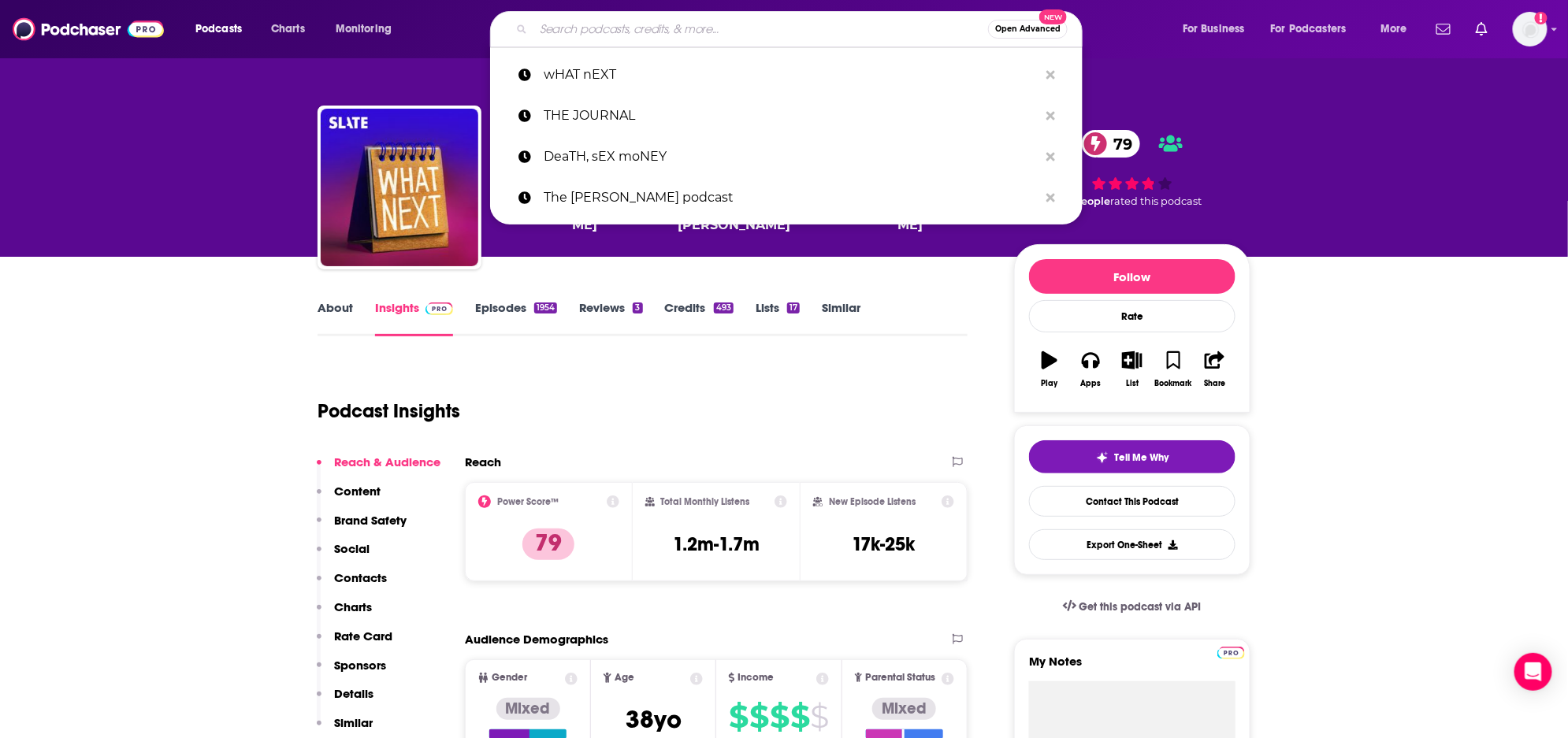
click at [600, 32] on input "Search podcasts, credits, & more..." at bounding box center [761, 28] width 455 height 26
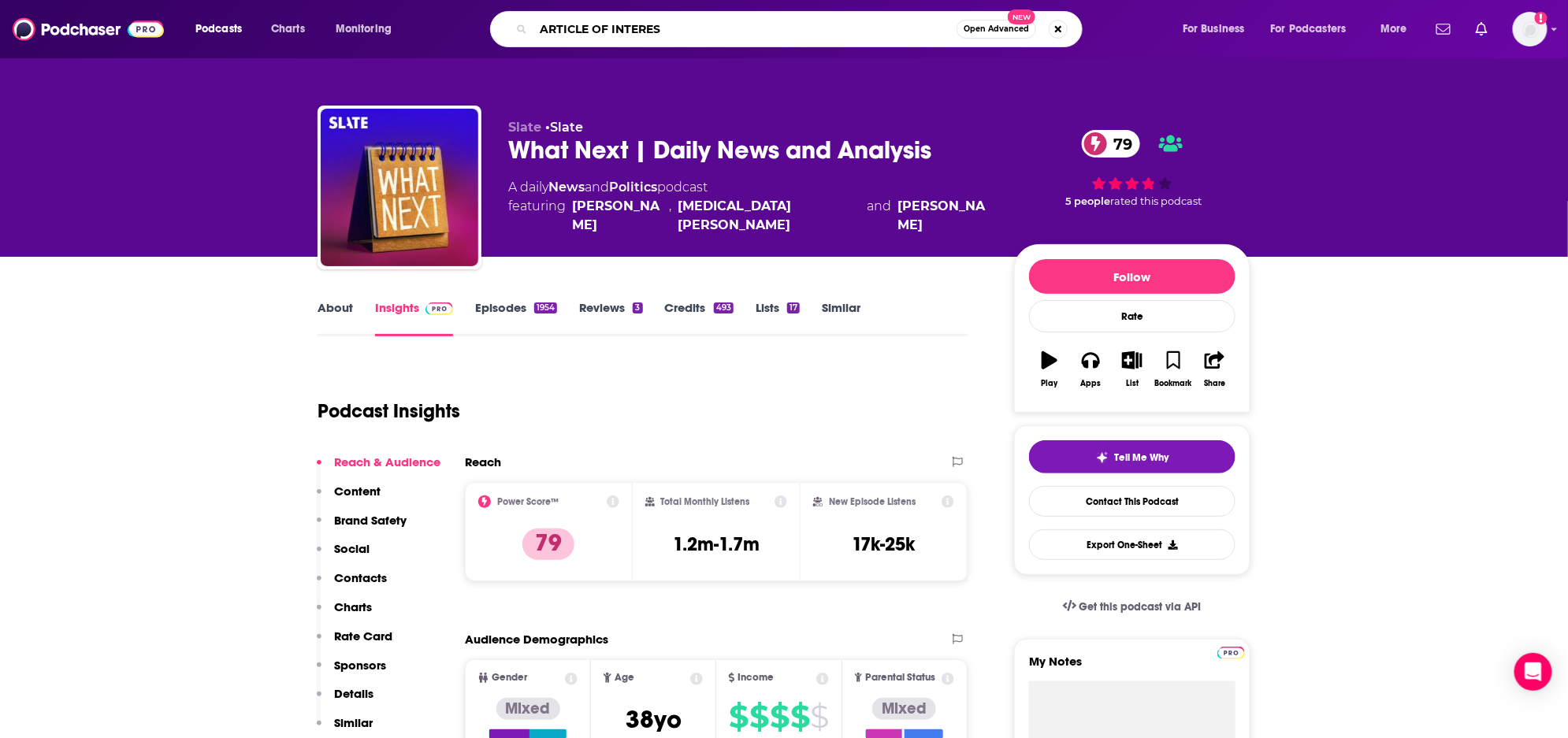
type input "ARTICLE OF INTEREST"
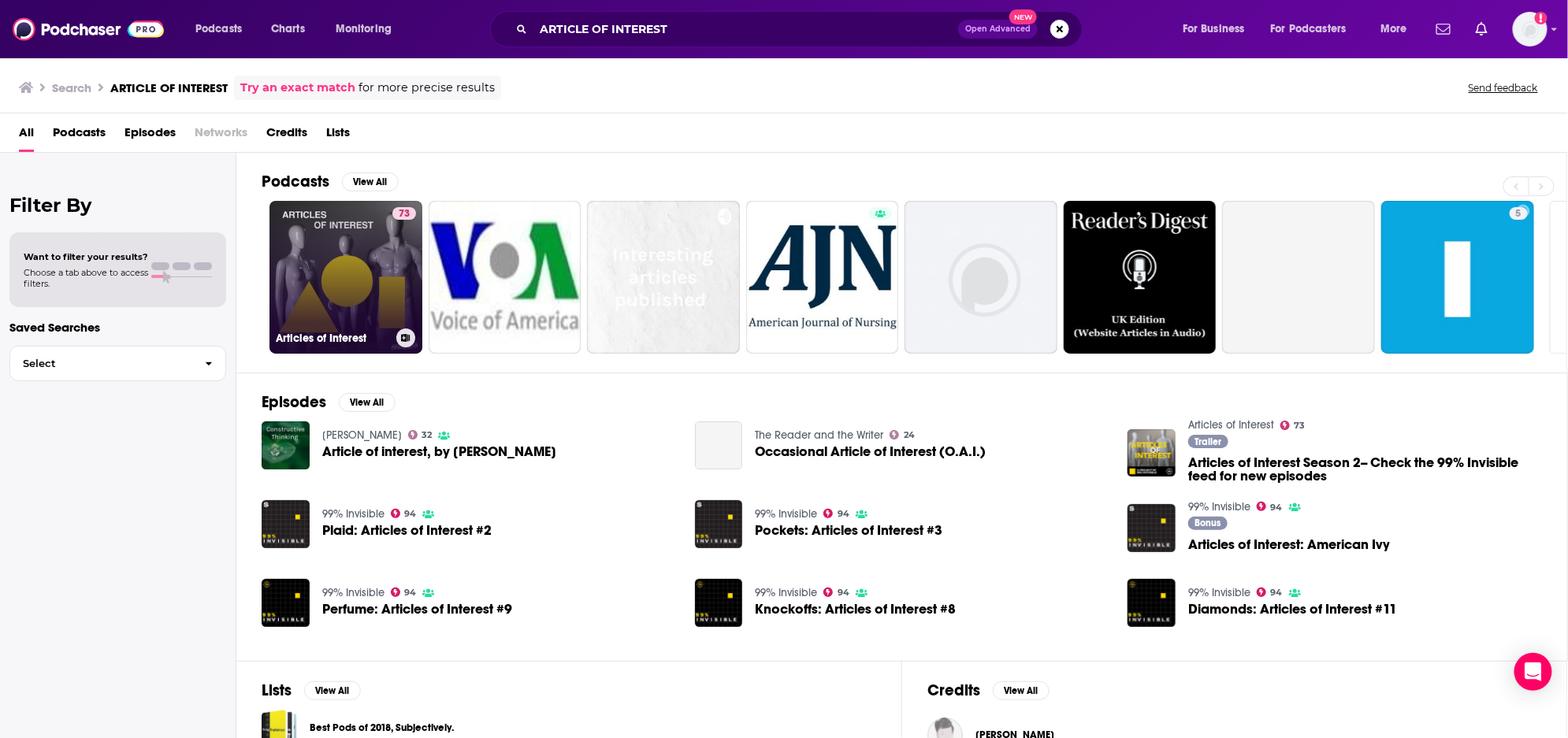
click at [355, 222] on link "73 Articles of Interest" at bounding box center [346, 277] width 153 height 153
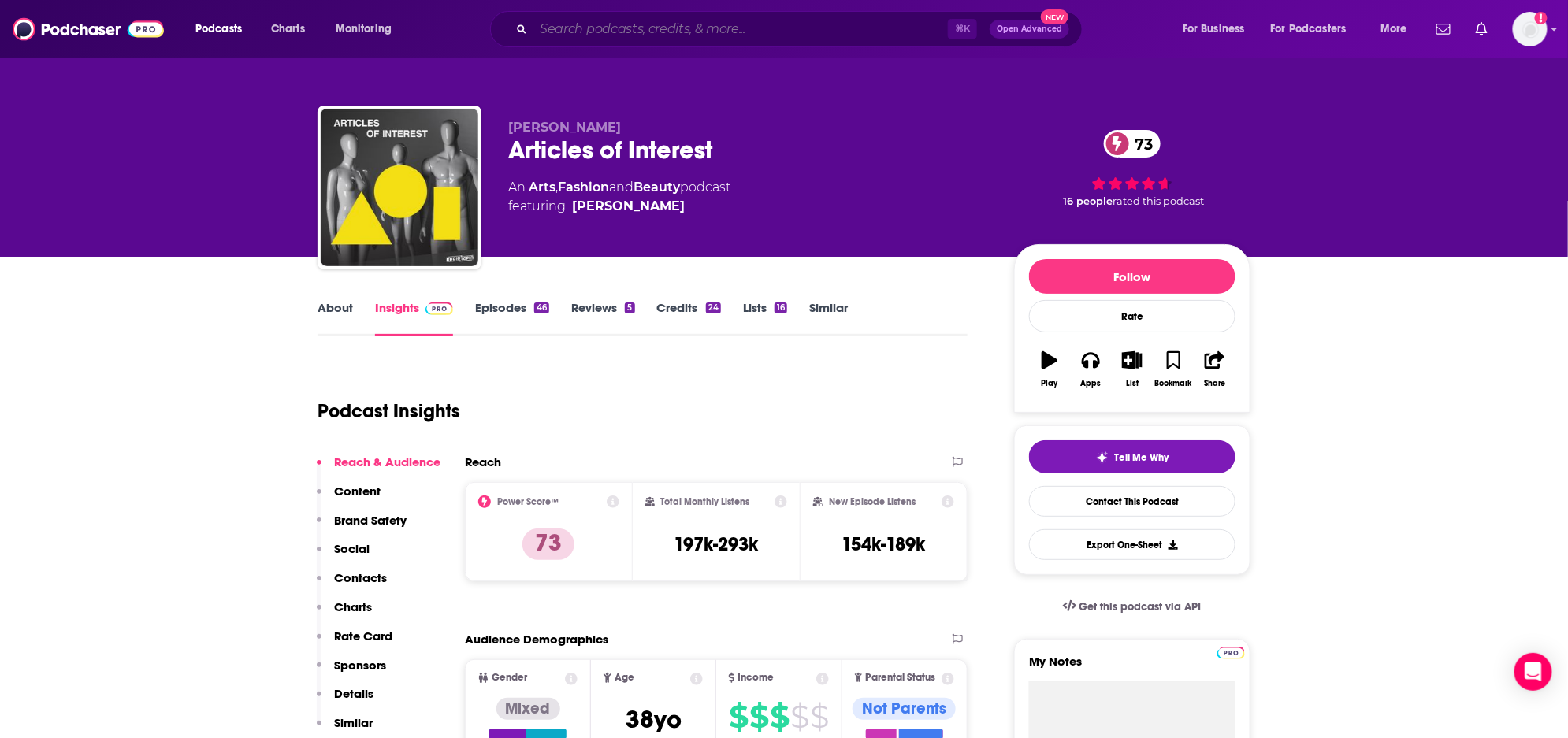
click at [888, 23] on input "Search podcasts, credits, & more..." at bounding box center [741, 28] width 414 height 26
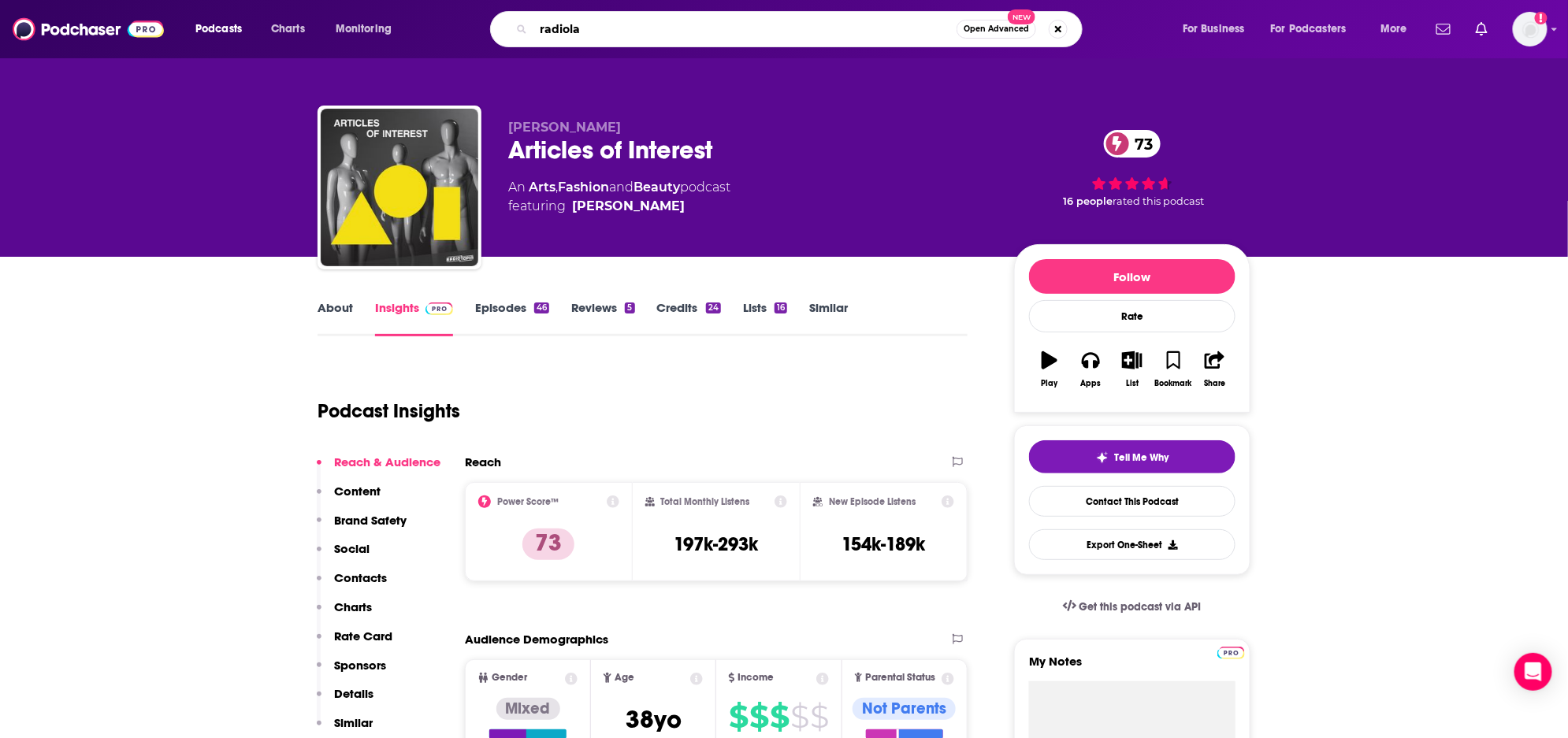
type input "radiolab"
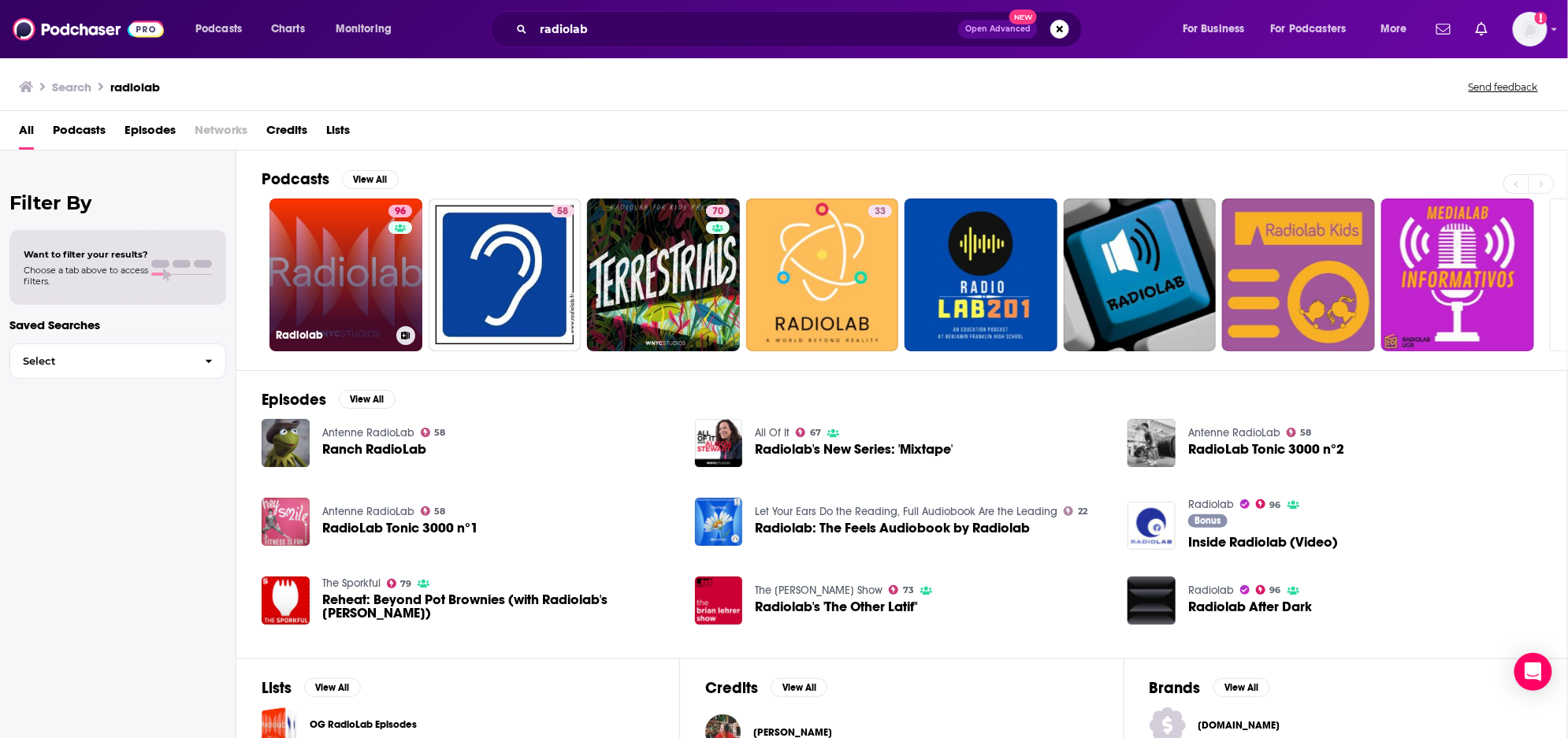
click at [336, 274] on link "96 Radiolab" at bounding box center [346, 274] width 153 height 153
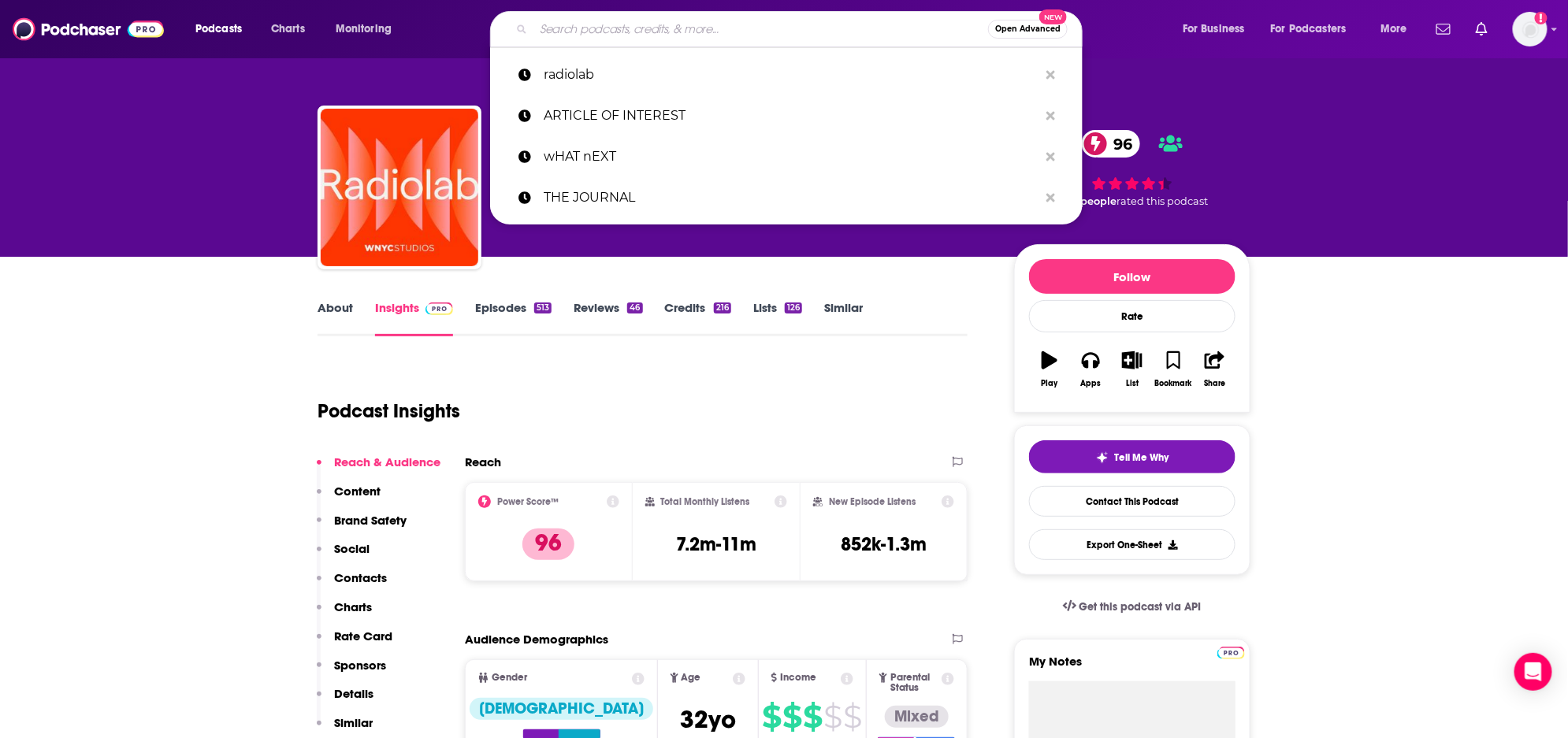
click at [692, 38] on input "Search podcasts, credits, & more..." at bounding box center [761, 28] width 455 height 26
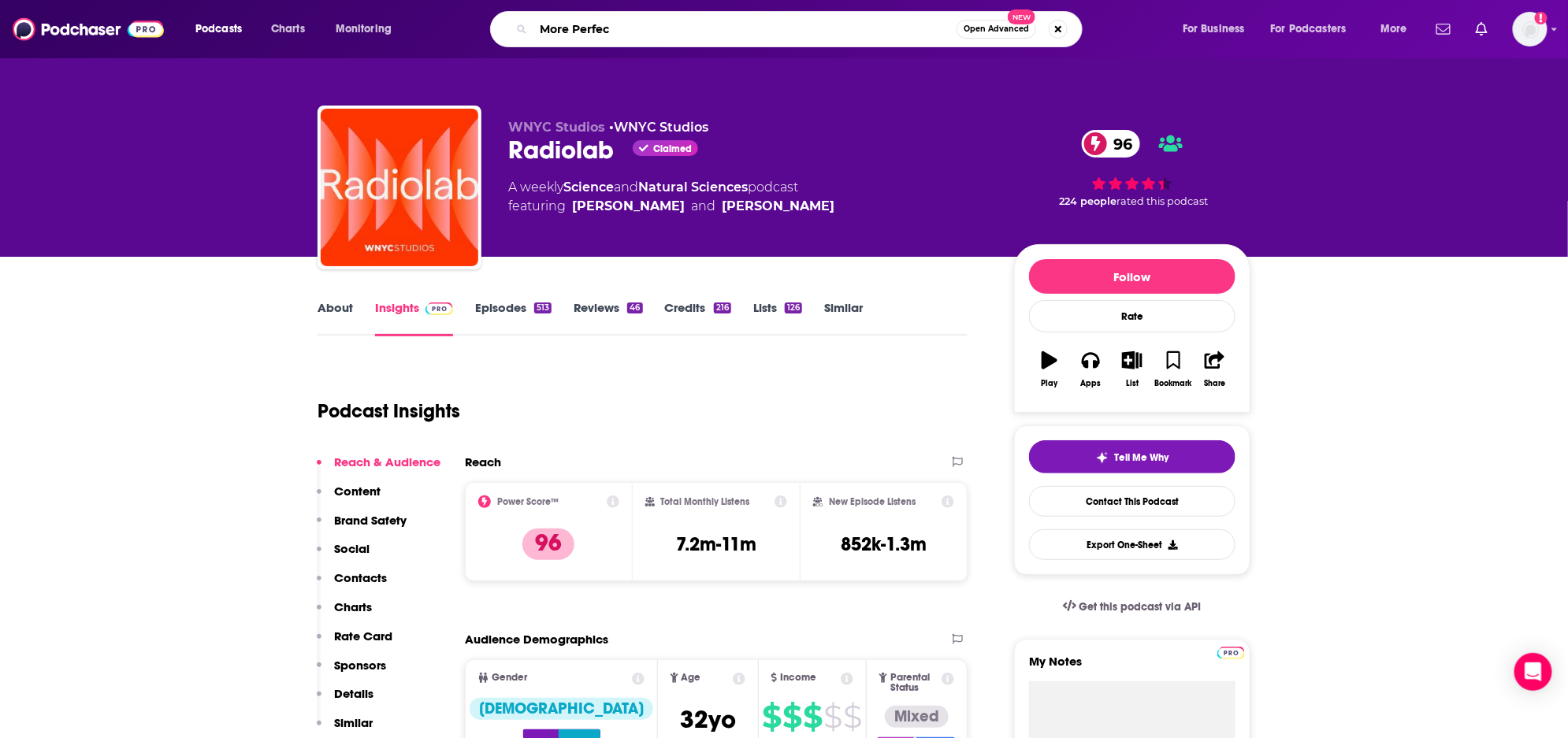
type input "More Perfect"
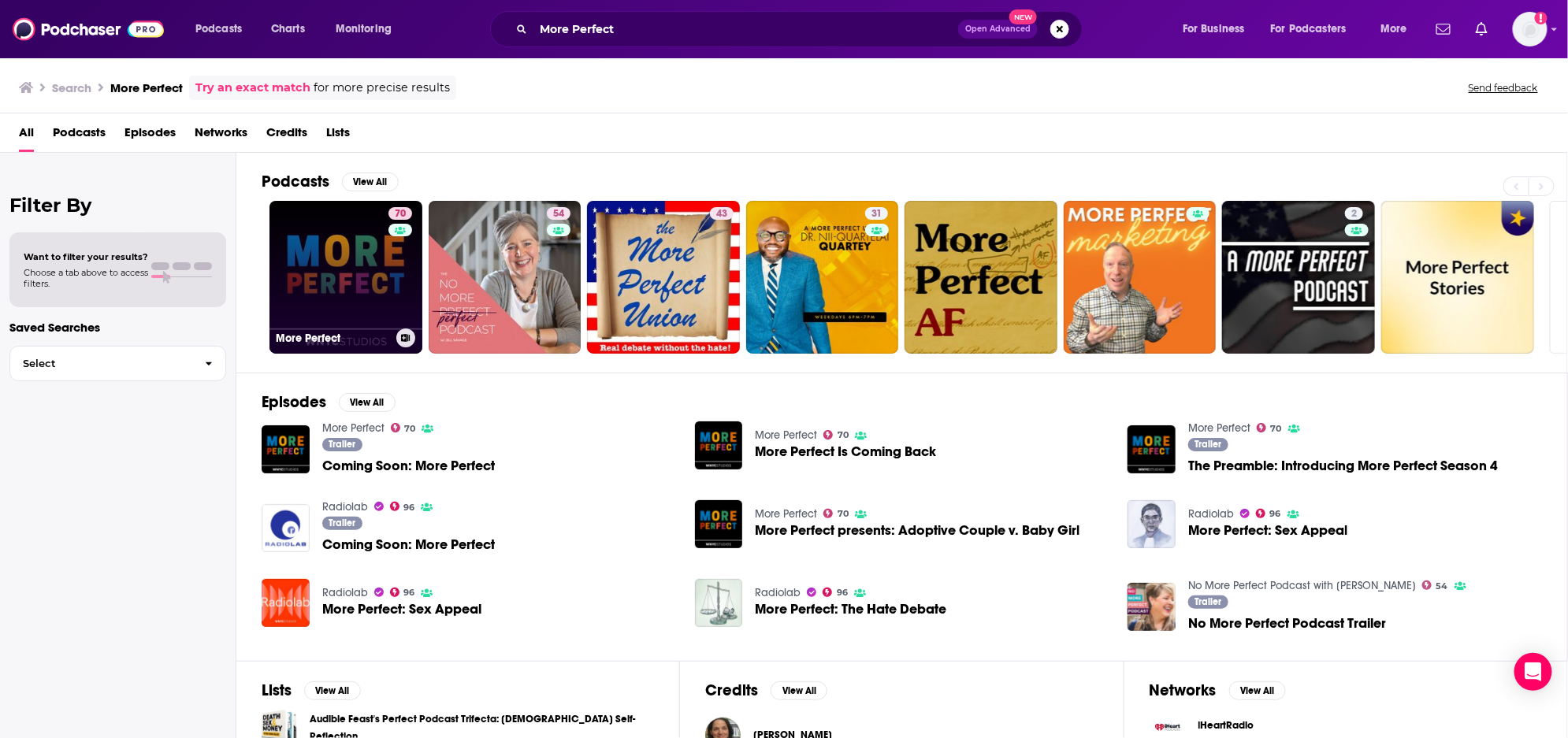
click at [331, 249] on link "70 More Perfect" at bounding box center [346, 277] width 153 height 153
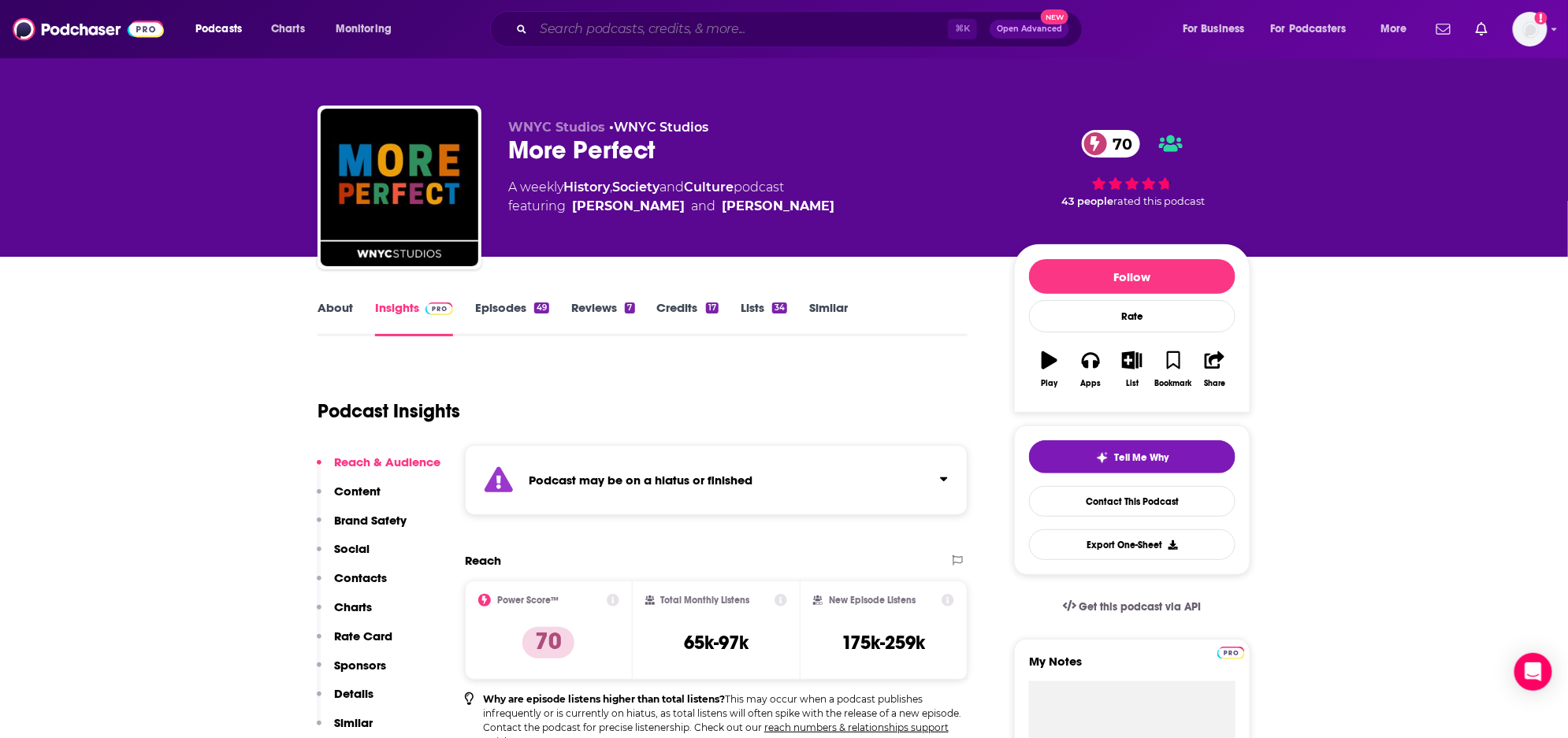
click at [623, 35] on input "Search podcasts, credits, & more..." at bounding box center [741, 28] width 414 height 26
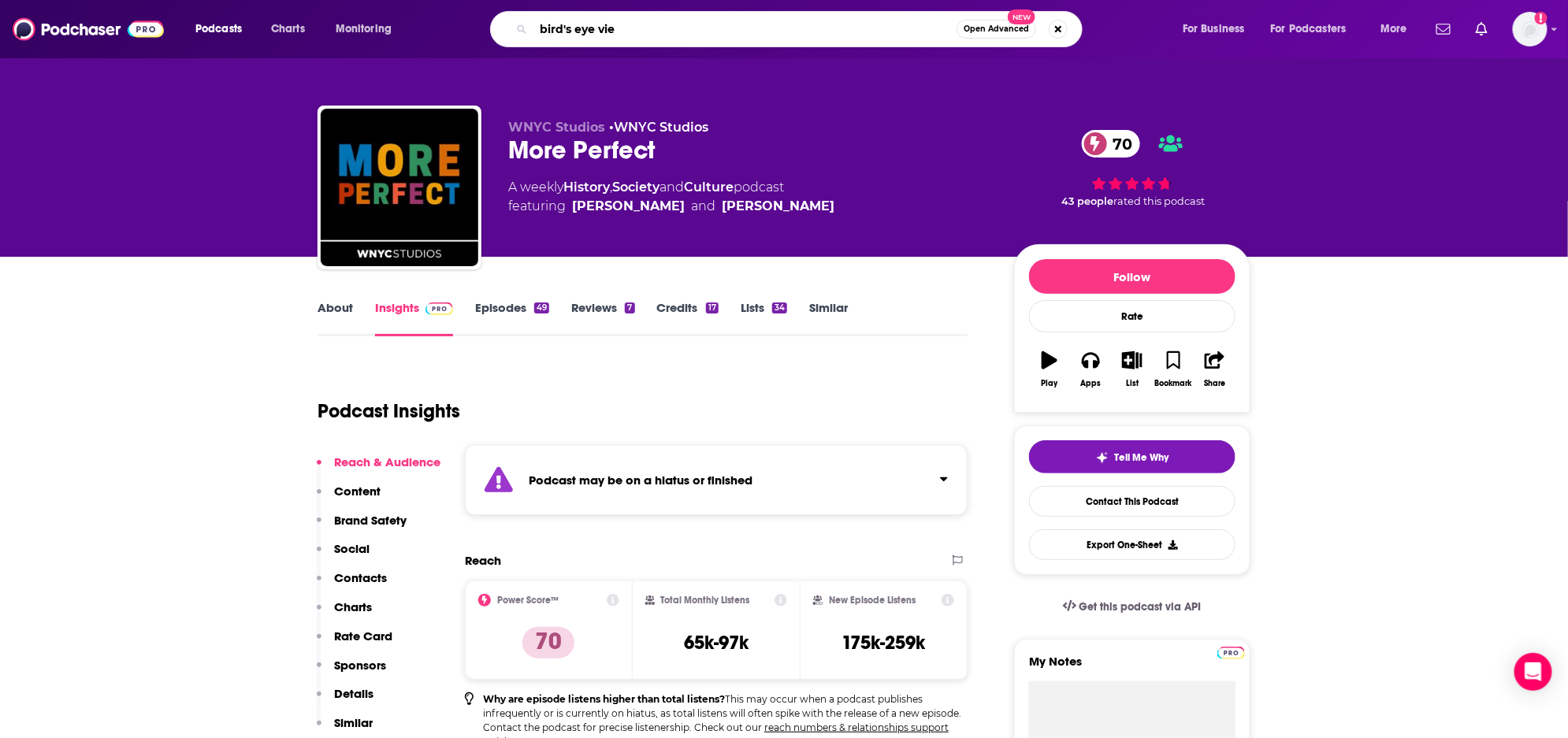
type input "bird's eye view"
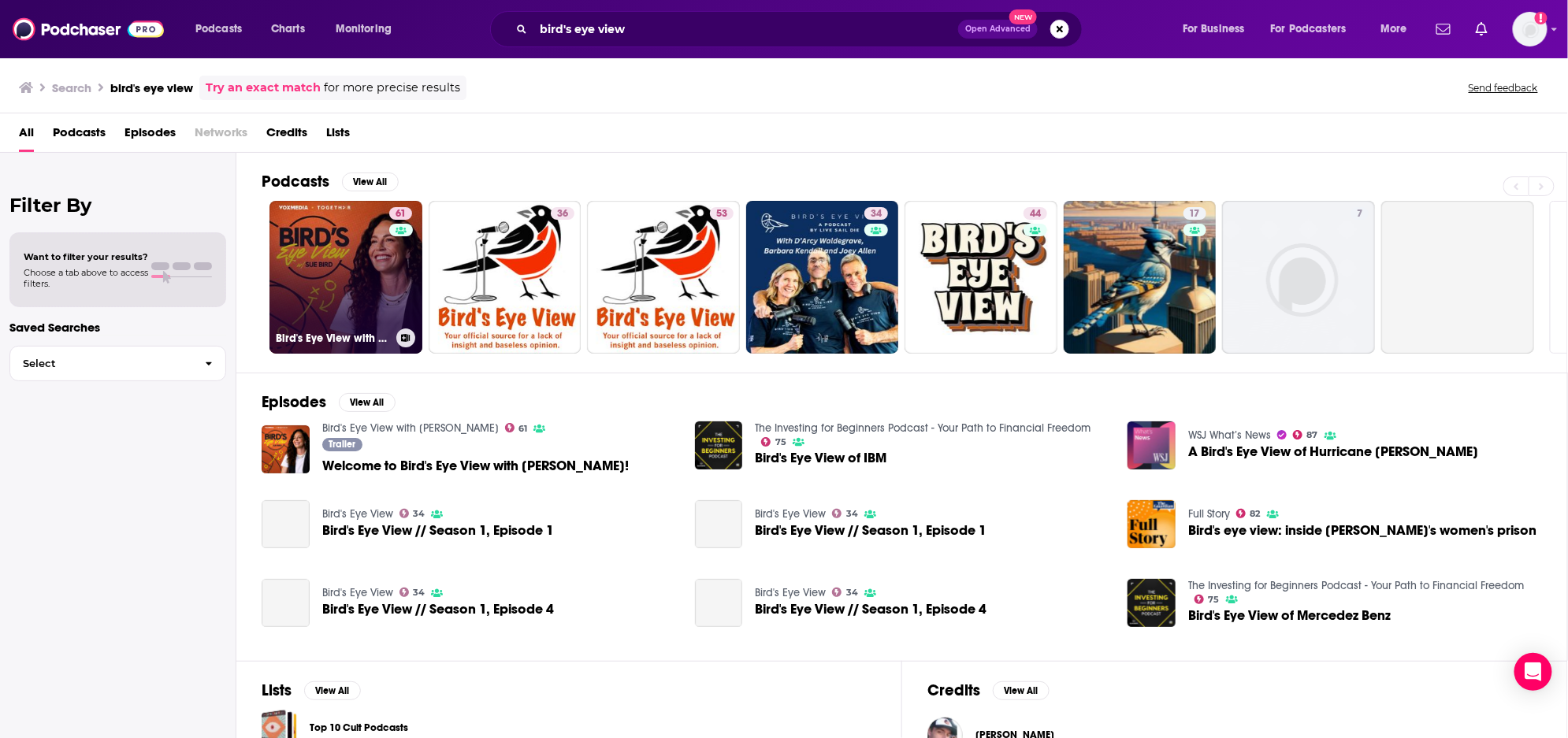
click at [395, 282] on div "61" at bounding box center [403, 268] width 27 height 122
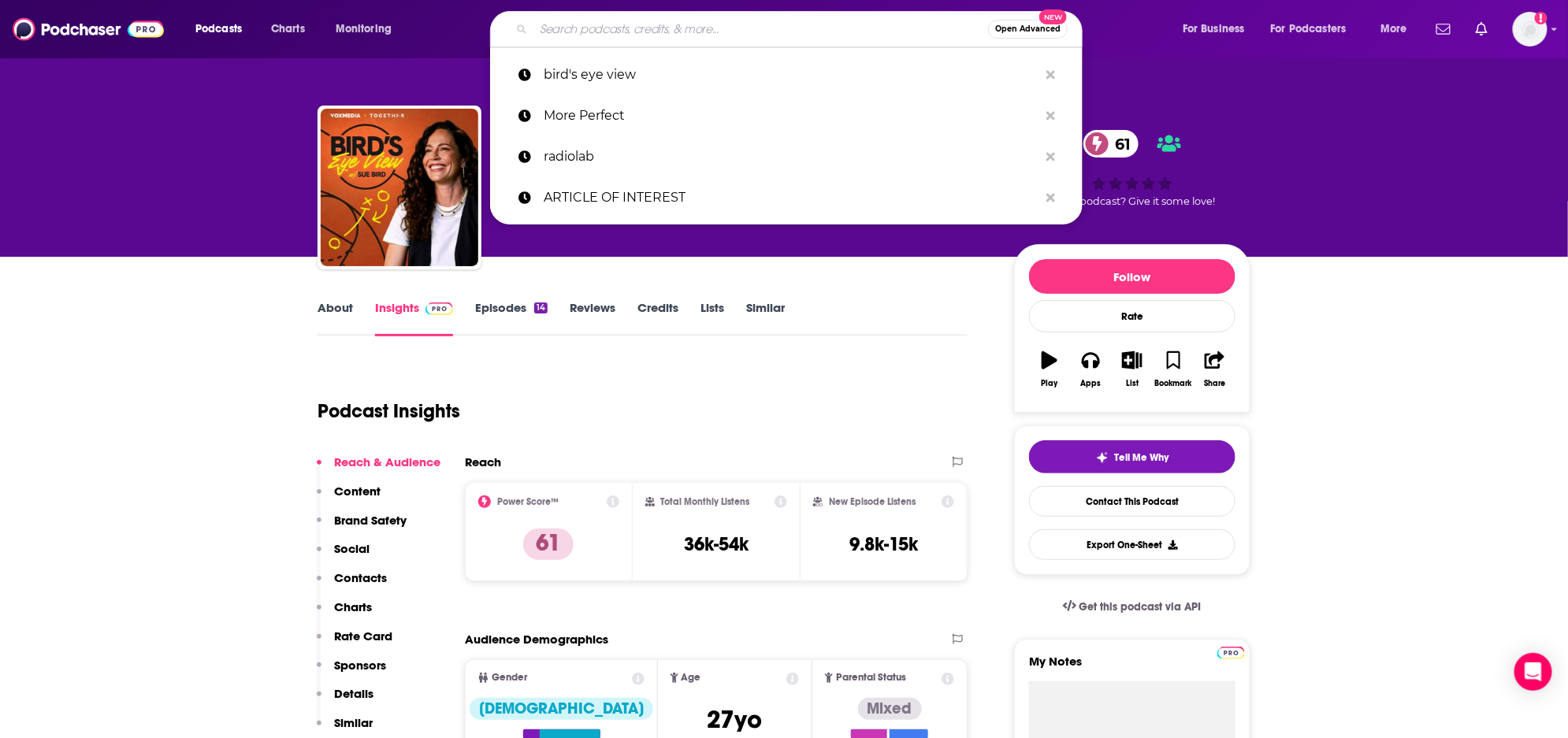
click at [689, 30] on input "Search podcasts, credits, & more..." at bounding box center [761, 28] width 455 height 26
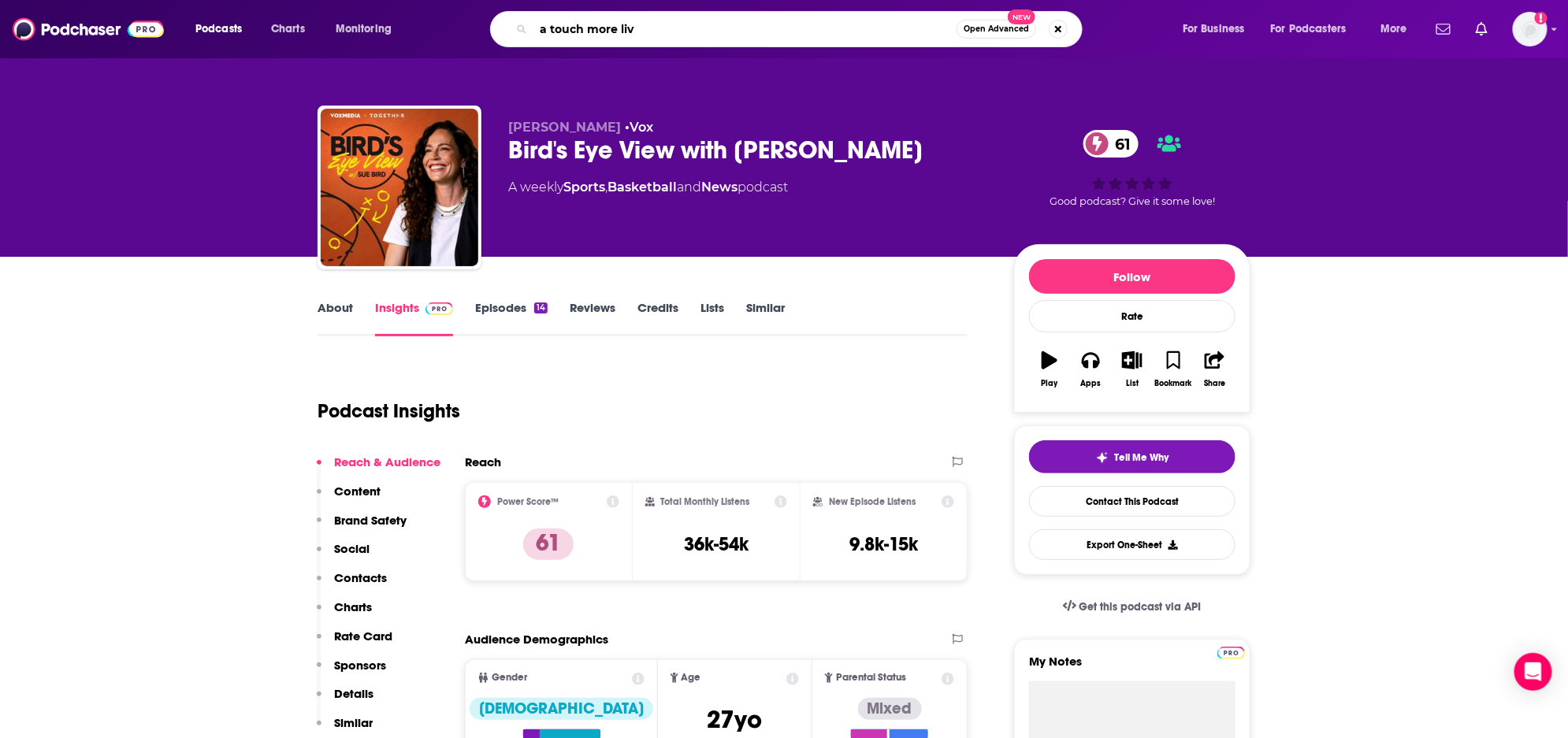
type input "a touch more live"
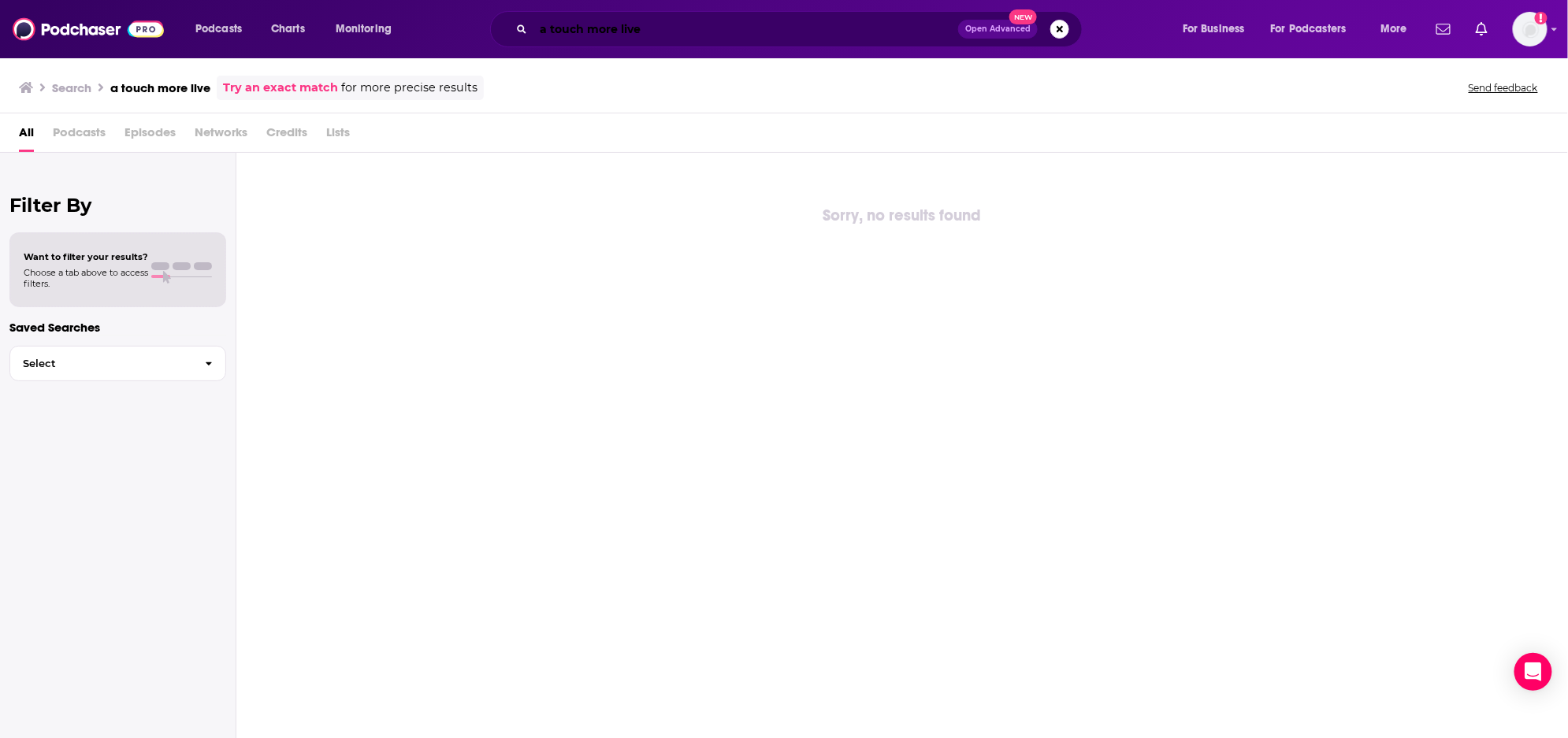
click at [703, 29] on input "a touch more live" at bounding box center [746, 28] width 425 height 26
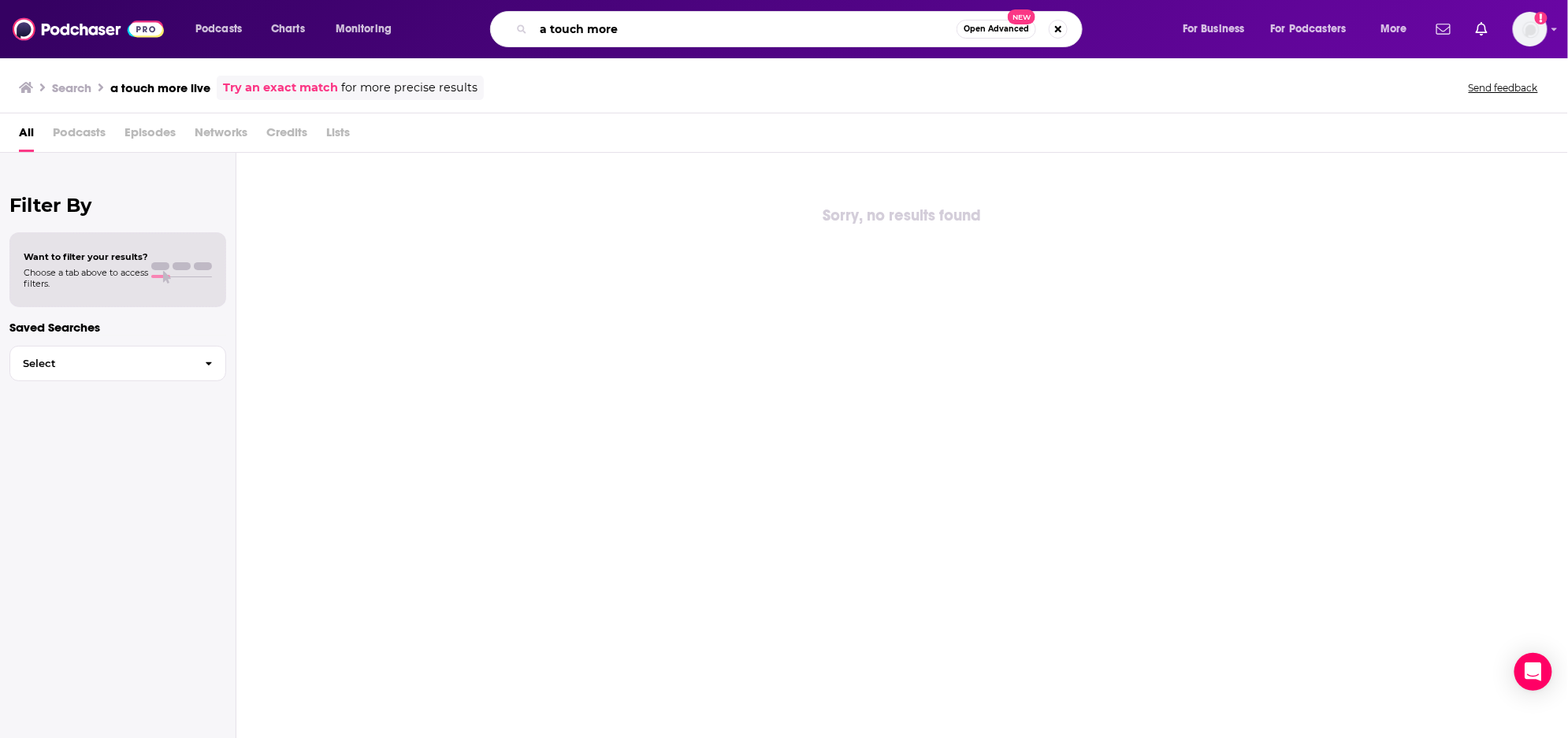
type input "a touch more"
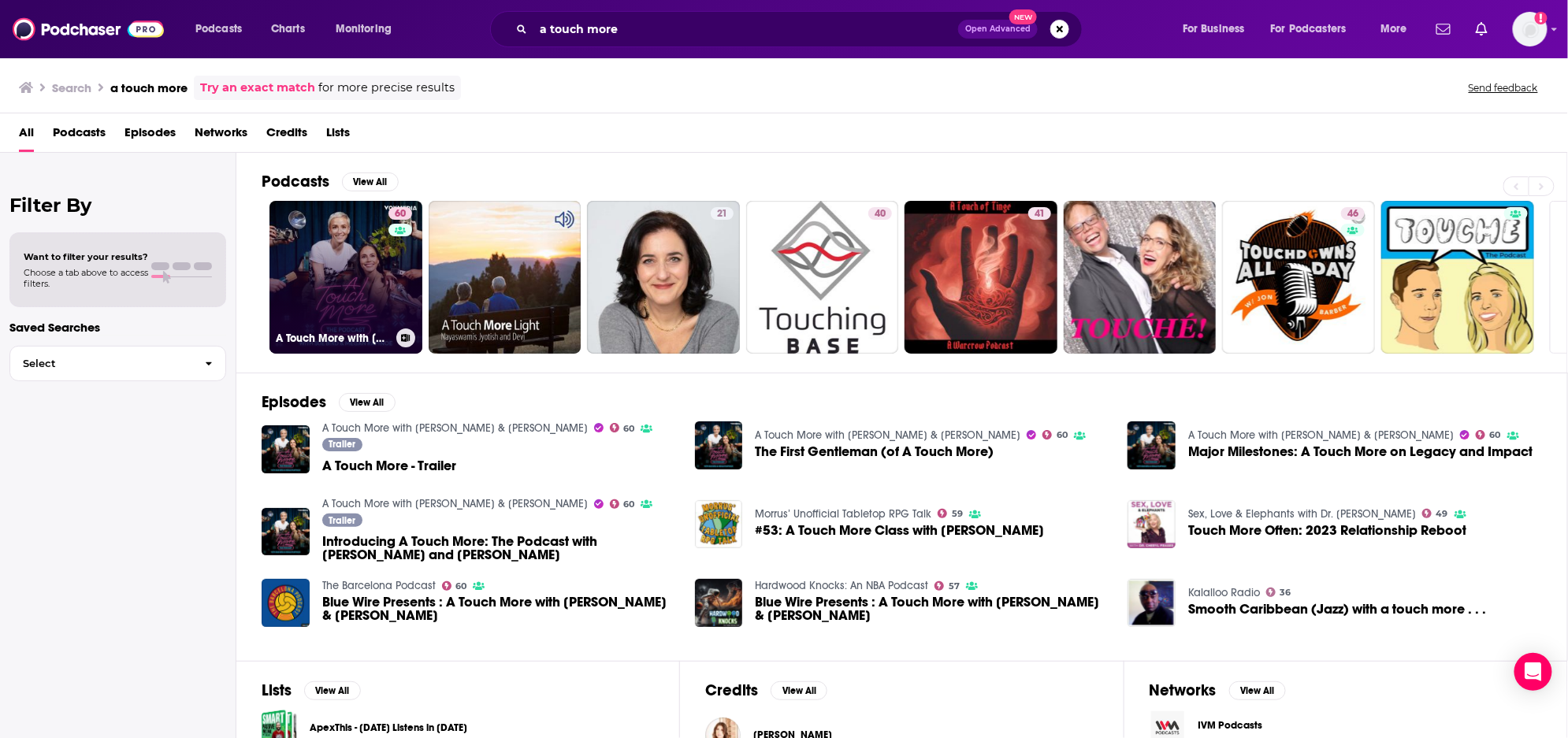
click at [367, 272] on link "60 A Touch More with [PERSON_NAME] & [PERSON_NAME]" at bounding box center [346, 277] width 153 height 153
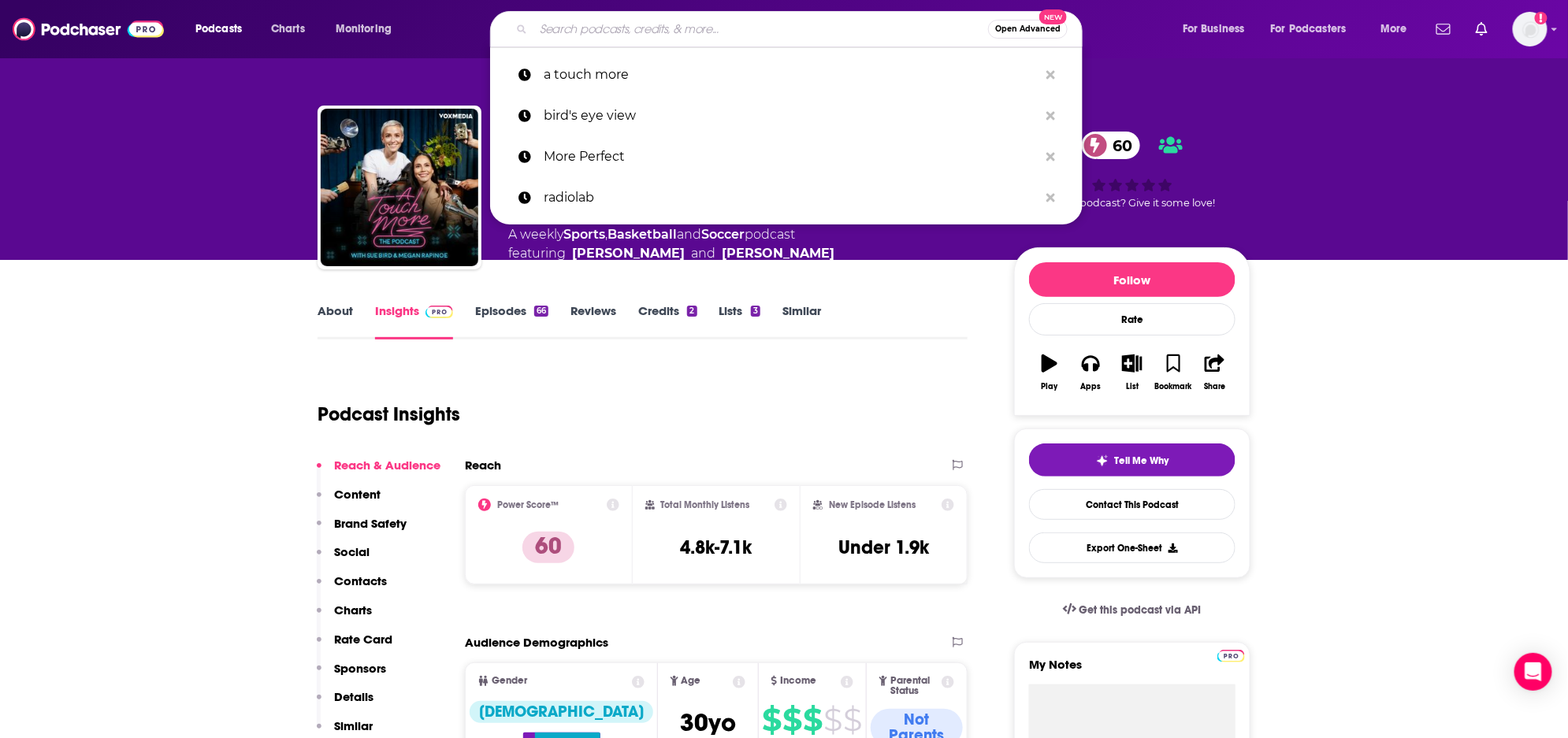
click at [608, 25] on input "Search podcasts, credits, & more..." at bounding box center [761, 28] width 455 height 26
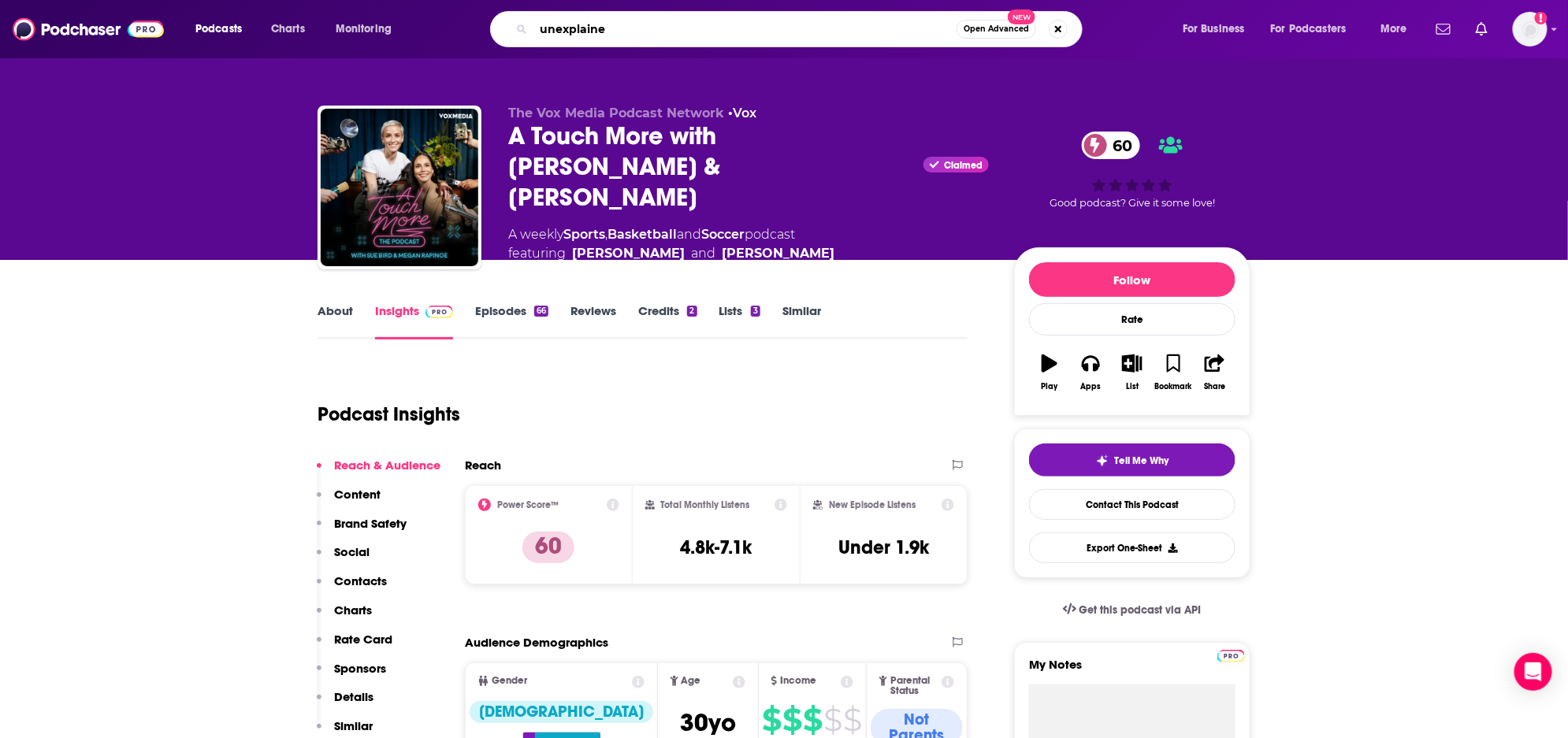
type input "unexplained"
